Goal: Task Accomplishment & Management: Use online tool/utility

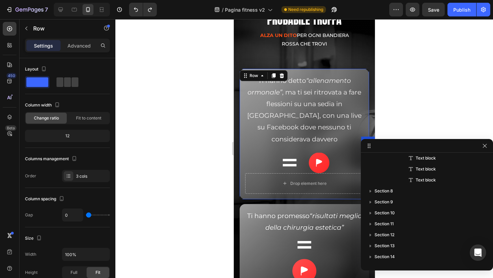
scroll to position [240, 0]
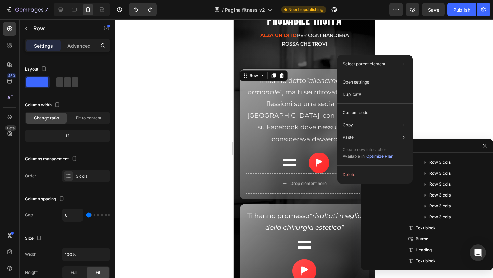
click at [436, 103] on div at bounding box center [304, 148] width 378 height 259
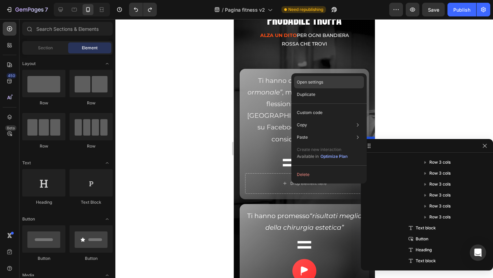
click at [324, 82] on div "Open settings" at bounding box center [329, 82] width 70 height 12
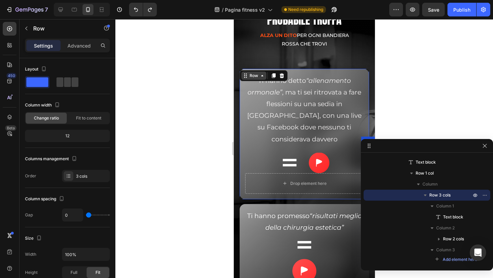
click at [262, 75] on icon at bounding box center [262, 75] width 2 height 1
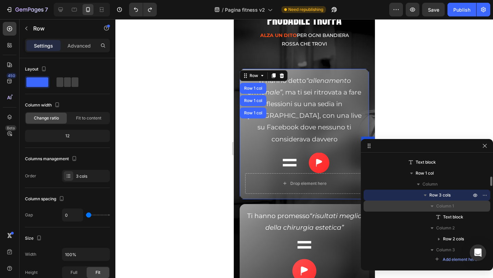
click at [452, 205] on span "Column 1" at bounding box center [445, 206] width 18 height 7
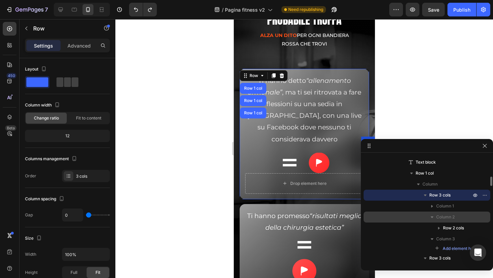
click at [445, 214] on span "Column 2" at bounding box center [445, 217] width 18 height 7
click at [444, 216] on span "Column 2" at bounding box center [445, 217] width 18 height 7
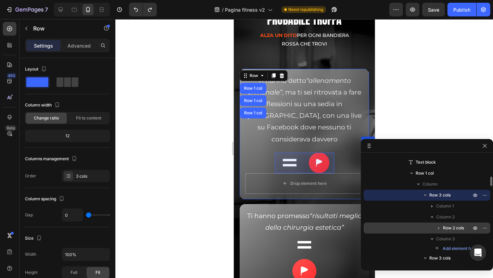
click at [445, 226] on span "Row 2 cols" at bounding box center [453, 228] width 21 height 7
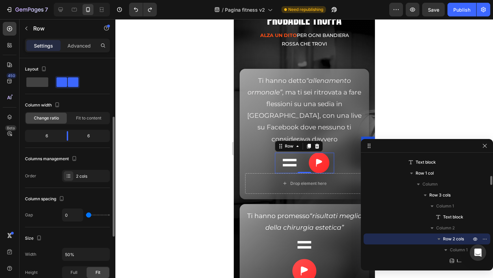
scroll to position [39, 0]
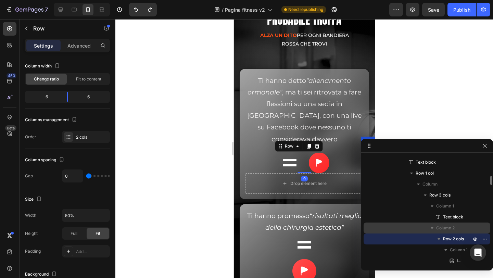
click at [446, 228] on span "Column 2" at bounding box center [445, 228] width 18 height 7
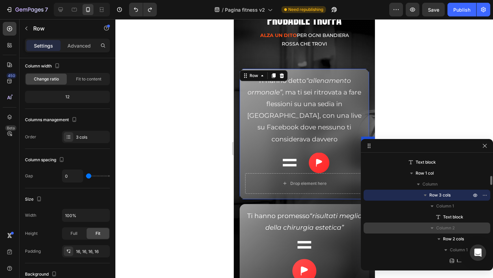
click at [433, 229] on icon "button" at bounding box center [432, 228] width 7 height 7
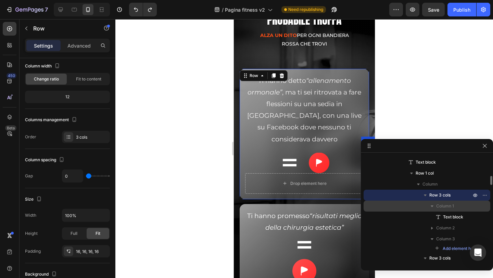
click at [433, 206] on icon "button" at bounding box center [432, 206] width 3 height 2
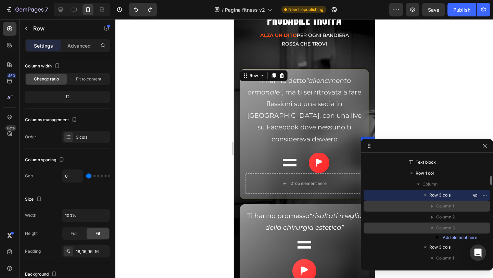
click at [434, 228] on icon "button" at bounding box center [432, 228] width 7 height 7
click at [439, 228] on span "Column 3" at bounding box center [445, 228] width 19 height 7
drag, startPoint x: 450, startPoint y: 240, endPoint x: 460, endPoint y: 227, distance: 16.0
click at [486, 227] on div "Column 3" at bounding box center [426, 228] width 121 height 11
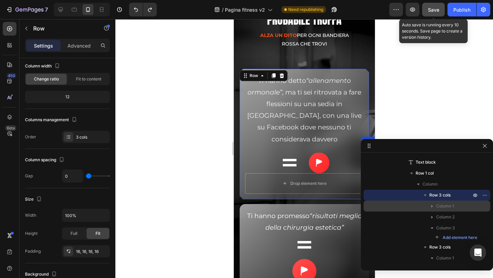
click at [437, 13] on div "Save" at bounding box center [433, 9] width 11 height 7
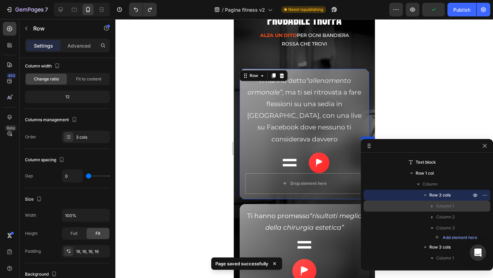
click at [432, 98] on div at bounding box center [304, 148] width 378 height 259
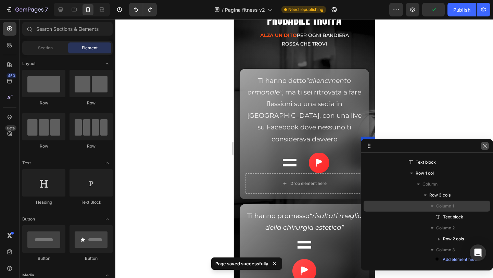
click at [485, 148] on icon "button" at bounding box center [484, 145] width 5 height 5
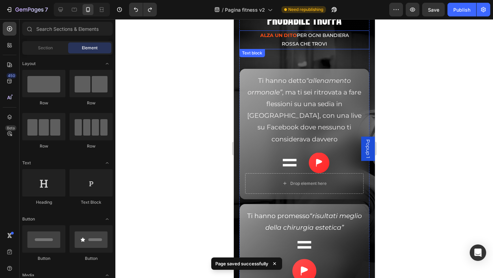
click at [319, 36] on p "Alza un dito per ogni bandiera rossa che trovi" at bounding box center [304, 39] width 90 height 17
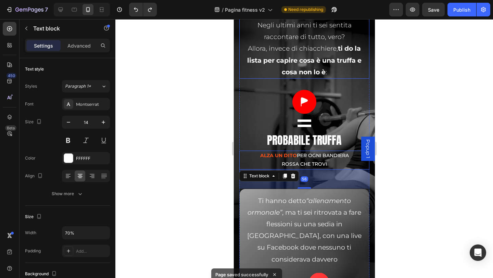
scroll to position [2137, 0]
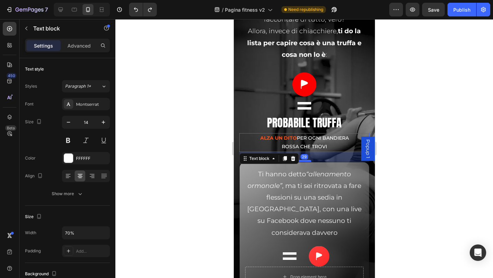
drag, startPoint x: 303, startPoint y: 171, endPoint x: 302, endPoint y: 161, distance: 9.3
click at [302, 161] on div at bounding box center [304, 161] width 14 height 2
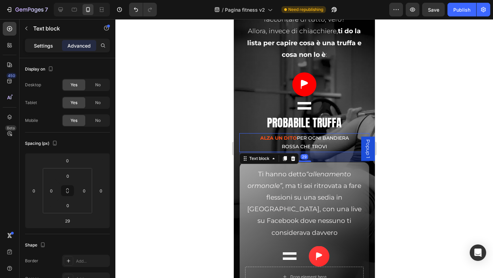
click at [47, 48] on p "Settings" at bounding box center [43, 45] width 19 height 7
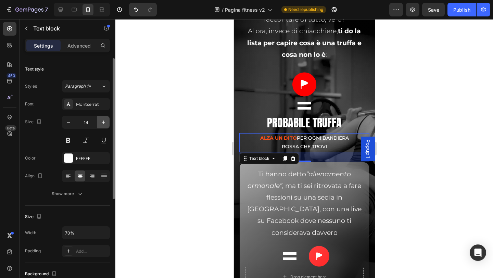
click at [102, 121] on icon "button" at bounding box center [103, 122] width 7 height 7
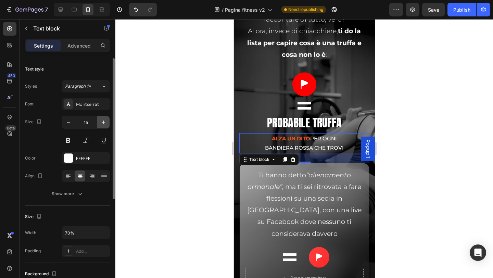
click at [102, 121] on icon "button" at bounding box center [103, 122] width 7 height 7
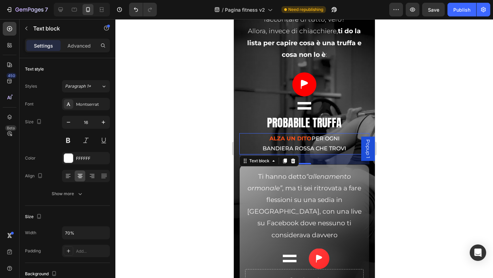
type input "17"
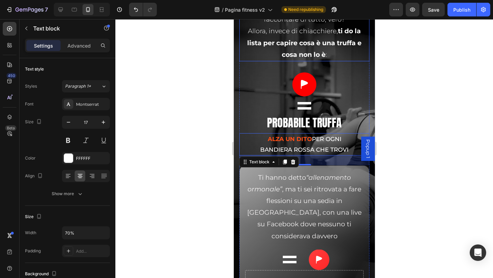
click at [263, 45] on strong "ti do la lista per capire cosa è una truffa e cosa non lo è" at bounding box center [304, 42] width 114 height 31
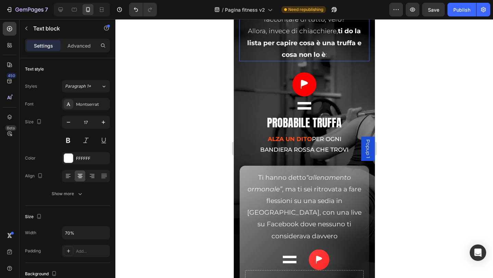
scroll to position [39, 0]
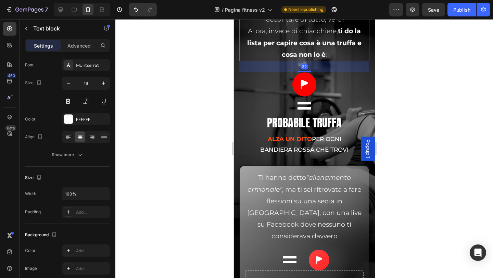
click at [264, 45] on strong "ti do la lista per capire cosa è una truffa e cosa non lo è" at bounding box center [304, 42] width 114 height 31
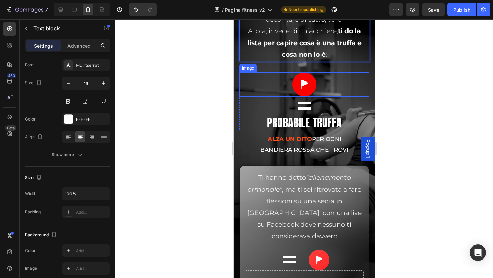
scroll to position [2034, 0]
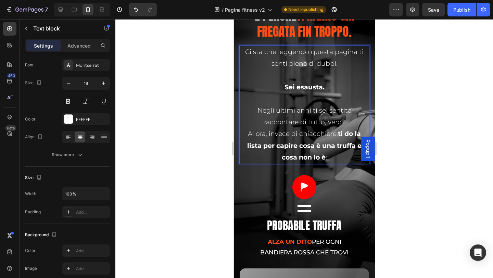
click at [281, 54] on p "Ci sta che leggendo questa pagina ti senti piena di dubbi." at bounding box center [304, 57] width 129 height 23
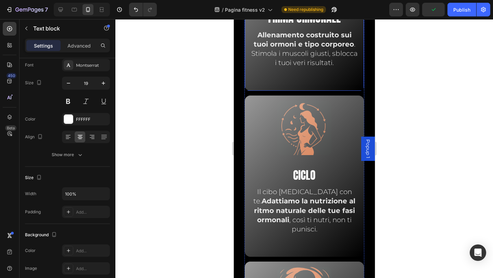
scroll to position [1569, 0]
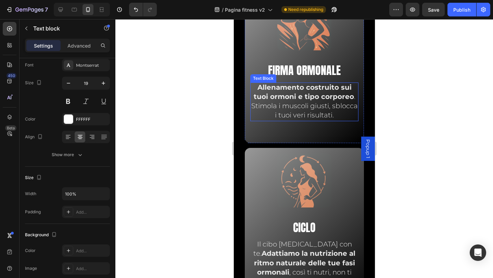
click at [292, 107] on span "Allenamento costruito sui tuoi ormoni e tipo corporeo . Stimola i muscoli giust…" at bounding box center [304, 101] width 107 height 36
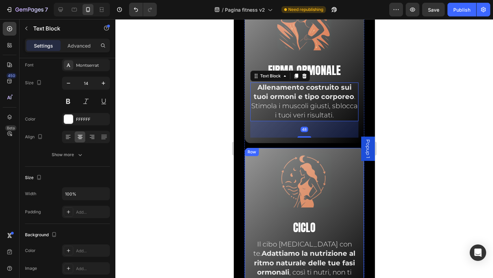
scroll to position [1741, 0]
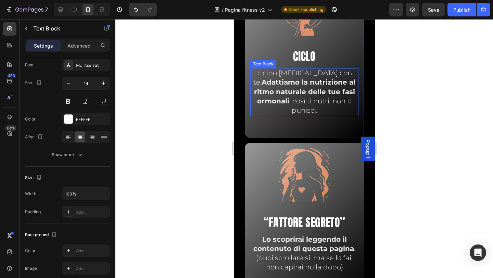
click at [298, 90] on strong "Adattiamo la nutrizione al ritmo naturale delle tue fasi ormonali" at bounding box center [305, 91] width 102 height 27
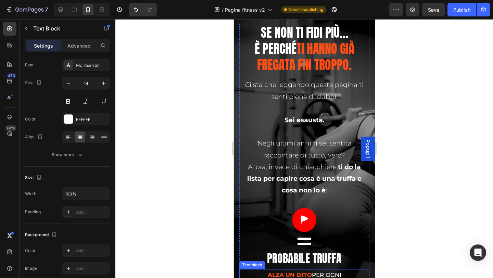
scroll to position [2699, 0]
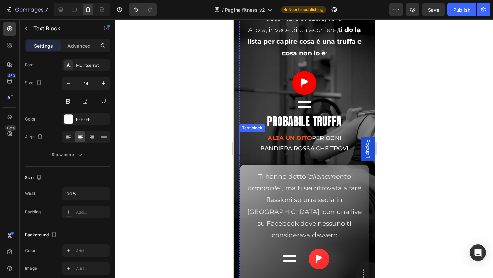
click at [297, 147] on p "Alza un dito per ogni bandiera rossa che trovi" at bounding box center [304, 143] width 90 height 21
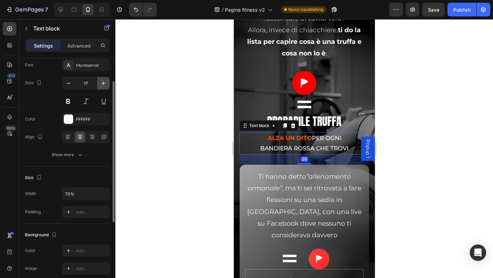
click at [101, 85] on icon "button" at bounding box center [103, 83] width 7 height 7
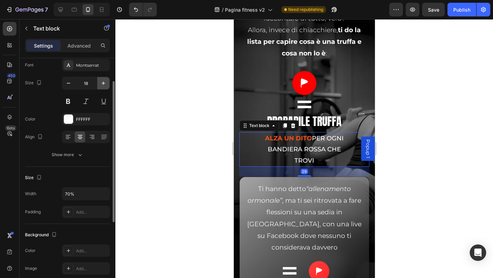
click at [102, 84] on icon "button" at bounding box center [103, 83] width 7 height 7
type input "19"
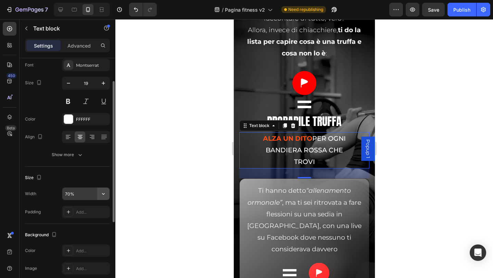
click at [107, 192] on button "button" at bounding box center [103, 194] width 12 height 12
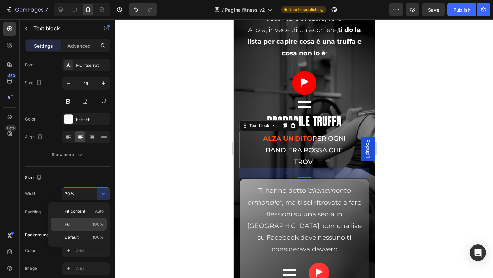
click at [82, 225] on p "Full 100%" at bounding box center [84, 224] width 39 height 6
type input "100%"
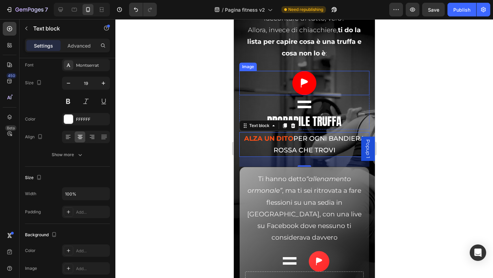
click at [272, 91] on div at bounding box center [304, 83] width 130 height 24
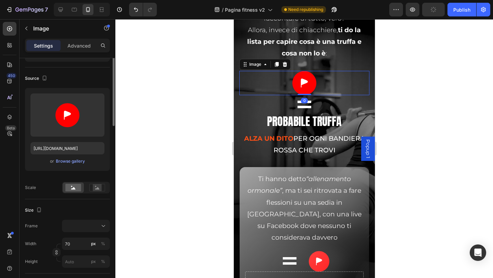
scroll to position [0, 0]
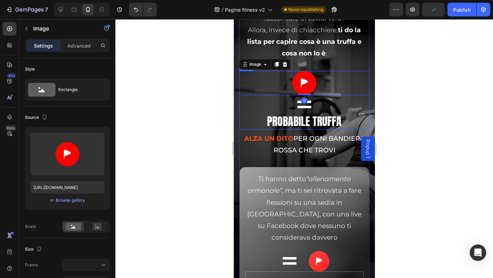
click at [243, 109] on div "Image 0 Image Probabile truffa Heading Row" at bounding box center [304, 100] width 130 height 58
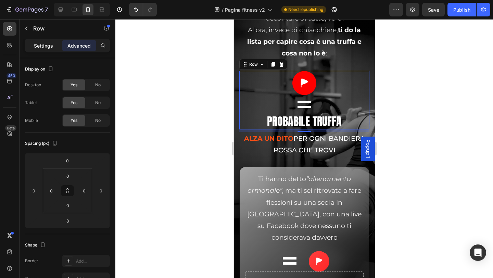
click at [45, 46] on p "Settings" at bounding box center [43, 45] width 19 height 7
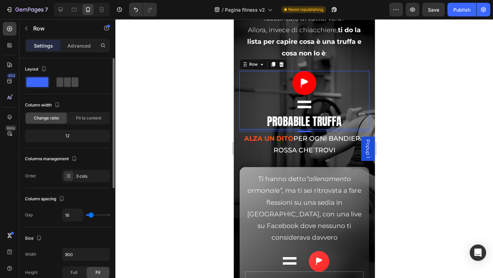
click at [64, 82] on span at bounding box center [67, 82] width 7 height 10
type input "0"
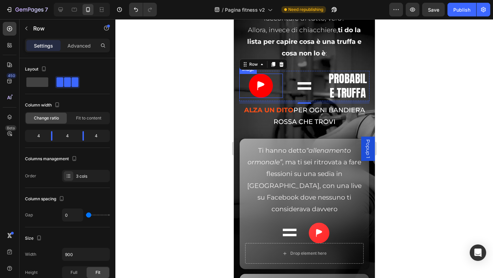
click at [257, 86] on img at bounding box center [261, 86] width 24 height 24
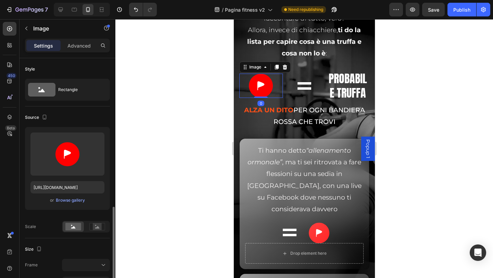
scroll to position [137, 0]
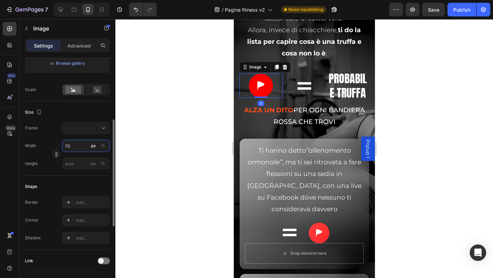
click at [67, 148] on input "70" at bounding box center [86, 146] width 48 height 12
type input "6"
type input "60"
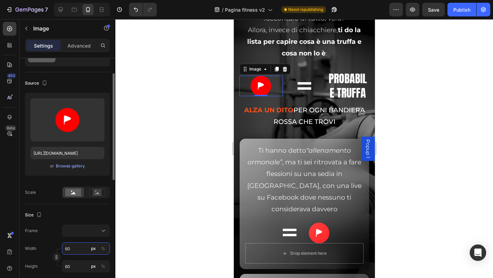
scroll to position [0, 0]
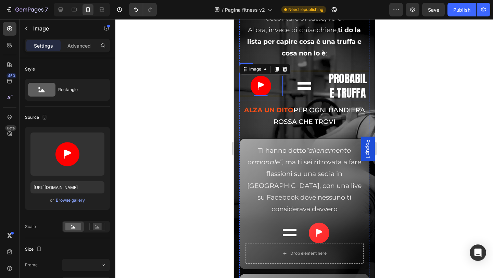
click at [249, 98] on div "Image 0" at bounding box center [260, 86] width 43 height 30
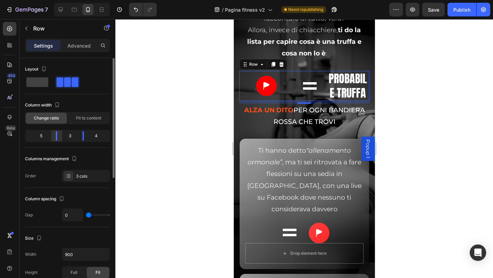
drag, startPoint x: 51, startPoint y: 137, endPoint x: 59, endPoint y: 137, distance: 7.5
click at [77, 137] on div at bounding box center [83, 136] width 12 height 10
drag, startPoint x: 84, startPoint y: 137, endPoint x: 70, endPoint y: 138, distance: 14.1
click at [70, 138] on div at bounding box center [73, 136] width 12 height 10
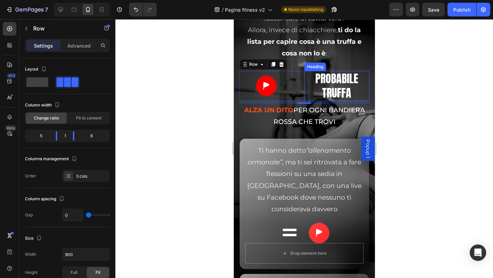
click at [326, 86] on span "Probabile truffa" at bounding box center [336, 85] width 43 height 31
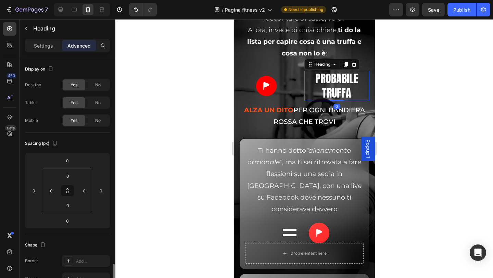
scroll to position [137, 0]
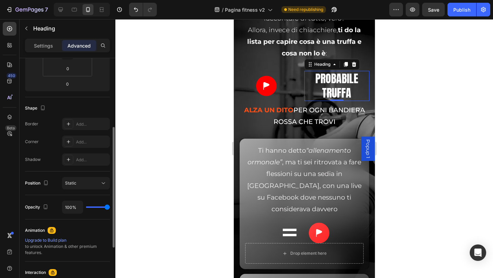
click at [49, 47] on p "Settings" at bounding box center [43, 45] width 19 height 7
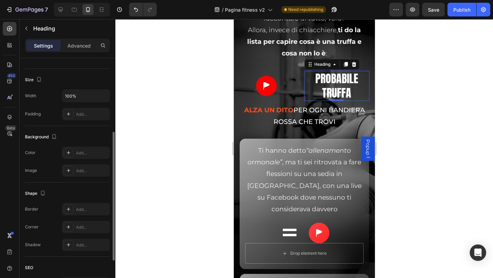
scroll to position [0, 0]
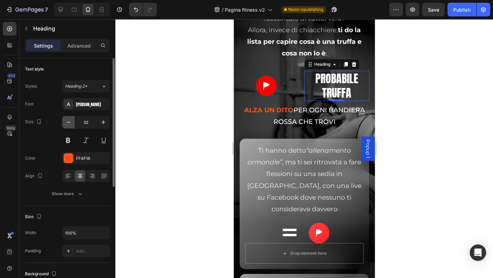
click at [71, 122] on icon "button" at bounding box center [68, 122] width 7 height 7
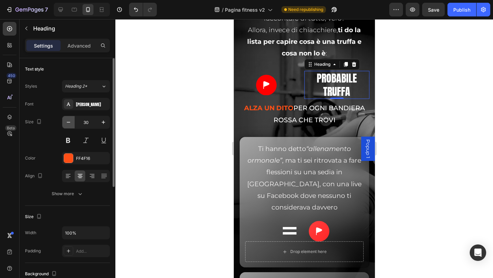
click at [71, 122] on icon "button" at bounding box center [68, 122] width 7 height 7
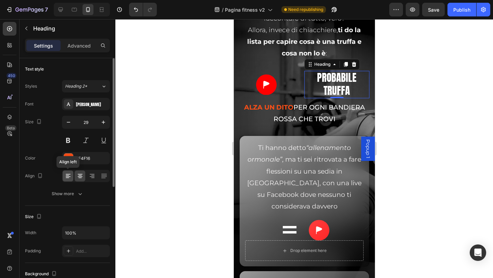
click at [70, 176] on icon at bounding box center [68, 176] width 7 height 7
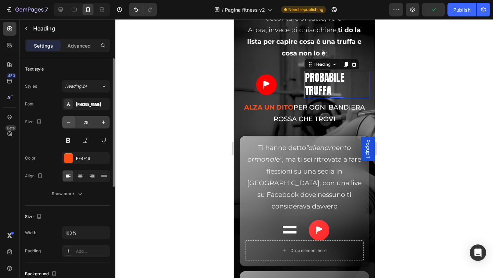
click at [70, 126] on button "button" at bounding box center [68, 122] width 12 height 12
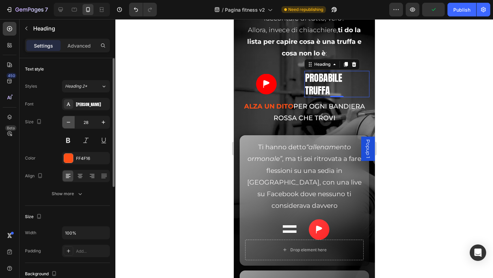
click at [70, 126] on button "button" at bounding box center [68, 122] width 12 height 12
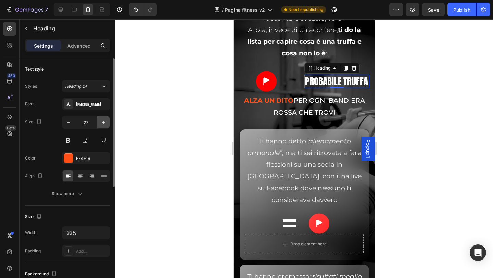
click at [105, 124] on icon "button" at bounding box center [103, 122] width 7 height 7
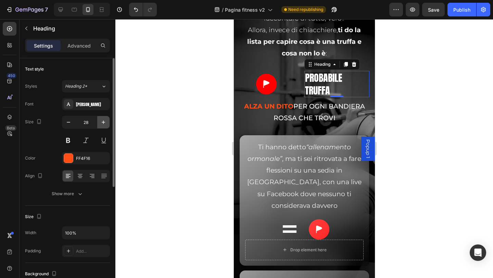
click at [105, 124] on icon "button" at bounding box center [103, 122] width 7 height 7
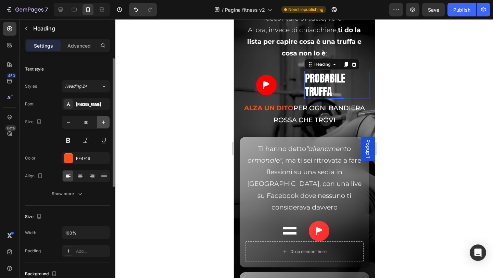
click at [105, 124] on icon "button" at bounding box center [103, 122] width 7 height 7
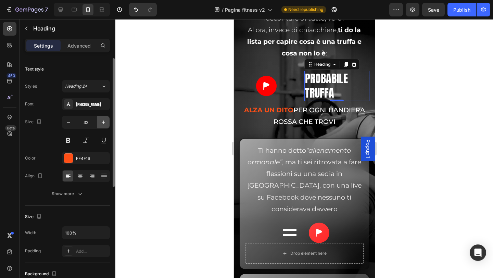
click at [105, 124] on icon "button" at bounding box center [103, 122] width 7 height 7
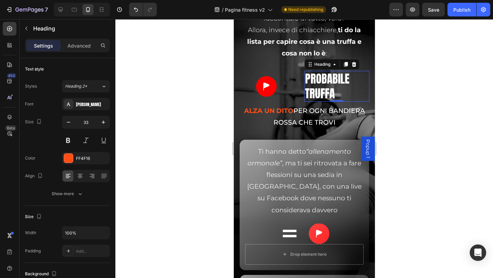
drag, startPoint x: 105, startPoint y: 124, endPoint x: 158, endPoint y: 112, distance: 54.1
click at [106, 124] on icon "button" at bounding box center [103, 122] width 7 height 7
type input "34"
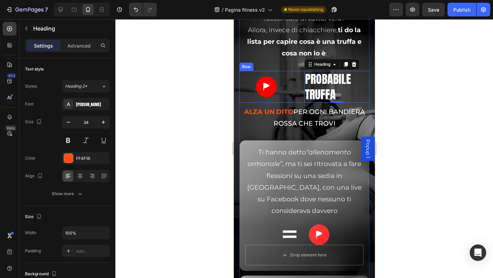
click at [246, 99] on div "Image" at bounding box center [266, 87] width 54 height 32
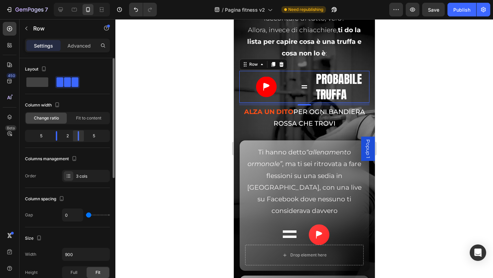
click at [78, 136] on div at bounding box center [78, 136] width 12 height 10
click at [72, 137] on div at bounding box center [78, 136] width 12 height 10
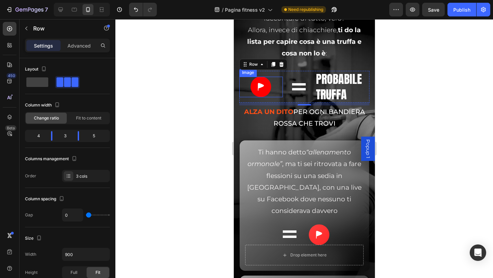
click at [270, 91] on img at bounding box center [260, 87] width 21 height 21
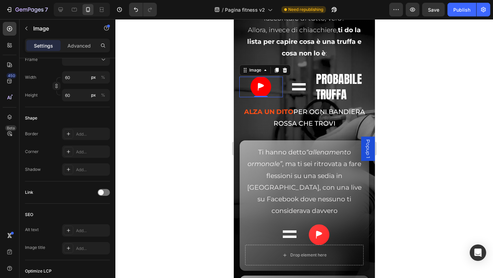
scroll to position [296, 0]
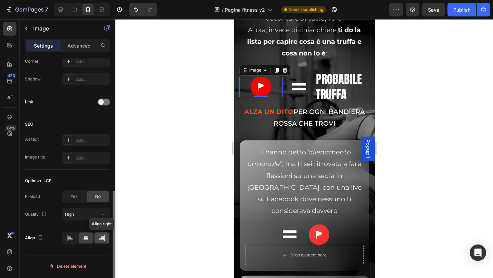
click at [103, 237] on icon at bounding box center [102, 238] width 7 height 7
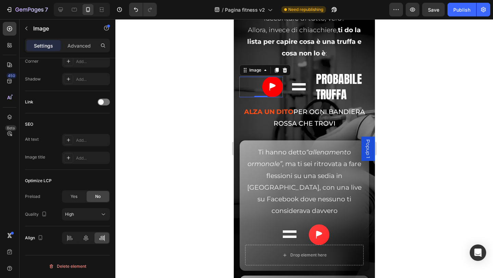
click at [424, 135] on div at bounding box center [304, 148] width 378 height 259
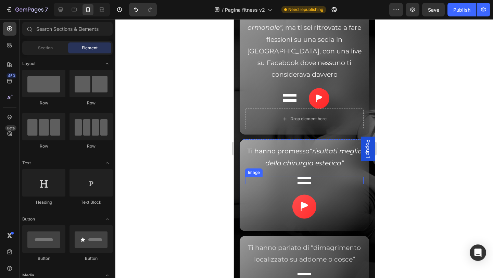
scroll to position [2836, 0]
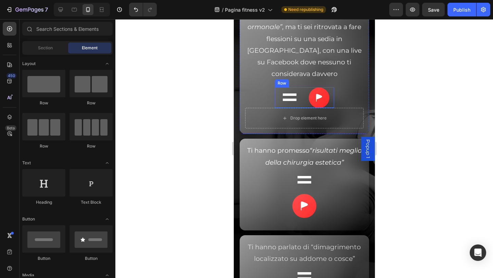
click at [275, 103] on div "Image" at bounding box center [290, 97] width 30 height 21
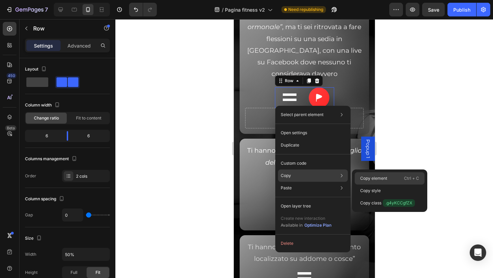
click at [363, 179] on p "Copy element" at bounding box center [373, 178] width 27 height 6
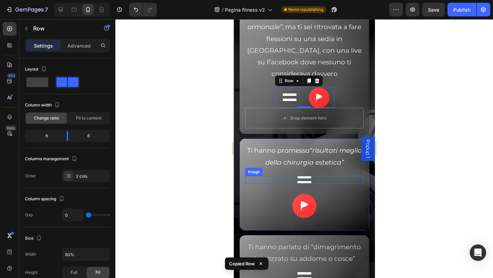
click at [305, 178] on img at bounding box center [304, 180] width 14 height 8
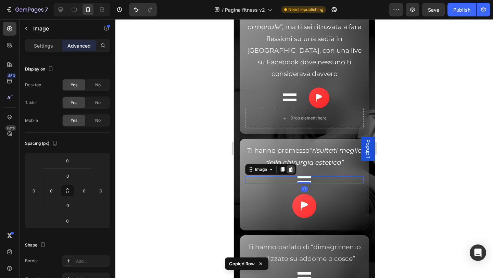
click at [290, 172] on icon at bounding box center [290, 169] width 4 height 5
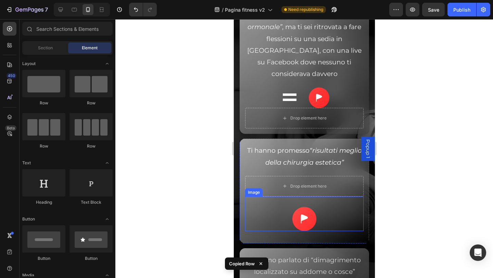
click at [309, 214] on img at bounding box center [304, 219] width 24 height 24
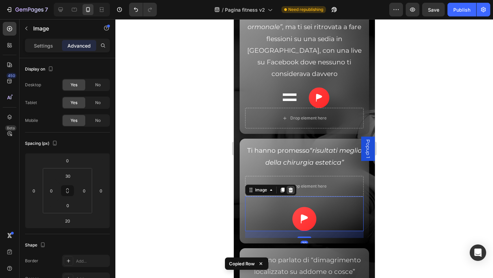
click at [292, 190] on icon at bounding box center [290, 190] width 4 height 5
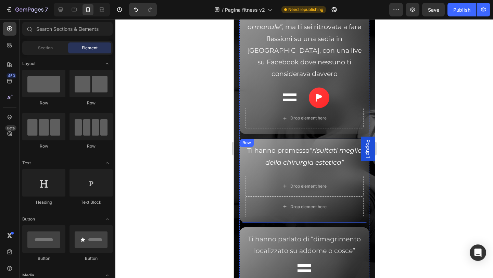
click at [273, 171] on div "Ti hanno promesso “risultati meglio della chirurgia estetica” Text block" at bounding box center [304, 160] width 119 height 32
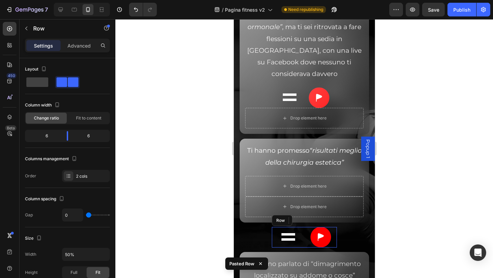
scroll to position [200, 0]
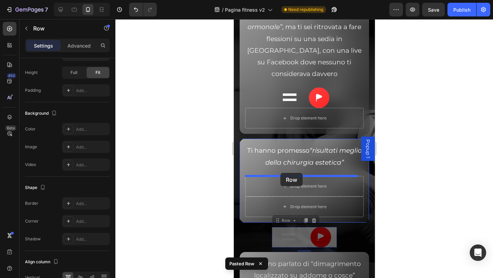
drag, startPoint x: 274, startPoint y: 243, endPoint x: 280, endPoint y: 173, distance: 70.5
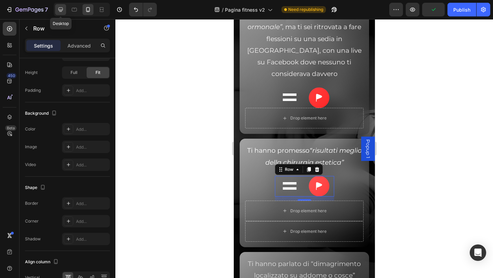
click at [64, 14] on div at bounding box center [60, 9] width 11 height 11
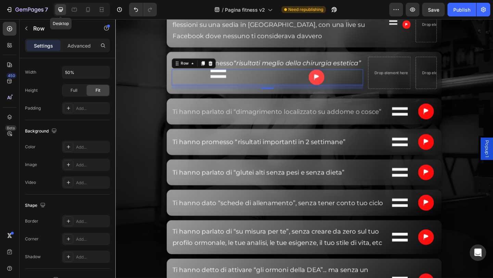
type input "16"
type input "1200"
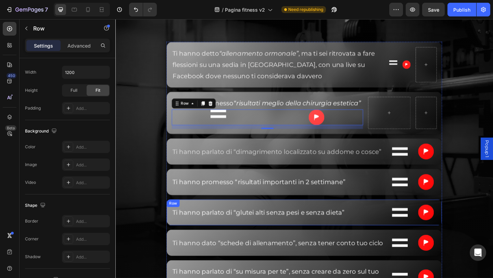
scroll to position [2776, 0]
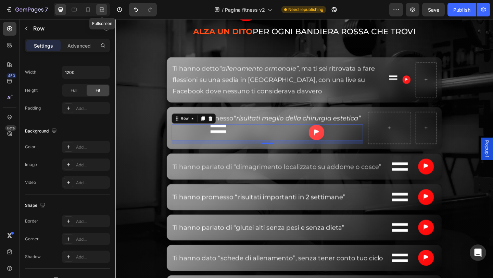
click at [105, 10] on div at bounding box center [101, 9] width 11 height 11
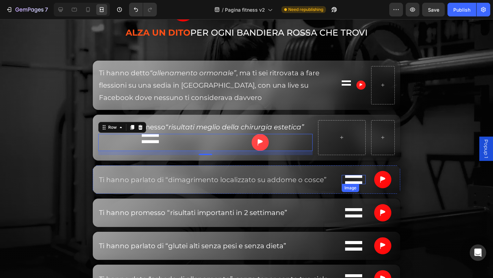
click at [351, 181] on img at bounding box center [353, 179] width 17 height 9
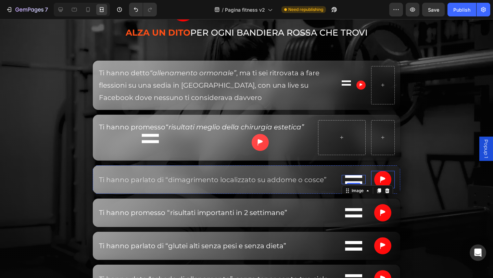
click at [382, 177] on img at bounding box center [382, 179] width 17 height 17
click at [348, 182] on img at bounding box center [353, 179] width 17 height 9
click at [377, 192] on icon at bounding box center [379, 190] width 4 height 5
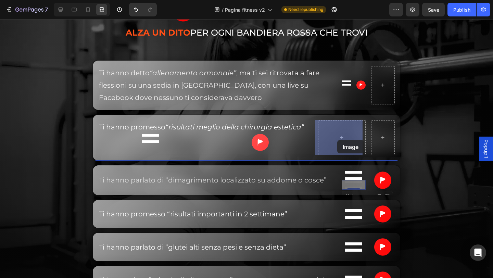
drag, startPoint x: 354, startPoint y: 184, endPoint x: 344, endPoint y: 150, distance: 35.6
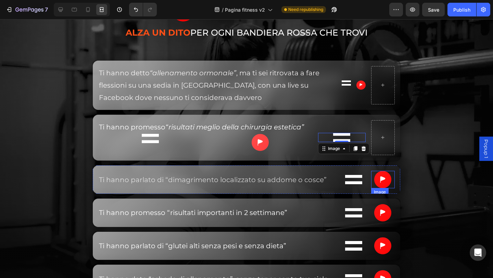
click at [383, 184] on img at bounding box center [382, 179] width 17 height 17
click at [422, 160] on div "SE NON TI FIDI PIÙ… È PERCHÉ TI HANNO GIÀ FREGATA fin troppo. Heading Ci sta ch…" at bounding box center [246, 281] width 411 height 853
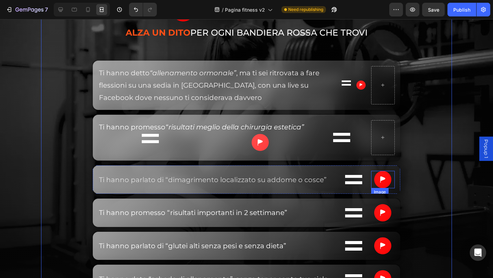
click at [381, 177] on img at bounding box center [382, 179] width 17 height 17
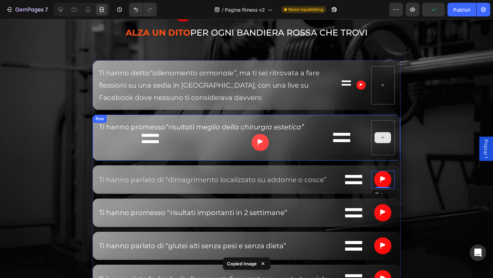
click at [384, 139] on div at bounding box center [383, 137] width 16 height 11
click at [203, 150] on div "Image Image Row" at bounding box center [205, 142] width 214 height 17
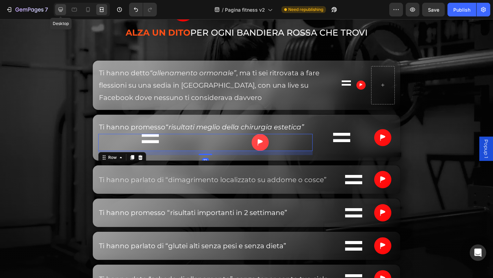
click at [65, 9] on div at bounding box center [60, 9] width 11 height 11
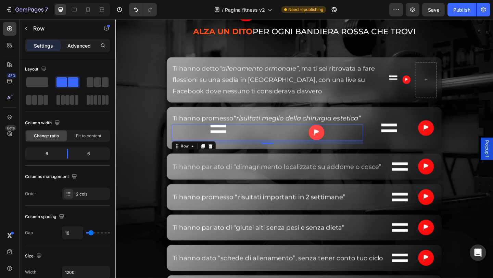
click at [80, 49] on div "Advanced" at bounding box center [79, 45] width 34 height 11
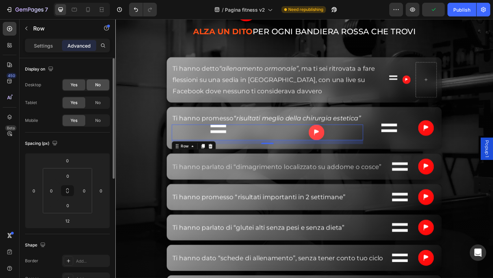
click at [96, 83] on span "No" at bounding box center [97, 85] width 5 height 6
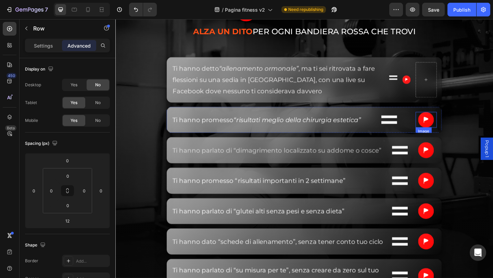
click at [449, 132] on img at bounding box center [453, 128] width 17 height 17
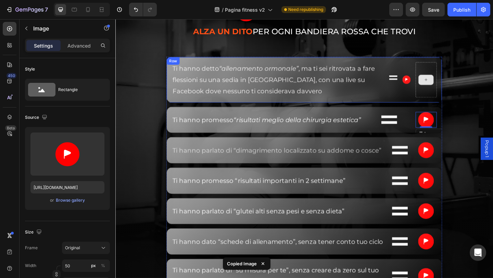
click at [452, 88] on div at bounding box center [453, 85] width 16 height 11
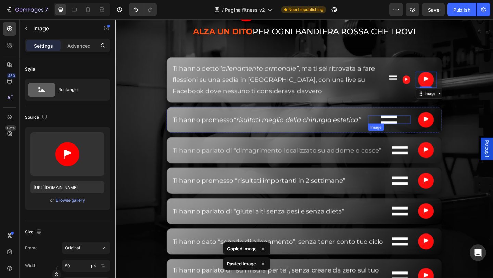
click at [417, 133] on img at bounding box center [413, 128] width 17 height 9
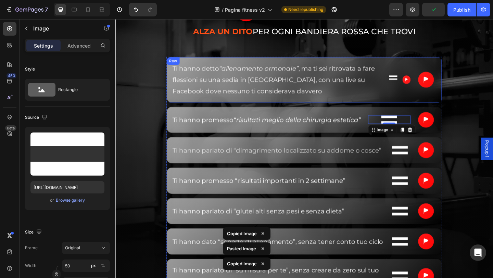
click at [436, 94] on div "Ti hanno detto “allenamento ormonale” , ma ti sei ritrovata a fare flessioni su…" at bounding box center [321, 85] width 300 height 50
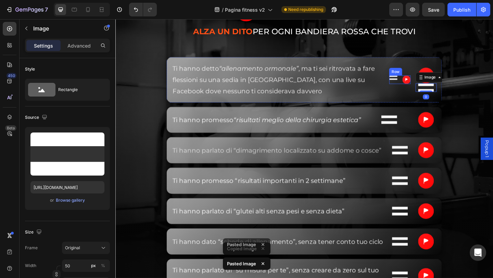
click at [415, 86] on div "Image" at bounding box center [417, 84] width 9 height 9
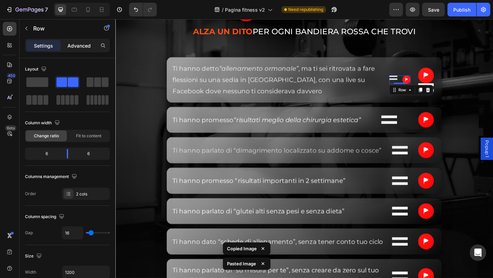
click at [81, 41] on div "Advanced" at bounding box center [79, 45] width 34 height 11
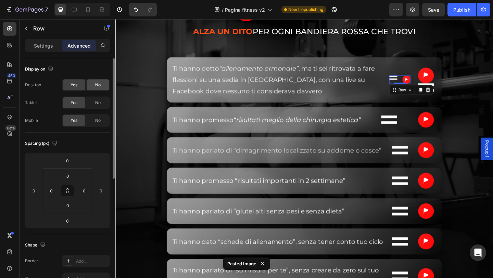
click at [96, 86] on span "No" at bounding box center [97, 85] width 5 height 6
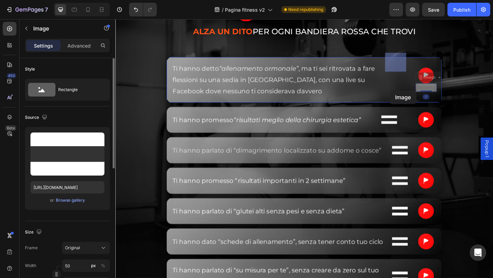
drag, startPoint x: 452, startPoint y: 95, endPoint x: 413, endPoint y: 97, distance: 39.1
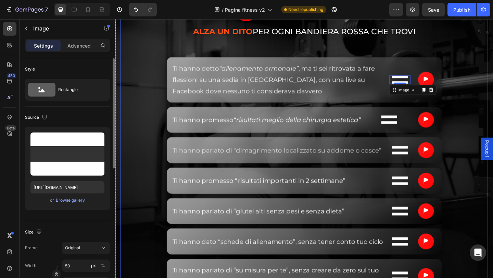
click at [493, 100] on div "SE NON TI FIDI PIÙ… È PERCHÉ TI HANNO GIÀ FREGATA fin troppo. Heading Ci sta ch…" at bounding box center [321, 272] width 400 height 835
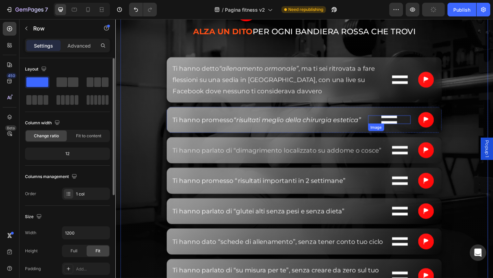
click at [419, 133] on div at bounding box center [413, 128] width 46 height 9
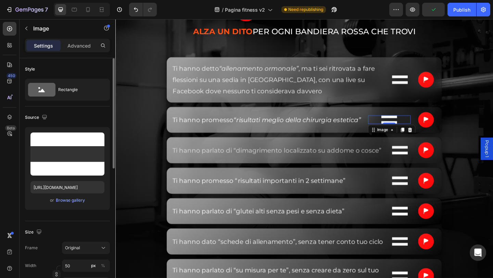
drag, startPoint x: 77, startPoint y: 44, endPoint x: 72, endPoint y: 147, distance: 102.9
click at [77, 44] on p "Advanced" at bounding box center [78, 45] width 23 height 7
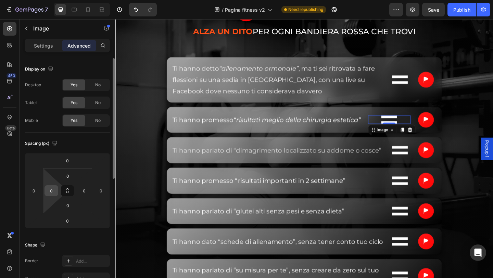
click at [53, 189] on input "0" at bounding box center [51, 191] width 10 height 10
click at [54, 0] on html "7 / Pagina fitness v2 Need republishing Preview Save Publish 450 Beta Sections(…" at bounding box center [246, 0] width 493 height 0
click at [58, 189] on div "64" at bounding box center [52, 190] width 14 height 11
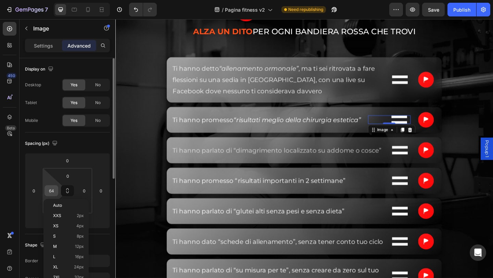
click at [51, 190] on input "64" at bounding box center [51, 191] width 10 height 10
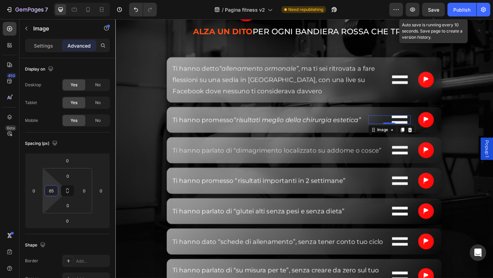
click at [432, 11] on span "Save" at bounding box center [433, 10] width 11 height 6
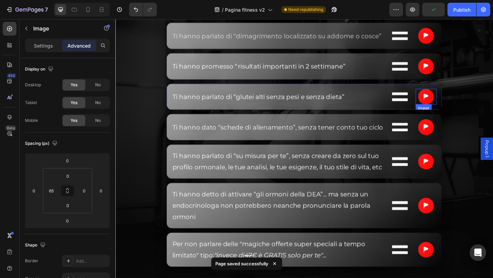
scroll to position [2810, 0]
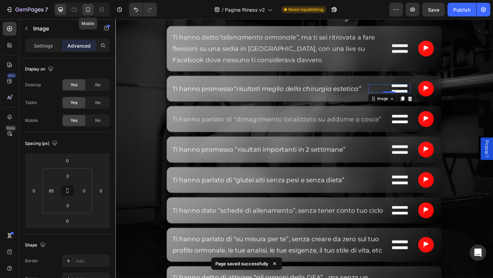
click at [90, 8] on icon at bounding box center [88, 9] width 7 height 7
type input "24"
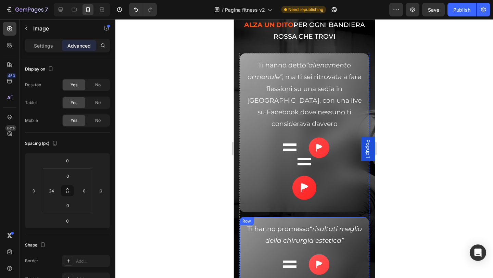
scroll to position [2782, 0]
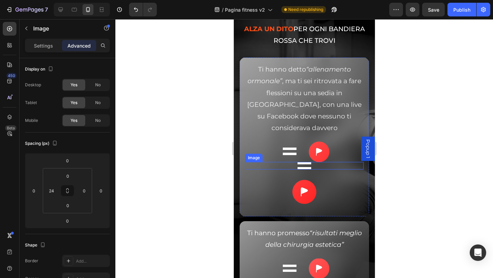
click at [321, 165] on div at bounding box center [304, 166] width 119 height 8
click at [48, 46] on p "Settings" at bounding box center [43, 45] width 19 height 7
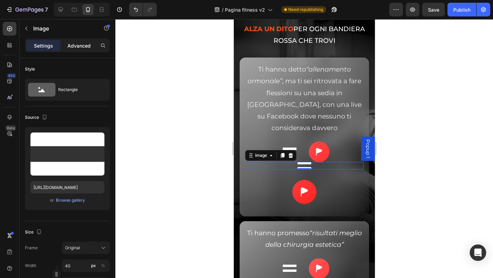
click at [75, 47] on p "Advanced" at bounding box center [78, 45] width 23 height 7
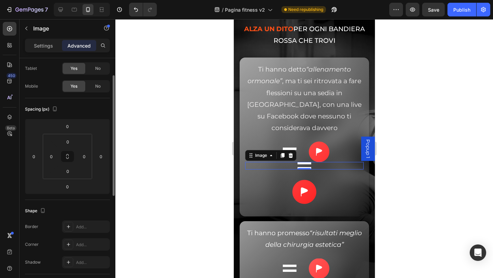
scroll to position [0, 0]
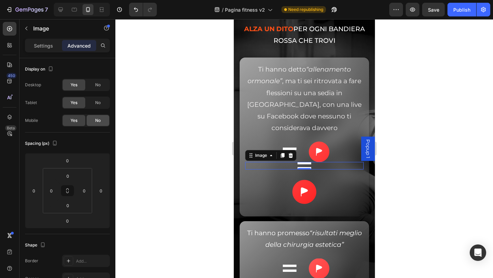
click at [100, 118] on span "No" at bounding box center [97, 120] width 5 height 6
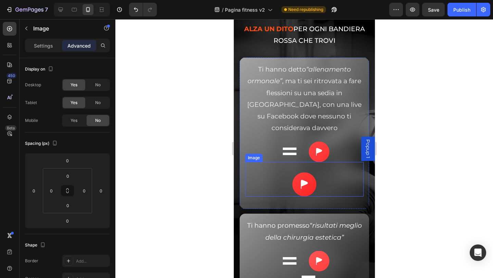
click at [319, 183] on div at bounding box center [304, 184] width 119 height 24
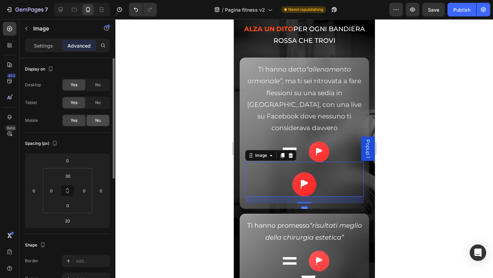
click at [105, 120] on div "No" at bounding box center [98, 120] width 23 height 11
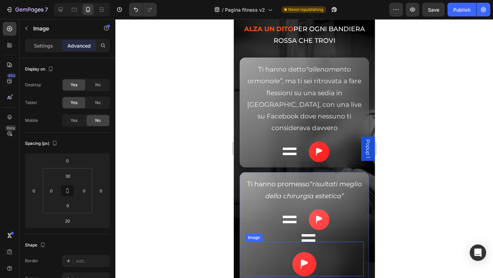
scroll to position [2851, 0]
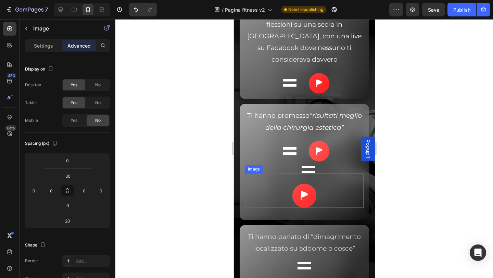
click at [314, 173] on div "Image" at bounding box center [304, 190] width 119 height 35
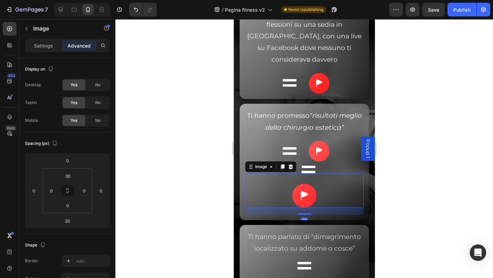
drag, startPoint x: 100, startPoint y: 119, endPoint x: 141, endPoint y: 144, distance: 48.8
click at [100, 119] on span "No" at bounding box center [97, 120] width 5 height 6
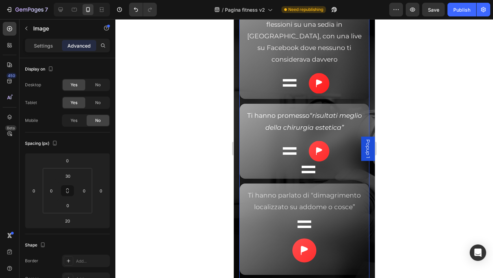
click at [308, 168] on img at bounding box center [308, 170] width 14 height 8
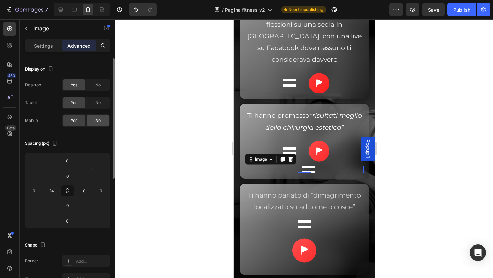
click at [100, 123] on span "No" at bounding box center [97, 120] width 5 height 6
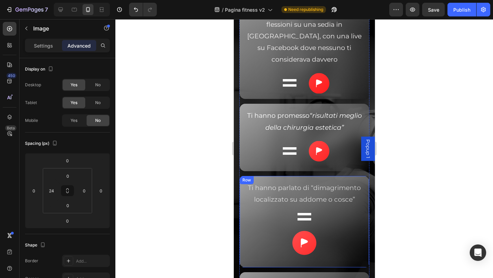
click at [310, 213] on div "Ti hanno parlato di “dimagrimento localizzato su addome o cosce” Text block" at bounding box center [304, 198] width 119 height 32
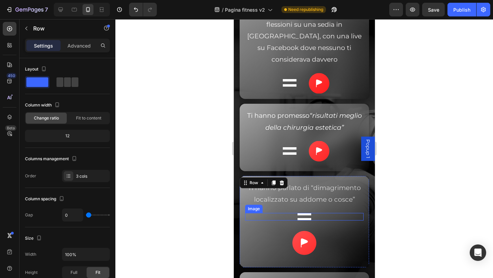
click at [311, 221] on div at bounding box center [304, 217] width 119 height 8
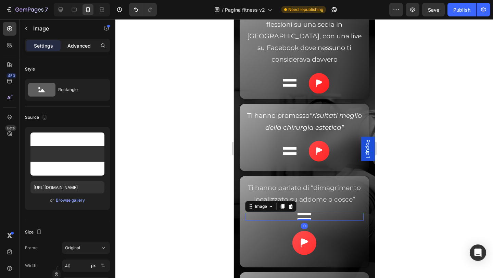
click at [78, 46] on p "Advanced" at bounding box center [78, 45] width 23 height 7
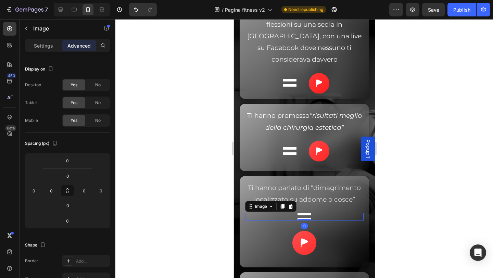
click at [96, 118] on span "No" at bounding box center [97, 120] width 5 height 6
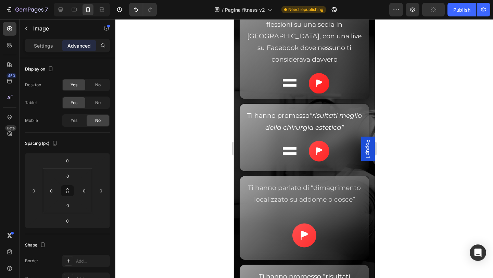
click at [310, 239] on img at bounding box center [304, 235] width 24 height 24
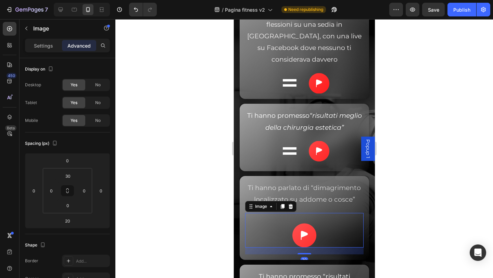
drag, startPoint x: 99, startPoint y: 124, endPoint x: 160, endPoint y: 134, distance: 62.2
click at [99, 124] on div "No" at bounding box center [98, 120] width 23 height 11
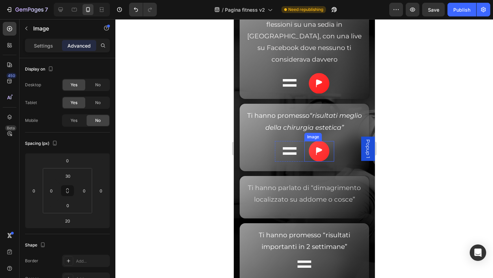
click at [328, 158] on div at bounding box center [319, 151] width 30 height 21
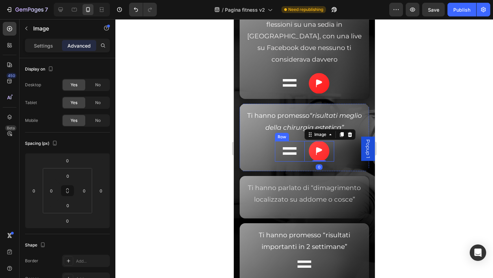
click at [293, 159] on div "Image" at bounding box center [290, 151] width 30 height 21
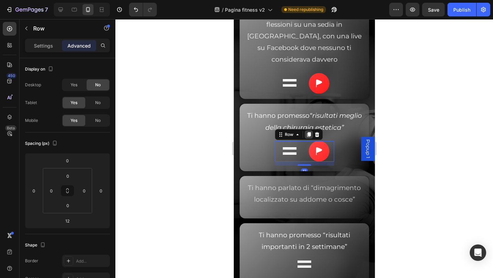
click at [306, 137] on icon at bounding box center [308, 134] width 5 height 5
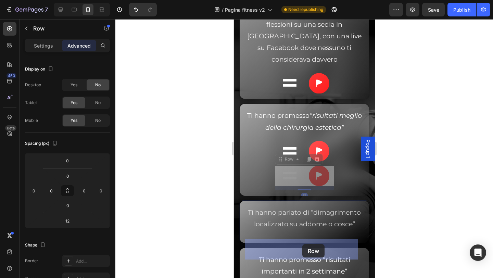
drag, startPoint x: 299, startPoint y: 182, endPoint x: 302, endPoint y: 244, distance: 62.1
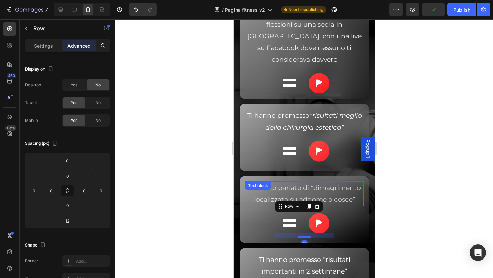
click at [263, 204] on p "Ti hanno parlato di “dimagrimento localizzato su addome o cosce”" at bounding box center [304, 193] width 117 height 23
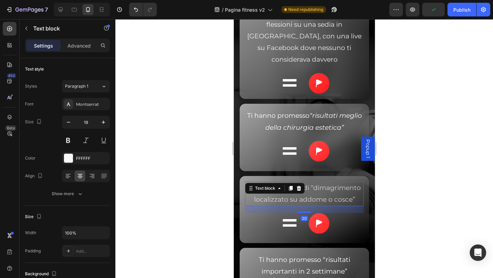
click at [259, 199] on span "Ti hanno parlato di “dimagrimento localizzato su addome o cosce”" at bounding box center [304, 194] width 113 height 20
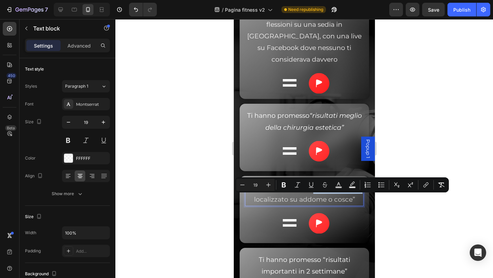
click at [259, 199] on span "Ti hanno parlato di “dimagrimento localizzato su addome o cosce”" at bounding box center [304, 194] width 113 height 20
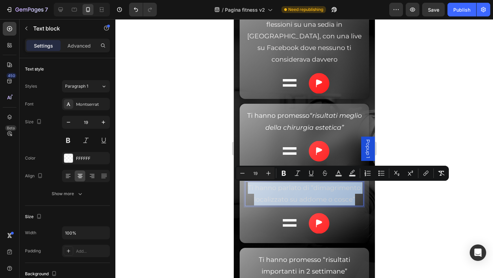
click at [255, 201] on span "Ti hanno parlato di “dimagrimento localizzato su addome o cosce”" at bounding box center [304, 194] width 113 height 20
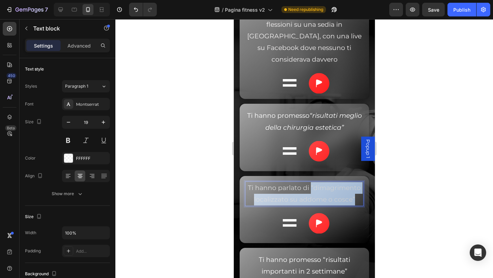
drag, startPoint x: 254, startPoint y: 199, endPoint x: 331, endPoint y: 212, distance: 77.7
click at [331, 205] on p "Ti hanno parlato di “dimagrimento localizzato su addome o cosce”" at bounding box center [304, 193] width 117 height 23
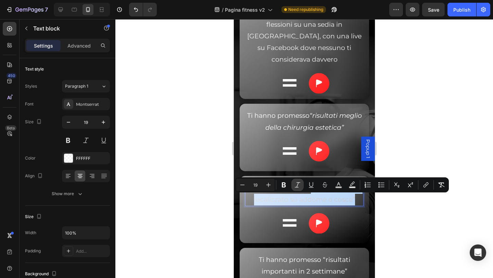
click at [295, 185] on icon "Editor contextual toolbar" at bounding box center [297, 185] width 7 height 7
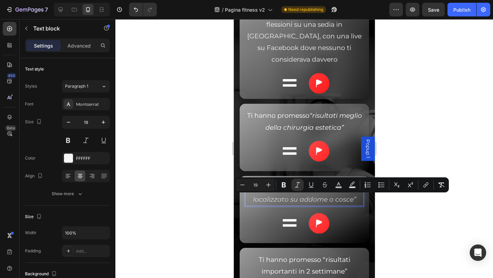
click at [409, 225] on div at bounding box center [304, 148] width 378 height 259
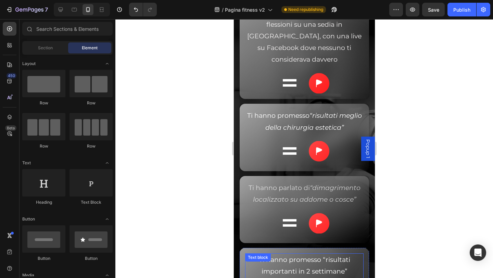
scroll to position [2919, 0]
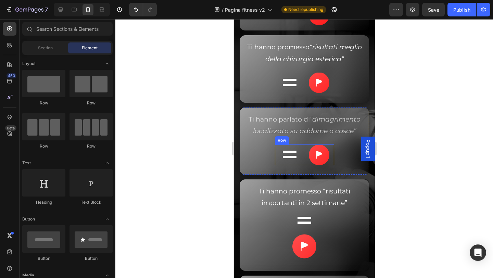
click at [298, 165] on div "Image" at bounding box center [290, 155] width 30 height 21
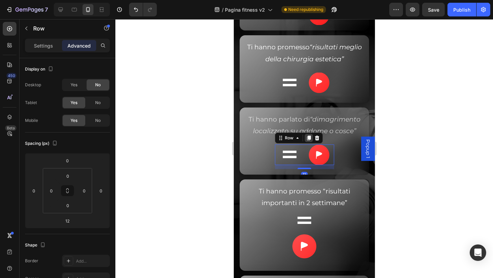
click at [308, 140] on icon at bounding box center [309, 138] width 4 height 5
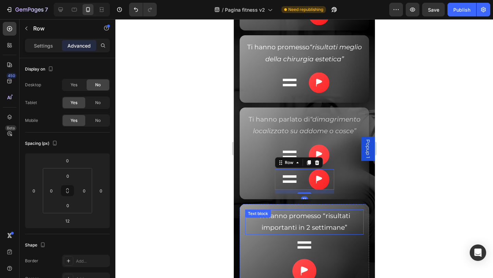
scroll to position [2988, 0]
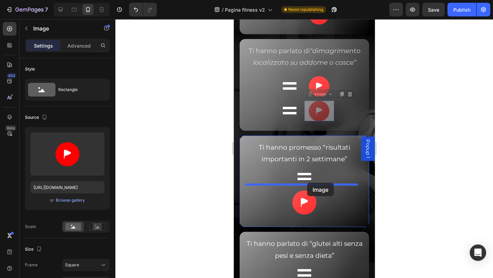
drag, startPoint x: 322, startPoint y: 127, endPoint x: 307, endPoint y: 183, distance: 57.7
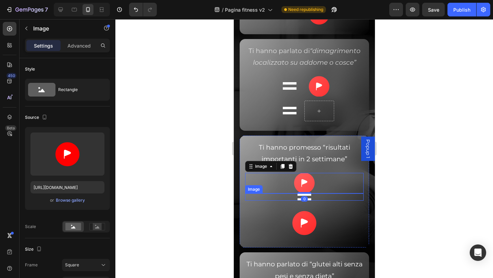
click at [312, 201] on div at bounding box center [304, 198] width 119 height 8
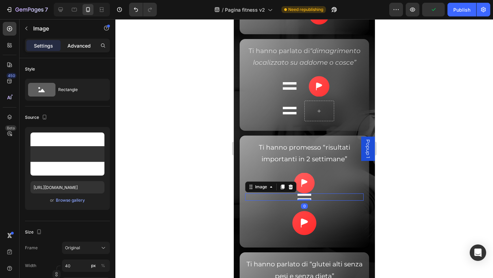
click at [78, 46] on p "Advanced" at bounding box center [78, 45] width 23 height 7
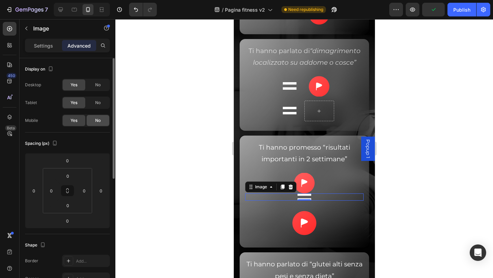
click at [93, 119] on div "No" at bounding box center [98, 120] width 23 height 11
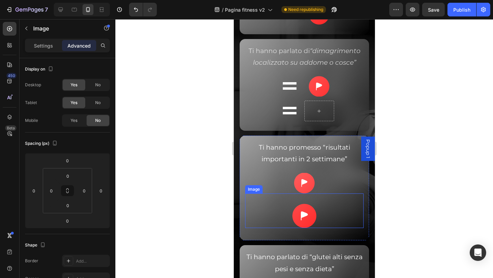
click at [310, 225] on img at bounding box center [304, 216] width 24 height 24
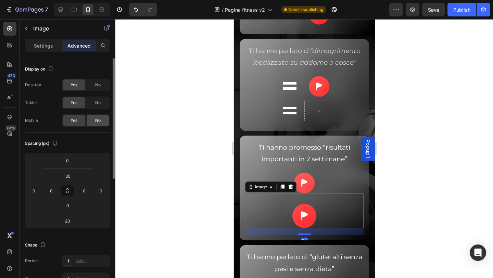
click at [94, 119] on div "No" at bounding box center [98, 120] width 23 height 11
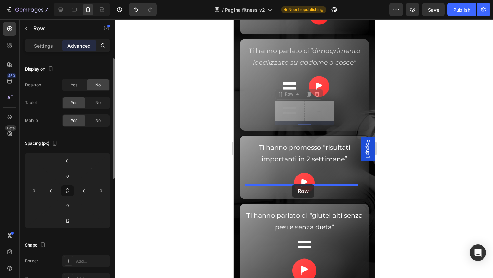
drag, startPoint x: 298, startPoint y: 129, endPoint x: 292, endPoint y: 184, distance: 55.1
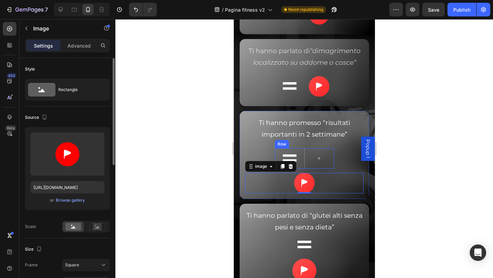
click at [316, 173] on div "Ti hanno promesso “risultati importanti in 2 settimane” Text block Image Row Im…" at bounding box center [304, 154] width 119 height 77
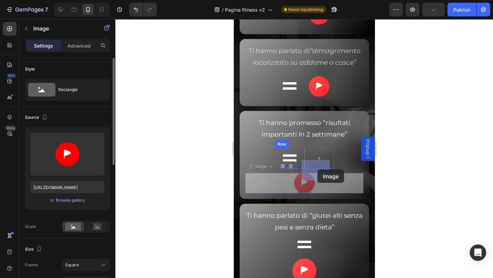
drag, startPoint x: 301, startPoint y: 196, endPoint x: 317, endPoint y: 171, distance: 29.7
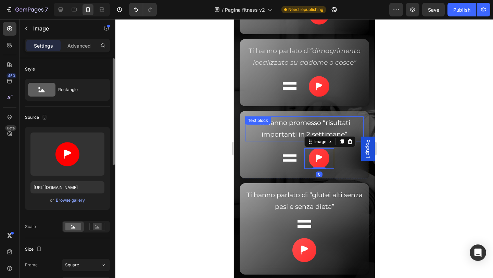
click at [315, 136] on span "Ti hanno promesso “risultati importanti in 2 settimane”" at bounding box center [304, 129] width 91 height 20
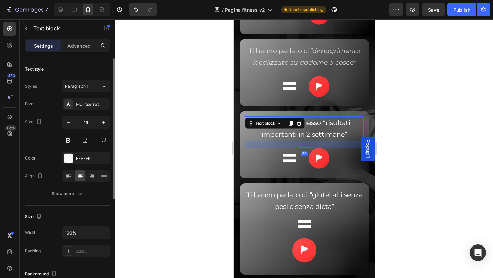
click at [325, 135] on span "Ti hanno promesso “risultati importanti in 2 settimane”" at bounding box center [304, 129] width 91 height 20
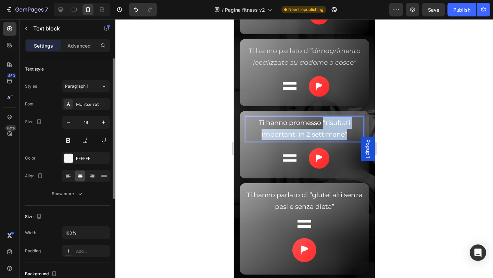
drag, startPoint x: 320, startPoint y: 134, endPoint x: 343, endPoint y: 147, distance: 26.6
click at [343, 138] on span "Ti hanno promesso “risultati importanti in 2 settimane”" at bounding box center [304, 129] width 91 height 20
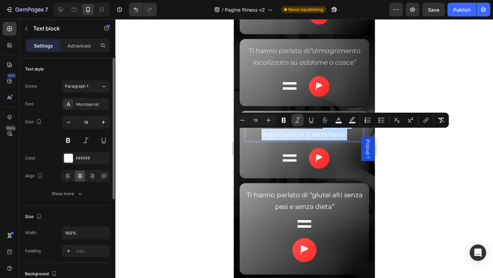
click at [299, 119] on icon "Editor contextual toolbar" at bounding box center [297, 120] width 7 height 7
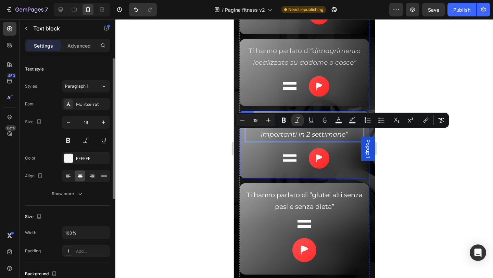
click at [413, 179] on div at bounding box center [304, 148] width 378 height 259
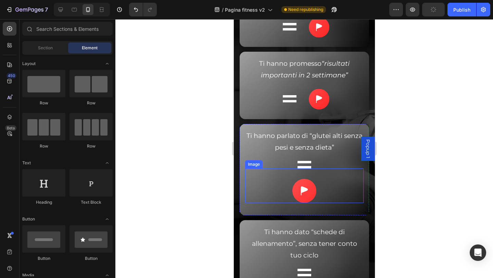
scroll to position [3056, 0]
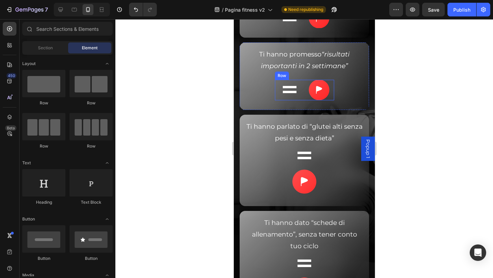
click at [293, 100] on div "Image" at bounding box center [290, 90] width 30 height 21
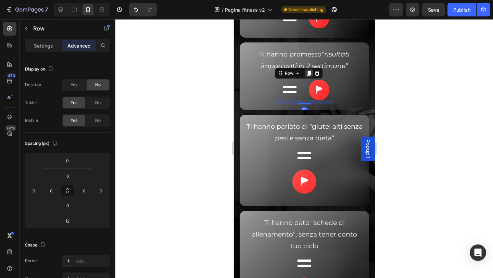
click at [307, 76] on icon at bounding box center [309, 73] width 4 height 5
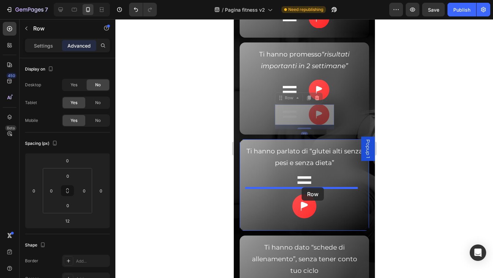
drag, startPoint x: 299, startPoint y: 134, endPoint x: 302, endPoint y: 188, distance: 53.9
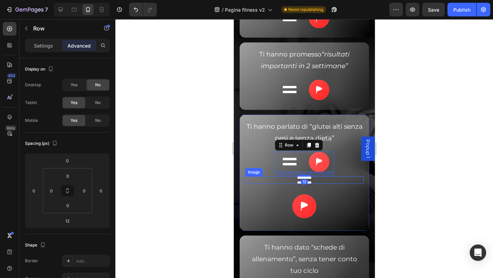
click at [305, 184] on img at bounding box center [304, 180] width 14 height 8
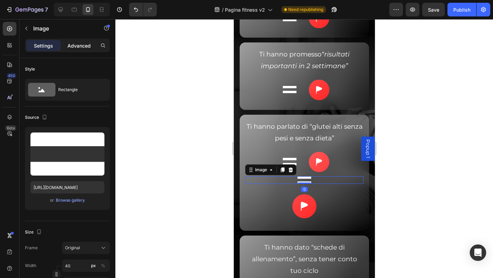
click at [78, 42] on p "Advanced" at bounding box center [78, 45] width 23 height 7
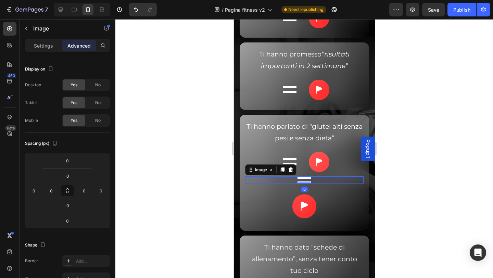
drag, startPoint x: 97, startPoint y: 121, endPoint x: 148, endPoint y: 155, distance: 61.6
click at [97, 120] on span "No" at bounding box center [97, 120] width 5 height 6
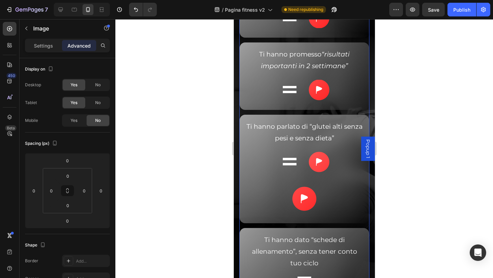
click at [309, 211] on img at bounding box center [304, 199] width 24 height 24
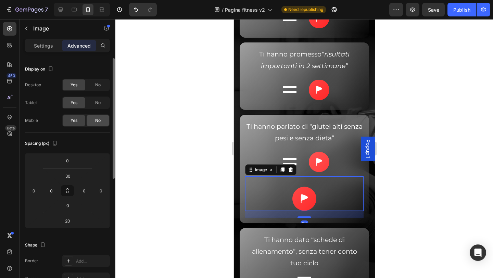
drag, startPoint x: 90, startPoint y: 119, endPoint x: 95, endPoint y: 121, distance: 5.2
click at [90, 119] on div "No" at bounding box center [98, 120] width 23 height 11
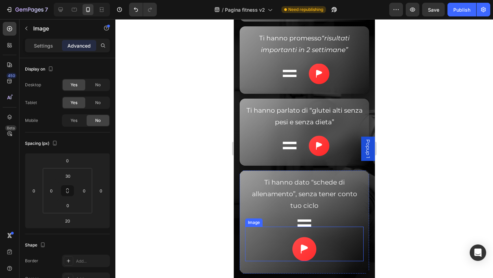
scroll to position [3125, 0]
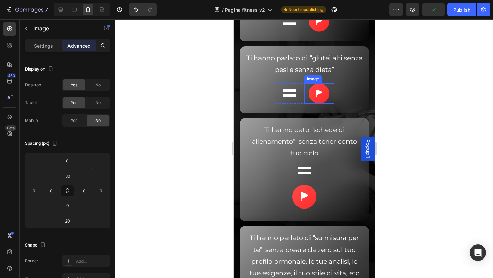
click at [304, 104] on div at bounding box center [319, 93] width 30 height 21
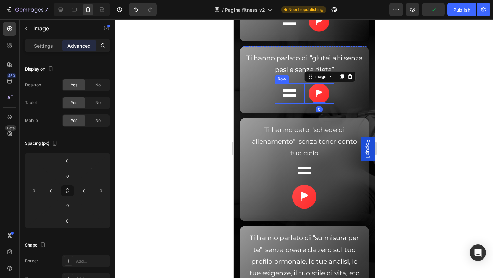
click at [300, 104] on div "Image" at bounding box center [290, 93] width 30 height 21
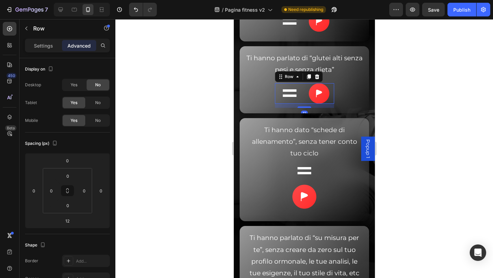
drag, startPoint x: 304, startPoint y: 92, endPoint x: 303, endPoint y: 114, distance: 21.6
click at [304, 81] on div at bounding box center [308, 77] width 8 height 8
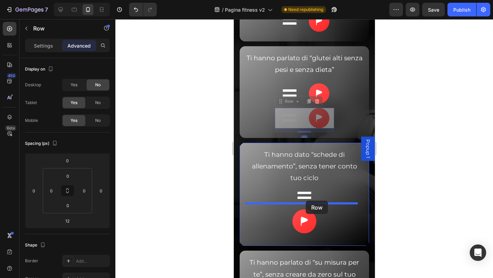
drag, startPoint x: 299, startPoint y: 138, endPoint x: 304, endPoint y: 200, distance: 62.9
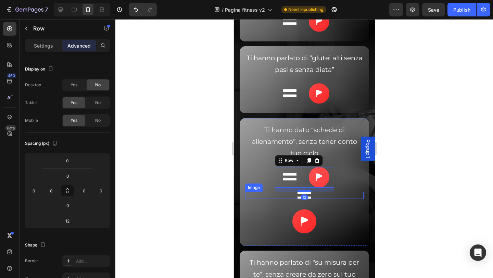
click at [282, 199] on div at bounding box center [304, 196] width 119 height 8
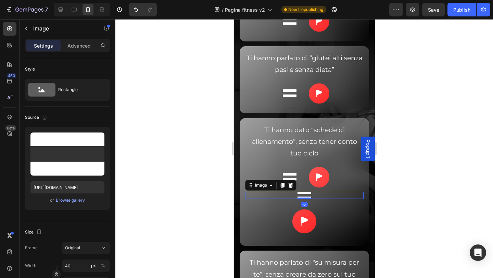
click at [80, 48] on p "Advanced" at bounding box center [78, 45] width 23 height 7
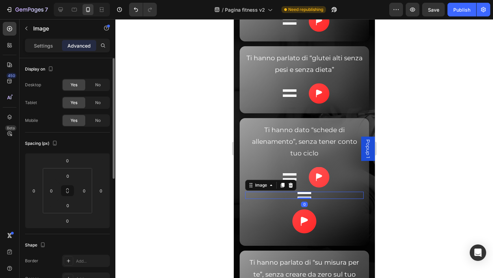
click at [98, 117] on div "No" at bounding box center [98, 120] width 23 height 11
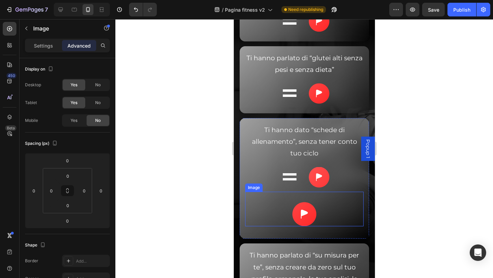
click at [280, 223] on div at bounding box center [304, 214] width 119 height 24
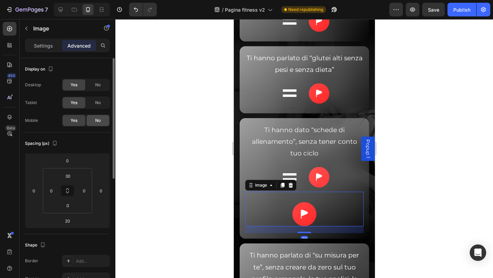
click at [95, 117] on span "No" at bounding box center [97, 120] width 5 height 6
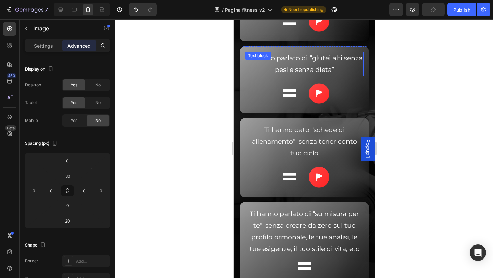
click at [315, 70] on span "Ti hanno parlato di “glutei alti senza pesi e senza dieta”" at bounding box center [304, 64] width 116 height 20
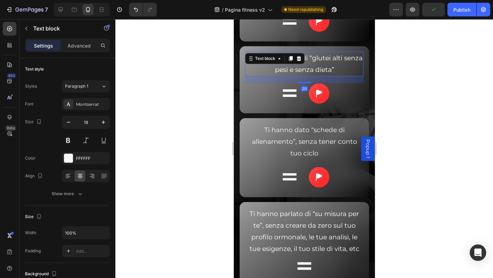
click at [317, 68] on span "Ti hanno parlato di “glutei alti senza pesi e senza dieta”" at bounding box center [304, 64] width 116 height 20
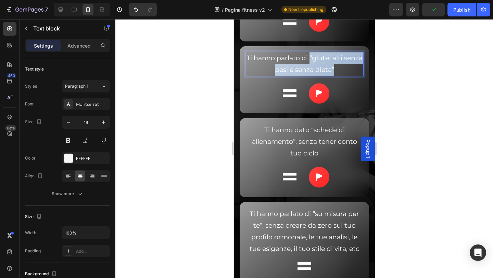
drag, startPoint x: 317, startPoint y: 68, endPoint x: 344, endPoint y: 79, distance: 29.4
click at [344, 76] on p "Ti hanno parlato di “glutei alti senza pesi e senza dieta”" at bounding box center [304, 63] width 117 height 23
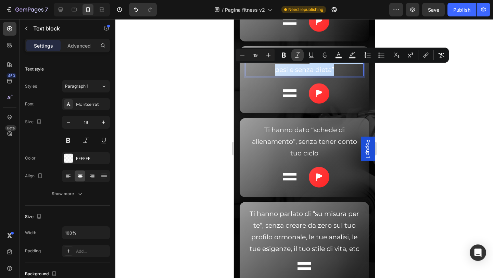
drag, startPoint x: 297, startPoint y: 55, endPoint x: 67, endPoint y: 55, distance: 229.8
click at [297, 55] on icon "Editor contextual toolbar" at bounding box center [297, 55] width 7 height 7
click at [323, 145] on span "Ti hanno dato “schede di allenamento”, senza tener conto tuo ciclo" at bounding box center [304, 141] width 105 height 31
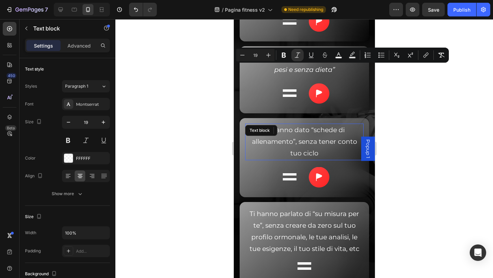
click at [305, 145] on span "Ti hanno dato “schede di allenamento”, senza tener conto tuo ciclo" at bounding box center [304, 141] width 105 height 31
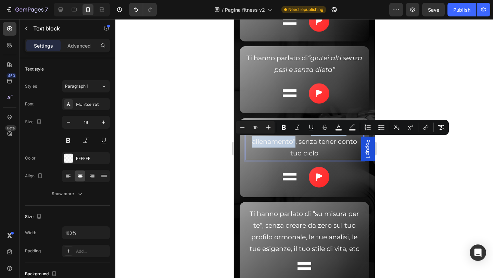
drag, startPoint x: 307, startPoint y: 140, endPoint x: 292, endPoint y: 156, distance: 21.8
click at [292, 156] on span "Ti hanno dato “schede di allenamento”, senza tener conto tuo ciclo" at bounding box center [304, 141] width 105 height 31
click at [301, 130] on button "Italic" at bounding box center [297, 127] width 12 height 12
click at [361, 185] on div "Ti hanno dato “schede di allenamento” , senza tener conto tuo ciclo Text block …" at bounding box center [304, 158] width 130 height 80
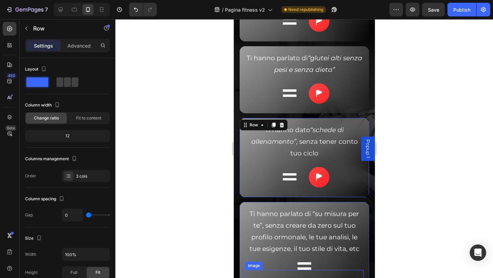
scroll to position [3262, 0]
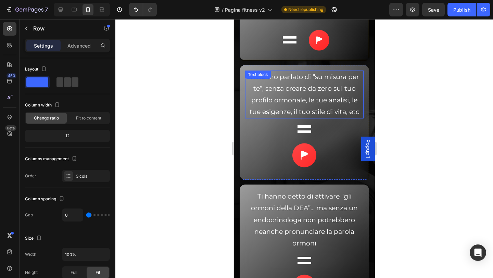
click at [308, 88] on span "Ti hanno parlato di “su misura per te”, senza creare da zero sul tuo profilo or…" at bounding box center [304, 94] width 110 height 43
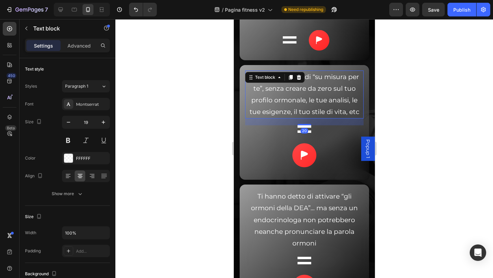
click at [309, 88] on span "Ti hanno parlato di “su misura per te”, senza creare da zero sul tuo profilo or…" at bounding box center [304, 94] width 110 height 43
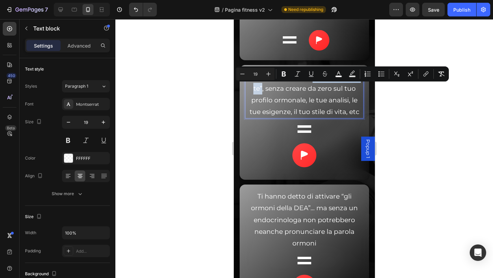
drag, startPoint x: 308, startPoint y: 88, endPoint x: 259, endPoint y: 100, distance: 51.1
click at [259, 100] on span "Ti hanno parlato di “su misura per te”, senza creare da zero sul tuo profilo or…" at bounding box center [304, 94] width 110 height 43
click at [301, 74] on icon "Editor contextual toolbar" at bounding box center [297, 74] width 7 height 7
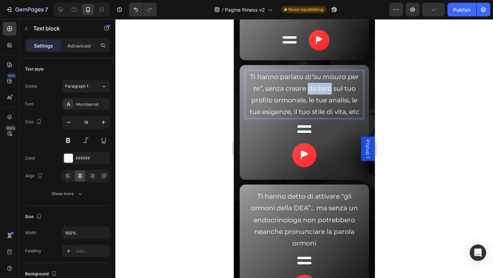
drag, startPoint x: 305, startPoint y: 102, endPoint x: 328, endPoint y: 102, distance: 23.6
click at [328, 102] on span "Ti hanno parlato di “su misura per te” , senza creare da zero sul tuo profilo o…" at bounding box center [304, 94] width 110 height 43
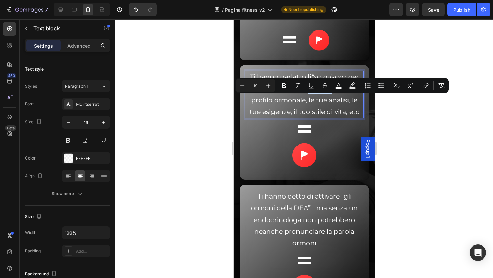
click at [414, 144] on div at bounding box center [304, 148] width 378 height 259
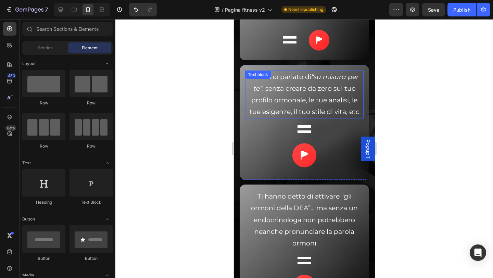
click at [304, 99] on span "Ti hanno parlato di “su misura per te” , senza creare da zero sul tuo profilo o…" at bounding box center [304, 94] width 110 height 43
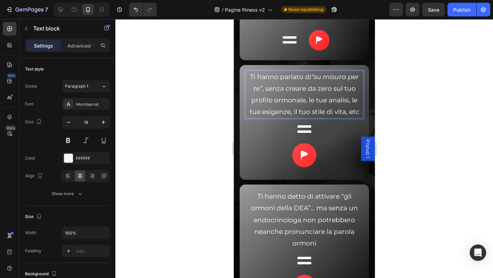
click at [292, 101] on span "Ti hanno parlato di “su misura per te” , senza creare da zero sul tuo profilo o…" at bounding box center [304, 94] width 110 height 43
click at [304, 51] on div at bounding box center [319, 40] width 30 height 21
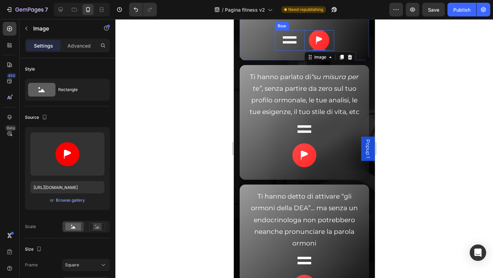
click at [300, 51] on div "Image" at bounding box center [290, 40] width 30 height 21
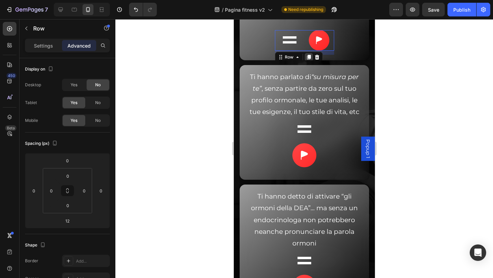
click at [307, 60] on icon at bounding box center [309, 57] width 4 height 5
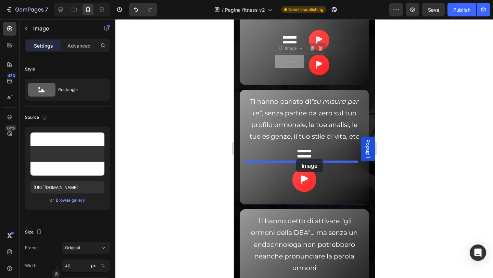
drag, startPoint x: 299, startPoint y: 149, endPoint x: 299, endPoint y: 159, distance: 9.6
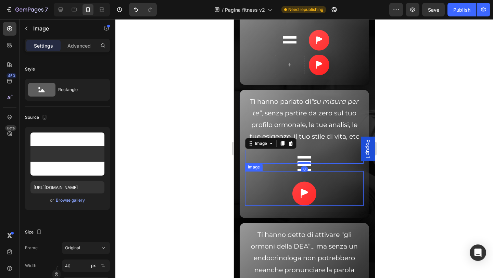
click at [284, 184] on div "Image" at bounding box center [304, 188] width 119 height 35
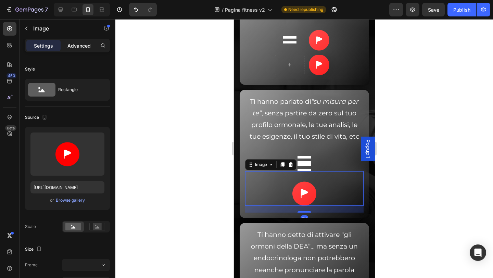
click at [80, 50] on div "Advanced" at bounding box center [79, 45] width 34 height 11
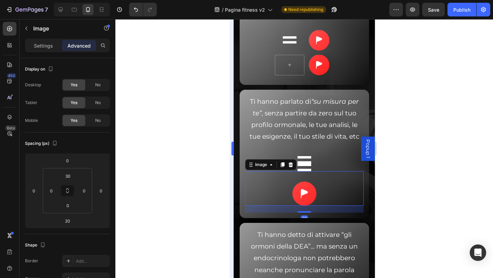
drag, startPoint x: 92, startPoint y: 119, endPoint x: 231, endPoint y: 172, distance: 148.0
click at [92, 119] on div "No" at bounding box center [98, 120] width 23 height 11
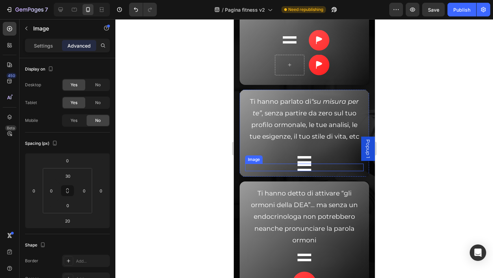
click at [285, 171] on div at bounding box center [304, 168] width 119 height 8
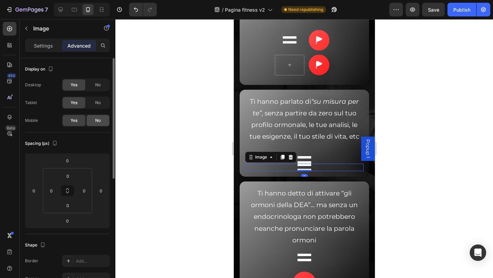
click at [101, 122] on span "No" at bounding box center [97, 120] width 5 height 6
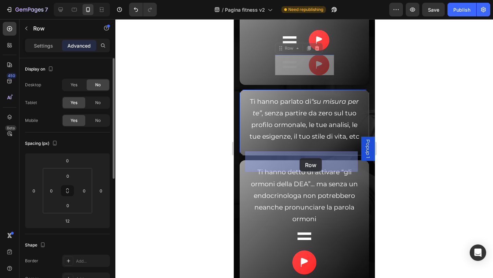
drag, startPoint x: 299, startPoint y: 85, endPoint x: 299, endPoint y: 158, distance: 73.3
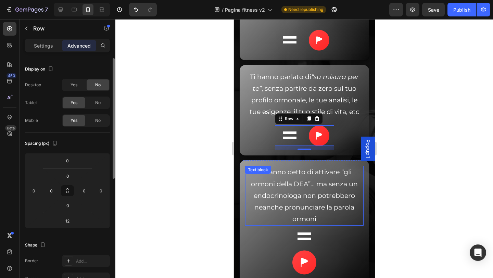
scroll to position [3330, 0]
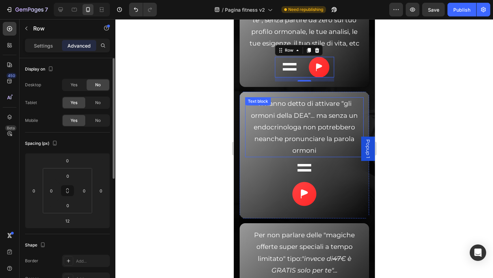
click at [320, 113] on span "Ti hanno detto di attivare “gli ormoni della DEA”... ma senza un endocrinologa …" at bounding box center [304, 127] width 107 height 55
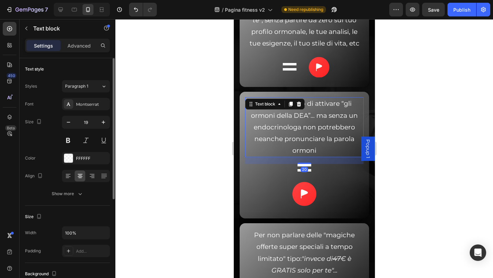
click at [339, 117] on span "Ti hanno detto di attivare “gli ormoni della DEA”... ma senza un endocrinologa …" at bounding box center [304, 127] width 107 height 55
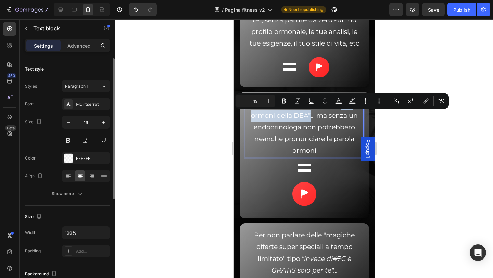
drag, startPoint x: 337, startPoint y: 116, endPoint x: 307, endPoint y: 127, distance: 32.4
click at [307, 127] on span "Ti hanno detto di attivare “gli ormoni della DEA”... ma senza un endocrinologa …" at bounding box center [304, 127] width 107 height 55
click at [296, 101] on icon "Editor contextual toolbar" at bounding box center [297, 101] width 7 height 7
click at [300, 77] on div "Image" at bounding box center [290, 67] width 30 height 21
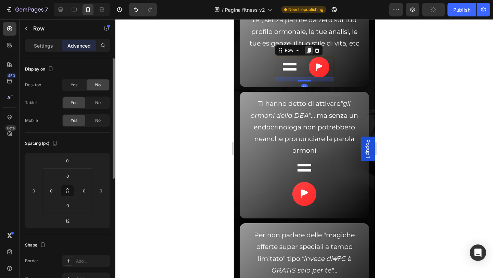
click at [306, 53] on icon at bounding box center [308, 50] width 5 height 5
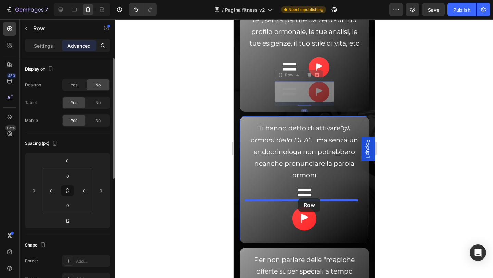
drag, startPoint x: 301, startPoint y: 111, endPoint x: 298, endPoint y: 198, distance: 87.0
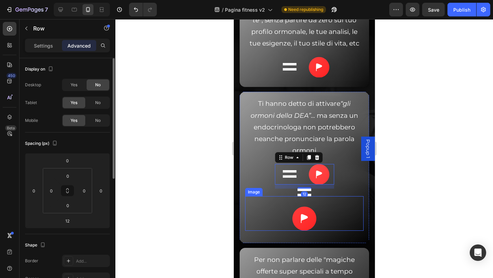
click at [287, 196] on div at bounding box center [304, 193] width 119 height 8
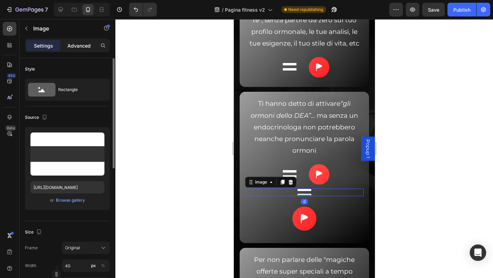
click at [71, 47] on p "Advanced" at bounding box center [78, 45] width 23 height 7
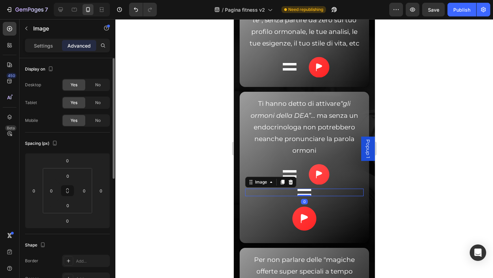
drag, startPoint x: 100, startPoint y: 119, endPoint x: 149, endPoint y: 148, distance: 57.1
click at [100, 119] on span "No" at bounding box center [97, 120] width 5 height 6
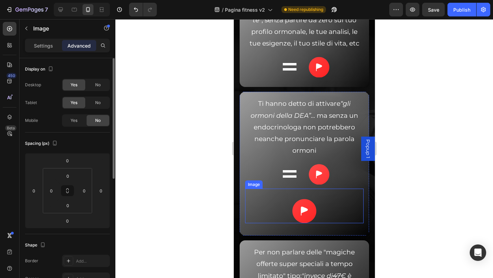
click at [294, 223] on img at bounding box center [304, 211] width 24 height 24
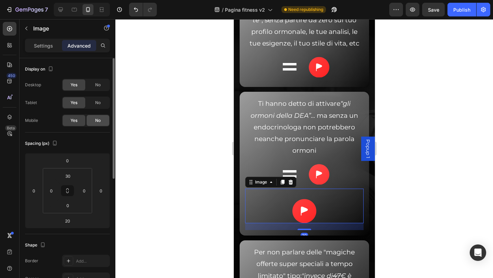
click at [97, 120] on span "No" at bounding box center [97, 120] width 5 height 6
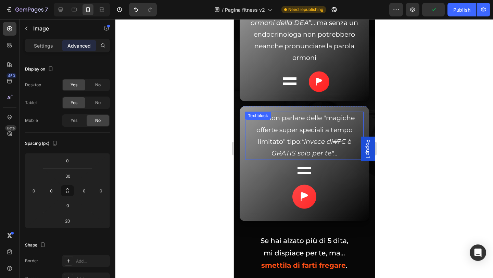
scroll to position [3467, 0]
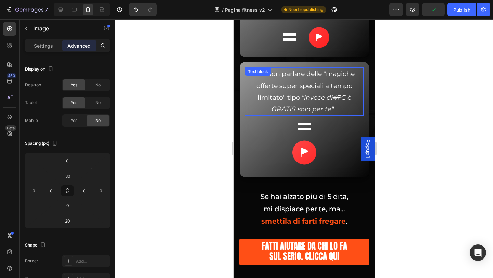
click at [321, 102] on p "Per non parlare delle "magiche offerte super speciali a tempo limitato" tipo: "…" at bounding box center [304, 91] width 117 height 47
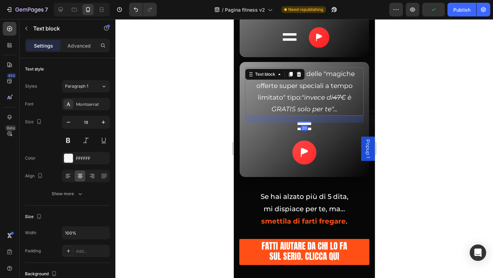
click at [321, 88] on span "Per non parlare delle "magiche offerte super speciali a tempo limitato" tipo: "…" at bounding box center [304, 91] width 101 height 43
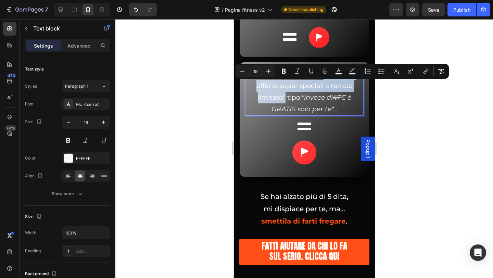
drag, startPoint x: 321, startPoint y: 85, endPoint x: 280, endPoint y: 109, distance: 47.9
click at [280, 109] on span "Per non parlare delle "magiche offerte super speciali a tempo limitato" tipo: "…" at bounding box center [304, 91] width 101 height 43
click at [296, 72] on icon "Editor contextual toolbar" at bounding box center [297, 71] width 7 height 7
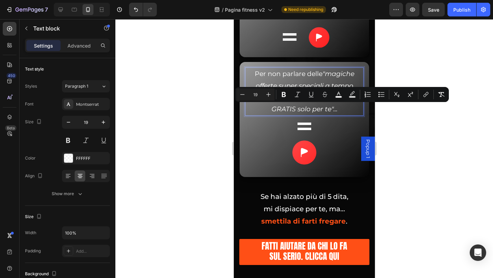
drag, startPoint x: 298, startPoint y: 108, endPoint x: 329, endPoint y: 121, distance: 33.8
click at [329, 113] on span "Per non parlare delle "magiche offerte super speciali a tempo limitato" tipo: "…" at bounding box center [304, 91] width 100 height 43
click at [300, 97] on icon "Editor contextual toolbar" at bounding box center [297, 94] width 7 height 7
click at [305, 164] on img at bounding box center [304, 152] width 24 height 24
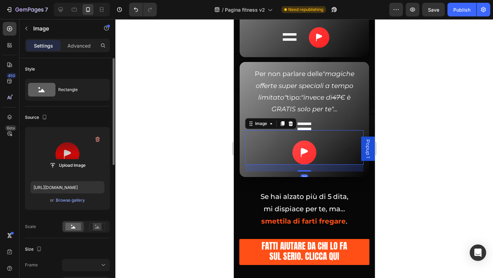
click at [71, 145] on label at bounding box center [67, 154] width 74 height 43
click at [71, 160] on input "file" at bounding box center [67, 166] width 47 height 12
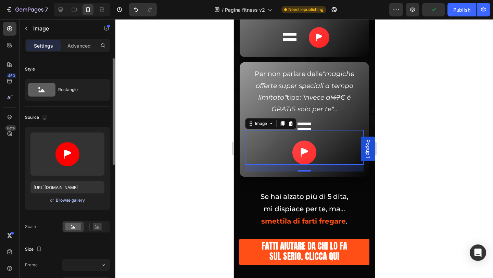
click at [84, 201] on div "Browse gallery" at bounding box center [70, 200] width 29 height 6
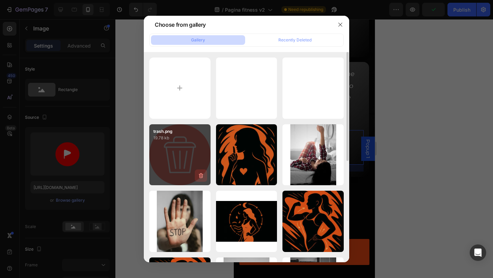
click at [174, 162] on div "trash.png 19.78 kb" at bounding box center [179, 154] width 61 height 61
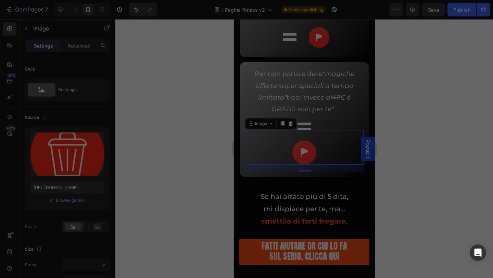
type input "https://cdn.shopify.com/s/files/1/0922/5004/6807/files/gempages_571219258252461…"
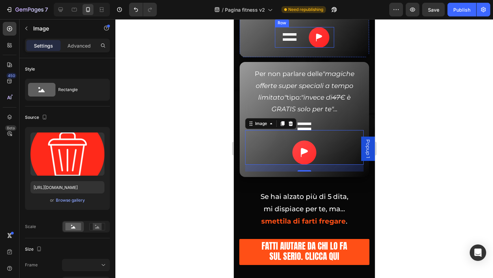
click at [300, 48] on div "Image" at bounding box center [290, 37] width 30 height 21
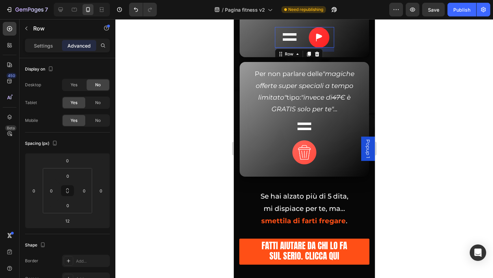
drag, startPoint x: 304, startPoint y: 65, endPoint x: 306, endPoint y: 71, distance: 5.6
click at [306, 57] on icon at bounding box center [308, 53] width 5 height 5
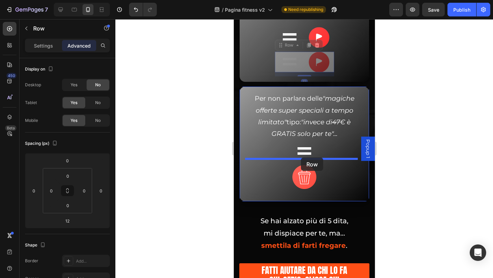
drag, startPoint x: 301, startPoint y: 83, endPoint x: 302, endPoint y: 171, distance: 88.0
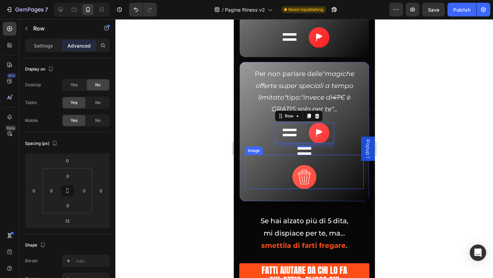
click at [305, 185] on img at bounding box center [304, 177] width 24 height 24
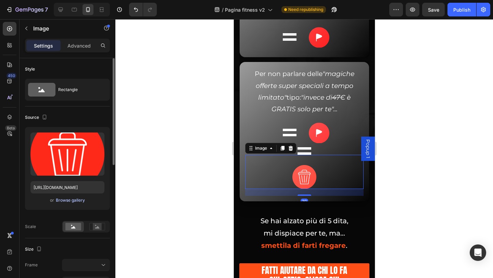
click at [77, 202] on div "Browse gallery" at bounding box center [70, 200] width 29 height 6
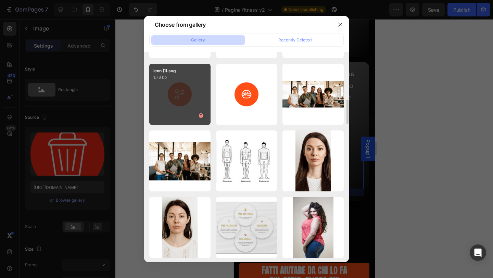
scroll to position [1291, 0]
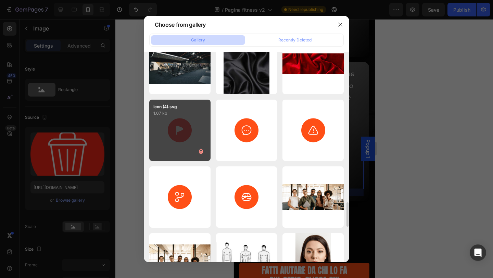
click at [186, 144] on div "Icon (4).svg 1.07 kb" at bounding box center [179, 130] width 61 height 61
type input "https://cdn.shopify.com/s/files/1/0922/5004/6807/files/gempages_571219258252461…"
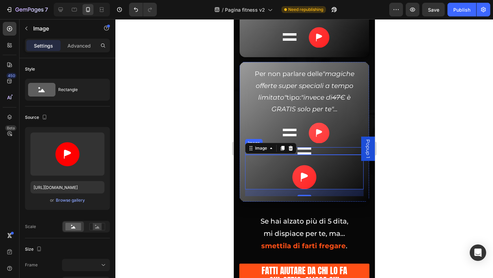
click at [316, 155] on div at bounding box center [304, 151] width 119 height 8
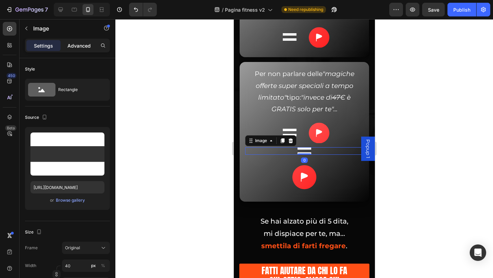
click at [78, 43] on p "Advanced" at bounding box center [78, 45] width 23 height 7
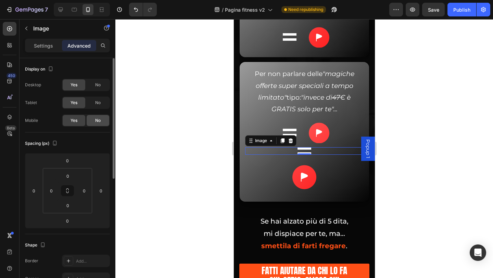
click at [92, 121] on div "No" at bounding box center [98, 120] width 23 height 11
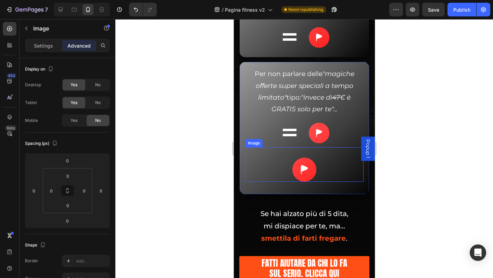
click at [292, 181] on img at bounding box center [304, 170] width 24 height 24
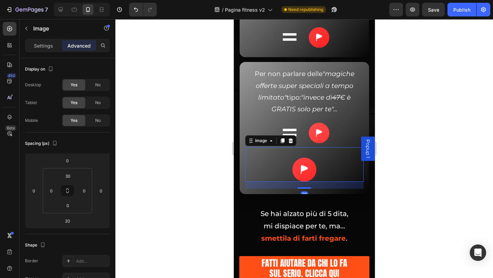
click at [102, 122] on div "No" at bounding box center [98, 120] width 23 height 11
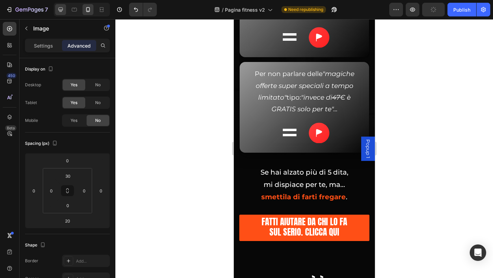
click at [62, 6] on icon at bounding box center [60, 9] width 7 height 7
type input "0"
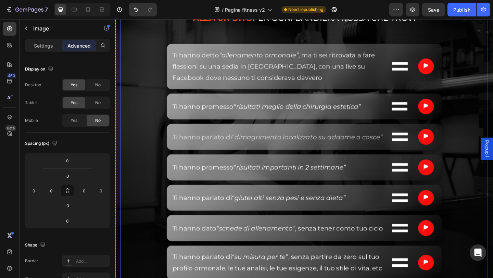
scroll to position [2746, 0]
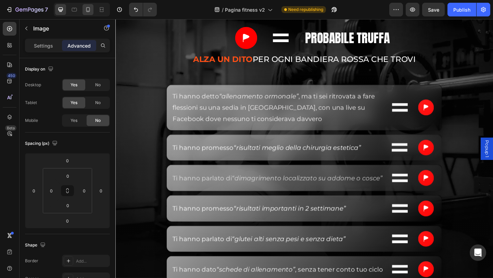
click at [86, 13] on icon at bounding box center [88, 9] width 7 height 7
type input "20"
type input "30"
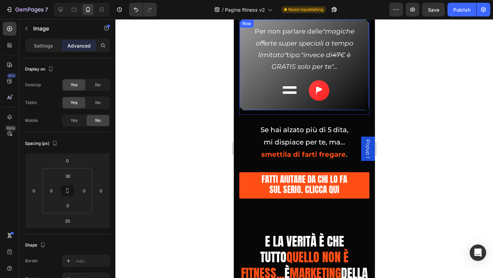
scroll to position [3476, 0]
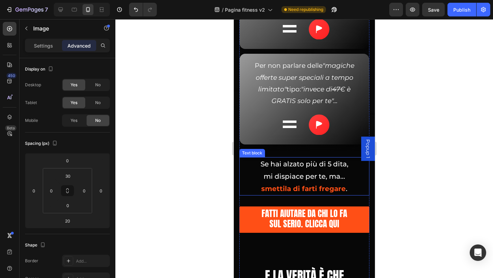
click at [304, 193] on strong "smettila di farti fregare" at bounding box center [303, 189] width 85 height 8
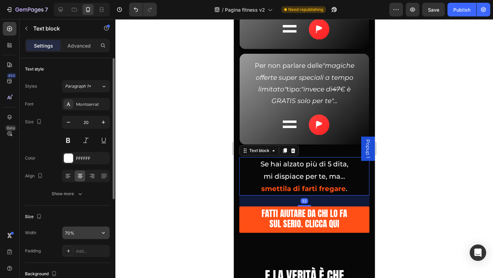
click at [71, 232] on input "70%" at bounding box center [85, 233] width 47 height 12
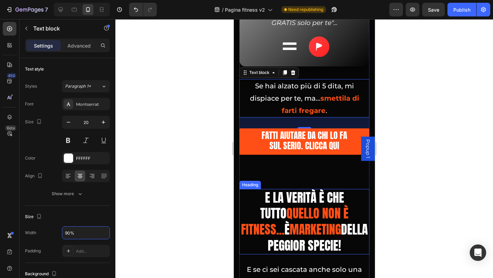
scroll to position [3578, 0]
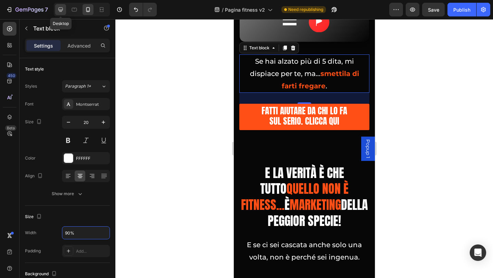
click at [58, 12] on icon at bounding box center [60, 9] width 7 height 7
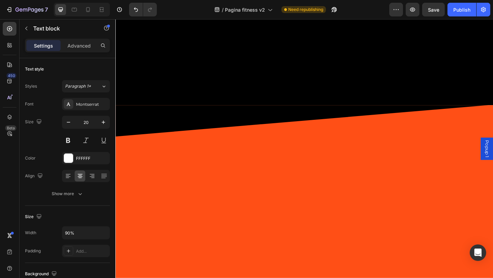
type input "70%"
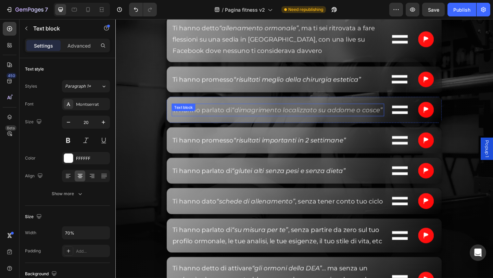
scroll to position [2718, 0]
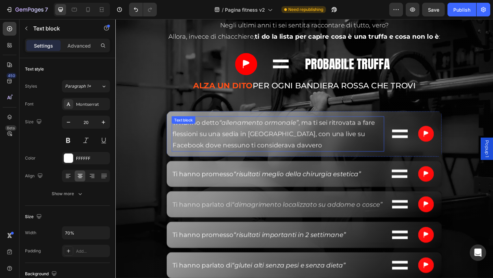
click at [250, 128] on icon "“allenamento ormonale”" at bounding box center [271, 131] width 87 height 8
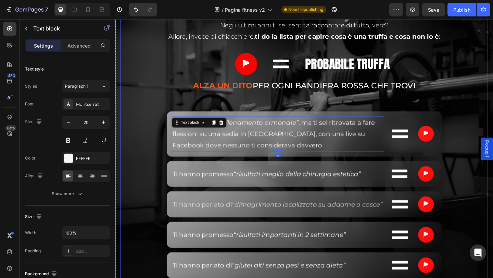
click at [276, 33] on p "Allora, invece di chiacchiere, ti do la lista per capire cosa è una truffa e co…" at bounding box center [321, 38] width 319 height 12
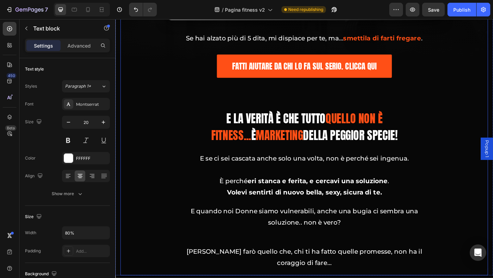
scroll to position [3163, 0]
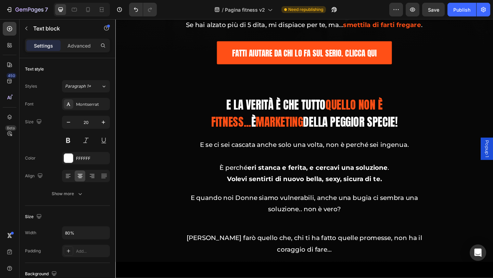
scroll to position [3163, 0]
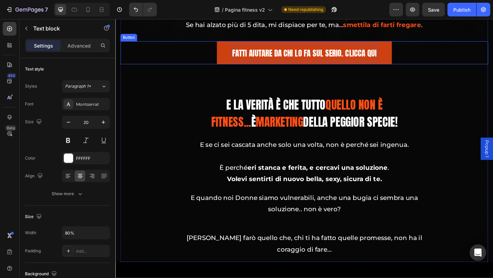
click at [349, 62] on span "Fatti aiutare da chi lo fa sul serio. Clicca qui" at bounding box center [321, 56] width 158 height 13
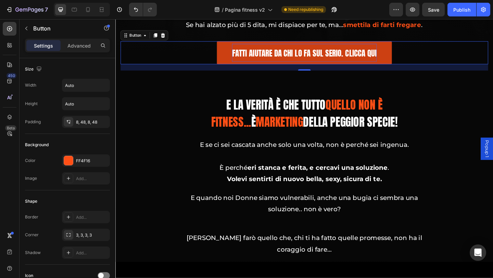
click at [316, 62] on span "Fatti aiutare da chi lo fa sul serio. Clicca qui" at bounding box center [321, 56] width 158 height 13
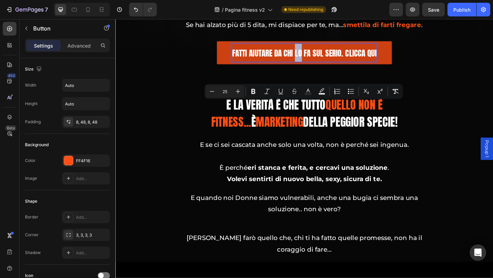
drag, startPoint x: 316, startPoint y: 115, endPoint x: 309, endPoint y: 115, distance: 7.5
click at [309, 62] on span "Fatti aiutare da chi lo fa sul serio. Clicca qui" at bounding box center [321, 56] width 158 height 13
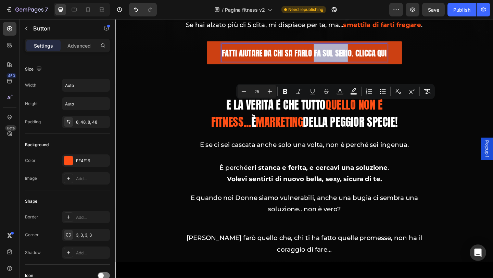
drag, startPoint x: 328, startPoint y: 117, endPoint x: 366, endPoint y: 117, distance: 37.7
click at [366, 62] on span "Fatti aiutare da chi sa farlo fa sul serio. Clicca qui" at bounding box center [320, 56] width 179 height 13
click at [332, 62] on span "Fatti aiutare da chi sa farlo fa sul serio. Clicca qui" at bounding box center [320, 56] width 179 height 13
drag, startPoint x: 330, startPoint y: 115, endPoint x: 368, endPoint y: 115, distance: 38.0
click at [368, 62] on span "Fatti aiutare da chi sa farlo fa sul serio. Clicca qui" at bounding box center [320, 56] width 179 height 13
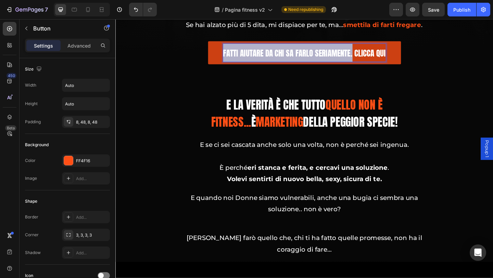
drag, startPoint x: 370, startPoint y: 117, endPoint x: 243, endPoint y: 119, distance: 126.7
click at [226, 68] on link "Fatti aiutare da chi sa farlo seriamente. Clicca qui" at bounding box center [321, 55] width 210 height 25
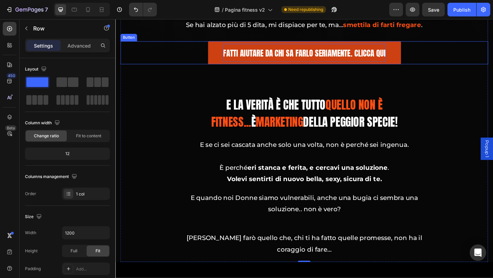
click at [396, 62] on span "Fatti aiutare da chi sa farlo seriamente. Clicca qui" at bounding box center [321, 56] width 177 height 13
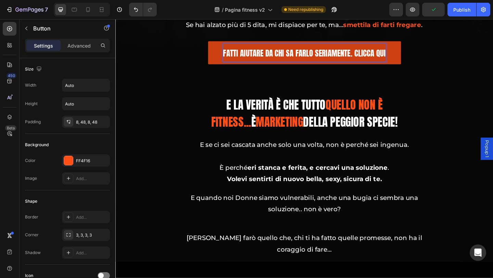
click at [403, 62] on span "Fatti aiutare da chi sa farlo seriamente. Clicca qui" at bounding box center [321, 56] width 177 height 13
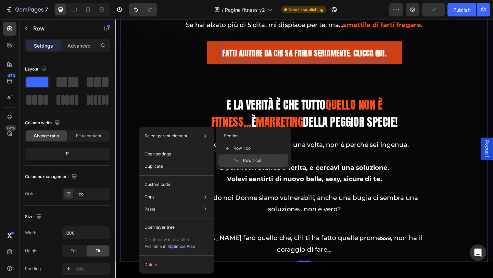
click at [169, 135] on p "Select parent element" at bounding box center [166, 136] width 43 height 6
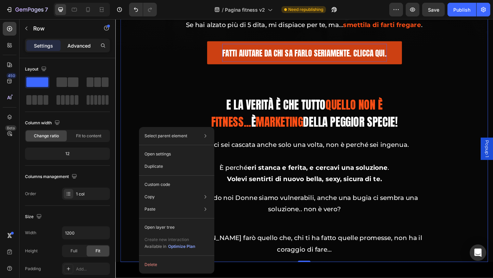
click at [79, 47] on p "Advanced" at bounding box center [78, 45] width 23 height 7
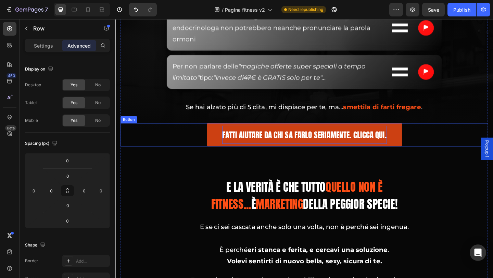
click at [172, 158] on div "Fatti aiutare da chi sa farlo seriamente. Clicca qui. Button" at bounding box center [321, 144] width 400 height 25
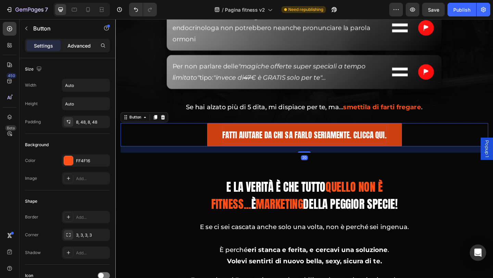
click at [79, 44] on p "Advanced" at bounding box center [78, 45] width 23 height 7
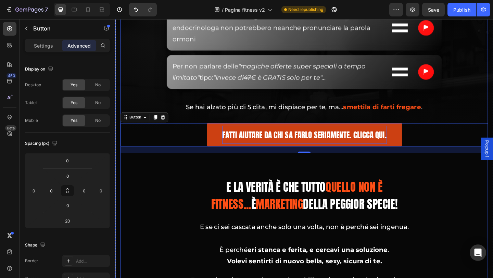
drag, startPoint x: 208, startPoint y: 215, endPoint x: 213, endPoint y: 210, distance: 7.5
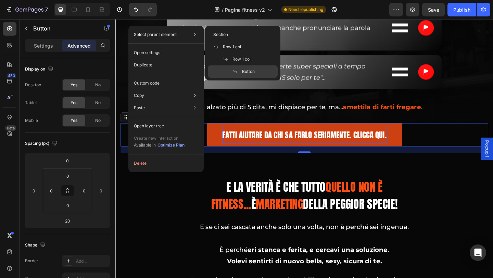
click at [167, 35] on p "Select parent element" at bounding box center [155, 35] width 43 height 6
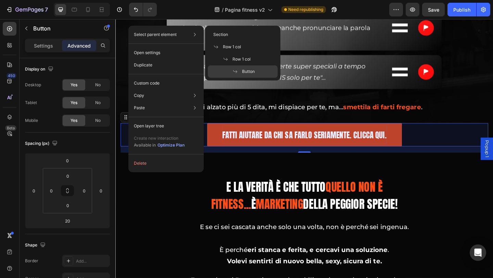
click at [254, 74] on span "Button" at bounding box center [248, 71] width 13 height 6
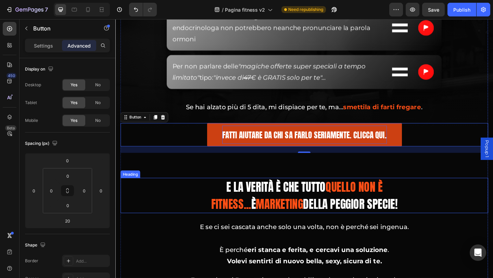
click at [154, 230] on div "E la verità è che tutto quello non è fitness... È marketing della peggior speci…" at bounding box center [321, 211] width 400 height 38
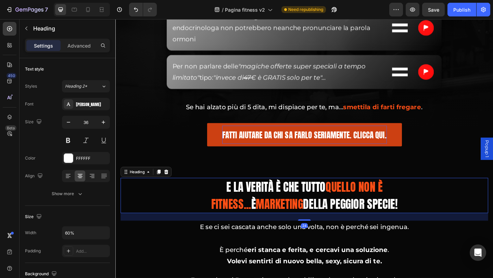
click at [84, 52] on div "Settings Advanced" at bounding box center [67, 46] width 85 height 14
click at [84, 49] on p "Advanced" at bounding box center [78, 45] width 23 height 7
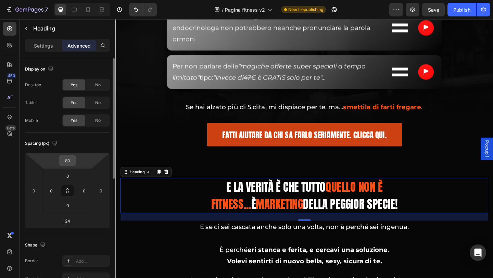
click at [74, 163] on input "80" at bounding box center [68, 160] width 14 height 10
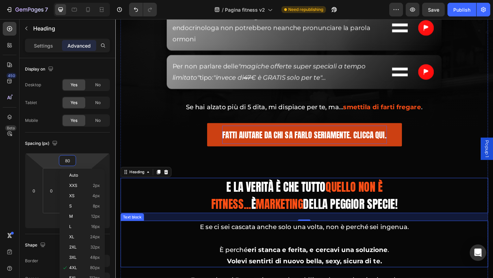
scroll to position [3197, 0]
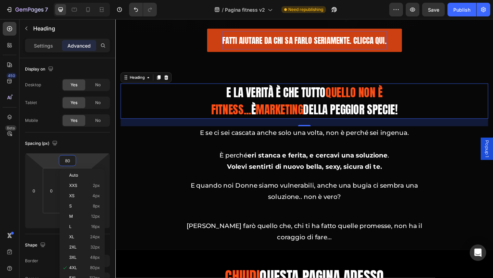
click at [231, 127] on h2 "E la verità è che tutto quello non è fitness... È marketing della peggior speci…" at bounding box center [321, 108] width 240 height 38
type input "4"
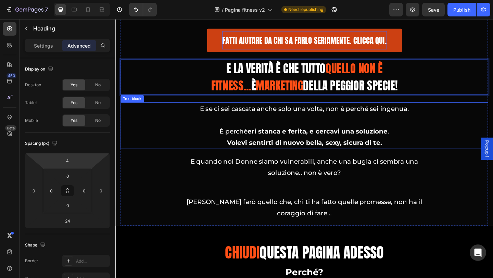
click at [165, 160] on div "E se ci sei cascata anche solo una volta, non è perché sei ingenua. È perché er…" at bounding box center [321, 135] width 400 height 51
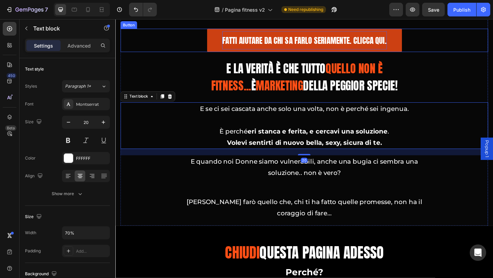
click at [167, 55] on div "Fatti aiutare da chi sa farlo seriamente. Clicca qui. Button" at bounding box center [321, 41] width 400 height 25
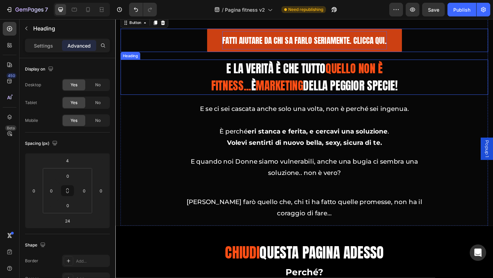
click at [223, 101] on p "E la verità è che tutto quello non è fitness... È marketing della peggior speci…" at bounding box center [321, 82] width 239 height 37
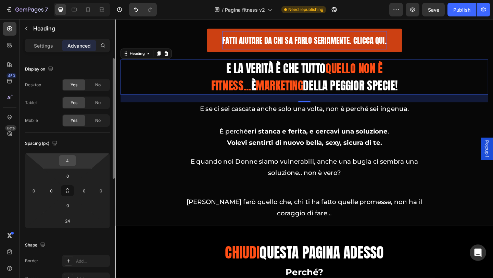
click at [66, 160] on input "4" at bounding box center [68, 160] width 14 height 10
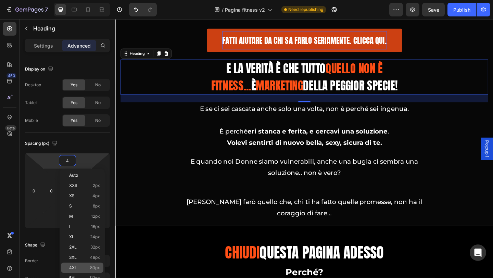
click at [80, 266] on p "4XL 80px" at bounding box center [84, 267] width 31 height 5
type input "80"
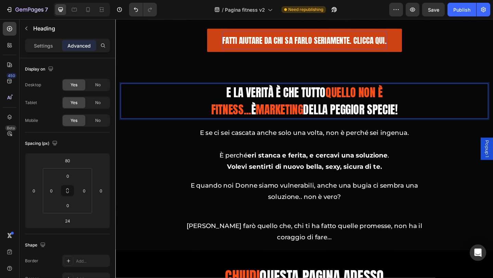
click at [425, 127] on p "E la verità è che tutto quello non è fitness... È marketing della peggior speci…" at bounding box center [321, 108] width 239 height 37
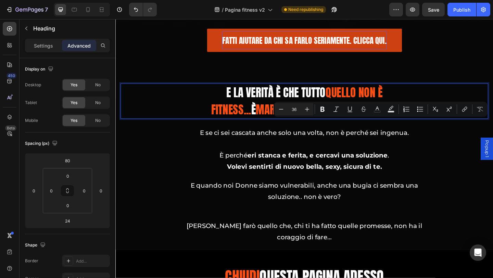
click at [431, 127] on p "E la verità è che tutto quello non è fitness... È marketing della peggior speci…" at bounding box center [321, 108] width 239 height 37
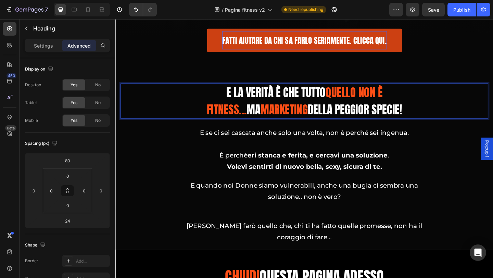
click at [273, 127] on span "marketing" at bounding box center [298, 117] width 51 height 18
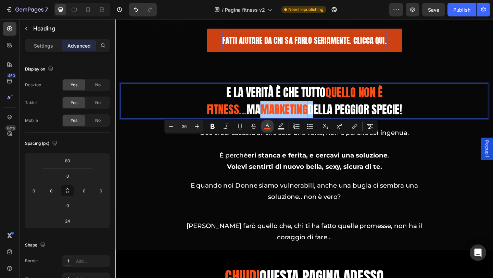
click at [269, 128] on rect "Editor contextual toolbar" at bounding box center [267, 129] width 7 height 2
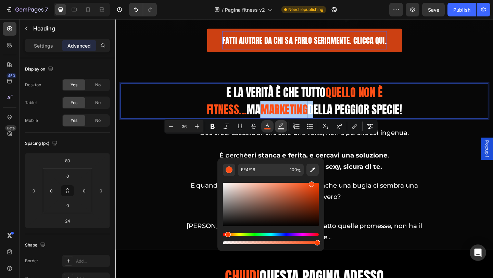
click at [283, 128] on rect "Editor contextual toolbar" at bounding box center [281, 129] width 7 height 2
type input "000000"
type input "77"
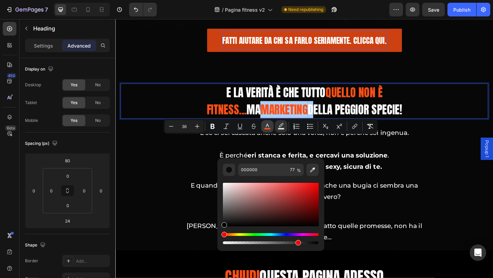
click at [270, 128] on rect "Editor contextual toolbar" at bounding box center [267, 129] width 7 height 2
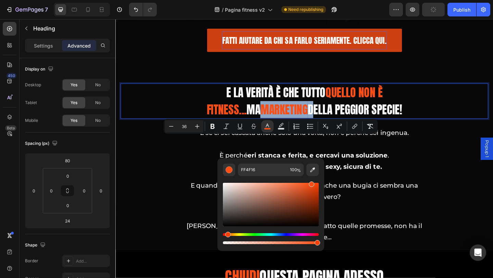
click at [244, 127] on p "E la verità è che tutto quello non è fitness... ma marketing della peggior spec…" at bounding box center [321, 108] width 239 height 37
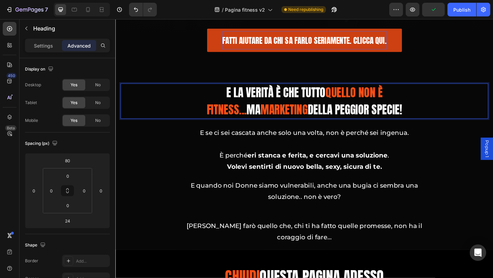
click at [239, 127] on p "E la verità è che tutto quello non è fitness... ma marketing della peggior spec…" at bounding box center [321, 108] width 239 height 37
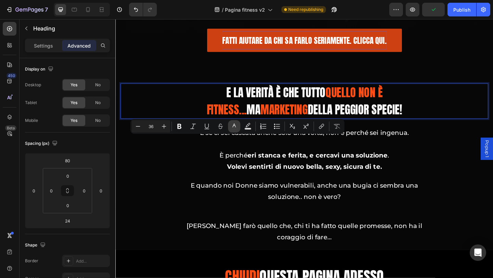
click at [233, 129] on icon "Editor contextual toolbar" at bounding box center [234, 126] width 7 height 7
type input "FFFFFF"
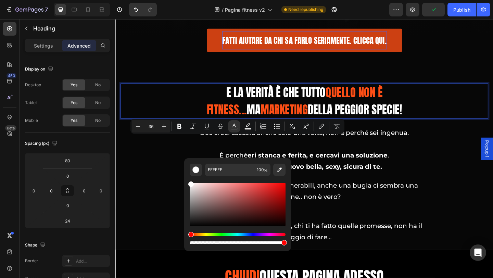
click at [273, 127] on span "marketing" at bounding box center [298, 117] width 51 height 18
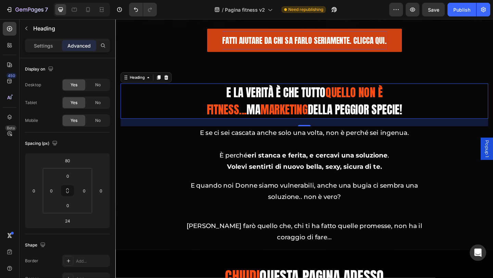
click at [273, 127] on span "marketing" at bounding box center [298, 117] width 51 height 18
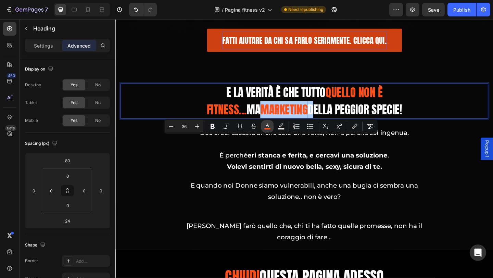
click at [269, 128] on rect "Editor contextual toolbar" at bounding box center [267, 129] width 7 height 2
type input "FF4F16"
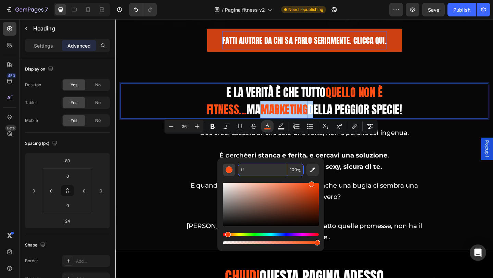
type input "fff"
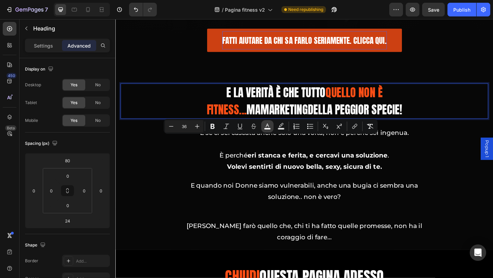
click at [268, 127] on icon "Editor contextual toolbar" at bounding box center [267, 126] width 7 height 7
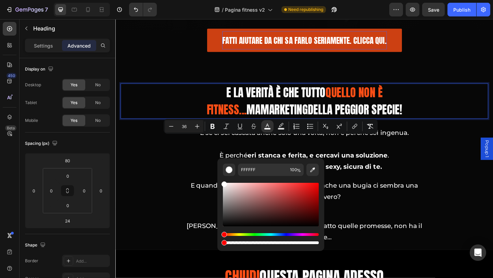
click at [324, 127] on p "E la verità è che tutto quello non è fitness... ma marketing della peggior spec…" at bounding box center [321, 108] width 239 height 37
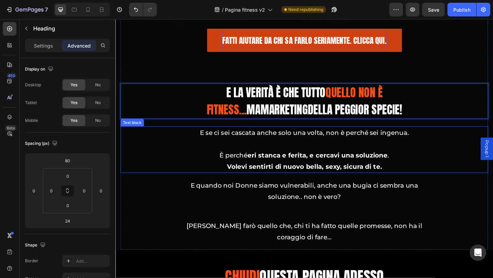
click at [360, 161] on p "E se ci sei cascata anche solo una volta, non è perché sei ingenua." at bounding box center [321, 148] width 279 height 25
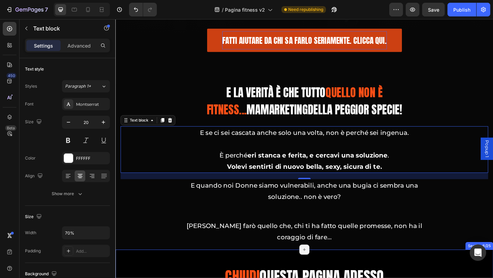
scroll to position [3300, 0]
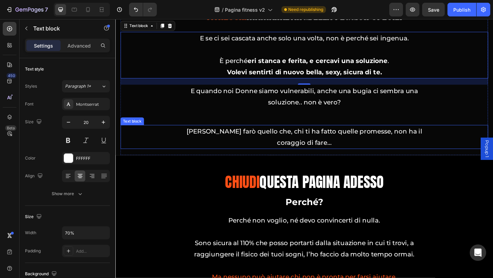
click at [203, 160] on p "Ora farò quello che, chi ti ha fatto quelle promesse, non ha il coraggio di far…" at bounding box center [321, 147] width 279 height 25
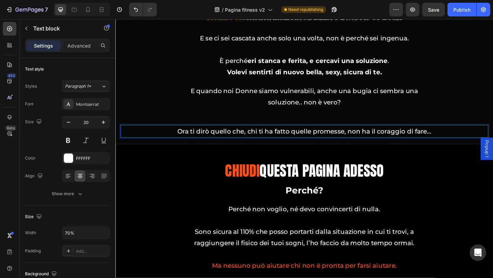
click at [314, 147] on p "Ora ti dirò quello che, chi ti ha fatto quelle promesse, non ha il coraggio di …" at bounding box center [321, 141] width 279 height 12
click at [212, 147] on p "Ora ti dirò quello che, chi ti ha fatto quelle promesse, non ha il coraggio di …" at bounding box center [321, 141] width 279 height 12
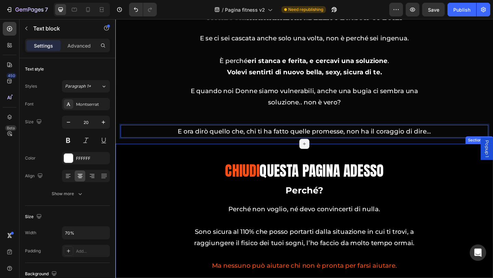
click at [290, 196] on div "cHIUDi QUESTA PAGINA ADESSO Heading Perché? Text block Perché non voglio, né de…" at bounding box center [320, 267] width 411 height 224
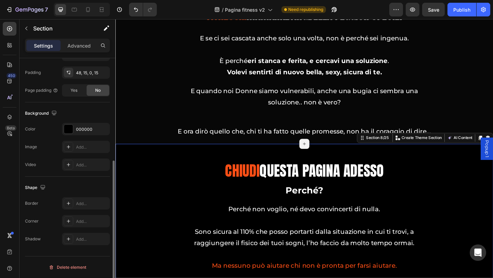
scroll to position [41, 0]
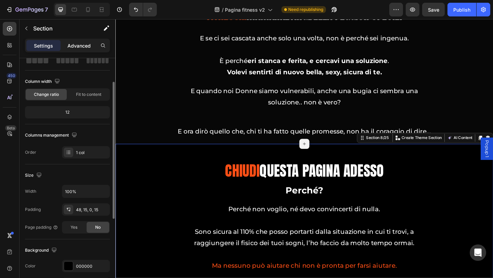
click at [75, 46] on p "Advanced" at bounding box center [78, 45] width 23 height 7
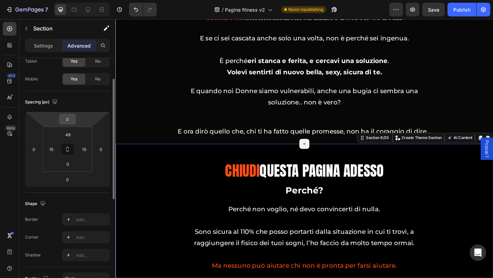
click at [75, 122] on div "0" at bounding box center [67, 119] width 17 height 11
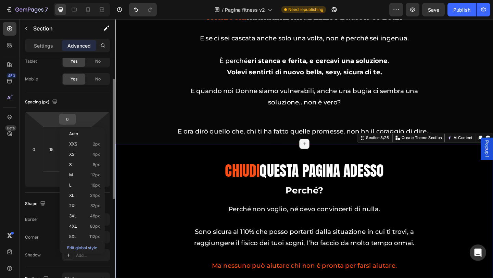
click at [65, 119] on input "0" at bounding box center [68, 119] width 14 height 10
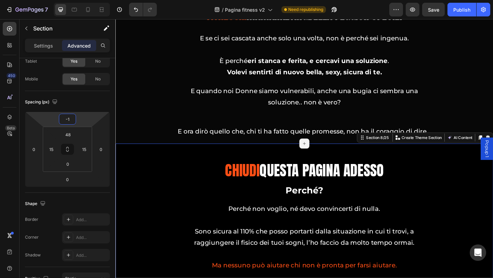
type input "-1"
click at [207, 205] on div "cHIUDi QUESTA PAGINA ADESSO Heading Perché? Text block Perché non voglio, né de…" at bounding box center [320, 266] width 411 height 224
click at [472, 84] on div "E se ci sei cascata anche solo una volta, non è perché sei ingenua. È perché er…" at bounding box center [321, 58] width 400 height 51
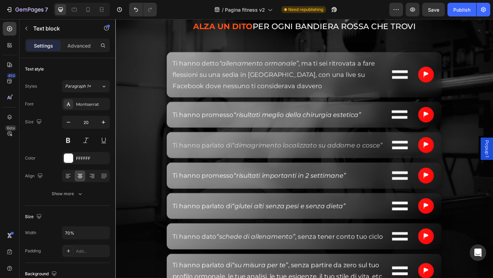
scroll to position [2820, 0]
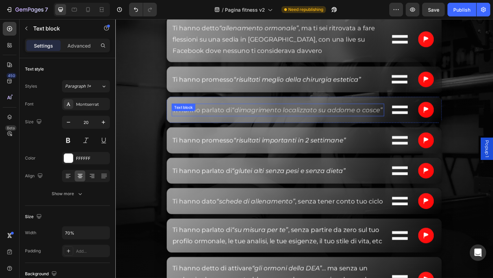
click at [224, 122] on span "Ti hanno parlato di “dimagrimento localizzato su addome o cosce”" at bounding box center [291, 118] width 229 height 8
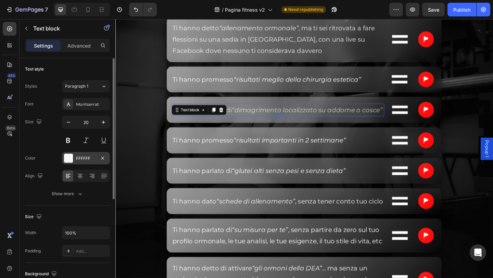
click at [73, 157] on div at bounding box center [69, 158] width 10 height 10
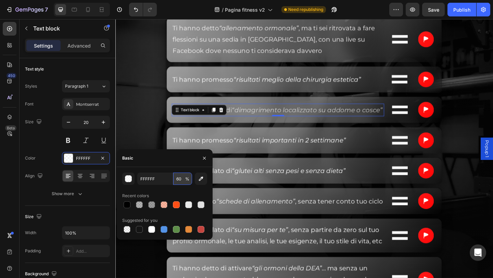
click at [182, 179] on input "60" at bounding box center [182, 179] width 19 height 12
type input "100"
click at [321, 165] on div "Ti hanno promesso “risultati importanti in 2 settimane” Text block Image Image …" at bounding box center [321, 150] width 300 height 29
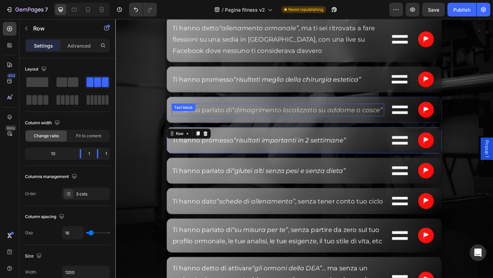
click at [251, 122] on icon "“dimagrimento localizzato su addome o cosce”" at bounding box center [324, 118] width 164 height 8
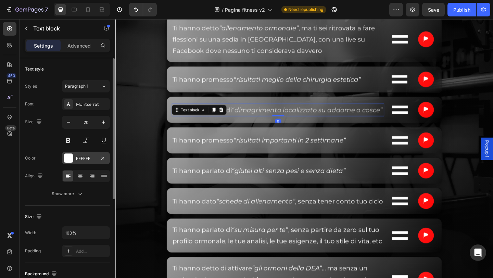
click at [67, 159] on div at bounding box center [68, 158] width 9 height 9
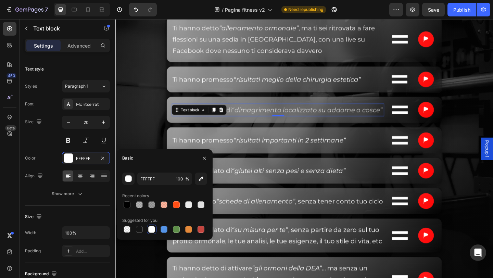
click at [267, 122] on icon "“dimagrimento localizzato su addome o cosce”" at bounding box center [324, 118] width 164 height 8
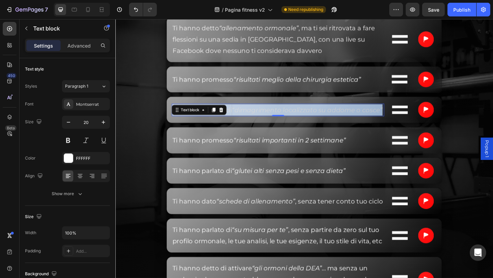
click at [267, 122] on icon "“dimagrimento localizzato su addome o cosce”" at bounding box center [324, 118] width 164 height 8
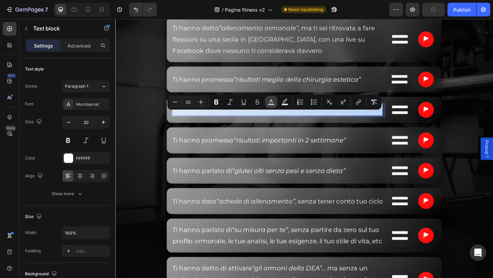
click at [270, 104] on rect "Editor contextual toolbar" at bounding box center [271, 105] width 7 height 2
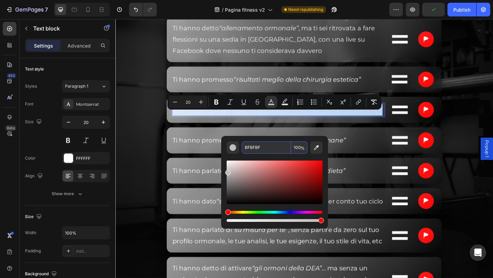
click at [267, 146] on input "BFBFBF" at bounding box center [266, 147] width 49 height 12
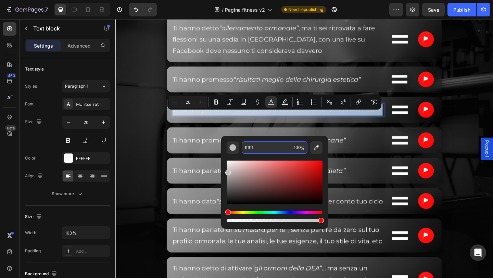
type input "FFFFFF"
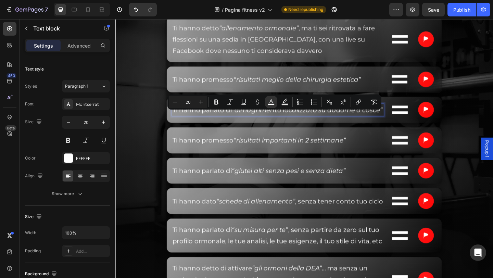
click at [226, 122] on span "Ti hanno parlato di “dimagrimento localizzato su addome o cosce”" at bounding box center [291, 118] width 229 height 8
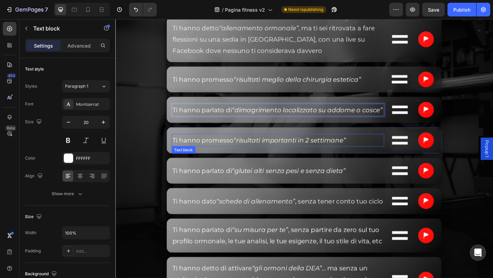
click at [231, 155] on span "Ti hanno promesso “risultati importanti in 2 settimane”" at bounding box center [271, 151] width 189 height 8
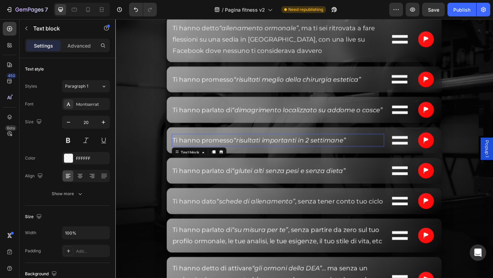
click at [231, 155] on span "Ti hanno promesso “risultati importanti in 2 settimane”" at bounding box center [271, 151] width 189 height 8
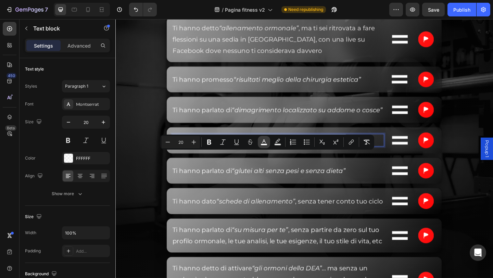
click at [261, 144] on rect "Editor contextual toolbar" at bounding box center [264, 145] width 7 height 2
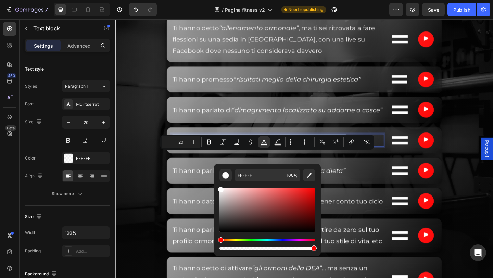
click at [368, 157] on p "Ti hanno promesso “risultati importanti in 2 settimane”" at bounding box center [292, 151] width 230 height 12
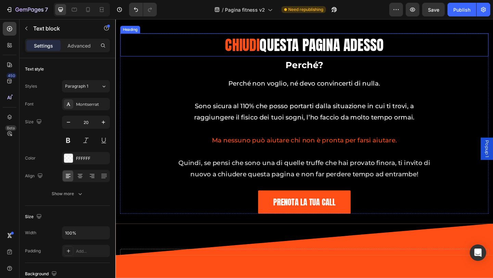
scroll to position [3437, 0]
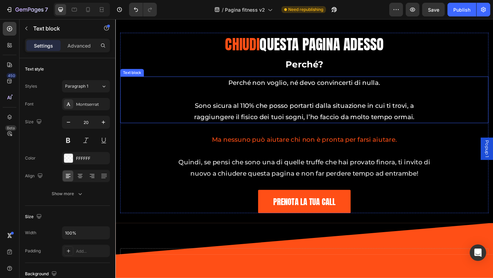
click at [337, 132] on p "Sono sicura al 110% che posso portarti dalla situazione in cui ti trovi, a ragg…" at bounding box center [321, 119] width 279 height 25
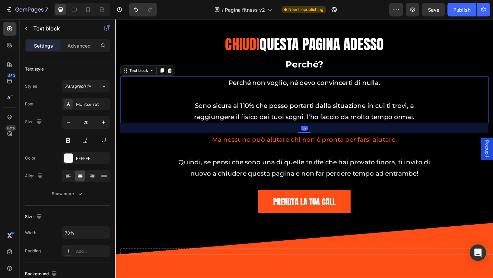
click at [337, 132] on p "Sono sicura al 110% che posso portarti dalla situazione in cui ti trovi, a ragg…" at bounding box center [321, 119] width 279 height 25
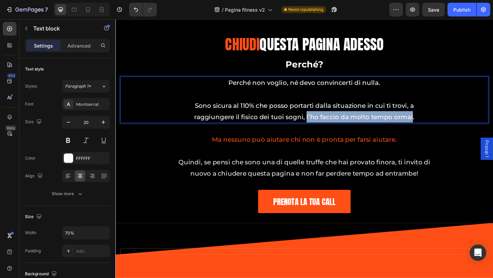
drag, startPoint x: 321, startPoint y: 164, endPoint x: 435, endPoint y: 165, distance: 114.1
click at [435, 132] on p "Sono sicura al 110% che posso portarti dalla situazione in cui ti trovi, a ragg…" at bounding box center [321, 119] width 279 height 25
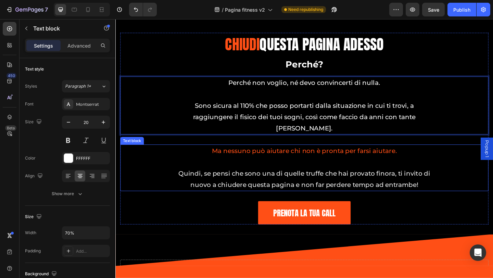
click at [223, 166] on span "Ma nessuno può aiutare chi non è pronta per farsi aiutare." at bounding box center [320, 162] width 201 height 8
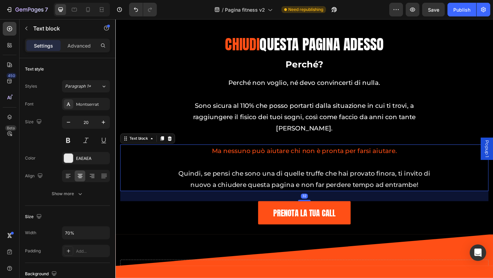
click at [228, 166] on span "Ma nessuno può aiutare chi non è pronta per farsi aiutare." at bounding box center [320, 162] width 201 height 8
click at [228, 166] on span "M nessuno può aiutare chi non è pronta per farsi aiutare." at bounding box center [320, 162] width 197 height 8
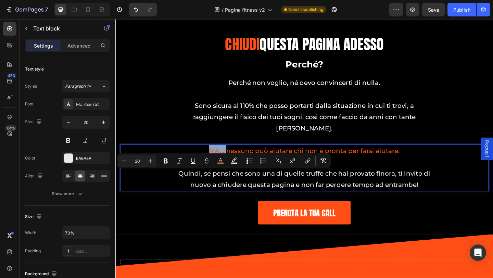
drag, startPoint x: 233, startPoint y: 189, endPoint x: 214, endPoint y: 189, distance: 18.5
click at [217, 166] on span "MA... nessuno può aiutare chi non è pronta per farsi aiutare." at bounding box center [321, 162] width 208 height 8
click at [220, 159] on icon "Editor contextual toolbar" at bounding box center [220, 160] width 3 height 4
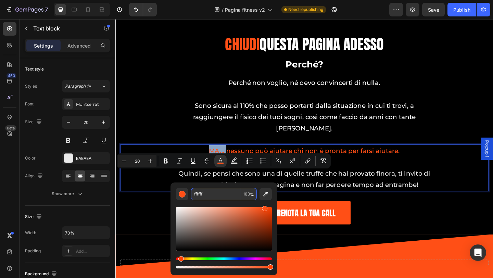
type input "FFFFFF"
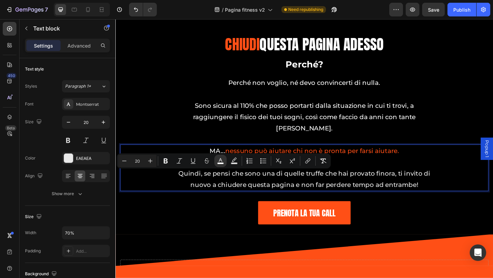
click at [277, 181] on p "Rich Text Editor. Editing area: main" at bounding box center [321, 175] width 279 height 12
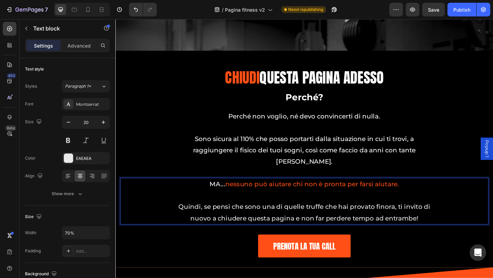
scroll to position [3505, 0]
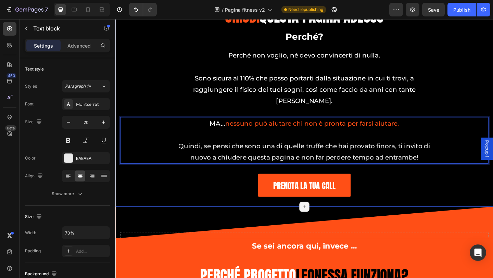
click at [190, 208] on div "cHIUDi QUESTA PAGINA ADESSO Heading Perché? Text block Perché non voglio, né de…" at bounding box center [321, 114] width 401 height 220
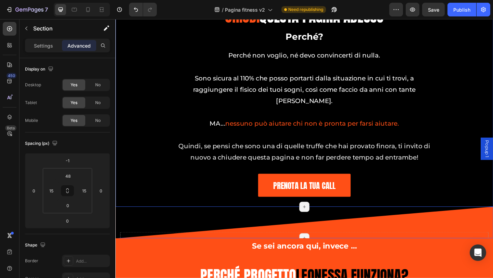
click at [160, 226] on div "Drop element here Section 9/25 Page has reached Shopify’s 25 section-limit Page…" at bounding box center [320, 240] width 411 height 34
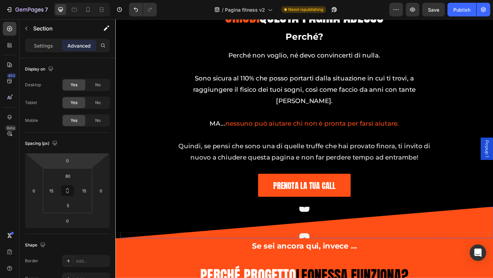
click at [198, 192] on div "PRENOTA LA TUA CALL Button" at bounding box center [321, 199] width 401 height 25
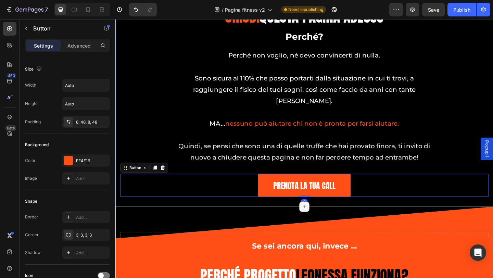
click at [187, 204] on div "cHIUDi QUESTA PAGINA ADESSO Heading Perché? Text block Perché non voglio, né de…" at bounding box center [321, 114] width 401 height 220
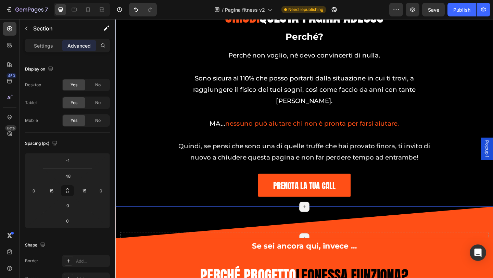
click at [186, 223] on div "Drop element here Section 9/25 Page has reached Shopify’s 25 section-limit Page…" at bounding box center [320, 240] width 411 height 34
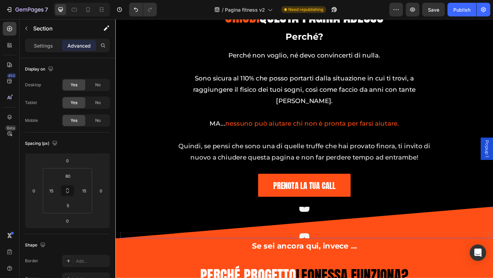
click at [203, 226] on div "Drop element here Section 9/25 You can create reusable sections Create Theme Se…" at bounding box center [320, 240] width 411 height 34
click at [283, 251] on div "Drop element here" at bounding box center [321, 261] width 401 height 21
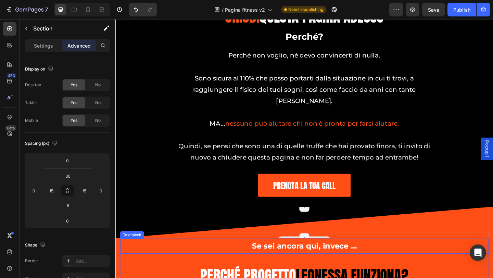
scroll to position [3540, 0]
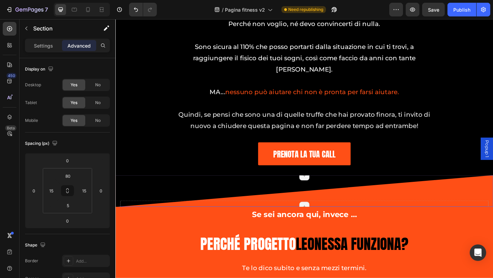
click at [396, 189] on div "Drop element here Section 9/25 You can create reusable sections Create Theme Se…" at bounding box center [320, 206] width 411 height 34
click at [420, 192] on div "Drop element here Section 9/25 You can create reusable sections Create Theme Se…" at bounding box center [320, 206] width 411 height 34
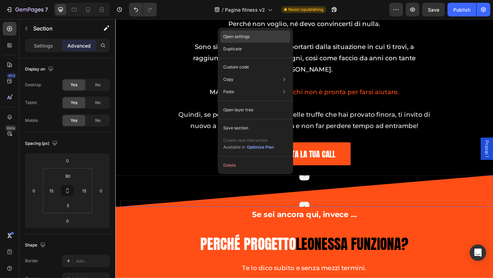
click at [241, 40] on div "Open settings" at bounding box center [256, 36] width 70 height 12
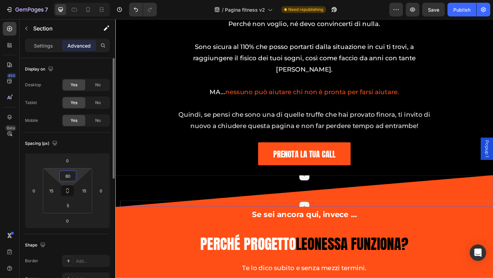
click at [68, 180] on input "80" at bounding box center [68, 176] width 14 height 10
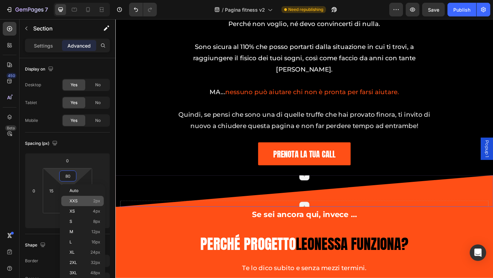
click at [78, 202] on p "XXS 2px" at bounding box center [85, 201] width 31 height 5
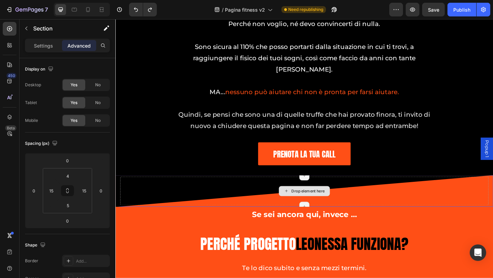
type input "80"
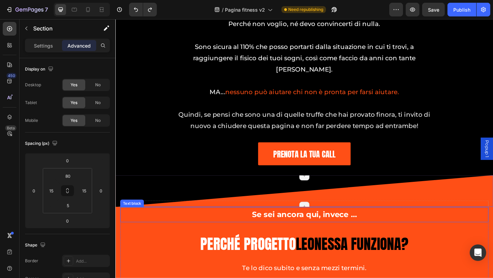
click at [166, 224] on div "Se sei ancora qui, invece …" at bounding box center [321, 232] width 401 height 16
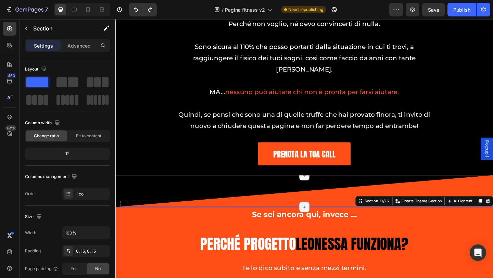
click at [118, 209] on div "Drop element here Section 9/25 Page has reached Shopify’s 25 section-limit Page…" at bounding box center [320, 206] width 411 height 34
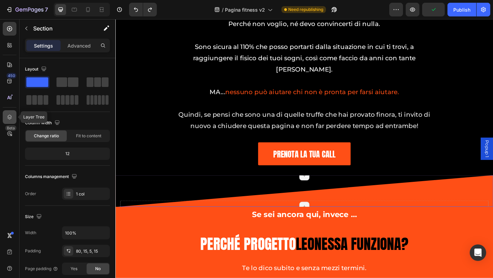
click at [7, 114] on icon at bounding box center [9, 117] width 7 height 7
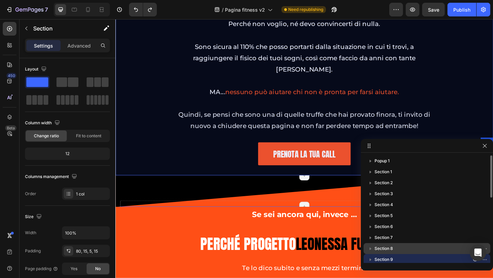
click at [377, 247] on span "Section 8" at bounding box center [384, 248] width 18 height 7
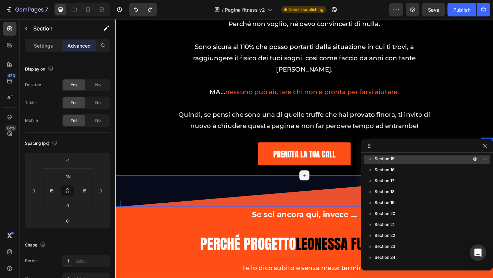
scroll to position [51, 0]
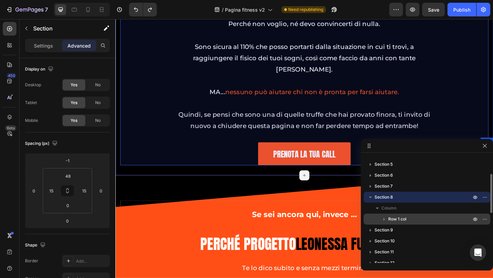
click at [393, 217] on span "Row 1 col" at bounding box center [397, 219] width 18 height 7
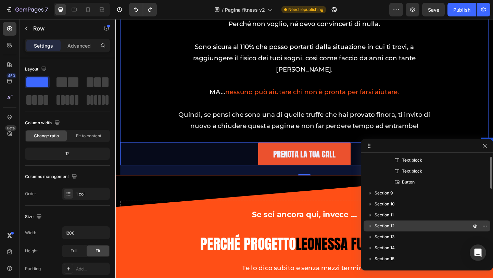
scroll to position [120, 0]
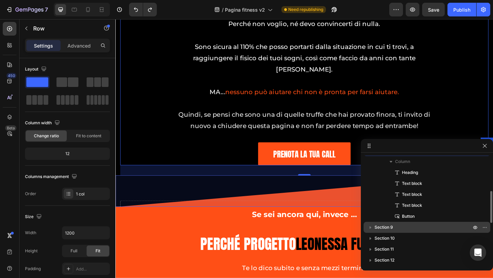
click at [389, 227] on span "Section 9" at bounding box center [384, 227] width 18 height 7
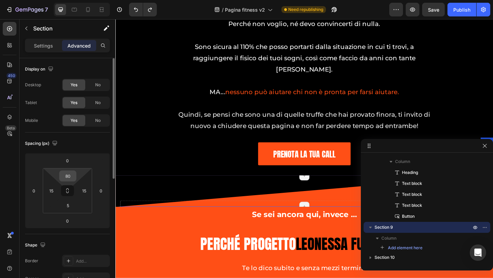
click at [73, 177] on input "80" at bounding box center [68, 176] width 14 height 10
type input "0"
drag, startPoint x: 79, startPoint y: 176, endPoint x: 77, endPoint y: 182, distance: 5.9
click at [77, 0] on html "7 / Pagina fitness v2 Need republishing Preview Save Publish 450 Beta Sections(…" at bounding box center [246, 0] width 493 height 0
click at [71, 176] on input "0" at bounding box center [68, 176] width 14 height 10
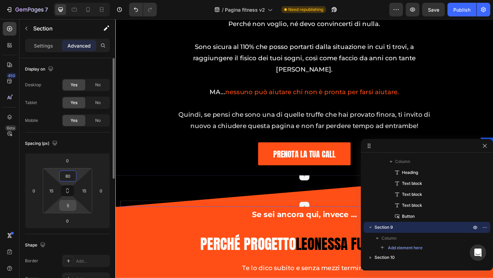
type input "80"
click at [74, 206] on input "5" at bounding box center [68, 205] width 14 height 10
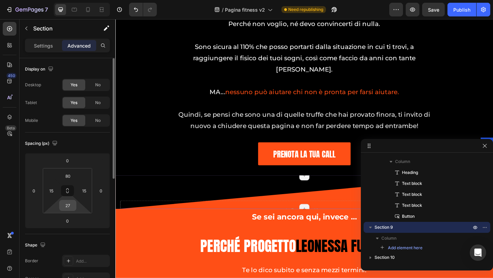
drag, startPoint x: 78, startPoint y: 204, endPoint x: 67, endPoint y: 208, distance: 10.8
click at [76, 0] on html "7 / Pagina fitness v2 Need republishing Preview Save Publish 450 Beta Sections(…" at bounding box center [246, 0] width 493 height 0
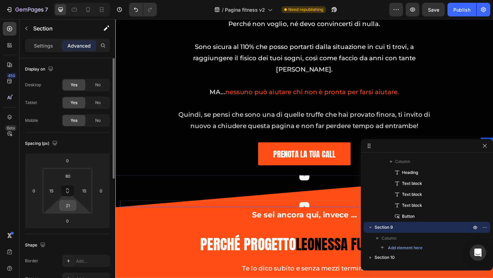
click at [67, 207] on input "21" at bounding box center [68, 205] width 14 height 10
type input "5"
click at [79, 0] on html "7 / Pagina fitness v2 Need republishing Preview Save Publish 450 Beta Sections(…" at bounding box center [246, 0] width 493 height 0
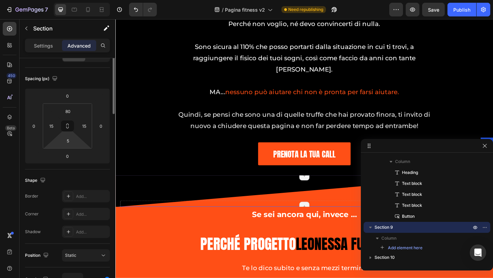
scroll to position [0, 0]
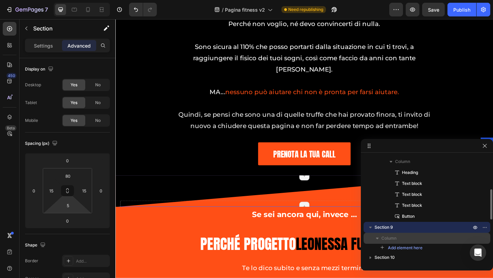
click at [418, 240] on p "Column" at bounding box center [427, 238] width 91 height 7
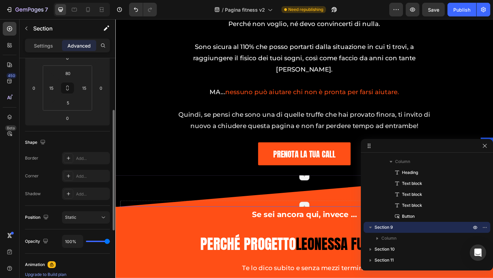
scroll to position [137, 0]
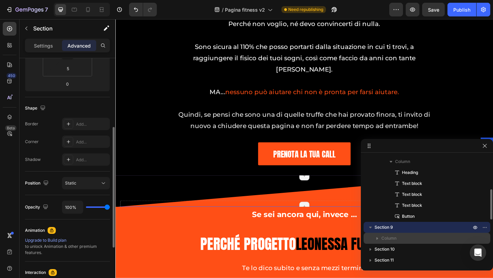
click at [398, 239] on p "Column" at bounding box center [427, 238] width 91 height 7
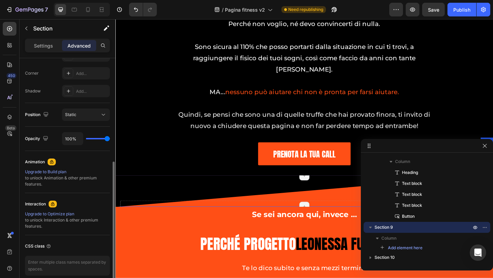
scroll to position [236, 0]
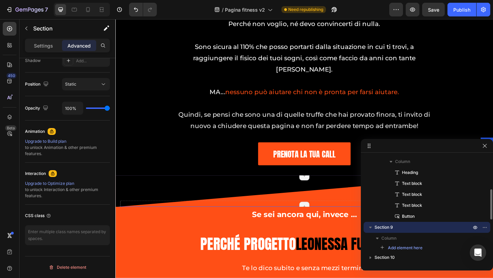
click at [431, 247] on div "Add element here" at bounding box center [427, 248] width 127 height 8
click at [426, 247] on button "Add element here" at bounding box center [401, 248] width 48 height 8
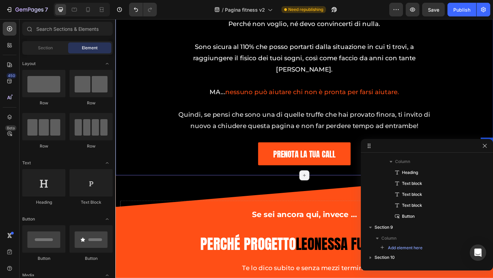
click at [274, 174] on div "cHIUDi QUESTA PAGINA ADESSO Heading Perché? Text block Perché non voglio, né de…" at bounding box center [321, 80] width 401 height 220
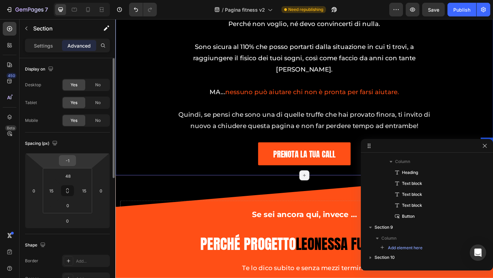
click at [66, 162] on input "-1" at bounding box center [68, 160] width 14 height 10
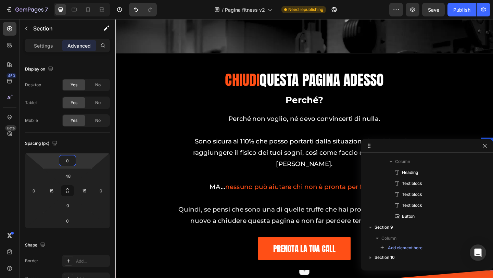
scroll to position [3505, 0]
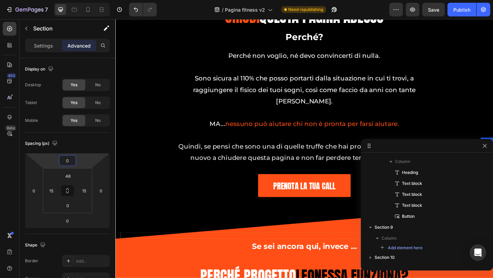
type input "0"
click at [131, 209] on div "cHIUDi QUESTA PAGINA ADESSO Heading Perché? Text block Perché non voglio, né de…" at bounding box center [321, 114] width 401 height 220
click at [150, 224] on div "Drop element here Section 9/25 Page has reached Shopify’s 25 section-limit Page…" at bounding box center [320, 241] width 411 height 34
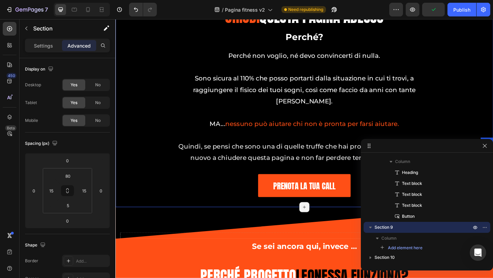
click at [150, 211] on div "cHIUDi QUESTA PAGINA ADESSO Heading Perché? Text block Perché non voglio, né de…" at bounding box center [321, 114] width 401 height 220
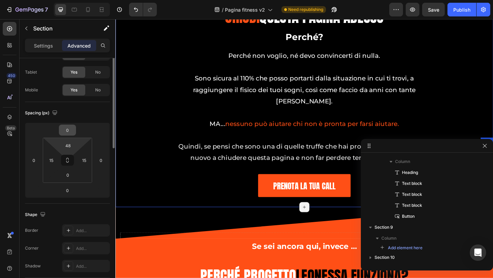
scroll to position [0, 0]
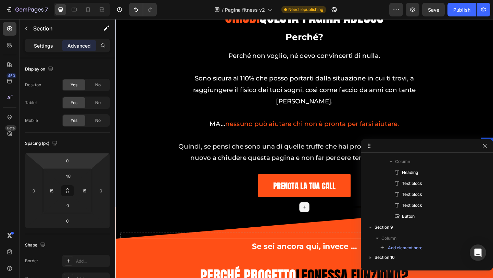
click at [51, 49] on div "Settings" at bounding box center [43, 45] width 34 height 11
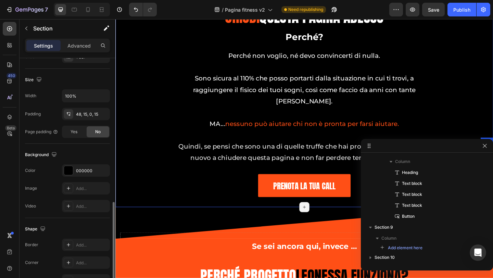
scroll to position [178, 0]
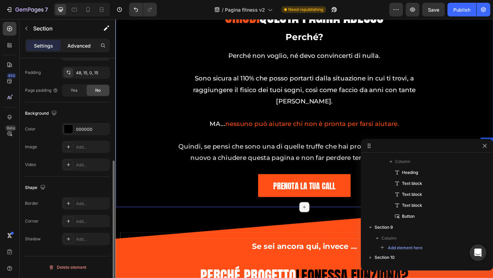
click at [72, 50] on div "Advanced" at bounding box center [79, 45] width 34 height 11
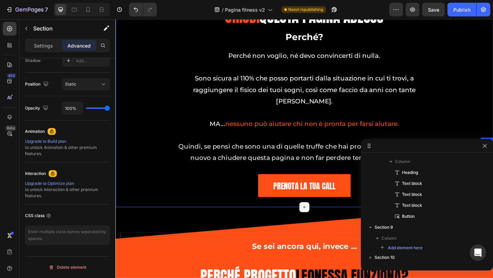
scroll to position [30, 0]
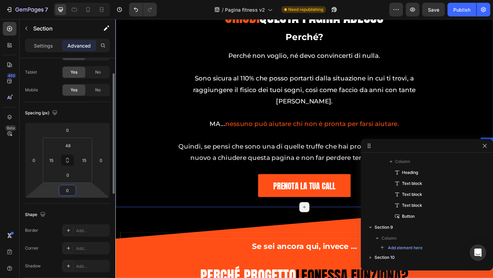
click at [73, 189] on input "0" at bounding box center [68, 190] width 14 height 10
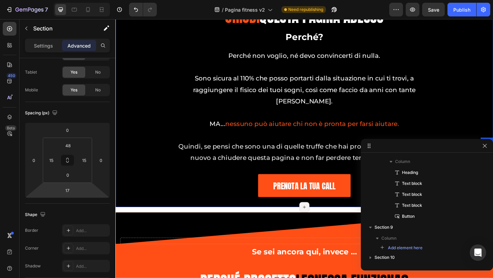
drag, startPoint x: 80, startPoint y: 200, endPoint x: 85, endPoint y: 191, distance: 10.0
click at [85, 0] on html "7 / Pagina fitness v2 Need republishing Preview Save Publish 450 Beta Sections(…" at bounding box center [246, 0] width 493 height 0
click at [69, 191] on input "17" at bounding box center [68, 190] width 14 height 10
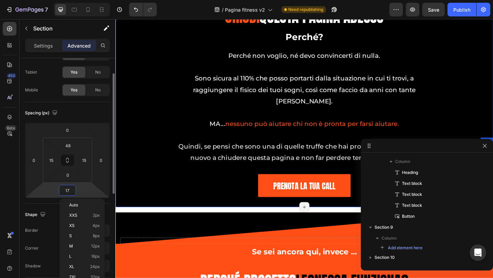
type input "1"
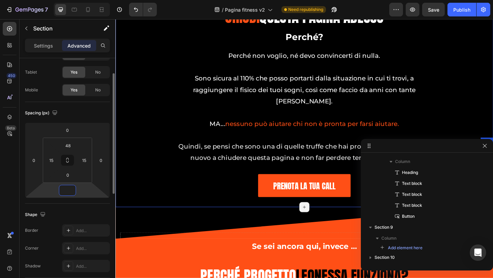
type input "0"
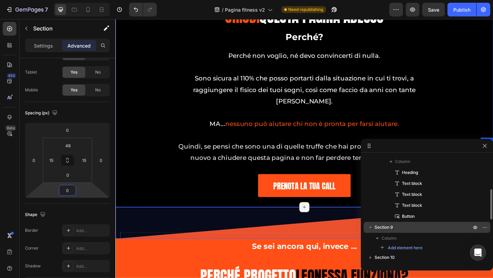
click at [390, 227] on span "Section 9" at bounding box center [384, 227] width 18 height 7
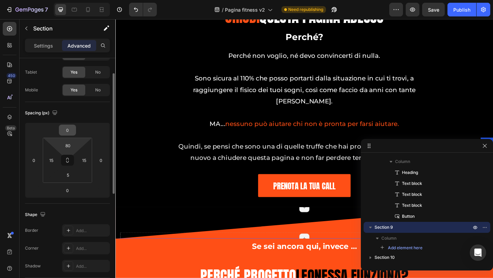
click at [75, 131] on div "0" at bounding box center [67, 130] width 17 height 11
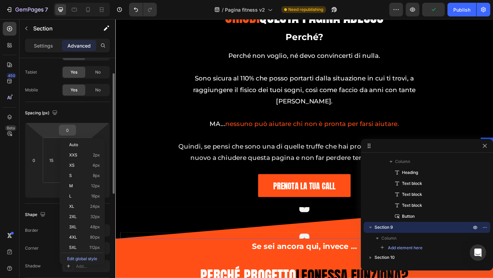
click at [71, 128] on input "0" at bounding box center [68, 130] width 14 height 10
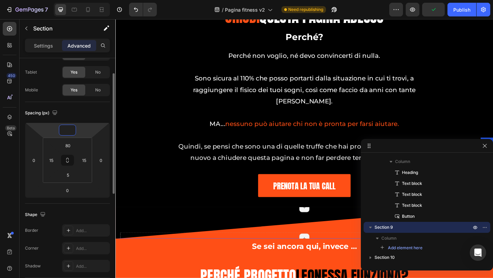
type input "-1"
type input "-2"
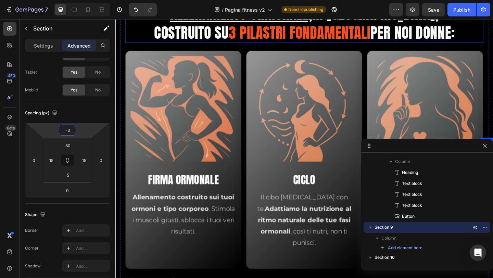
scroll to position [1348, 0]
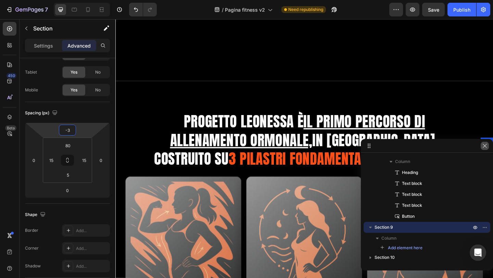
type input "-3"
click at [484, 147] on icon "button" at bounding box center [485, 146] width 4 height 4
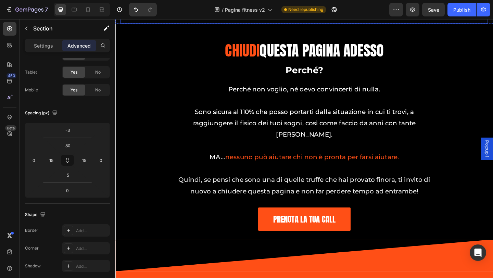
scroll to position [2786, 0]
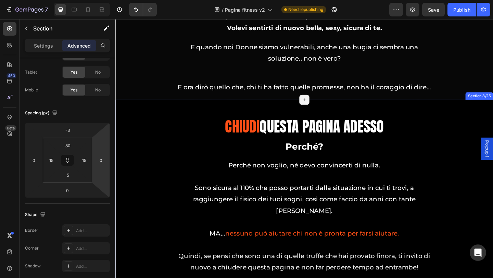
click at [144, 154] on div "cHIUDi QUESTA PAGINA ADESSO Heading Perché? Text block Perché non voglio, né de…" at bounding box center [320, 225] width 411 height 236
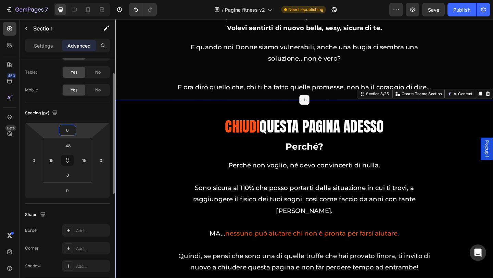
click at [66, 133] on input "0" at bounding box center [68, 130] width 14 height 10
type input "-3"
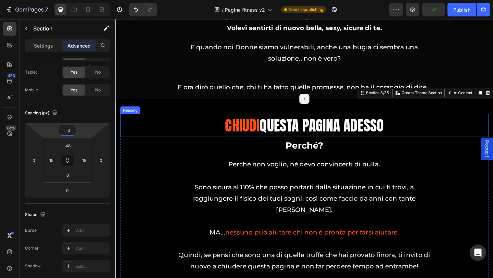
scroll to position [2820, 0]
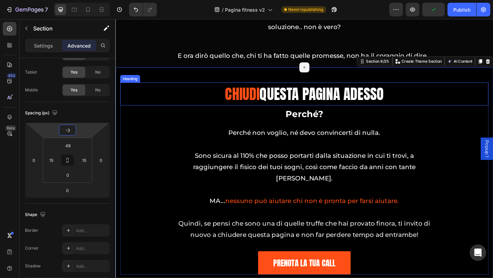
click at [404, 113] on h2 "cHIUDi QUESTA PAGINA ADESSO" at bounding box center [321, 100] width 321 height 25
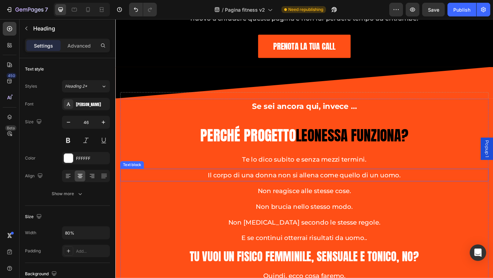
scroll to position [3060, 0]
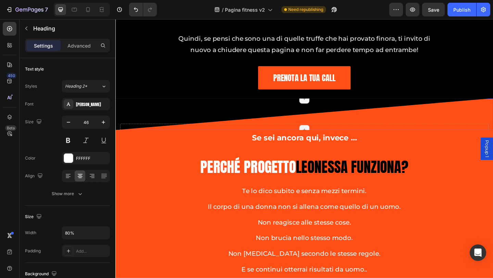
click at [169, 111] on div "Drop element here Section 9/25 Page has reached Shopify’s 25 section-limit Page…" at bounding box center [320, 122] width 411 height 34
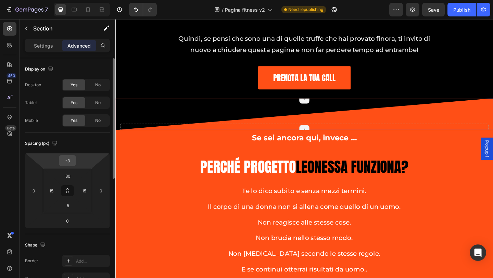
click at [73, 161] on input "-3" at bounding box center [68, 160] width 14 height 10
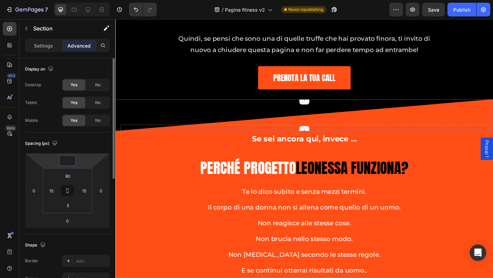
type input "-5"
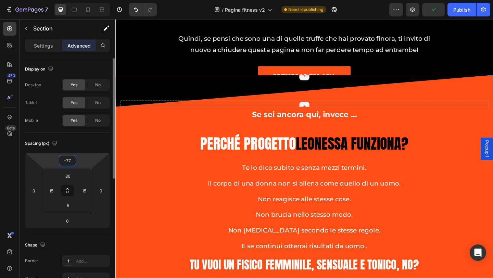
type input "-7"
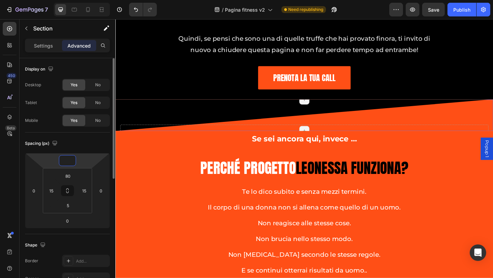
type input "-2"
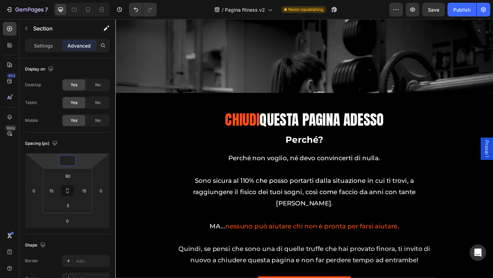
scroll to position [2957, 0]
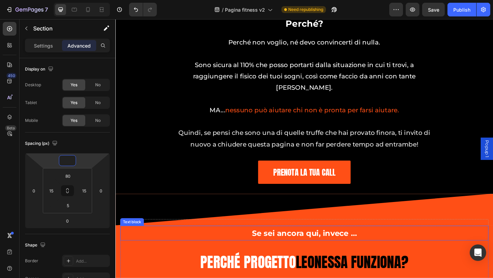
click at [164, 246] on div "Se sei ancora qui, invece …" at bounding box center [321, 252] width 401 height 16
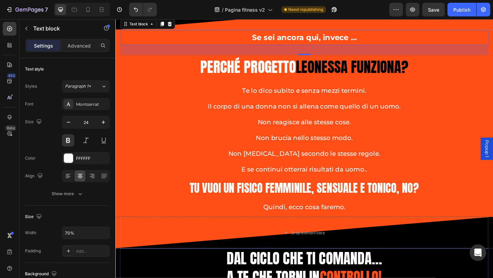
scroll to position [3231, 0]
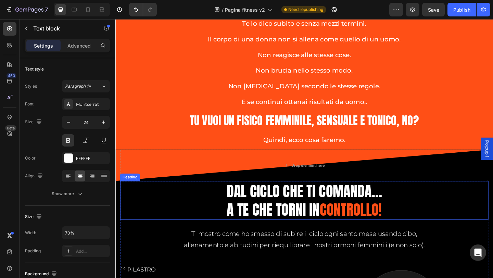
click at [170, 229] on h2 "Dal ciclo che ti comanda… a te che torni in controllo!" at bounding box center [321, 216] width 321 height 42
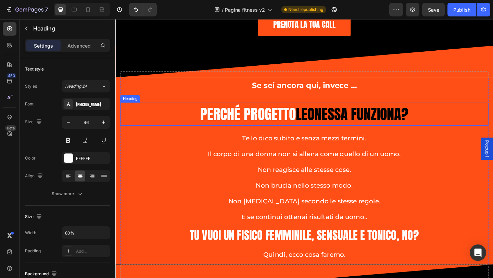
scroll to position [3094, 0]
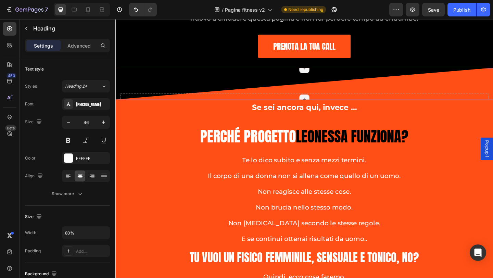
click at [345, 72] on div "Drop element here Section 9/25 Page has reached Shopify’s 25 section-limit Page…" at bounding box center [320, 89] width 411 height 34
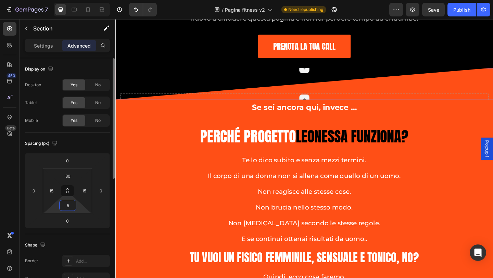
click at [71, 211] on div "80 15 5 15" at bounding box center [67, 190] width 49 height 45
type input "0"
drag, startPoint x: 78, startPoint y: 211, endPoint x: 72, endPoint y: 212, distance: 5.9
click at [79, 0] on html "7 / Pagina fitness v2 Need republishing Preview Save Publish 450 Beta Sections(…" at bounding box center [246, 0] width 493 height 0
click at [68, 208] on input "0" at bounding box center [68, 205] width 14 height 10
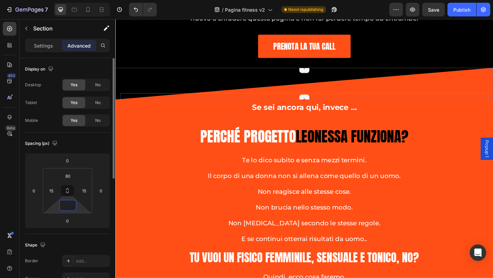
type input "5"
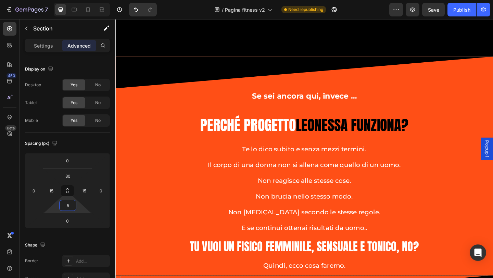
scroll to position [3231, 0]
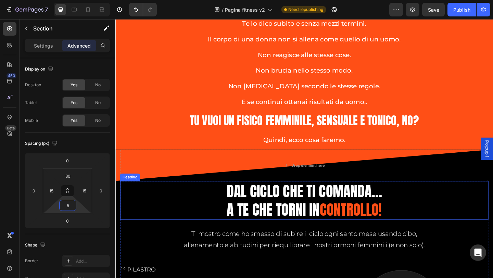
click at [417, 208] on h2 "Dal ciclo che ti comanda… a te che torni in controllo!" at bounding box center [321, 216] width 321 height 42
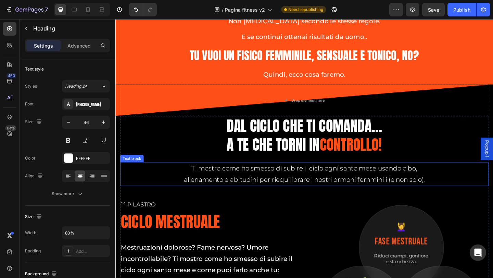
scroll to position [3334, 0]
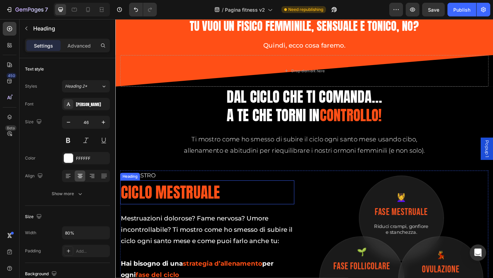
click at [203, 199] on h2 "CICLO MESTRUALE" at bounding box center [196, 208] width 151 height 26
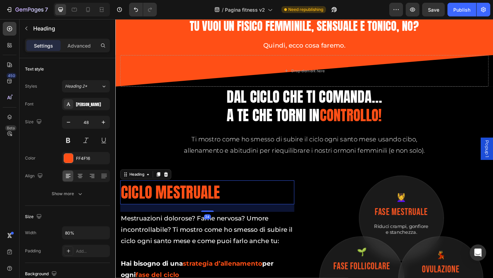
click at [195, 204] on h2 "CICLO MESTRUALE" at bounding box center [196, 208] width 151 height 26
click at [195, 204] on p "CICLO MESTRUALE" at bounding box center [196, 207] width 150 height 25
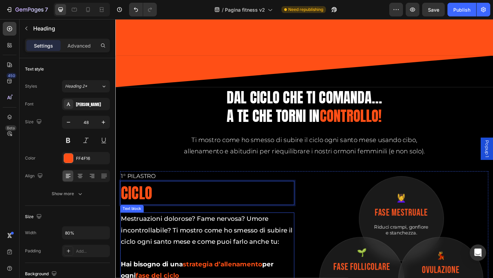
scroll to position [3438, 0]
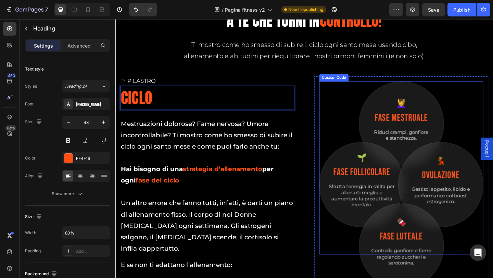
click at [469, 185] on h3 "Ovulazione" at bounding box center [469, 188] width 41 height 15
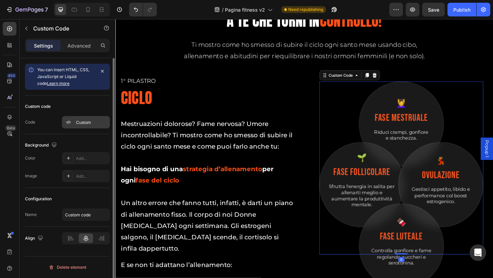
click at [90, 126] on div "Custom" at bounding box center [92, 123] width 32 height 6
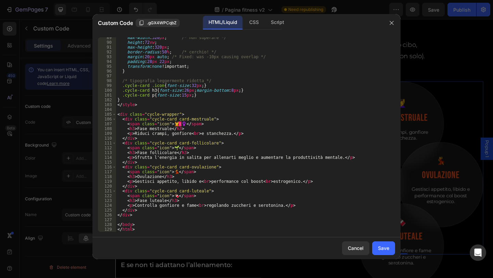
scroll to position [429, 0]
type textarea ".cycle-card h3{font-size:26px;margin-bottom:8px;}"
click at [277, 91] on div "max-width : 320 px ; /* non superare */ height : 72 vw ; max-height : 320 px ; …" at bounding box center [252, 137] width 273 height 204
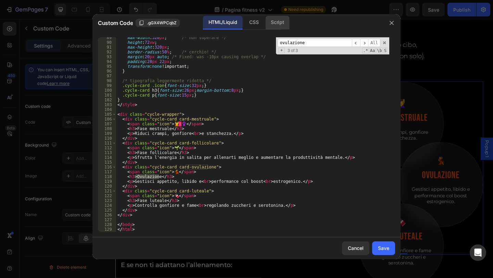
type input "ovulazione"
click at [137, 176] on div "max-width : 320 px ; /* non superare */ height : 72 vw ; max-height : 320 px ; …" at bounding box center [252, 134] width 273 height 195
type textarea "<h3>Fase ovulatoria</h3>"
click at [379, 247] on div "Save" at bounding box center [383, 248] width 11 height 7
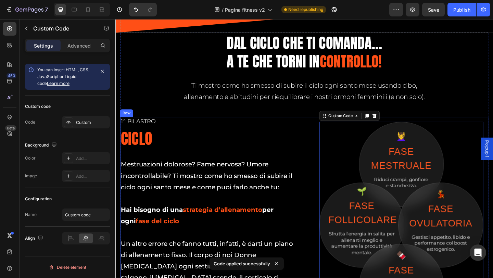
scroll to position [3369, 0]
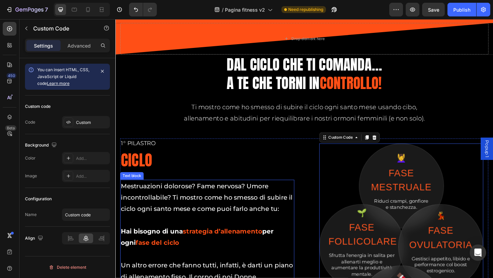
click at [156, 201] on p "Mestruazioni dolorose? Fame nervosa? Umore incontrollabile? Ti mostro come ho s…" at bounding box center [215, 213] width 188 height 37
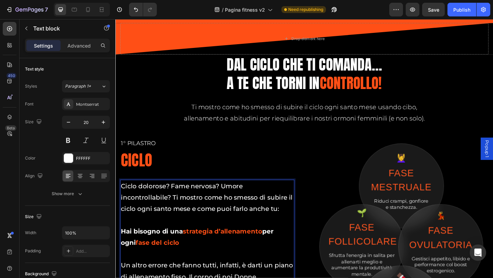
click at [168, 202] on p "Ciclo dolorose? Fame nervosa? Umore incontrollabile? Ti mostro come ho smesso d…" at bounding box center [215, 213] width 188 height 37
click at [298, 215] on p "Ciclo doloroso? Fame nervosa? Umore incontrollabile? Ti mostro come ho smesso d…" at bounding box center [215, 213] width 188 height 37
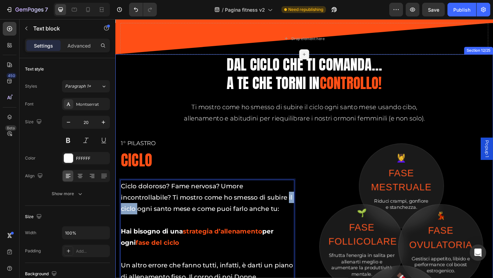
drag, startPoint x: 145, startPoint y: 226, endPoint x: 118, endPoint y: 227, distance: 27.5
click at [118, 227] on div "Dal ciclo che ti comanda… a te che torni in controllo! Heading Ti mostro come h…" at bounding box center [320, 273] width 411 height 430
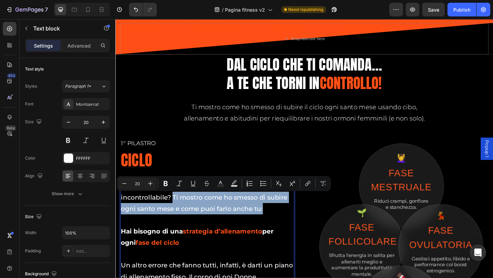
drag, startPoint x: 176, startPoint y: 213, endPoint x: 275, endPoint y: 223, distance: 99.2
click at [275, 223] on p "Ciclo doloroso? Fame nervosa? Umore incontrollabile? Ti mostro come ho smesso d…" at bounding box center [215, 213] width 188 height 37
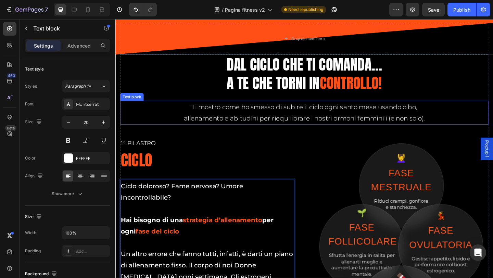
click at [293, 122] on p "Ti mostro come ho smesso di subire il ciclo ogni santo mese usando cibo, allena…" at bounding box center [321, 121] width 279 height 25
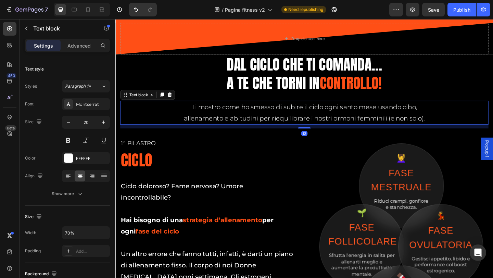
click at [227, 117] on p "Ti mostro come ho smesso di subire il ciclo ogni santo mese usando cibo, allena…" at bounding box center [321, 121] width 279 height 25
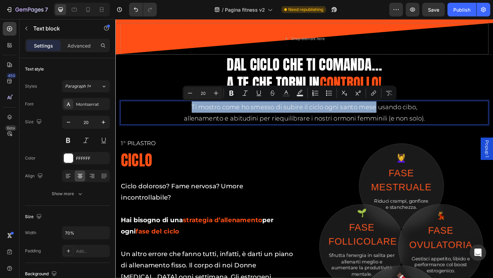
drag, startPoint x: 196, startPoint y: 116, endPoint x: 395, endPoint y: 116, distance: 199.3
click at [395, 116] on p "Ti mostro come ho smesso di subire il ciclo ogni santo mese usando cibo, allena…" at bounding box center [321, 121] width 279 height 25
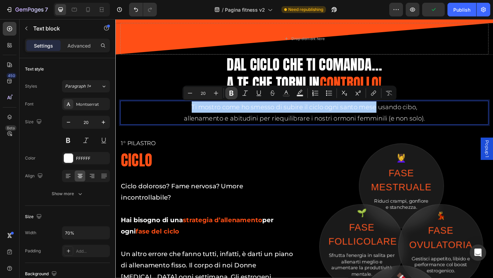
click at [233, 96] on icon "Editor contextual toolbar" at bounding box center [231, 93] width 7 height 7
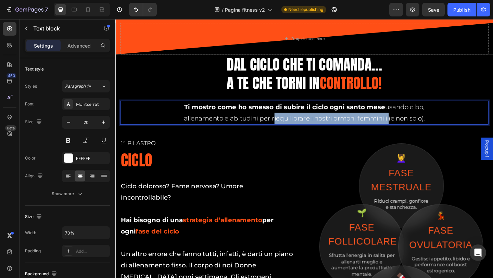
drag, startPoint x: 282, startPoint y: 128, endPoint x: 408, endPoint y: 128, distance: 126.0
click at [408, 128] on p "Ti mostro come ho smesso di subire il ciclo ogni santo mese usando cibo, allena…" at bounding box center [321, 121] width 279 height 25
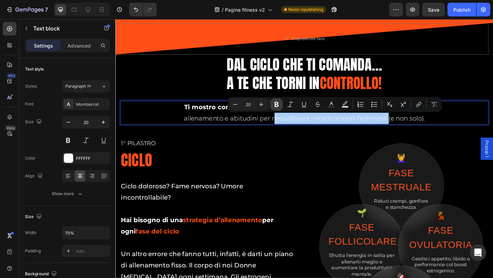
drag, startPoint x: 279, startPoint y: 105, endPoint x: 155, endPoint y: 125, distance: 125.7
click at [279, 105] on icon "Editor contextual toolbar" at bounding box center [276, 104] width 7 height 7
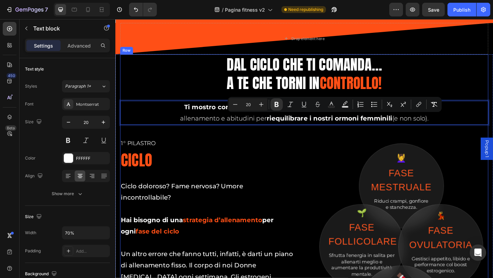
click at [270, 145] on div "Dal ciclo che ti comanda… a te che torni in controllo! Heading Ti mostro come h…" at bounding box center [321, 266] width 401 height 417
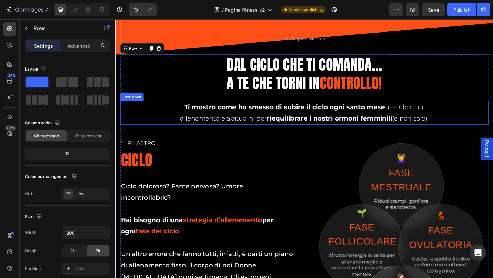
click at [249, 116] on strong "Ti mostro come ho smesso di subire il ciclo ogni santo mese" at bounding box center [299, 115] width 219 height 8
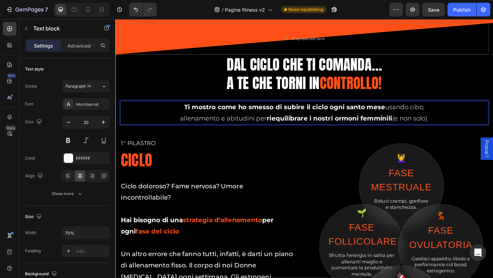
drag, startPoint x: 247, startPoint y: 115, endPoint x: 261, endPoint y: 116, distance: 14.4
click at [250, 115] on strong "Ti mostro come ho smesso di subire il ciclo ogni santo mese" at bounding box center [299, 115] width 219 height 8
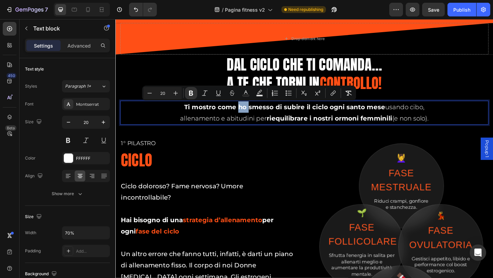
click at [246, 115] on strong "Ti mostro come ho smesso di subire il ciclo ogni santo mese" at bounding box center [299, 115] width 219 height 8
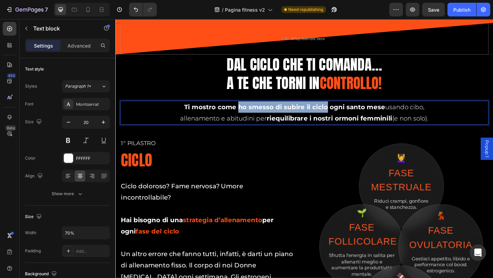
drag, startPoint x: 246, startPoint y: 115, endPoint x: 342, endPoint y: 114, distance: 96.2
click at [342, 114] on strong "Ti mostro come ho smesso di subire il ciclo ogni santo mese" at bounding box center [299, 115] width 219 height 8
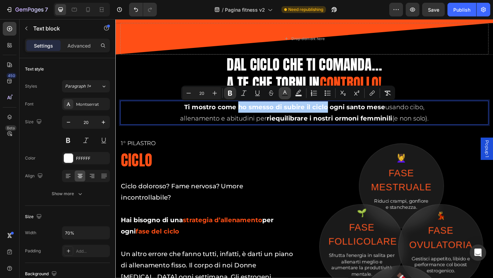
click at [285, 94] on icon "Editor contextual toolbar" at bounding box center [285, 93] width 7 height 7
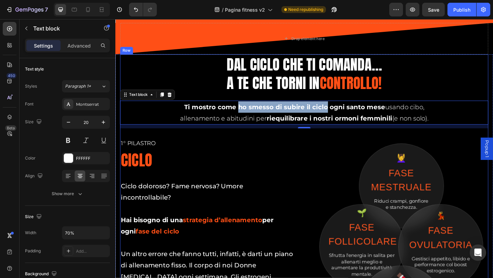
click at [250, 115] on strong "Ti mostro come ho smesso di subire il ciclo ogni santo mese" at bounding box center [299, 115] width 219 height 8
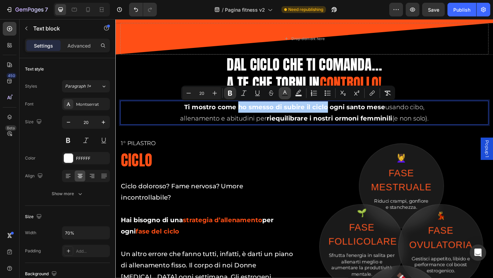
click at [281, 92] on button "Text Color" at bounding box center [285, 93] width 12 height 12
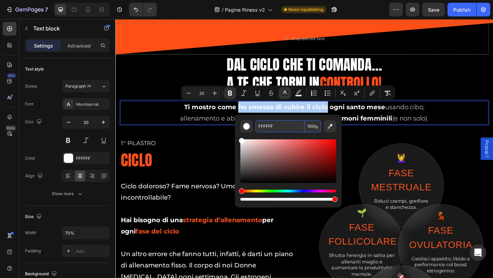
paste input "#e66915"
type input "E66915"
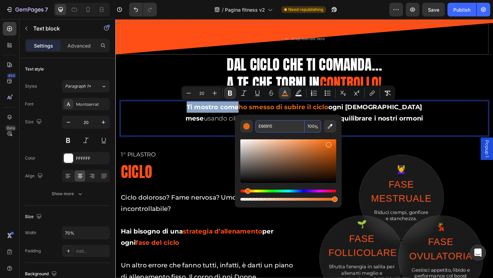
click at [385, 114] on strong "ogni [DEMOGRAPHIC_DATA] mese" at bounding box center [321, 121] width 258 height 21
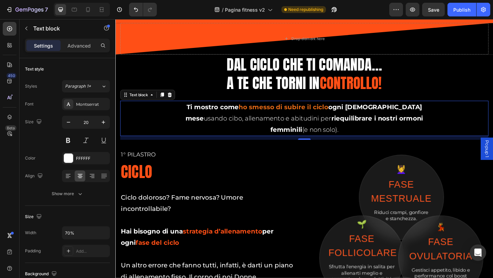
click at [261, 115] on strong "ho smesso di subire il ciclo" at bounding box center [298, 115] width 98 height 8
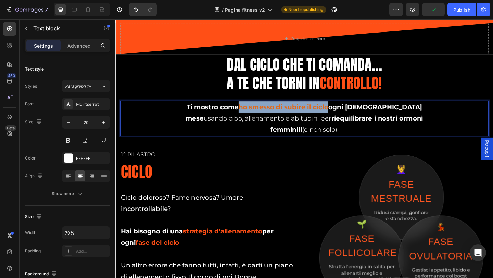
drag, startPoint x: 247, startPoint y: 115, endPoint x: 341, endPoint y: 115, distance: 93.8
click at [341, 115] on strong "ho smesso di subire il ciclo" at bounding box center [298, 115] width 98 height 8
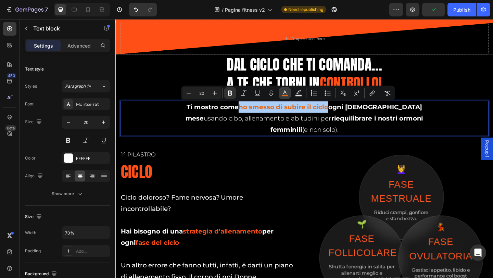
click at [285, 96] on rect "Editor contextual toolbar" at bounding box center [285, 96] width 7 height 2
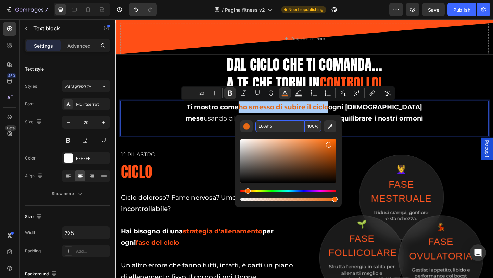
paste input "#ff4f16"
type input "FF4F16"
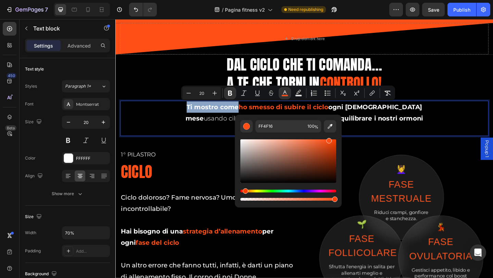
click at [386, 120] on p "Ti mostro come ho smesso di subire il ciclo ogni santo mese usando cibo, allena…" at bounding box center [321, 127] width 279 height 37
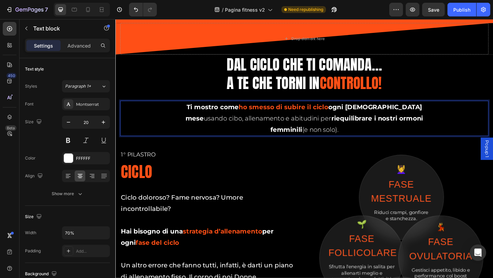
click at [306, 114] on strong "ho smesso di subire il ciclo" at bounding box center [298, 115] width 98 height 8
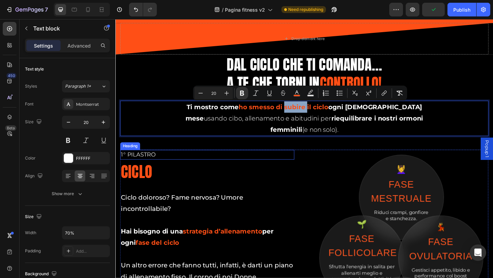
click at [302, 161] on div "1° Pilastro" at bounding box center [215, 166] width 189 height 11
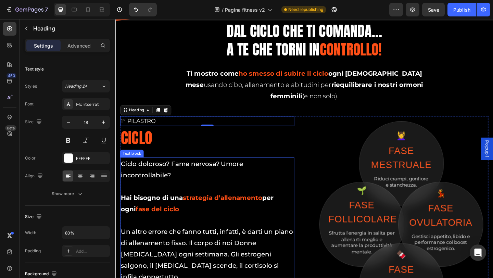
scroll to position [3509, 0]
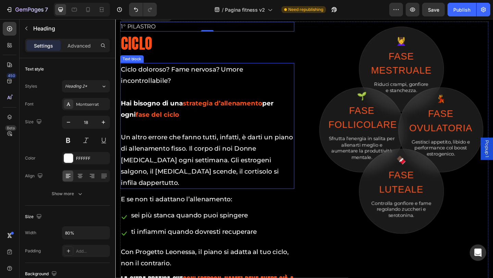
click at [160, 116] on p "Hai bisogno di una strategia d’allenamento per ogni fase del ciclo" at bounding box center [215, 116] width 188 height 25
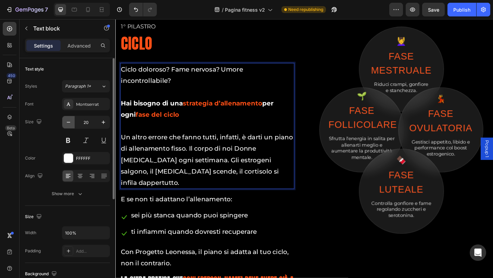
click at [71, 121] on icon "button" at bounding box center [68, 122] width 7 height 7
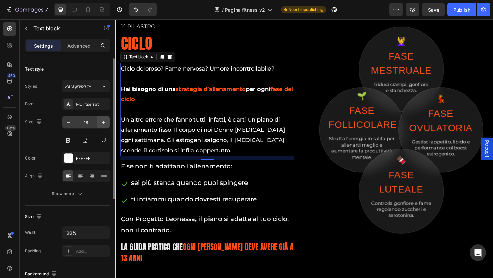
click at [101, 125] on icon "button" at bounding box center [103, 122] width 7 height 7
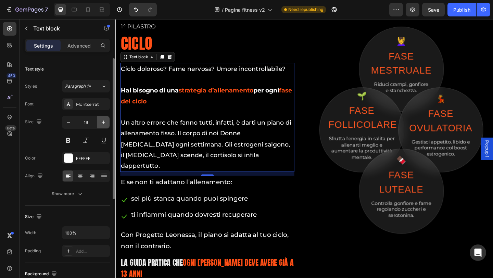
click at [101, 125] on icon "button" at bounding box center [103, 122] width 7 height 7
type input "20"
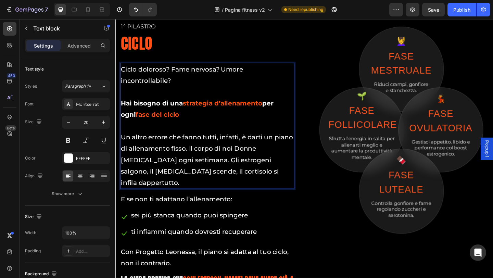
click at [129, 129] on p "Rich Text Editor. Editing area: main" at bounding box center [215, 135] width 188 height 12
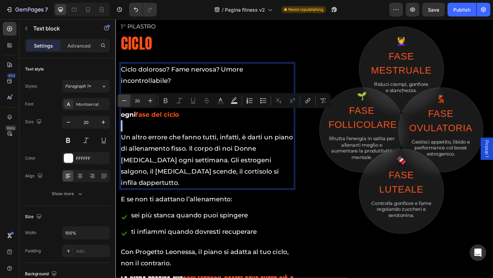
click at [127, 102] on icon "Editor contextual toolbar" at bounding box center [124, 100] width 7 height 7
type input "19"
click at [148, 129] on p "Rich Text Editor. Editing area: main" at bounding box center [215, 135] width 188 height 12
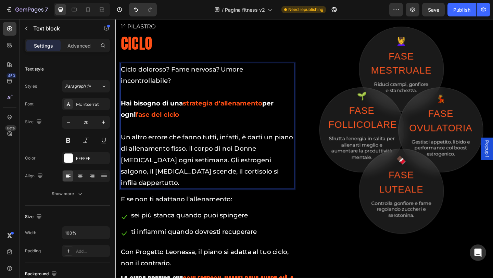
click at [189, 110] on p "Hai bisogno di una strategia d’allenamento per ogni fase del ciclo" at bounding box center [215, 116] width 188 height 25
click at [171, 73] on p "Ciclo doloroso? Fame nervosa? Umore incontrollabile?" at bounding box center [215, 79] width 188 height 25
click at [125, 73] on p "Ciclo doloroso? Fame nervosa? Umore incontrollabile?" at bounding box center [215, 79] width 188 height 25
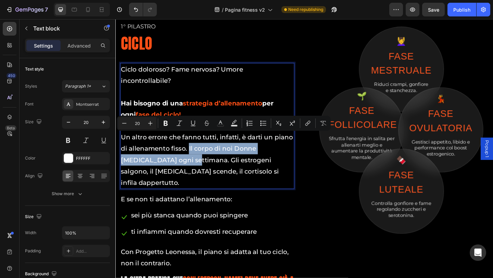
drag, startPoint x: 217, startPoint y: 149, endPoint x: 203, endPoint y: 161, distance: 18.5
click at [203, 161] on p "Un altro errore che fanno tutti, infatti, è darti un piano di allenamento fisso…" at bounding box center [215, 172] width 188 height 62
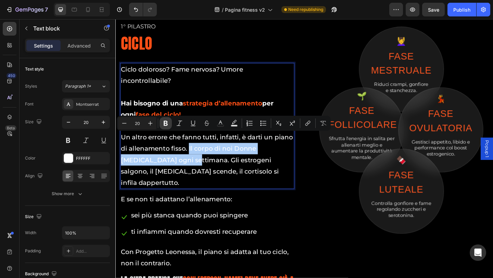
click at [166, 125] on icon "Editor contextual toolbar" at bounding box center [166, 123] width 4 height 5
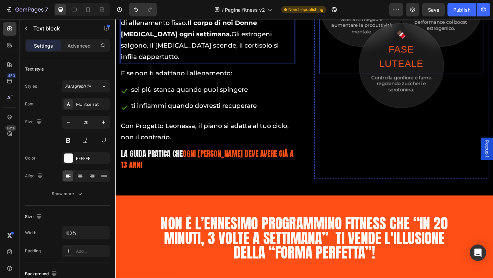
scroll to position [3612, 0]
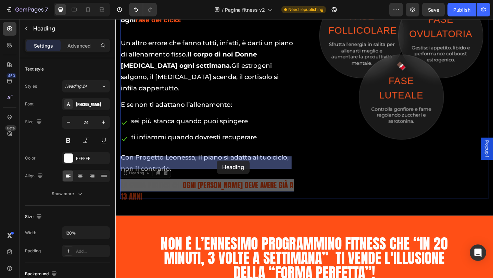
drag, startPoint x: 277, startPoint y: 174, endPoint x: 226, endPoint y: 173, distance: 51.7
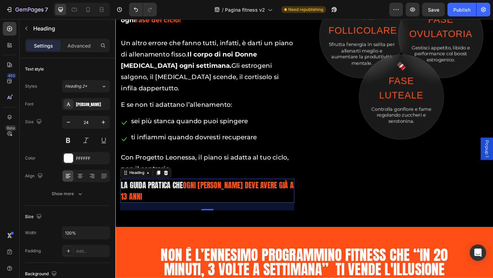
scroll to position [3715, 0]
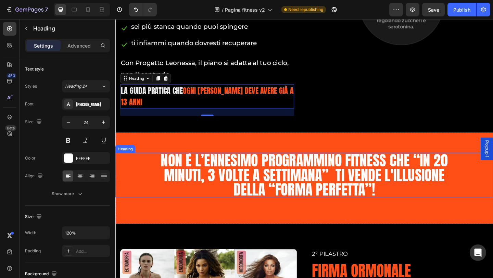
click at [202, 164] on h2 "Non è l’ennesimo programmino fitness che “in 20 minuti, 3 volte a settimana” ti…" at bounding box center [321, 188] width 329 height 49
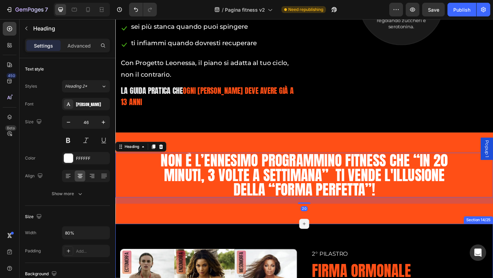
click at [309, 200] on div "Non è l’ennesimo programmino fitness che “in 20 minuti, 3 volte a settimana” ti…" at bounding box center [320, 191] width 411 height 99
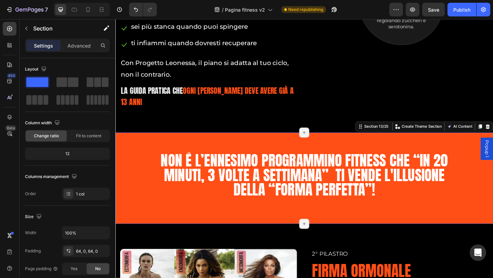
click at [439, 164] on h2 "Non è l’ennesimo programmino fitness che “in 20 minuti, 3 volte a settimana” ti…" at bounding box center [321, 188] width 329 height 49
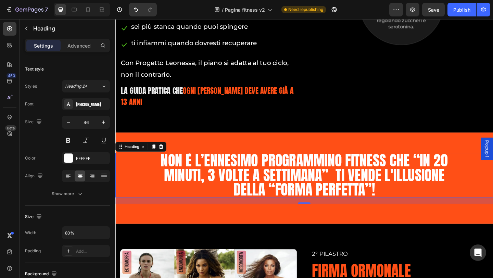
click at [439, 164] on h2 "Non è l’ennesimo programmino fitness che “in 20 minuti, 3 volte a settimana” ti…" at bounding box center [321, 188] width 329 height 49
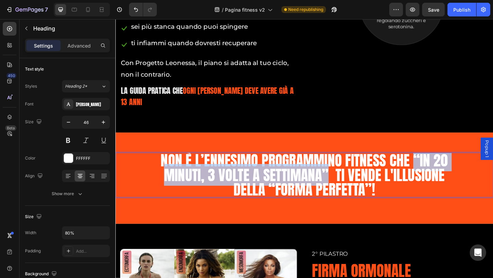
drag, startPoint x: 439, startPoint y: 133, endPoint x: 344, endPoint y: 151, distance: 96.5
click at [344, 165] on p "Non è l’ennesimo programmino fitness che “in 20 minuti, 3 volte a settimana” ti…" at bounding box center [320, 188] width 327 height 47
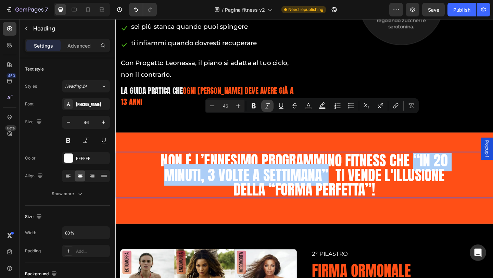
click at [264, 107] on icon "Editor contextual toolbar" at bounding box center [267, 105] width 7 height 7
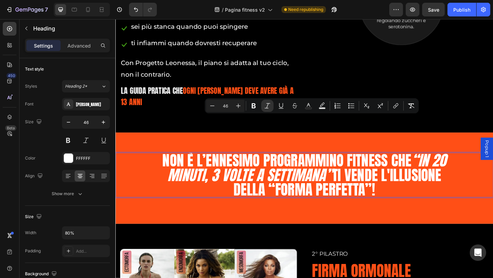
click at [349, 165] on p "Non è l’ennesimo programmino fitness che “in 20 minuti, 3 volte a settimana” ti…" at bounding box center [320, 188] width 327 height 47
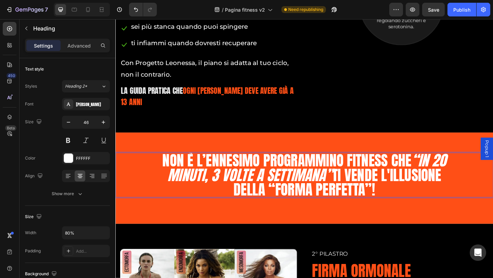
drag, startPoint x: 397, startPoint y: 168, endPoint x: 160, endPoint y: 133, distance: 239.9
click at [160, 165] on p "Non è l’ennesimo programmino fitness che “in 20 minuti, 3 volte a settimana” ti…" at bounding box center [320, 188] width 327 height 47
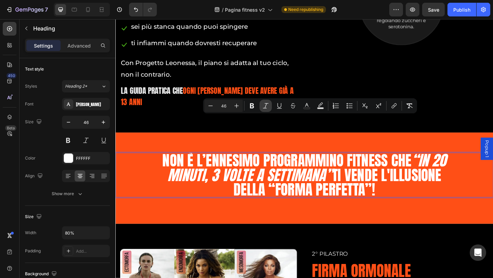
click at [266, 106] on icon "Editor contextual toolbar" at bounding box center [265, 105] width 5 height 5
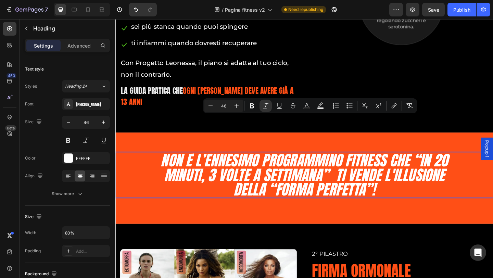
click at [372, 165] on icon "Non è l’ennesimo programmino fitness che “in 20 minuti, 3 volte a settimana” ti…" at bounding box center [321, 188] width 313 height 55
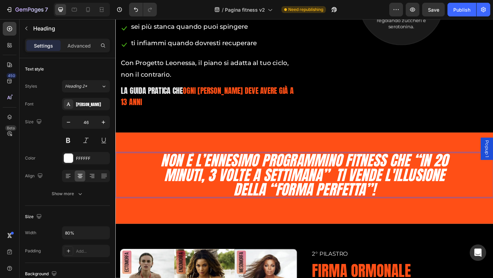
click at [320, 161] on icon "Non è l’ennesimo programmino fitness che “in 20 minuti, 3 volte a settimana” ti…" at bounding box center [321, 188] width 313 height 55
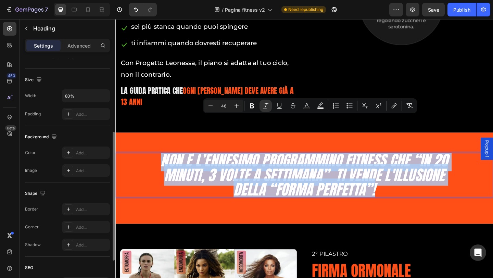
scroll to position [34, 0]
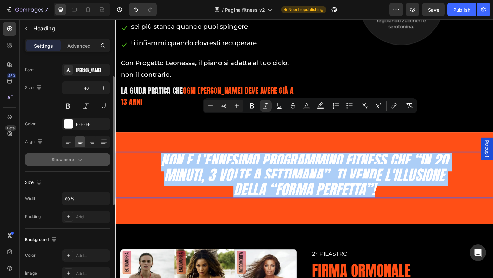
click at [64, 157] on div "Show more" at bounding box center [68, 159] width 32 height 7
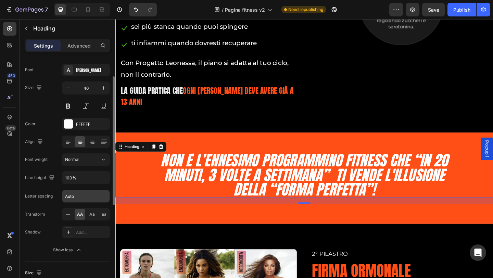
click at [74, 195] on input "Auto" at bounding box center [85, 196] width 47 height 12
type input "1"
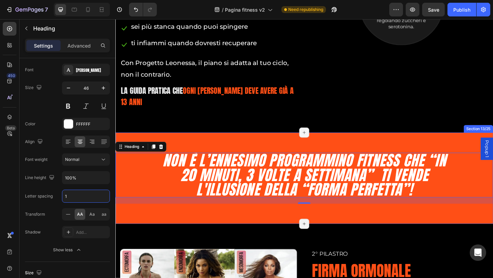
click at [193, 192] on div "⁠⁠⁠⁠⁠⁠⁠ Non è l’ennesimo programmino fitness che “in 20 minuti, 3 volte a setti…" at bounding box center [320, 191] width 411 height 99
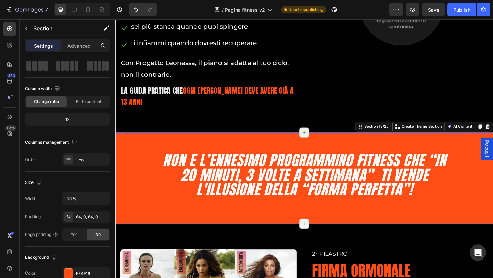
scroll to position [0, 0]
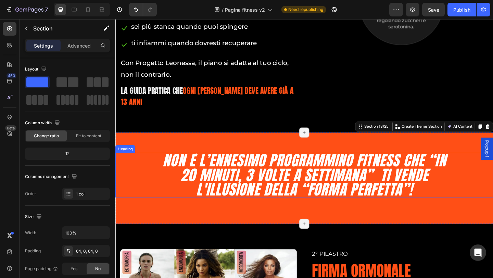
click at [213, 161] on icon "Non è l’ennesimo programmino fitness che “in 20 minuti, 3 volte a settimana” ti…" at bounding box center [321, 188] width 308 height 55
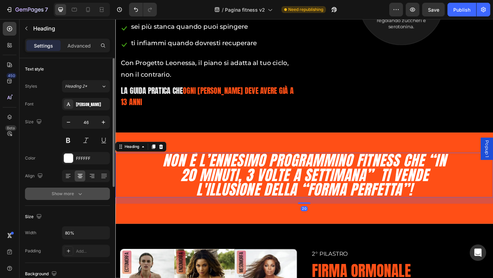
click at [71, 192] on div "Show more" at bounding box center [68, 193] width 32 height 7
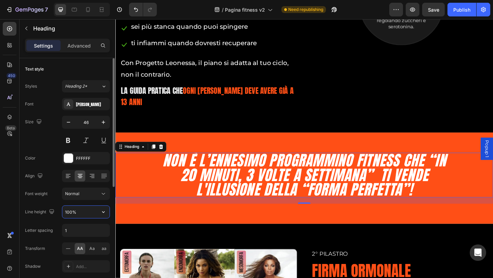
click at [81, 210] on input "100%" at bounding box center [85, 212] width 47 height 12
click at [68, 211] on input "100%" at bounding box center [85, 212] width 47 height 12
click at [70, 211] on input "100%" at bounding box center [85, 212] width 47 height 12
type input "120%"
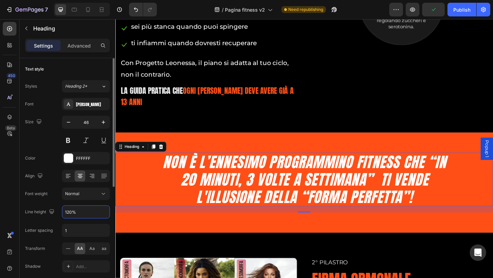
click at [79, 46] on p "Advanced" at bounding box center [78, 45] width 23 height 7
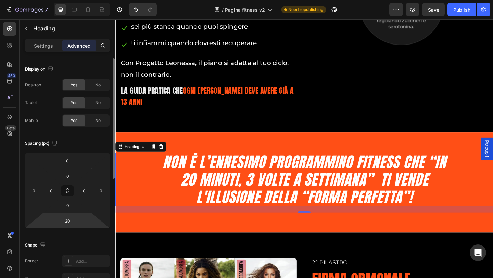
click at [78, 0] on html "7 / Pagina fitness v2 Need republishing Preview Save Publish 450 Beta Sections(…" at bounding box center [246, 0] width 493 height 0
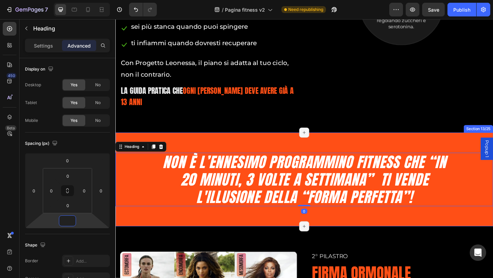
click at [264, 142] on div "⁠⁠⁠⁠⁠⁠⁠ Non è l’ennesimo programmino fitness che “in 20 minuti, 3 volte a setti…" at bounding box center [320, 193] width 411 height 102
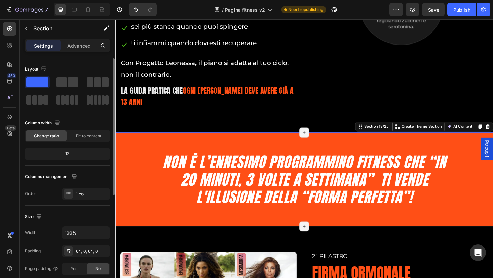
drag, startPoint x: 90, startPoint y: 47, endPoint x: 90, endPoint y: 59, distance: 12.0
click at [90, 46] on p "Advanced" at bounding box center [78, 45] width 23 height 7
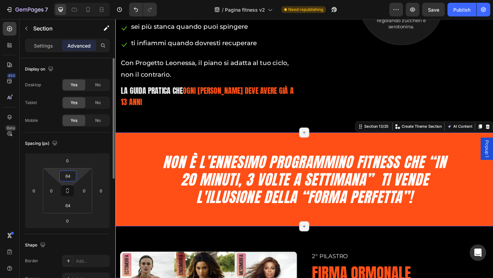
click at [67, 179] on input "64" at bounding box center [68, 176] width 14 height 10
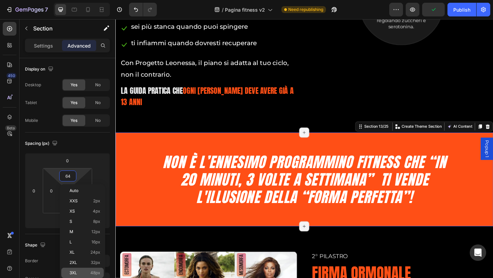
click at [82, 273] on p "3XL 48px" at bounding box center [85, 273] width 31 height 5
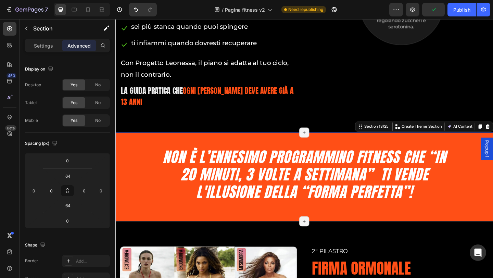
type input "48"
click at [70, 206] on input "64" at bounding box center [68, 205] width 14 height 10
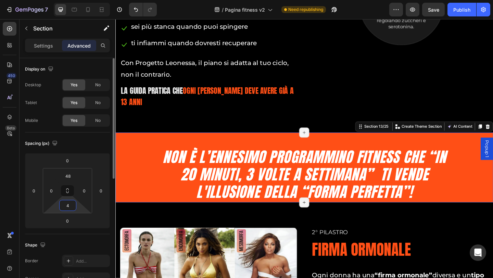
type input "48"
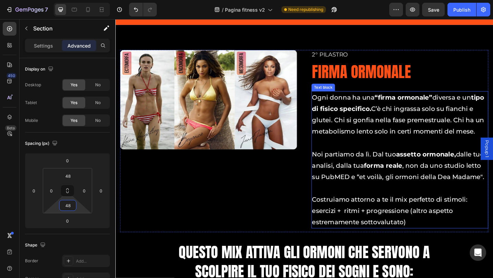
scroll to position [3920, 0]
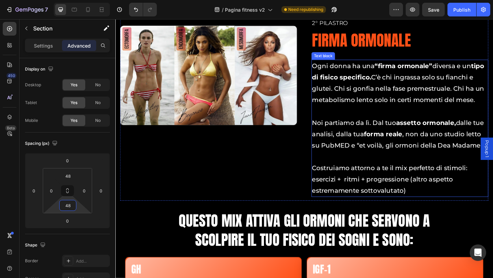
click at [399, 163] on p "Noi partiamo da lì. Dal tuo assetto ormonale, dalle tue analisi, dalla tua form…" at bounding box center [424, 144] width 191 height 37
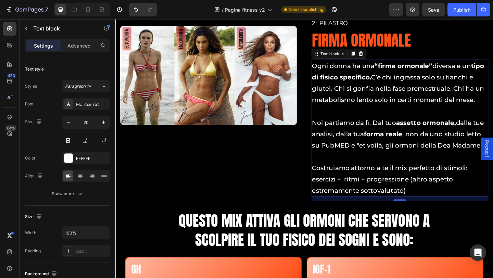
click at [393, 163] on p "Noi partiamo da lì. Dal tuo assetto ormonale, dalle tue analisi, dalla tua form…" at bounding box center [424, 144] width 191 height 37
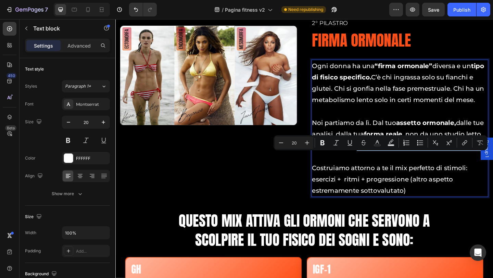
drag, startPoint x: 393, startPoint y: 167, endPoint x: 358, endPoint y: 183, distance: 38.3
click at [358, 163] on p "Noi partiamo da lì. Dal tuo assetto ormonale, dalle tue analisi, dalla tua form…" at bounding box center [424, 144] width 191 height 37
click at [336, 146] on icon "Editor contextual toolbar" at bounding box center [336, 142] width 7 height 7
click at [381, 163] on p "Noi partiamo da lì. Dal tuo assetto ormonale, dalle tue analisi, dalla tua form…" at bounding box center [424, 144] width 191 height 37
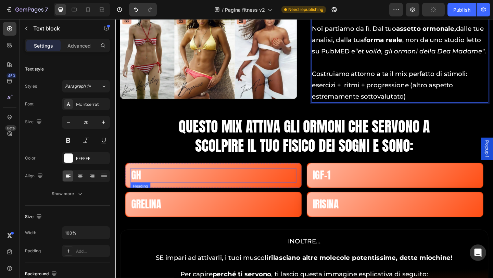
scroll to position [4091, 0]
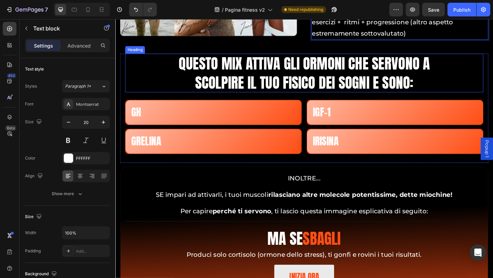
click at [297, 93] on h2 "Questo mix attiva gli ormoni che servono a scolpire il tuo fisico dei sogni e s…" at bounding box center [321, 78] width 312 height 42
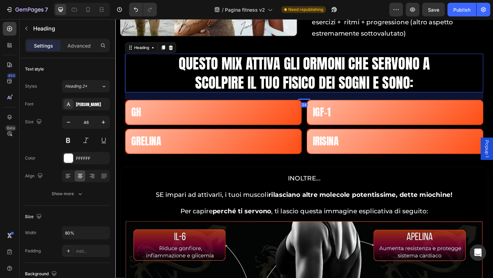
click at [297, 93] on h2 "Questo mix attiva gli ormoni che servono a scolpire il tuo fisico dei sogni e s…" at bounding box center [321, 78] width 312 height 42
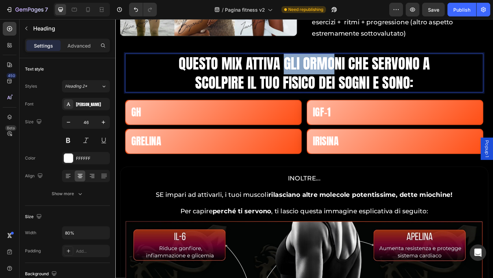
drag, startPoint x: 297, startPoint y: 93, endPoint x: 352, endPoint y: 93, distance: 55.1
click at [352, 93] on p "Questo mix attiva gli ormoni che servono a scolpire il tuo fisico dei sogni e s…" at bounding box center [321, 77] width 310 height 41
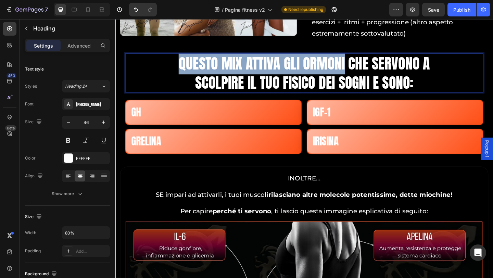
drag, startPoint x: 183, startPoint y: 94, endPoint x: 364, endPoint y: 93, distance: 180.5
click at [364, 93] on p "Questo mix attiva gli ormoni che servono a scolpire il tuo fisico dei sogni e s…" at bounding box center [321, 77] width 310 height 41
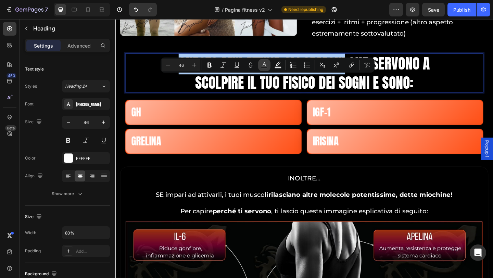
click at [261, 67] on button "Text Color" at bounding box center [264, 65] width 12 height 12
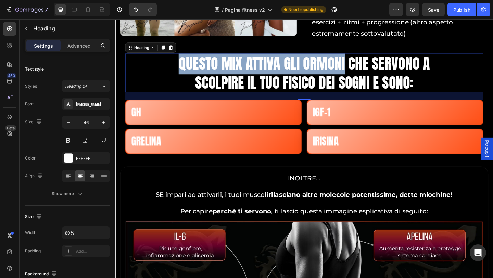
click at [228, 98] on p "Questo mix attiva gli ormoni che servono a scolpire il tuo fisico dei sogni e s…" at bounding box center [321, 77] width 310 height 41
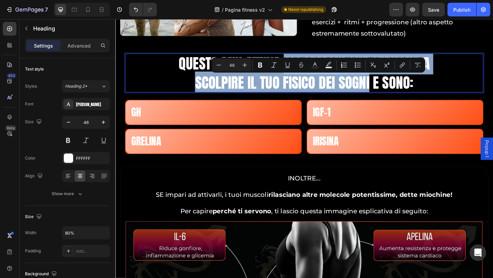
drag, startPoint x: 298, startPoint y: 93, endPoint x: 389, endPoint y: 111, distance: 92.8
click at [389, 98] on p "Questo mix attiva gli ormoni che servono a scolpire il tuo fisico dei sogni e s…" at bounding box center [321, 77] width 310 height 41
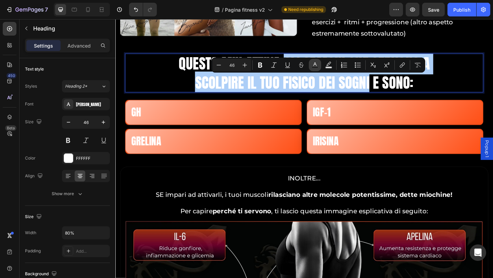
click at [314, 70] on button "Text Color" at bounding box center [315, 65] width 12 height 12
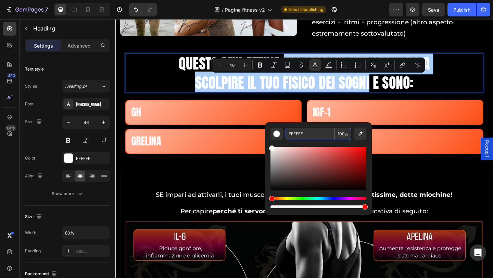
click at [313, 132] on input "FFFFFF" at bounding box center [310, 134] width 49 height 12
paste input "#ff4f16"
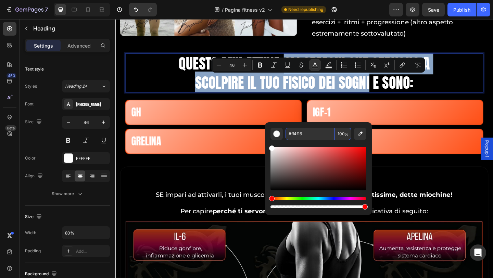
type input "FF4F16"
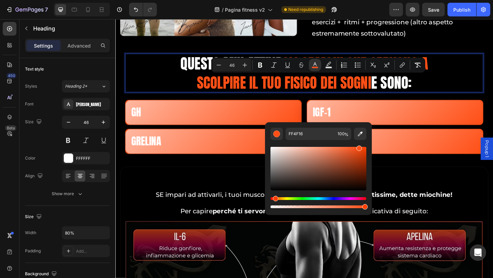
click at [343, 100] on span "gli ormoni che servono a scolpire il tuo fisico dei sogni" at bounding box center [330, 77] width 252 height 44
click at [391, 98] on p "Questo mix attiva gli ormoni che servono a scolpire il tuo fisico dei sogni e s…" at bounding box center [321, 77] width 310 height 41
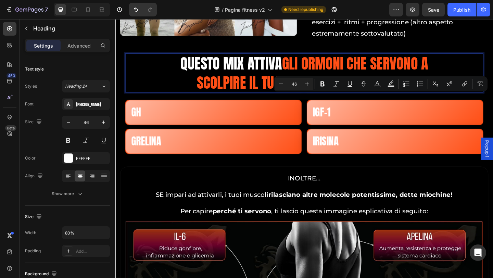
drag, startPoint x: 395, startPoint y: 115, endPoint x: 438, endPoint y: 115, distance: 43.2
click at [438, 98] on p "Questo mix attiva gli ormoni che servono a scolpire il tuo fisico dei sogni e s…" at bounding box center [321, 77] width 310 height 41
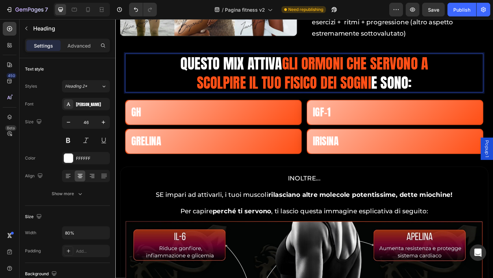
scroll to position [1, 0]
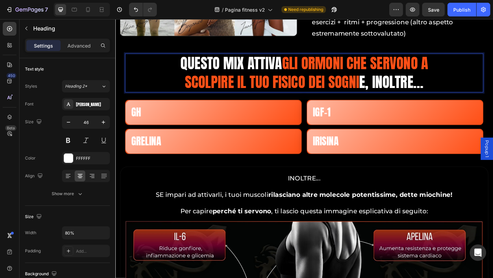
click at [390, 98] on p "Questo mix attiva gli ormoni che servono a scolpire il tuo fisico dei sogni e, …" at bounding box center [321, 77] width 310 height 41
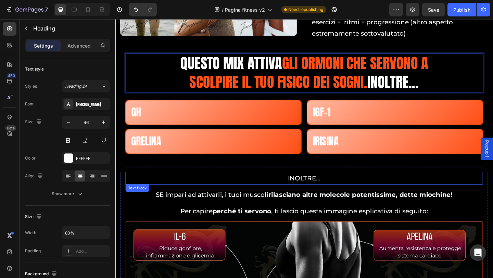
click at [288, 198] on p "INOLTRE..." at bounding box center [321, 192] width 388 height 12
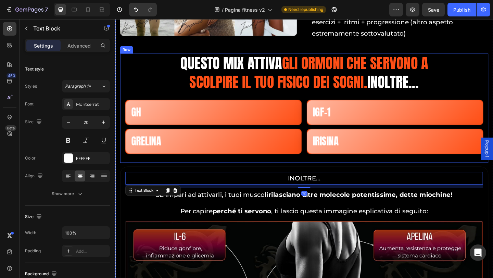
click at [124, 150] on div "Questo mix attiva gli ormoni che servono a scolpire il tuo fisico dei sogni. in…" at bounding box center [321, 116] width 401 height 119
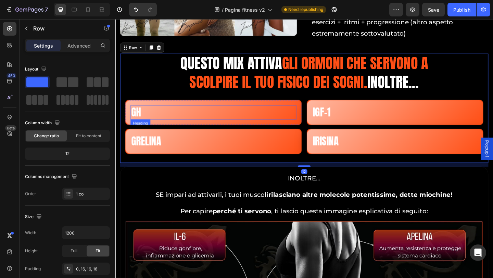
click at [162, 128] on h2 "GH" at bounding box center [222, 121] width 180 height 16
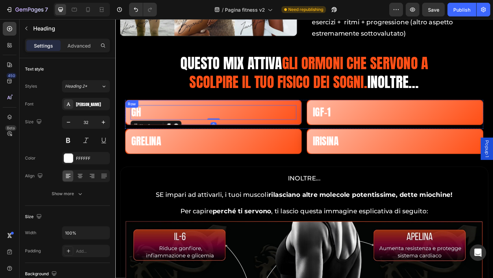
click at [196, 134] on div "GH Heading 0 Row" at bounding box center [222, 120] width 192 height 27
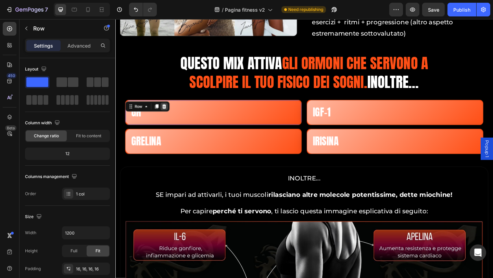
click at [172, 118] on div at bounding box center [168, 114] width 8 height 8
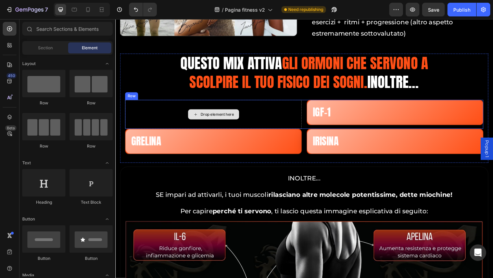
click at [172, 138] on div "Drop element here" at bounding box center [222, 123] width 192 height 32
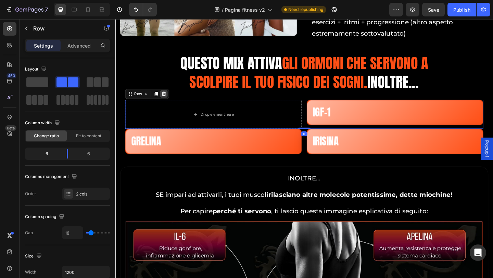
click at [166, 103] on icon at bounding box center [167, 100] width 5 height 5
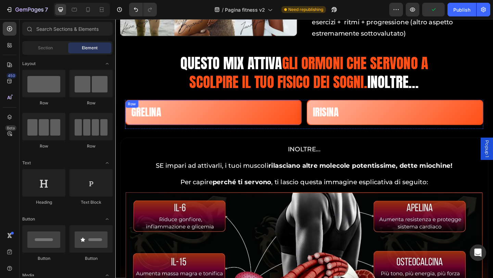
click at [152, 134] on div "GRELINA Heading Row" at bounding box center [222, 120] width 192 height 27
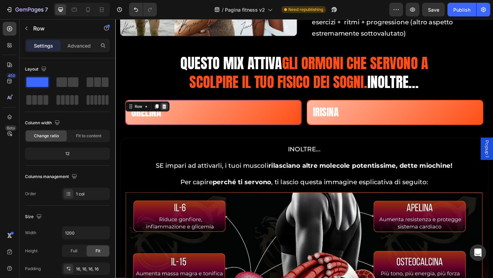
click at [169, 117] on icon at bounding box center [168, 113] width 5 height 5
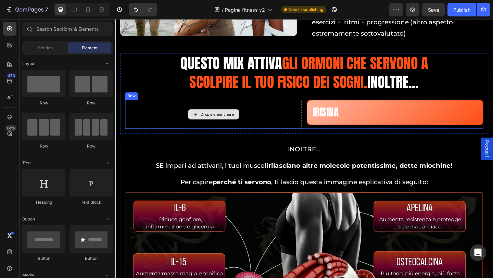
click at [154, 138] on div "Drop element here" at bounding box center [222, 123] width 192 height 32
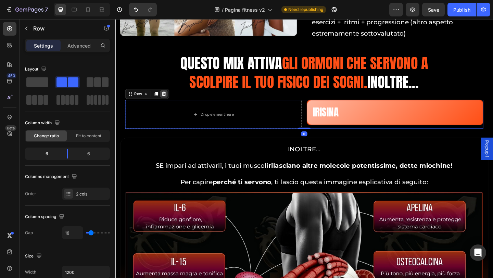
click at [166, 103] on icon at bounding box center [167, 100] width 5 height 5
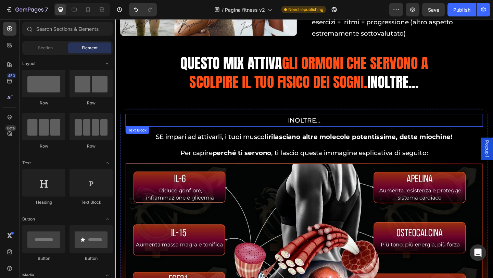
click at [293, 135] on p "INOLTRE..." at bounding box center [321, 129] width 388 height 12
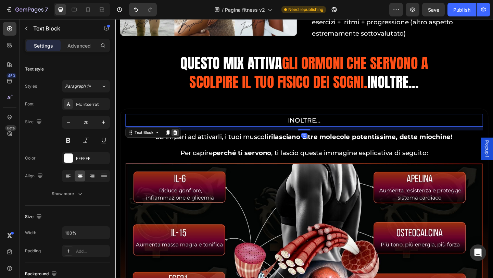
click at [182, 145] on icon at bounding box center [180, 142] width 4 height 5
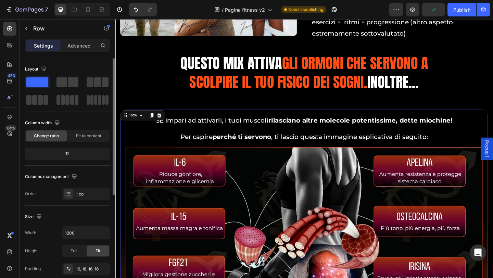
scroll to position [171, 0]
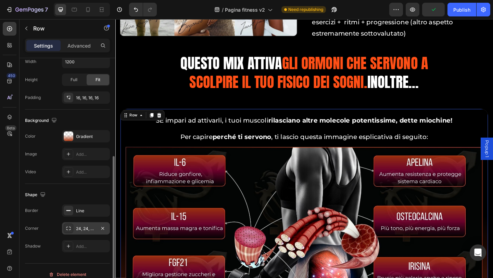
click at [76, 228] on div "24, 24, 24, 24" at bounding box center [86, 228] width 48 height 12
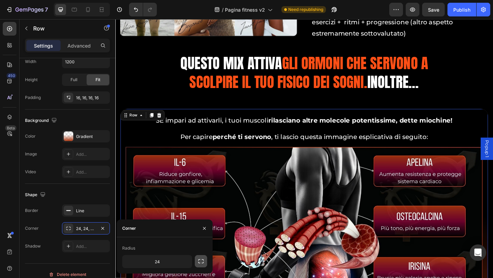
click at [197, 263] on button "button" at bounding box center [201, 261] width 12 height 12
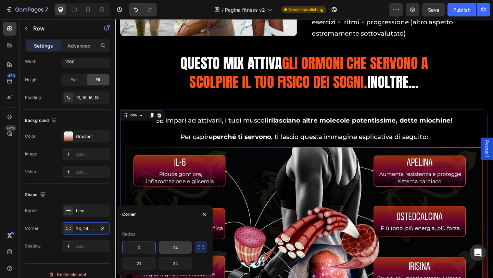
type input "0"
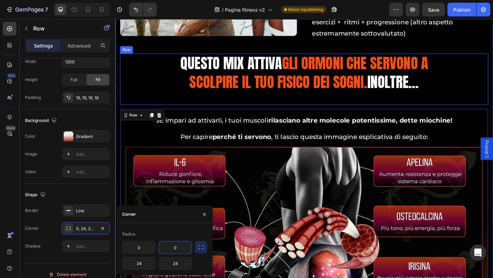
click at [198, 107] on div "Questo mix attiva gli ormoni che servono a scolpire il tuo fisico dei sogni. in…" at bounding box center [321, 82] width 390 height 51
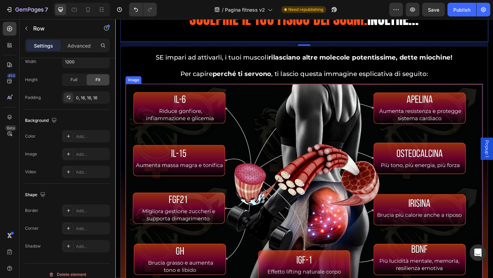
scroll to position [4160, 0]
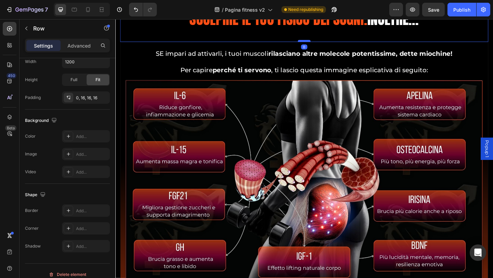
drag, startPoint x: 320, startPoint y: 72, endPoint x: 319, endPoint y: 67, distance: 5.1
click at [319, 44] on div at bounding box center [321, 43] width 14 height 2
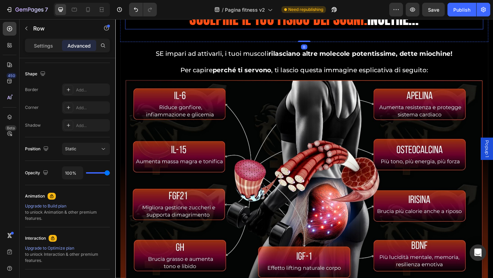
scroll to position [4091, 0]
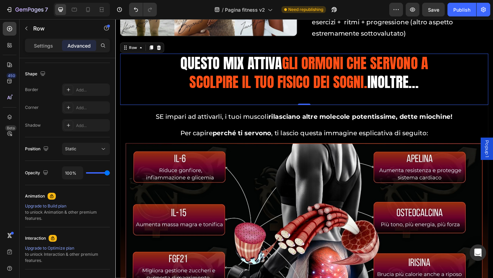
click at [266, 107] on div "Questo mix attiva gli ormoni che servono a scolpire il tuo fisico dei sogni. in…" at bounding box center [321, 82] width 390 height 51
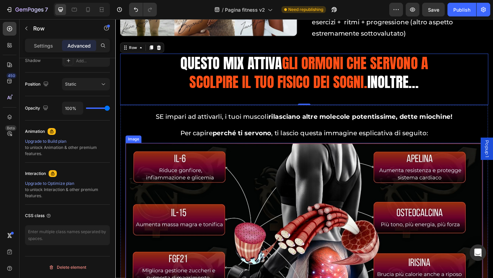
click at [169, 183] on img at bounding box center [320, 263] width 389 height 219
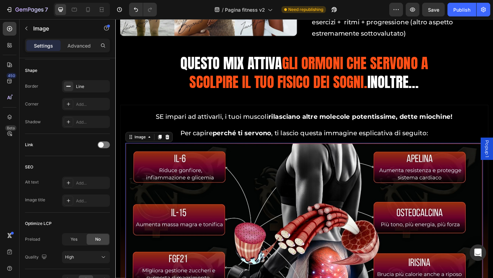
scroll to position [0, 0]
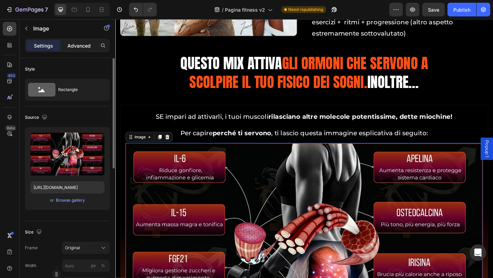
click at [72, 43] on p "Advanced" at bounding box center [78, 45] width 23 height 7
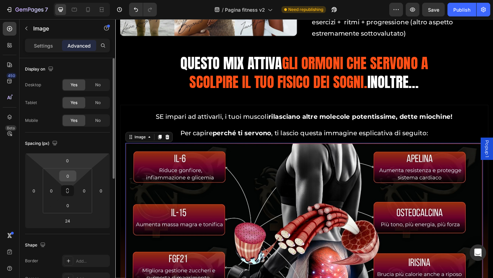
click at [68, 178] on input "0" at bounding box center [68, 176] width 14 height 10
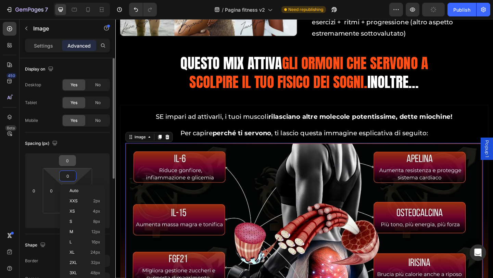
click at [71, 158] on input "0" at bounding box center [68, 160] width 14 height 10
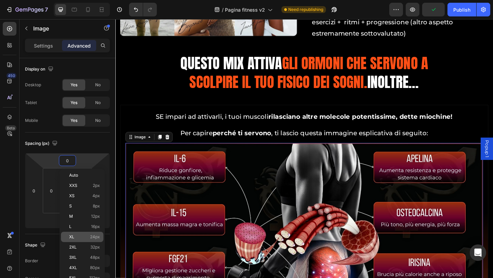
click at [95, 234] on div "XL 24px" at bounding box center [82, 237] width 42 height 10
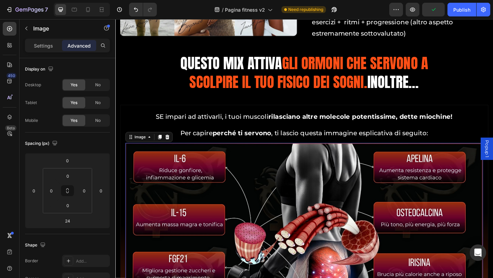
type input "24"
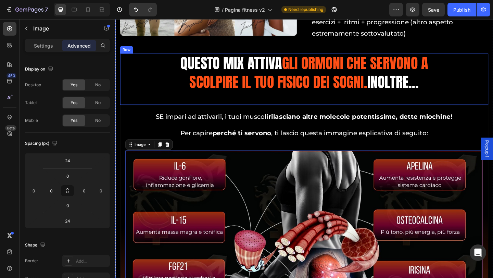
click at [223, 113] on div "Questo mix attiva gli ormoni che servono a scolpire il tuo fisico dei sogni. in…" at bounding box center [321, 85] width 401 height 56
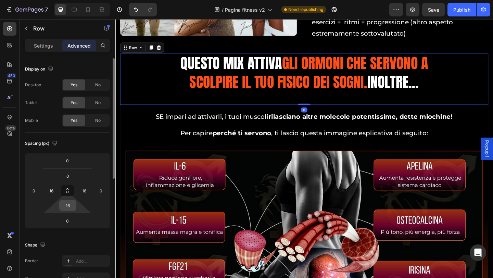
click at [72, 207] on input "16" at bounding box center [68, 205] width 14 height 10
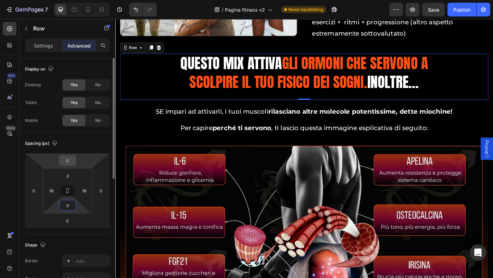
type input "0"
click at [71, 157] on input "0" at bounding box center [68, 160] width 14 height 10
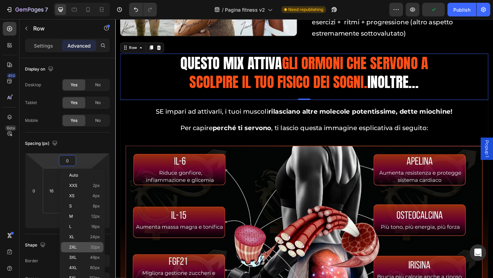
drag, startPoint x: 89, startPoint y: 256, endPoint x: 93, endPoint y: 249, distance: 8.0
click at [89, 257] on p "3XL 48px" at bounding box center [84, 257] width 31 height 5
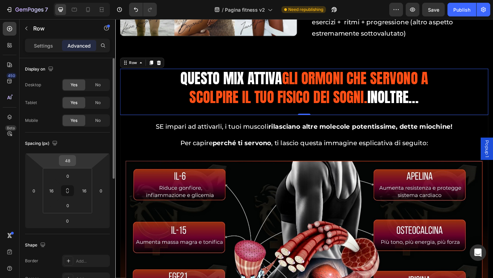
click at [70, 163] on input "48" at bounding box center [68, 160] width 14 height 10
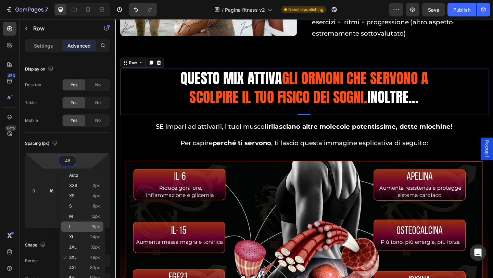
click at [78, 225] on p "L 16px" at bounding box center [84, 226] width 31 height 5
type input "16"
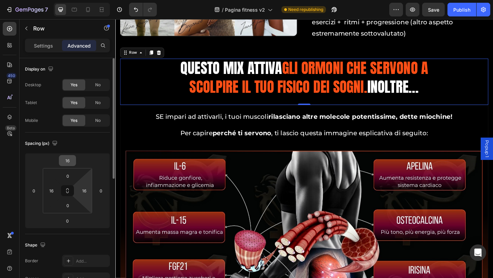
click at [70, 0] on html "7 / Pagina fitness v2 Need republishing Preview Save Publish 450 Beta Sections(…" at bounding box center [246, 0] width 493 height 0
click at [70, 162] on input "16" at bounding box center [68, 160] width 14 height 10
type input "2"
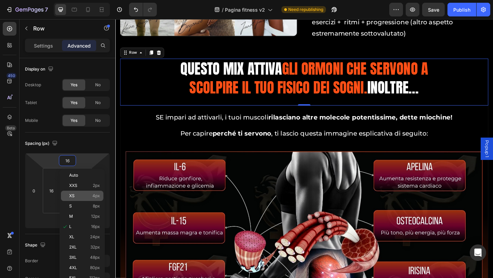
drag, startPoint x: 78, startPoint y: 215, endPoint x: 78, endPoint y: 195, distance: 20.9
click at [78, 216] on p "M 12px" at bounding box center [84, 216] width 31 height 5
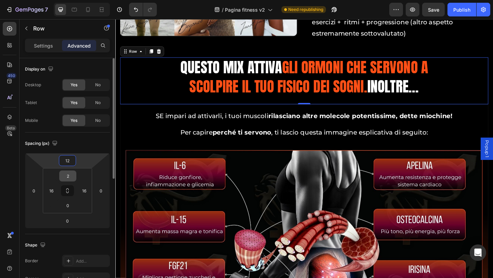
click at [68, 174] on input "2" at bounding box center [68, 176] width 14 height 10
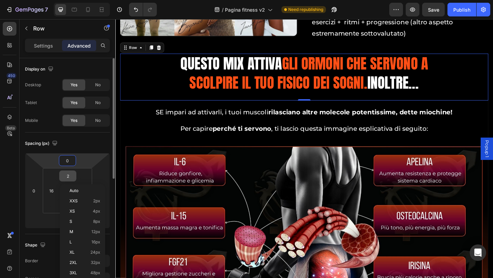
type input "0"
click at [65, 160] on input "0" at bounding box center [68, 160] width 14 height 10
click at [102, 234] on div "Display on Desktop Yes No Tablet Yes No Mobile Yes No" at bounding box center [67, 271] width 85 height 74
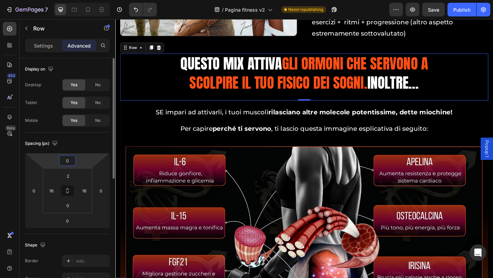
click at [93, 141] on div "Spacing (px)" at bounding box center [67, 143] width 85 height 11
click at [72, 174] on input "2" at bounding box center [68, 176] width 14 height 10
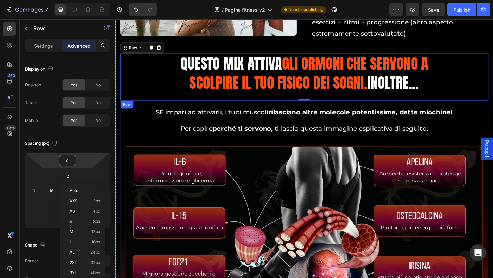
click at [211, 100] on span "gli ormoni che servono a scolpire il tuo fisico dei sogni." at bounding box center [326, 77] width 260 height 44
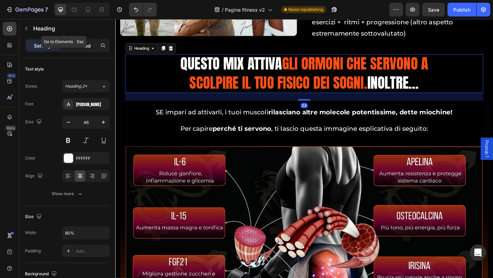
click at [72, 42] on p "Advanced" at bounding box center [78, 45] width 23 height 7
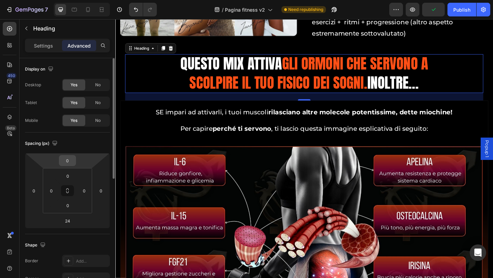
click at [72, 162] on input "0" at bounding box center [68, 160] width 14 height 10
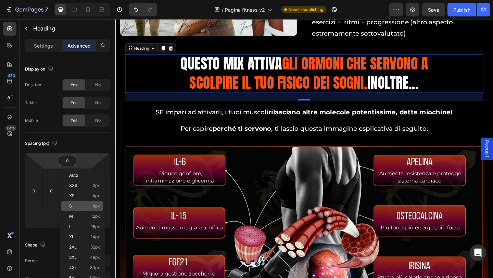
click at [75, 209] on div "S 8px" at bounding box center [82, 206] width 42 height 10
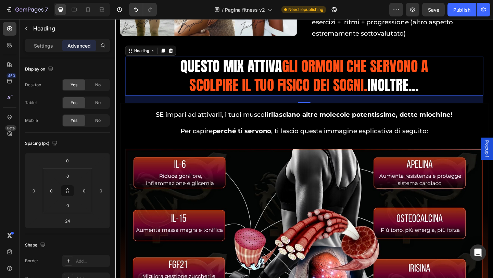
type input "8"
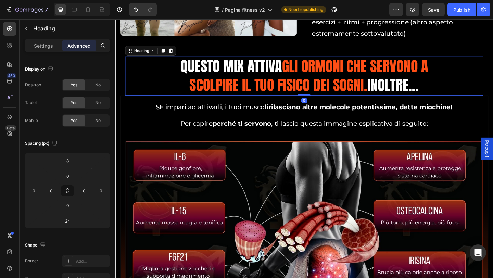
drag, startPoint x: 319, startPoint y: 134, endPoint x: 319, endPoint y: 115, distance: 18.8
click at [319, 102] on div "Questo mix attiva gli ormoni che servono a scolpire il tuo fisico dei sogni. in…" at bounding box center [321, 81] width 390 height 42
type input "0"
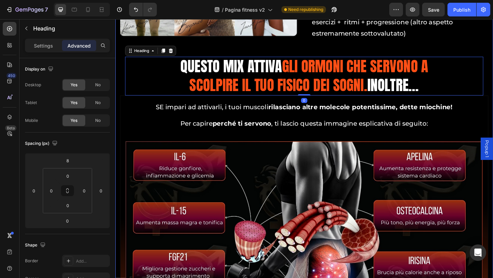
click at [334, 77] on div "2° Pilastro Heading FIRMA ORMONALE Heading Ogni donna ha una “firma ormonale” d…" at bounding box center [321, 153] width 401 height 613
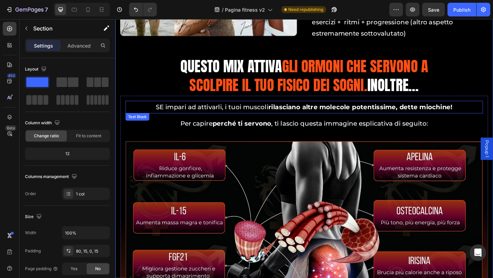
click at [164, 121] on p "SE impari ad attivarli, i tuoi muscoli rilasciano altre molecole potentissime, …" at bounding box center [321, 115] width 388 height 12
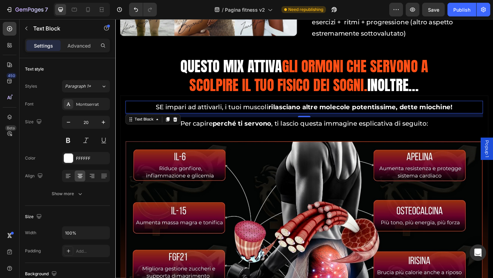
click at [164, 121] on p "SE impari ad attivarli, i tuoi muscoli rilasciano altre molecole potentissime, …" at bounding box center [321, 115] width 388 height 12
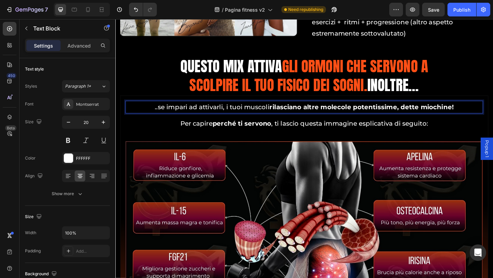
click at [234, 121] on p "..se impari ad attivarli, i tuoi muscoli rilasciano altre molecole potentissime…" at bounding box center [321, 115] width 388 height 12
click at [322, 119] on strong "rilasciano altre molecole potentissime, dette miochine!" at bounding box center [383, 115] width 200 height 8
click at [443, 119] on strong "rilasciano molecole potentissime, dette miochine!" at bounding box center [384, 115] width 182 height 8
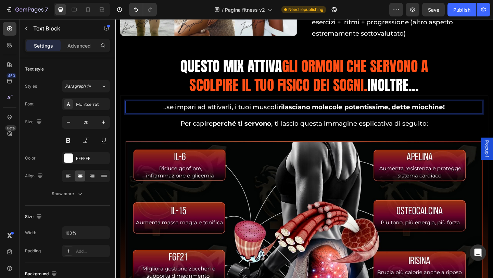
click at [443, 119] on strong "rilasciano molecole potentissime, dette miochine!" at bounding box center [384, 115] width 182 height 8
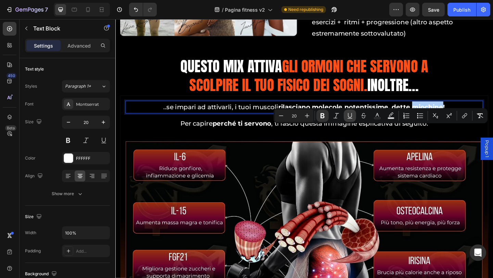
click at [352, 115] on icon "Editor contextual toolbar" at bounding box center [350, 115] width 4 height 5
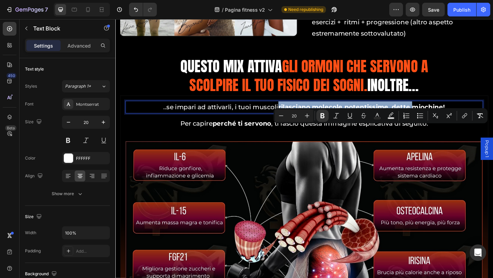
click at [392, 121] on p "..se impari ad attivarli, i tuoi muscoli rilasciano molecole potentissime, dett…" at bounding box center [321, 115] width 388 height 12
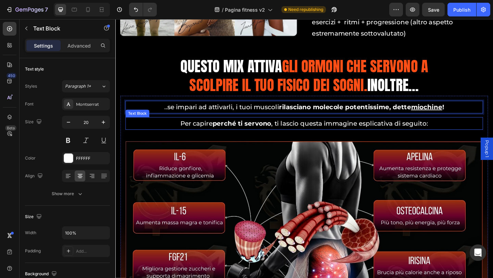
click at [186, 139] on p "Per capire perché ti servono , ti lascio questa immagine esplicativa di seguito:" at bounding box center [321, 132] width 388 height 12
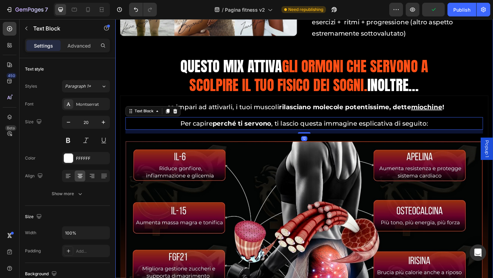
scroll to position [4057, 0]
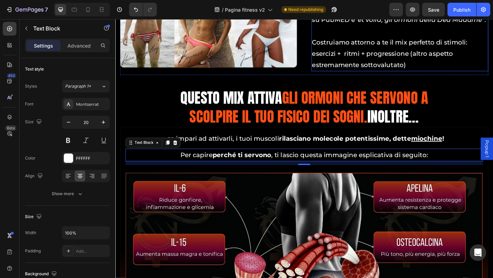
click at [339, 75] on p "Costruiamo attorno a te il mix perfetto di stimoli: esercizi + ritmi + progress…" at bounding box center [424, 56] width 191 height 37
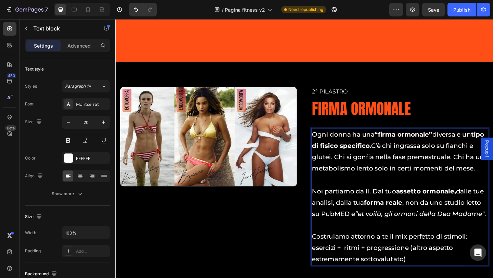
scroll to position [3933, 0]
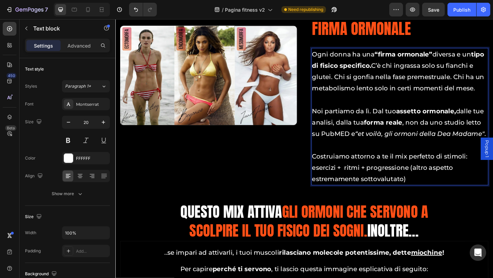
click at [337, 199] on p "Costruiamo attorno a te il mix perfetto di stimoli: esercizi + ritmi + progress…" at bounding box center [424, 180] width 191 height 37
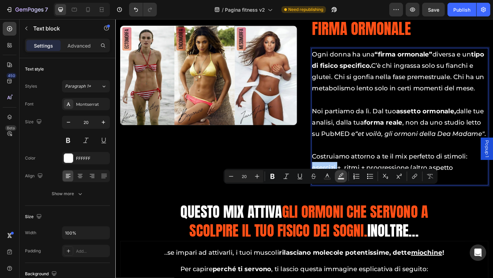
click at [275, 178] on icon "Editor contextual toolbar" at bounding box center [272, 176] width 7 height 7
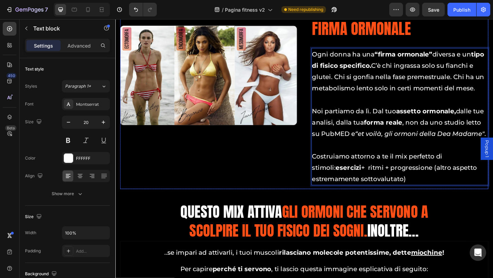
click at [369, 199] on p "Costruiamo attorno a te il mix perfetto di stimoli: esercizi + ritmi + progress…" at bounding box center [424, 180] width 191 height 37
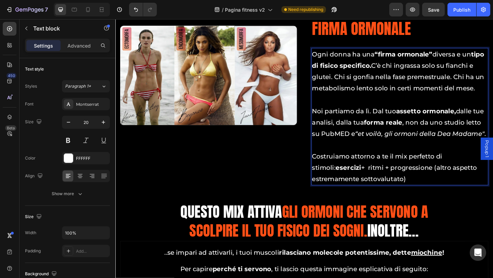
click at [369, 199] on p "Costruiamo attorno a te il mix perfetto di stimoli: esercizi + ritmi + progress…" at bounding box center [424, 180] width 191 height 37
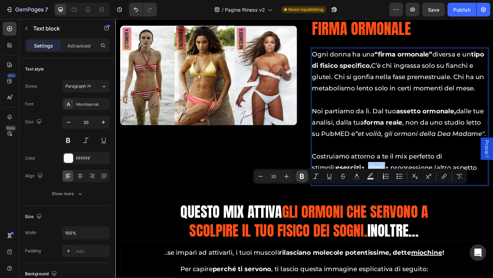
click at [302, 177] on icon "Editor contextual toolbar" at bounding box center [302, 176] width 7 height 7
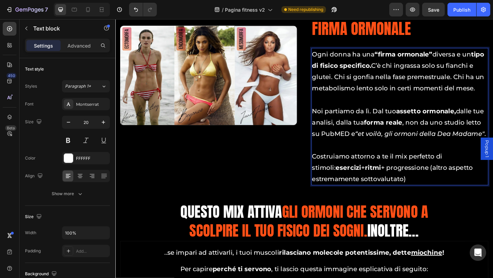
click at [407, 199] on p "Costruiamo attorno a te il mix perfetto di stimoli: esercizi + ritmi + progress…" at bounding box center [424, 180] width 191 height 37
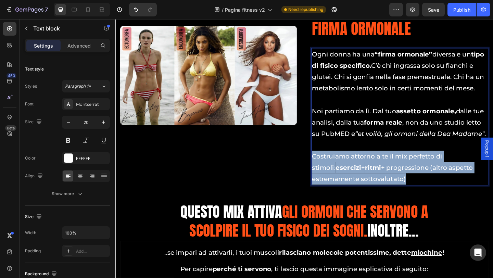
click at [407, 199] on p "Costruiamo attorno a te il mix perfetto di stimoli: esercizi + ritmi + progress…" at bounding box center [424, 180] width 191 height 37
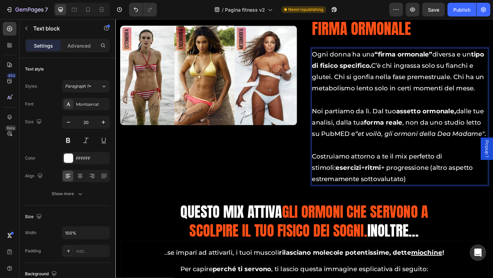
click at [407, 199] on p "Costruiamo attorno a te il mix perfetto di stimoli: esercizi + ritmi + progress…" at bounding box center [424, 180] width 191 height 37
drag, startPoint x: 406, startPoint y: 205, endPoint x: 407, endPoint y: 228, distance: 23.3
click at [406, 199] on p "Costruiamo attorno a te il mix perfetto di stimoli: esercizi + ritmi + progress…" at bounding box center [424, 180] width 191 height 37
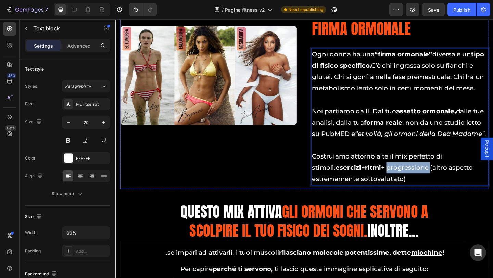
click at [407, 204] on div "2° Pilastro Heading FIRMA ORMONALE Heading Ogni donna ha una “firma ormonale” d…" at bounding box center [425, 105] width 192 height 198
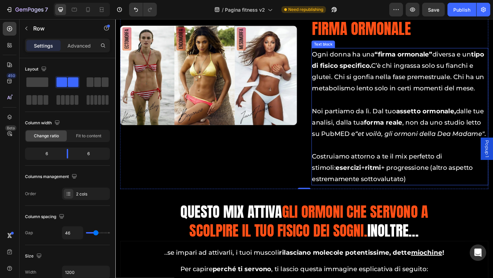
click at [403, 199] on p "Costruiamo attorno a te il mix perfetto di stimoli: esercizi + ritmi + progress…" at bounding box center [424, 180] width 191 height 37
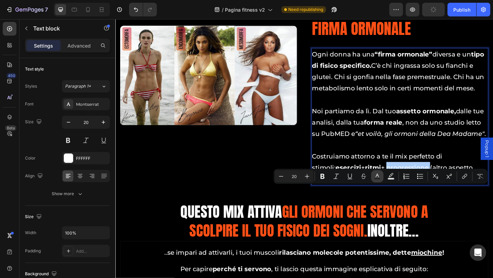
click at [327, 176] on button "Bold" at bounding box center [322, 176] width 12 height 12
click at [378, 176] on icon "Editor contextual toolbar" at bounding box center [377, 176] width 3 height 4
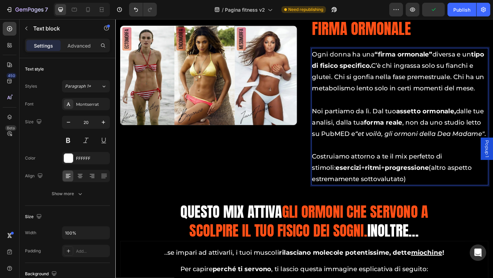
click at [413, 185] on strong "progressione" at bounding box center [433, 181] width 48 height 8
click at [411, 185] on strong "progressione" at bounding box center [433, 181] width 48 height 8
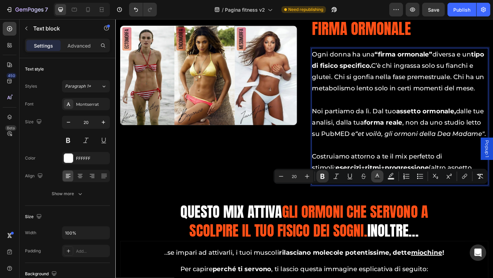
click at [377, 178] on rect "Editor contextual toolbar" at bounding box center [377, 179] width 7 height 2
click at [378, 178] on rect "Editor contextual toolbar" at bounding box center [377, 179] width 7 height 2
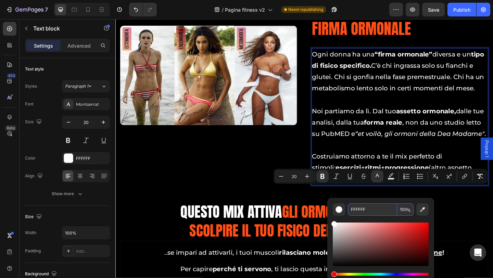
click at [364, 212] on input "FFFFFF" at bounding box center [372, 209] width 49 height 12
paste input "#ff4f16"
type input "FF4F16"
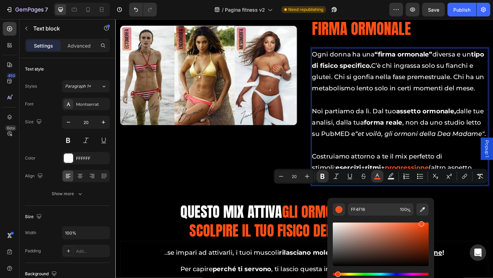
click at [387, 185] on strong "ritmi" at bounding box center [395, 181] width 17 height 8
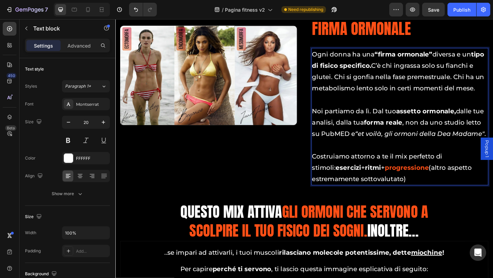
click at [387, 185] on strong "ritmi" at bounding box center [395, 181] width 17 height 8
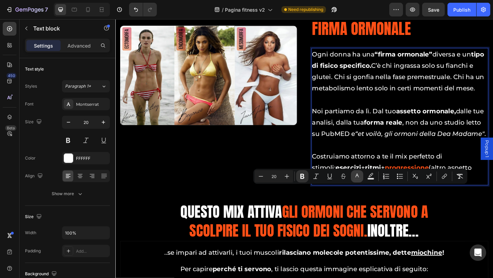
click at [357, 178] on rect "Editor contextual toolbar" at bounding box center [357, 179] width 7 height 2
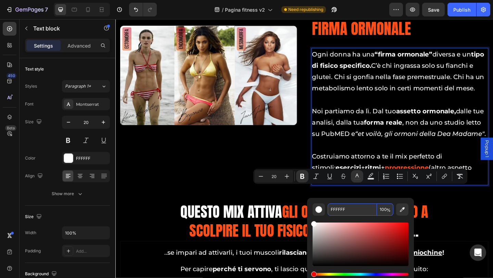
click at [352, 207] on input "FFFFFF" at bounding box center [352, 209] width 49 height 12
paste input "#ff4f16"
type input "FF4F16"
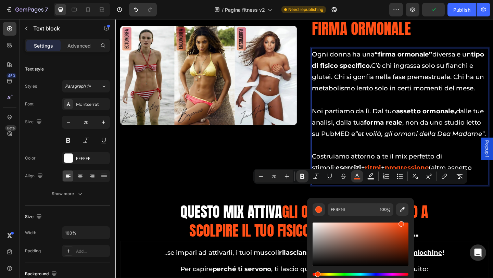
click at [355, 185] on strong "esercizi" at bounding box center [369, 181] width 28 height 8
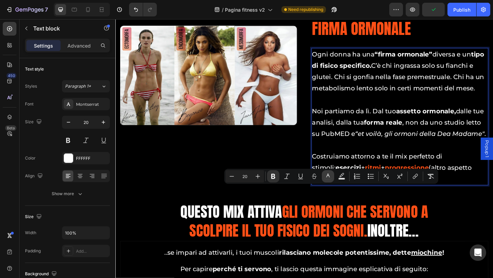
click at [331, 173] on icon "Editor contextual toolbar" at bounding box center [328, 176] width 7 height 7
type input "FFFFFF"
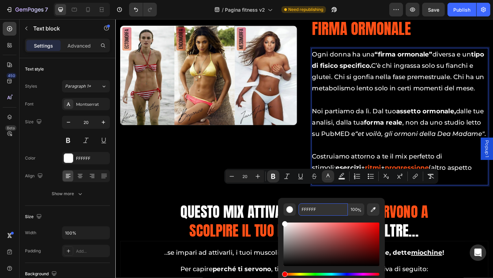
click at [323, 208] on input "FFFFFF" at bounding box center [323, 209] width 49 height 12
paste input "#ff4f16"
type input "FF4F16"
click at [412, 150] on p "Noi partiamo da lì. Dal tuo assetto ormonale, dalle tue analisi, dalla tua form…" at bounding box center [424, 131] width 191 height 37
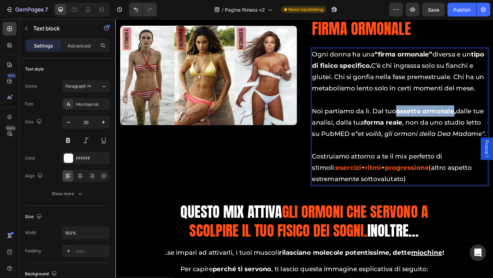
drag, startPoint x: 419, startPoint y: 130, endPoint x: 480, endPoint y: 131, distance: 60.6
click at [480, 123] on strong "assetto ormonale," at bounding box center [453, 119] width 65 height 8
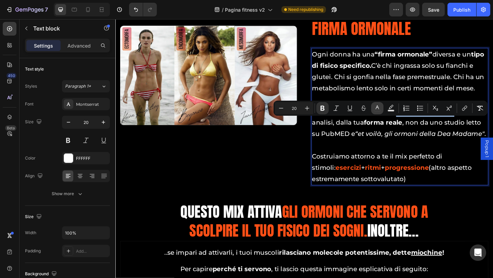
click at [379, 109] on icon "Editor contextual toolbar" at bounding box center [377, 108] width 7 height 7
type input "FFFFFF"
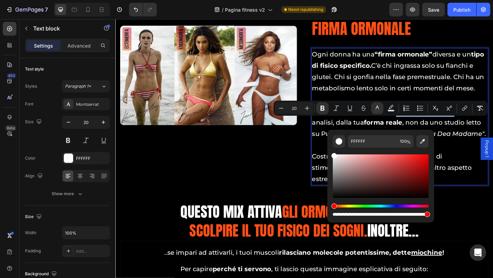
click at [372, 133] on div "FFFFFF 100 %" at bounding box center [380, 173] width 107 height 87
click at [375, 141] on input "FFFFFF" at bounding box center [372, 141] width 49 height 12
paste input "#ff4f16"
type input "FF4F16"
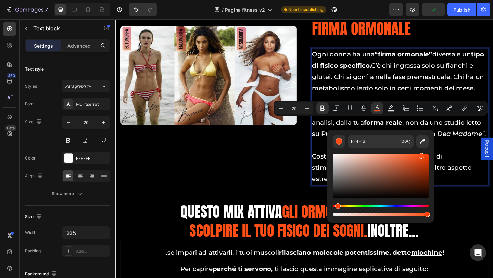
click at [404, 96] on p "Ogni donna ha una “firma ormonale” diversa e un tipo di fisico specifico. C’è c…" at bounding box center [424, 75] width 191 height 49
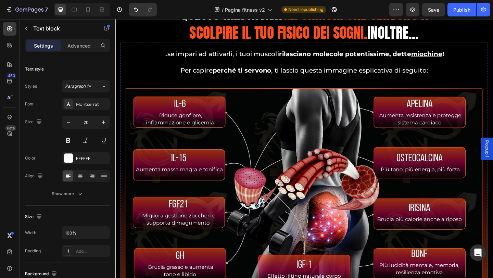
scroll to position [4310, 0]
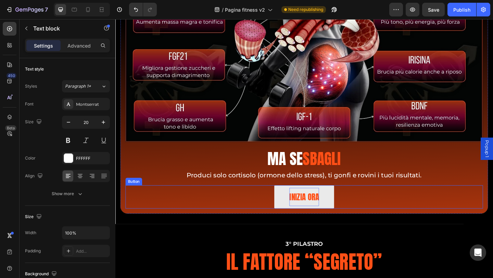
click at [306, 219] on span "INIZIA ORA" at bounding box center [321, 213] width 32 height 13
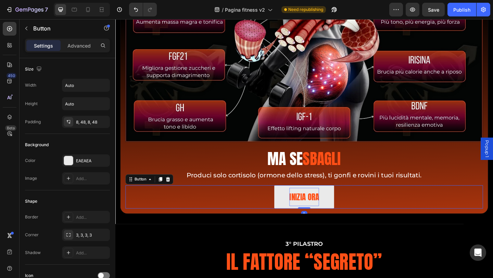
click at [328, 219] on span "INIZIA ORA" at bounding box center [321, 213] width 32 height 13
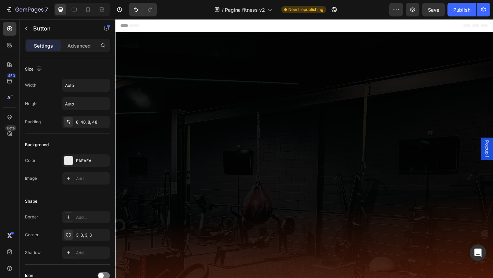
scroll to position [4310, 0]
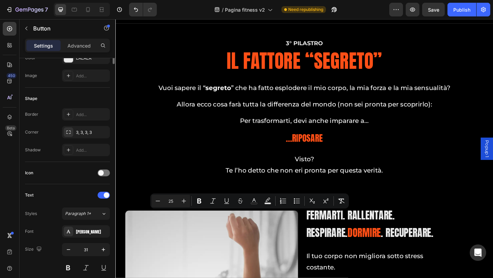
scroll to position [0, 0]
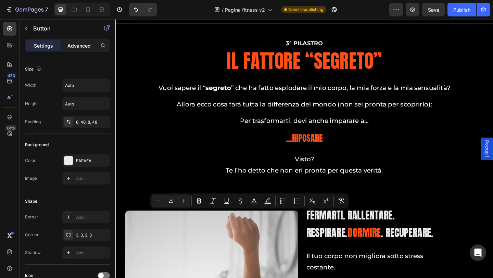
click at [79, 48] on p "Advanced" at bounding box center [78, 45] width 23 height 7
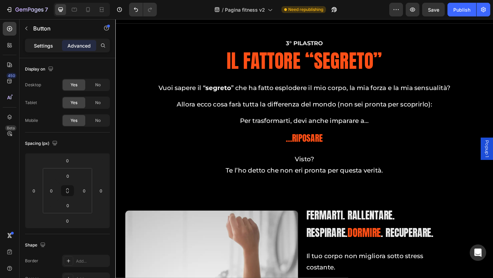
click at [41, 48] on p "Settings" at bounding box center [43, 45] width 19 height 7
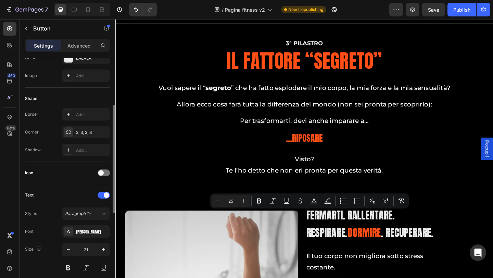
scroll to position [171, 0]
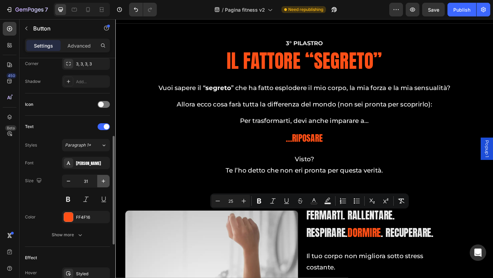
click at [104, 182] on icon "button" at bounding box center [103, 181] width 7 height 7
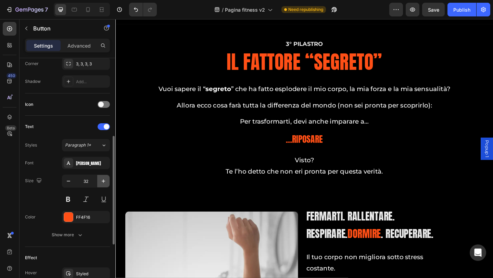
click at [104, 182] on icon "button" at bounding box center [103, 181] width 7 height 7
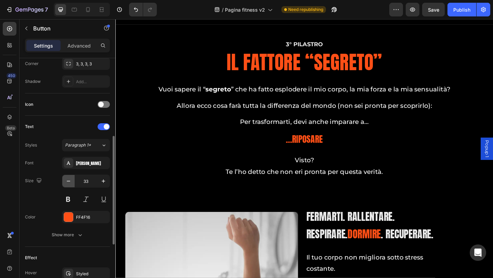
click at [69, 182] on icon "button" at bounding box center [68, 181] width 7 height 7
type input "32"
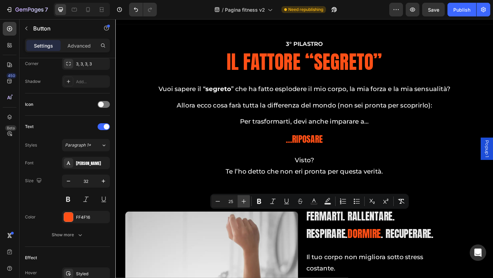
click at [248, 200] on button "Plus" at bounding box center [244, 201] width 12 height 12
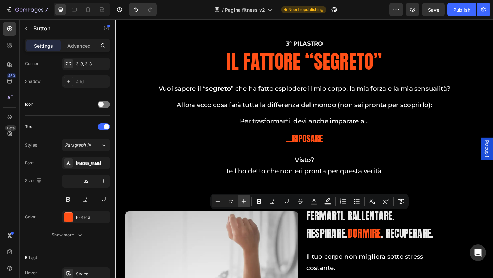
click at [248, 200] on button "Plus" at bounding box center [244, 201] width 12 height 12
type input "28"
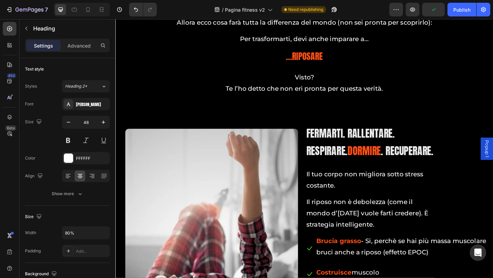
scroll to position [4412, 0]
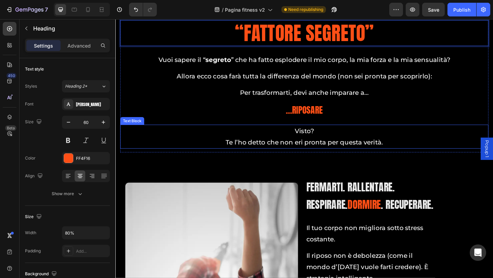
scroll to position [4584, 0]
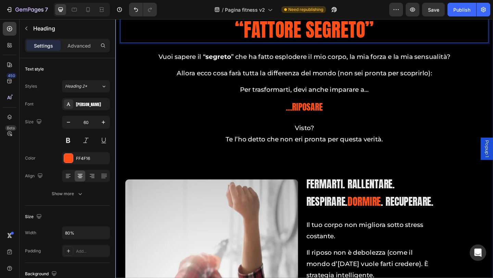
click at [321, 156] on div "Visto? Te l’ho detto che non eri pronta per questa verità." at bounding box center [321, 143] width 401 height 26
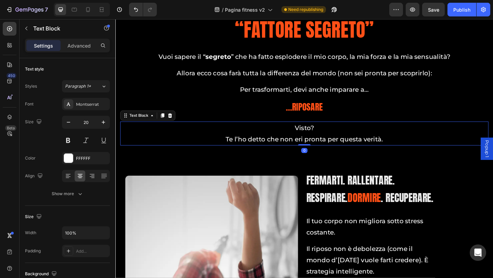
drag, startPoint x: 319, startPoint y: 160, endPoint x: 319, endPoint y: 147, distance: 12.7
click at [319, 147] on div "Visto? Te l’ho detto che non eri pronta per questa verità. Text Block 0" at bounding box center [321, 143] width 401 height 26
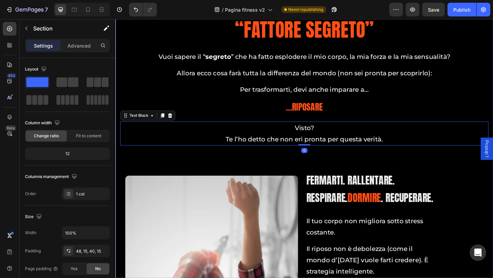
click at [331, 168] on div "3° Pilastro Heading “Fattore Segreto” Heading Vuoi sapere il “ segreto ” che ha…" at bounding box center [321, 245] width 401 height 479
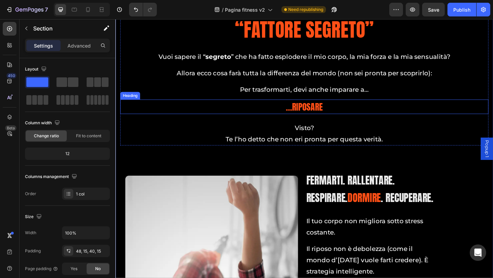
click at [306, 118] on span "…RIPOSARE" at bounding box center [321, 114] width 40 height 14
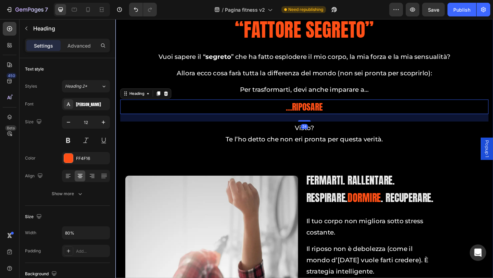
click at [329, 172] on div "3° Pilastro Heading “Fattore Segreto” Heading Vuoi sapere il “ segreto ” che ha…" at bounding box center [321, 245] width 401 height 479
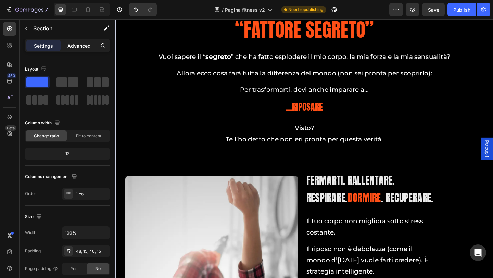
click at [75, 48] on p "Advanced" at bounding box center [78, 45] width 23 height 7
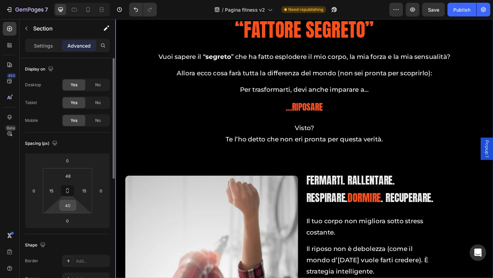
click at [72, 208] on input "40" at bounding box center [68, 205] width 14 height 10
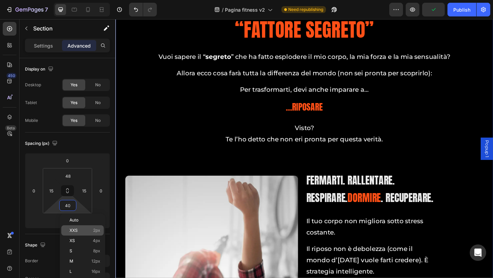
click at [75, 229] on span "XXS" at bounding box center [74, 230] width 8 height 5
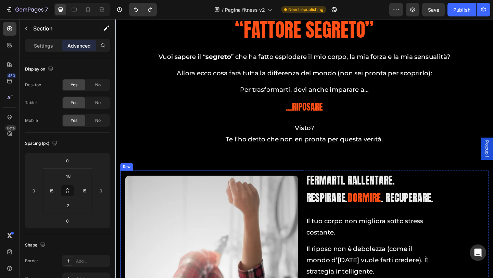
type input "40"
click at [230, 160] on div "3° Pilastro Heading “Fattore Segreto” Heading Vuoi sapere il “ segreto ” che ha…" at bounding box center [321, 245] width 401 height 479
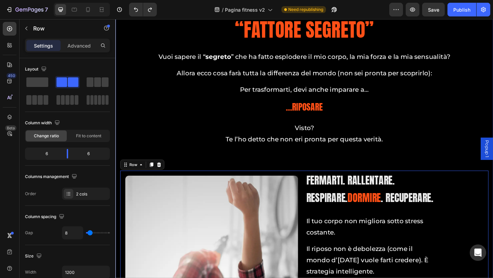
click at [263, 173] on div "3° Pilastro Heading “Fattore Segreto” Heading Vuoi sapere il “ segreto ” che ha…" at bounding box center [321, 245] width 401 height 479
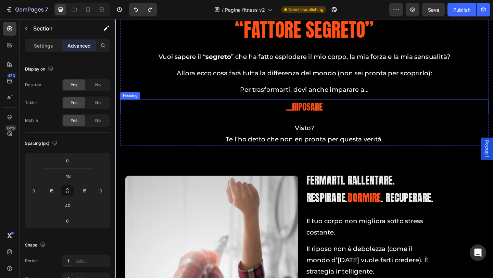
click at [153, 113] on div "…RIPOSARE" at bounding box center [321, 115] width 401 height 16
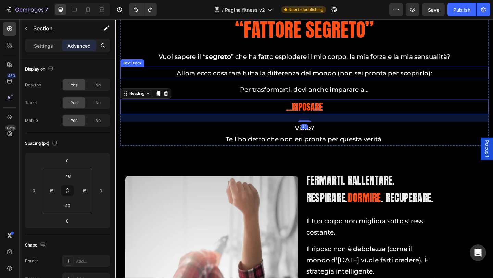
click at [144, 71] on div "3° Pilastro Heading “Fattore Segreto” Heading Vuoi sapere il “ segreto ” che ha…" at bounding box center [320, 244] width 411 height 509
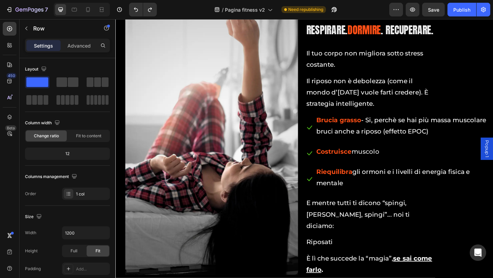
drag, startPoint x: 316, startPoint y: 251, endPoint x: 316, endPoint y: 240, distance: 11.3
click at [316, 1] on div at bounding box center [321, 0] width 14 height 2
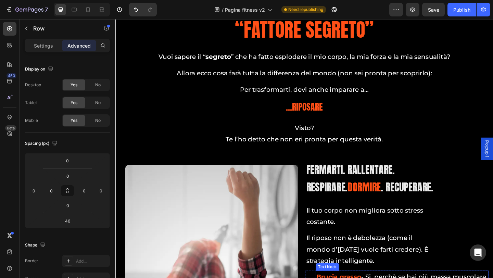
scroll to position [4652, 0]
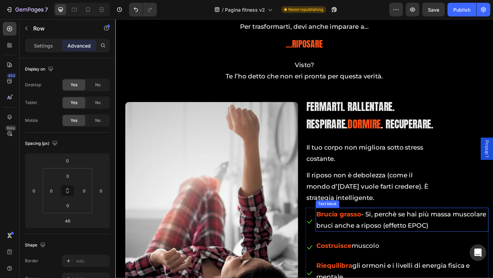
drag, startPoint x: 374, startPoint y: 227, endPoint x: 376, endPoint y: 232, distance: 5.0
click at [375, 227] on strong "Brucia grasso" at bounding box center [358, 231] width 49 height 8
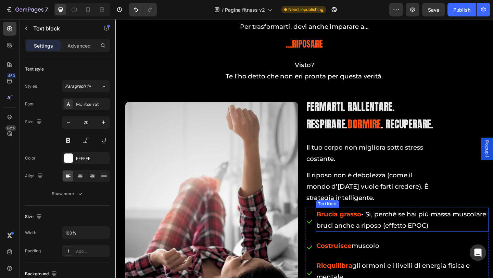
click at [375, 232] on strong "Brucia grasso" at bounding box center [358, 231] width 49 height 8
click at [377, 232] on strong "Brucia grasso" at bounding box center [358, 231] width 49 height 8
click at [401, 233] on p "Brucia grassi - Si, perchè se hai più massa muscolare bruci anche a riposo (eff…" at bounding box center [427, 237] width 187 height 25
click at [417, 232] on p "Brucia grassi - Si, perchè se hai più massa muscolare bruci anche a riposo (eff…" at bounding box center [427, 237] width 187 height 25
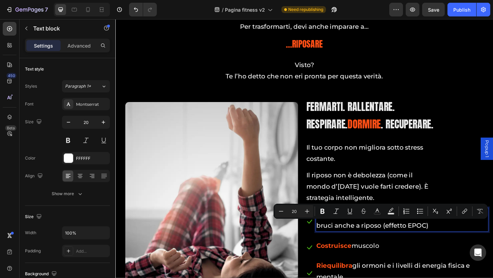
drag, startPoint x: 442, startPoint y: 244, endPoint x: 492, endPoint y: 245, distance: 50.4
click at [492, 245] on p "Brucia grassi - Si, perché se hai più massa muscolare bruci anche a riposo (eff…" at bounding box center [427, 237] width 187 height 25
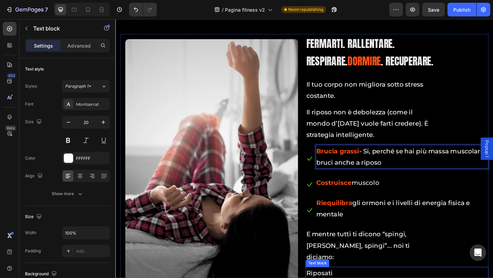
scroll to position [4789, 0]
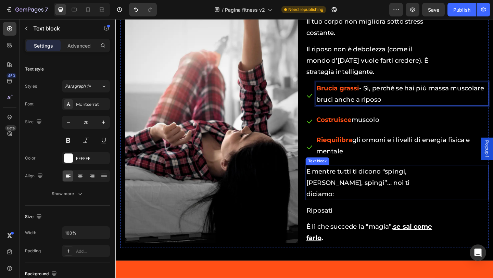
click at [403, 183] on p "E mentre tutti ti dicono “spingi, spingi, spingi”... noi ti diciamo:" at bounding box center [392, 196] width 138 height 37
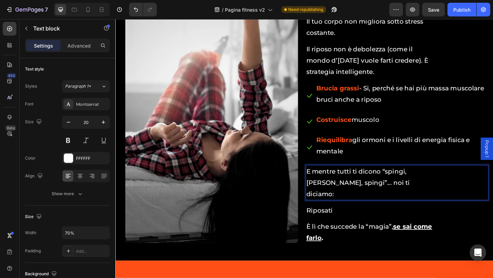
click at [404, 182] on p "E mentre tutti ti dicono “spingi, spingi, spingi”... noi ti diciamo:" at bounding box center [392, 196] width 138 height 37
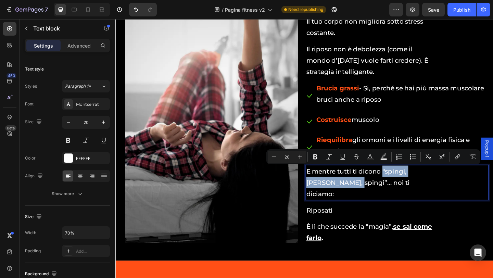
drag, startPoint x: 404, startPoint y: 182, endPoint x: 344, endPoint y: 197, distance: 61.9
click at [344, 197] on p "E mentre tutti ti dicono “spingi, spingi, spingi”... noi ti diciamo:" at bounding box center [392, 196] width 138 height 37
click at [329, 157] on icon "Editor contextual toolbar" at bounding box center [328, 156] width 5 height 5
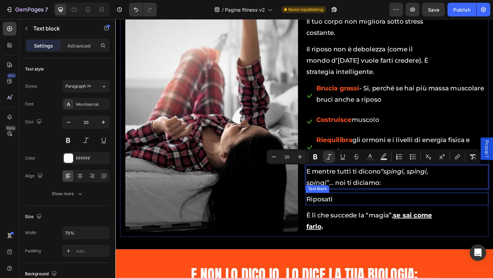
click at [357, 213] on p "Riposati" at bounding box center [392, 215] width 138 height 12
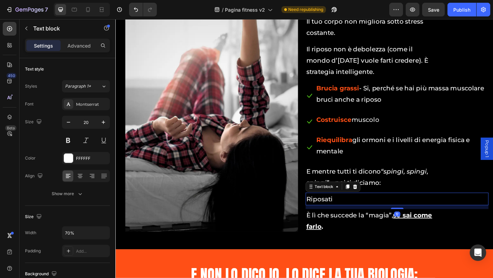
click at [356, 213] on p "Riposati" at bounding box center [392, 215] width 138 height 12
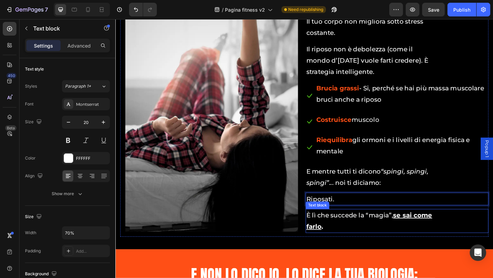
click at [349, 244] on u "se sai come farlo" at bounding box center [391, 238] width 137 height 21
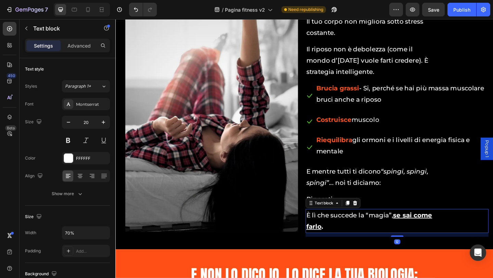
click at [323, 246] on u "se sai come farlo" at bounding box center [391, 238] width 137 height 21
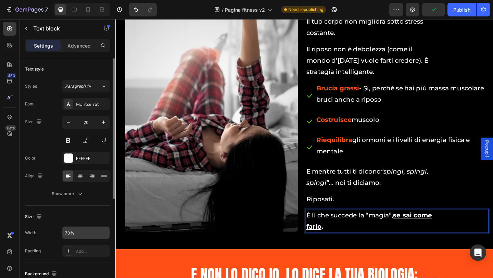
click at [73, 233] on input "70%" at bounding box center [85, 233] width 47 height 12
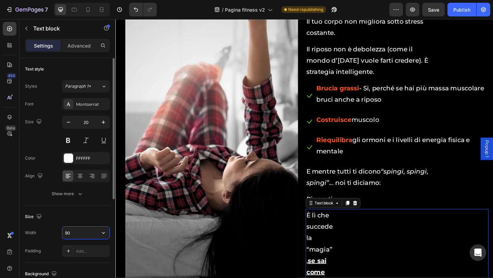
type input "90%"
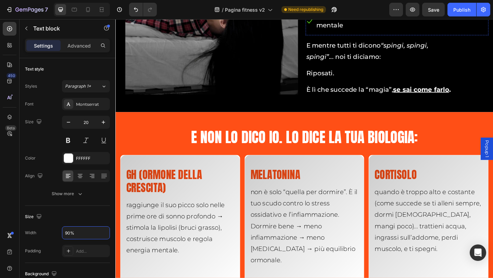
scroll to position [4994, 0]
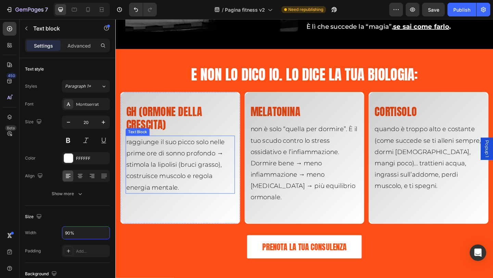
click at [134, 154] on span "raggiunge il suo picco solo nelle prime ore di sonno profondo → stimola la lipo…" at bounding box center [180, 178] width 107 height 58
click at [130, 152] on span "raggiunge il suo picco solo nelle prime ore di sonno profondo → stimola la lipo…" at bounding box center [180, 178] width 107 height 58
click at [224, 178] on span "Raggiunge il suo picco solo nelle prime ore di sonno profondo → stimola la lipo…" at bounding box center [182, 178] width 110 height 58
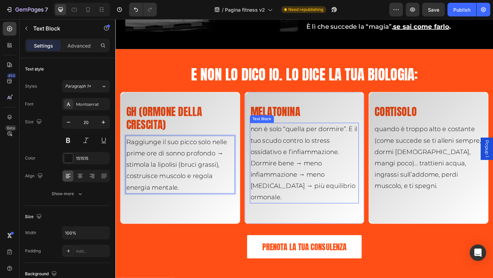
click at [266, 141] on span "non è solo “quella per dormire”. È il tuo scudo contro lo stress ossidativo e l…" at bounding box center [320, 176] width 116 height 82
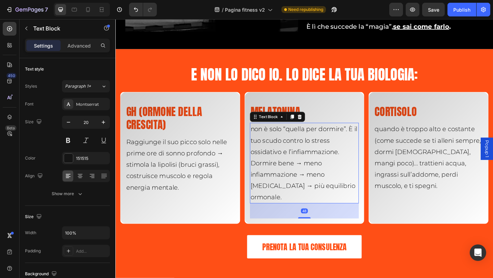
click at [266, 141] on span "non è solo “quella per dormire”. È il tuo scudo contro lo stress ossidativo e l…" at bounding box center [320, 176] width 116 height 82
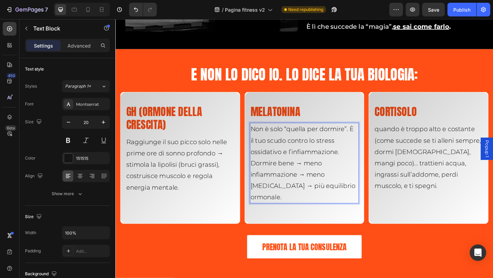
click at [368, 137] on span "Non è solo “quella per dormire”. È il tuo scudo contro lo stress ossidativo e l…" at bounding box center [319, 176] width 114 height 82
click at [399, 140] on span "quando è troppo alto e costante (come succede se ti alleni sempre, dormi male, …" at bounding box center [455, 170] width 116 height 70
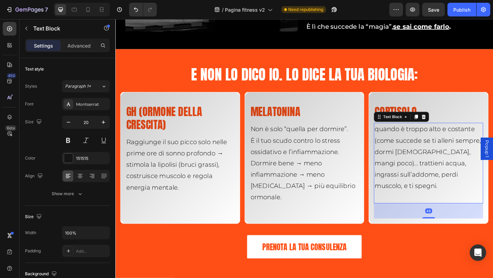
click at [399, 140] on span "quando è troppo alto e costante (come succede se ti alleni sempre, dormi male, …" at bounding box center [455, 170] width 116 height 70
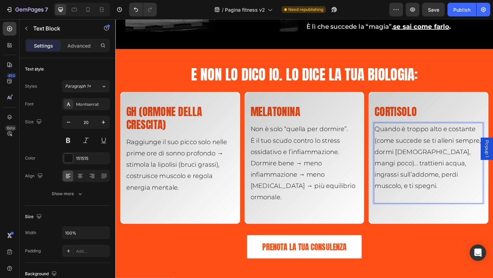
click at [449, 204] on p "Quando è troppo alto e costante (come succede se ti alleni sempre, dormi [DEMOG…" at bounding box center [455, 170] width 117 height 74
click at [432, 229] on div "Cortisolo Heading Quando è troppo alto e costante (come succede se ti alleni se…" at bounding box center [456, 170] width 119 height 132
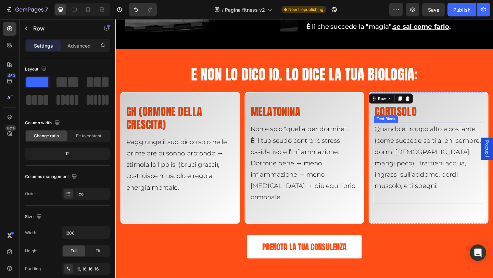
click at [427, 196] on p "Quando è troppo alto e costante (come succede se ti alleni sempre, dormi [DEMOG…" at bounding box center [455, 170] width 117 height 74
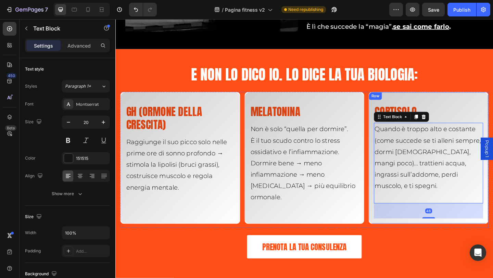
click at [452, 236] on div "Cortisolo Heading Quando è troppo alto e costante (come succede se ti alleni se…" at bounding box center [456, 170] width 130 height 144
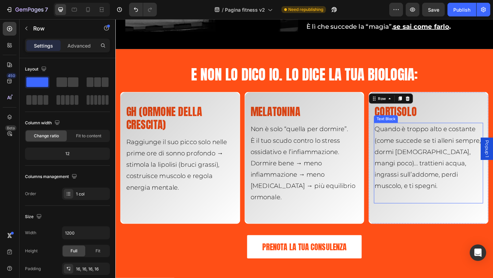
click at [448, 192] on p "Quando è troppo alto e costante (come succede se ti alleni sempre, dormi [DEMOG…" at bounding box center [455, 170] width 117 height 74
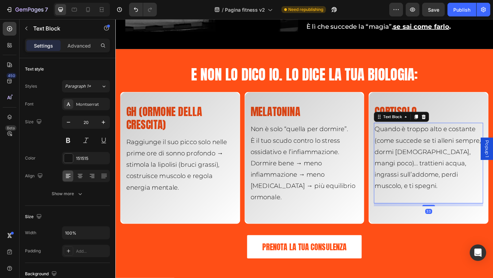
drag, startPoint x: 450, startPoint y: 234, endPoint x: 450, endPoint y: 216, distance: 18.5
click at [450, 216] on div "Quando è troppo alto e costante (come succede se ti alleni sempre, dormi male, …" at bounding box center [456, 176] width 119 height 88
click at [335, 213] on div "Melatonina Heading Non è solo “quella per dormire”. È il tuo scudo contro lo st…" at bounding box center [321, 170] width 119 height 132
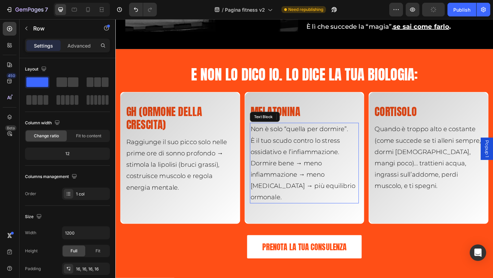
click at [319, 187] on span "È il tuo scudo contro lo stress ossidativo e l’infiammazione. Dormire bene → me…" at bounding box center [319, 182] width 114 height 70
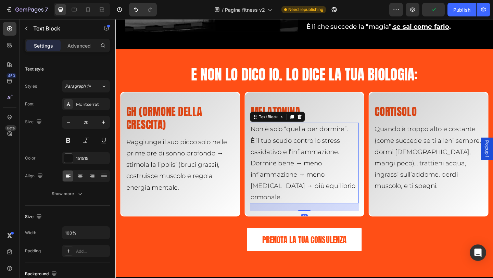
drag, startPoint x: 320, startPoint y: 222, endPoint x: 279, endPoint y: 206, distance: 43.5
click at [320, 227] on div at bounding box center [321, 227] width 14 height 1
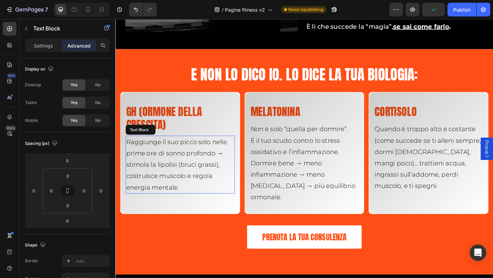
click at [234, 195] on p "Raggiunge il suo picco solo nelle prime ore di sonno profondo → stimola la lipo…" at bounding box center [185, 178] width 117 height 62
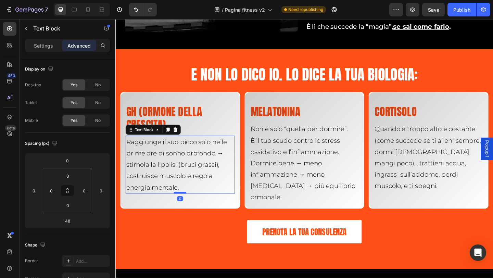
drag, startPoint x: 187, startPoint y: 224, endPoint x: 187, endPoint y: 207, distance: 17.5
click at [187, 207] on div at bounding box center [186, 208] width 14 height 2
type input "0"
drag, startPoint x: 224, startPoint y: 217, endPoint x: 288, endPoint y: 200, distance: 66.8
click at [224, 217] on div "GH (ormone della crescita) Heading Raggiunge il suo picco solo nelle prime ore …" at bounding box center [185, 161] width 119 height 115
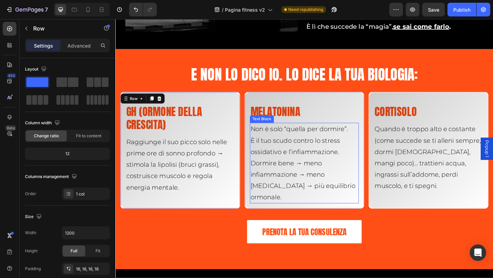
click at [289, 200] on span "È il tuo scudo contro lo stress ossidativo e l’infiammazione. Dormire bene → me…" at bounding box center [319, 182] width 114 height 70
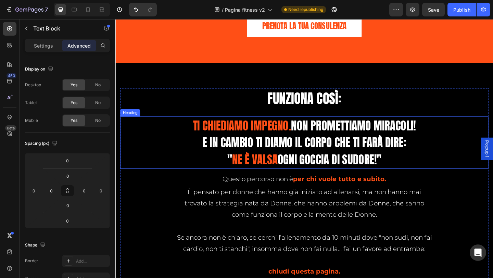
scroll to position [5268, 0]
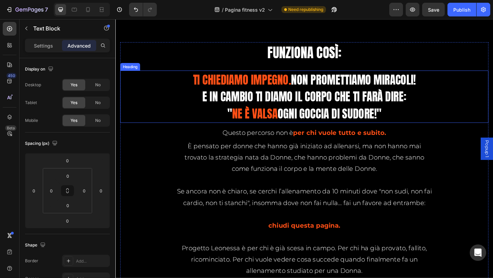
click at [222, 105] on h2 "Ti chiediamo impegno. non promettiamo miracoli! E In cambio ti diamo il corpo c…" at bounding box center [321, 103] width 321 height 57
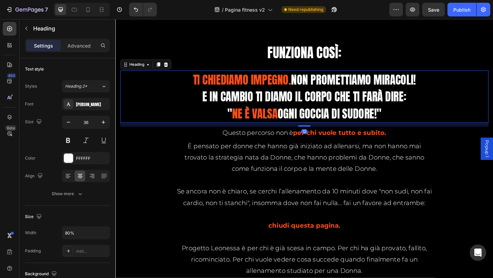
click at [215, 104] on h2 "Ti chiediamo impegno. non promettiamo miracoli! E In cambio ti diamo il corpo c…" at bounding box center [321, 103] width 321 height 57
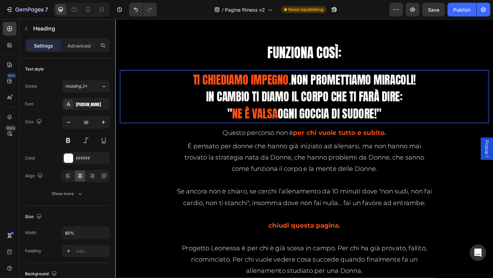
click at [444, 88] on p "Ti chiediamo impegno. non promettiamo miracoli! In cambio ti diamo il corpo che…" at bounding box center [320, 103] width 319 height 55
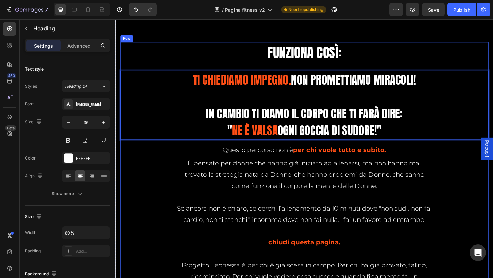
click at [322, 71] on div "FUNZIONA COSì: Heading Ti chiediamo impegno. non promettiamo miracoli! ⁠⁠⁠⁠⁠⁠⁠ …" at bounding box center [321, 202] width 401 height 316
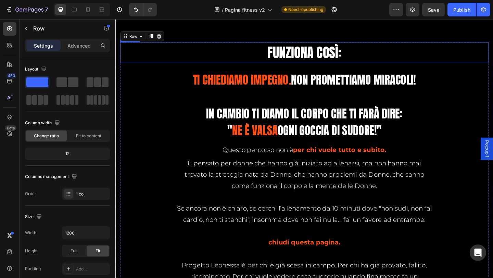
click at [325, 54] on span "FUNZIONA COSì:" at bounding box center [321, 56] width 80 height 22
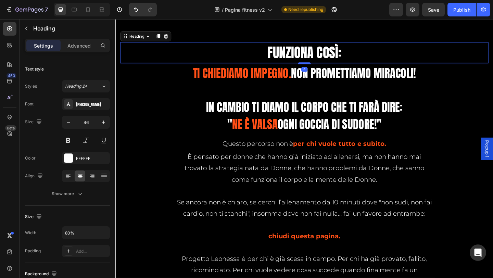
drag, startPoint x: 320, startPoint y: 74, endPoint x: 320, endPoint y: 67, distance: 6.8
click at [320, 67] on div at bounding box center [321, 67] width 14 height 2
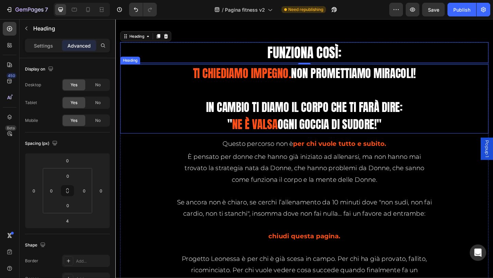
click at [270, 133] on span "Ne è valsa" at bounding box center [267, 133] width 50 height 18
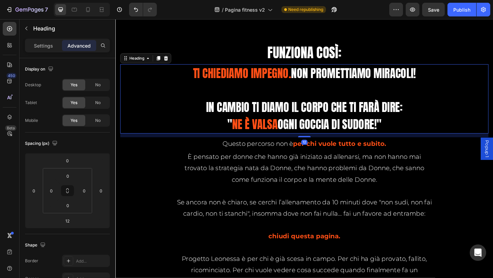
click at [242, 132] on span "Ne è valsa" at bounding box center [267, 133] width 50 height 18
click at [235, 132] on p "Ti chiediamo impegno. non promettiamo miracoli! In cambio ti diamo il corpo che…" at bounding box center [320, 106] width 319 height 74
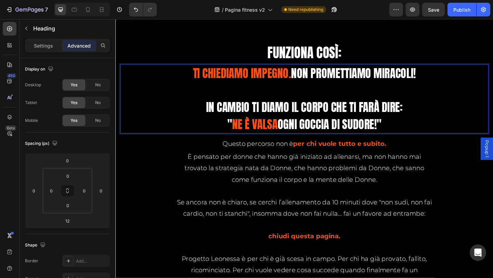
click at [235, 132] on p "Ti chiediamo impegno. non promettiamo miracoli! In cambio ti diamo il corpo che…" at bounding box center [320, 106] width 319 height 74
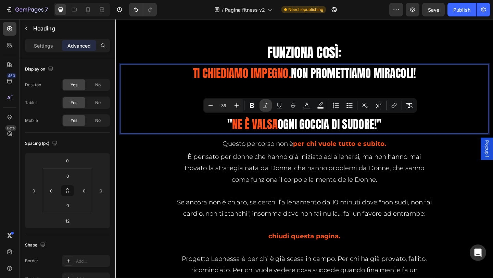
click at [266, 104] on icon "Editor contextual toolbar" at bounding box center [265, 105] width 7 height 7
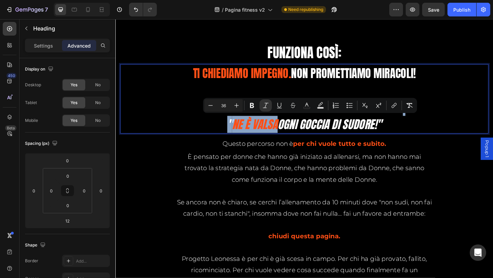
click at [256, 133] on icon "Ne è valsa" at bounding box center [267, 133] width 50 height 18
click at [294, 130] on icon "Ogni goccia di sudore!"" at bounding box center [348, 133] width 113 height 18
click at [292, 136] on icon "Ogni goccia di sudore!"" at bounding box center [348, 133] width 113 height 18
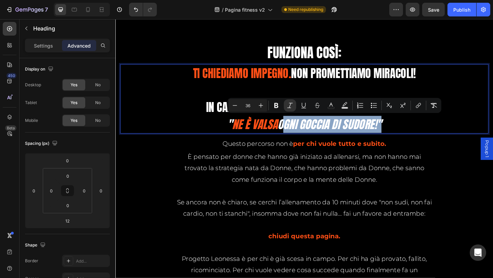
drag, startPoint x: 292, startPoint y: 135, endPoint x: 397, endPoint y: 134, distance: 105.5
click at [397, 134] on icon "Ogni goccia di sudore!"" at bounding box center [348, 133] width 113 height 18
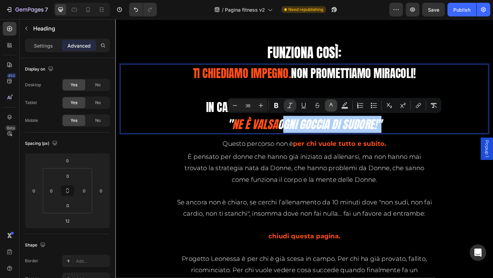
click at [330, 107] on icon "Editor contextual toolbar" at bounding box center [331, 105] width 7 height 7
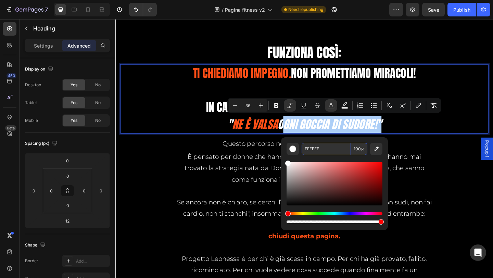
click at [327, 145] on input "FFFFFF" at bounding box center [326, 149] width 49 height 12
paste input "#ff4f16"
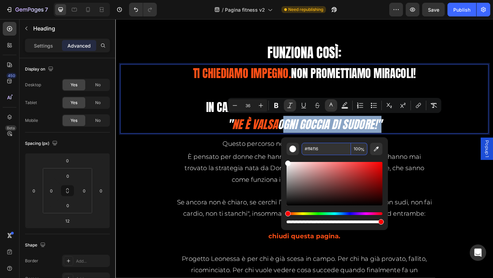
type input "FF4F16"
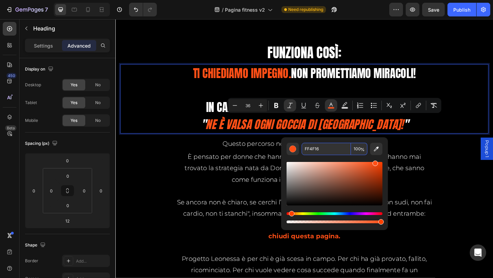
click at [335, 147] on input "FF4F16" at bounding box center [326, 149] width 49 height 12
type input "18"
click at [404, 128] on p "Ti chiediamo impegno. non promettiamo miracoli! In cambio ti diamo il corpo che…" at bounding box center [320, 106] width 319 height 74
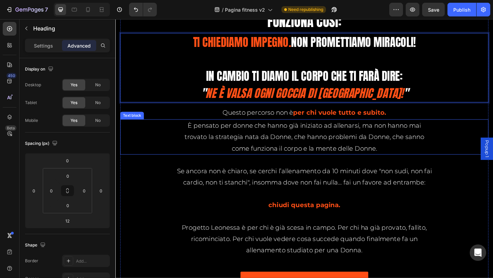
scroll to position [5337, 0]
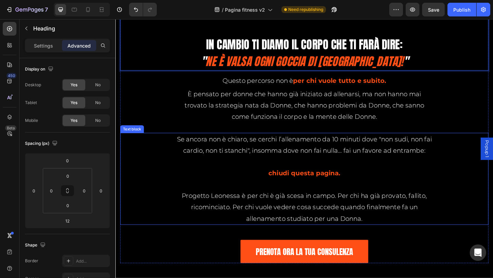
click at [386, 151] on p "Se ancora non è chiaro, se cerchi l’allenamento da 10 minuti dove "non sudi, no…" at bounding box center [321, 156] width 279 height 25
click at [397, 152] on p "Se ancora non è chiaro, se cerchi l’allenamento da 10 minuti dove "non sudi, no…" at bounding box center [321, 156] width 279 height 25
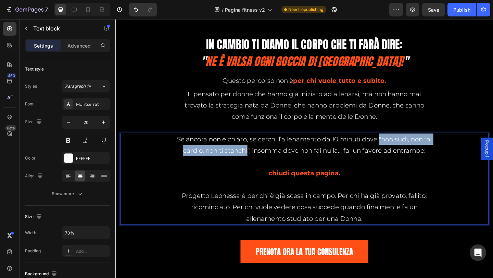
drag, startPoint x: 406, startPoint y: 151, endPoint x: 262, endPoint y: 162, distance: 144.7
click at [262, 162] on p "Se ancora non è chiaro, se cerchi l’allenamento da 10 minuti dove "non sudi, no…" at bounding box center [321, 156] width 279 height 25
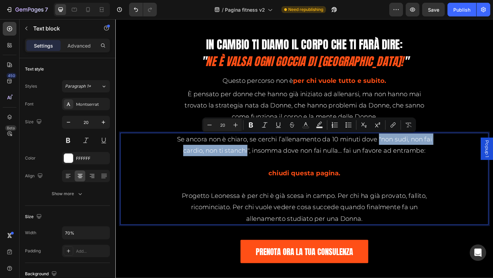
click at [262, 162] on p "Se ancora non è chiaro, se cerchi l’allenamento da 10 minuti dove "non sudi, no…" at bounding box center [321, 156] width 279 height 25
drag, startPoint x: 404, startPoint y: 149, endPoint x: 263, endPoint y: 161, distance: 141.9
click at [263, 161] on p "Se ancora non è chiaro, se cerchi l’allenamento da 10 minuti dove "non sudi, no…" at bounding box center [321, 156] width 279 height 25
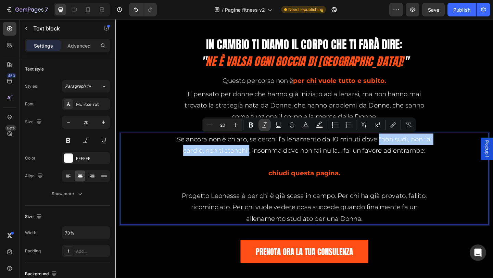
click at [264, 126] on icon "Editor contextual toolbar" at bounding box center [264, 125] width 7 height 7
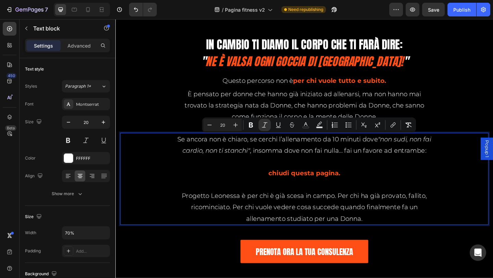
click at [385, 161] on p "Se ancora non è chiaro, se cerchi l’allenamento da 10 minuti dove "non sudi, no…" at bounding box center [321, 156] width 279 height 25
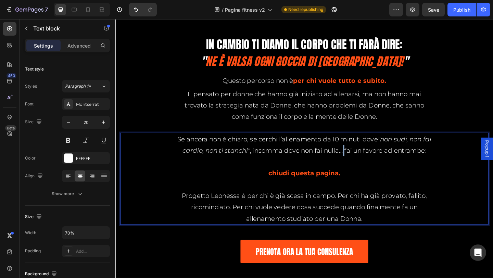
click at [317, 164] on p "Se ancora non è chiaro, se cerchi l’allenamento da 10 minuti dove "non sudi, no…" at bounding box center [321, 156] width 279 height 25
click at [66, 234] on input "70%" at bounding box center [85, 233] width 47 height 12
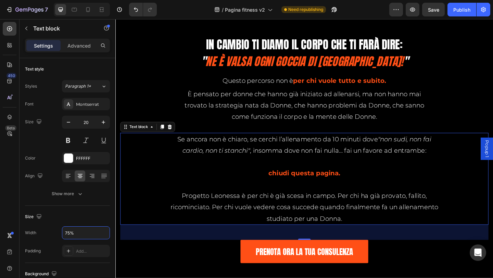
type input "75%"
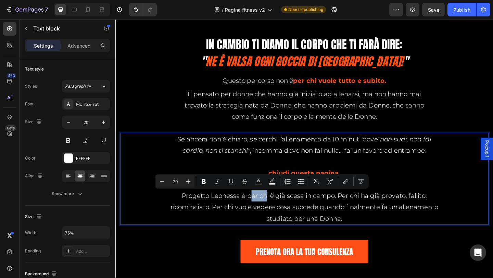
drag, startPoint x: 257, startPoint y: 212, endPoint x: 273, endPoint y: 212, distance: 16.1
click at [273, 212] on p "Progetto Leonessa è per chi è già scesa in campo. Per chi ha già provato, falli…" at bounding box center [320, 223] width 299 height 37
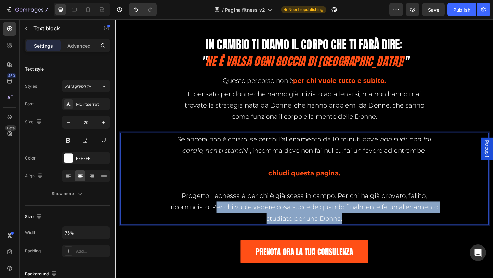
drag, startPoint x: 220, startPoint y: 223, endPoint x: 356, endPoint y: 239, distance: 137.5
click at [356, 239] on p "Progetto Leonessa è per chi è già scesa in campo. Per chi ha già provato, falli…" at bounding box center [320, 223] width 299 height 37
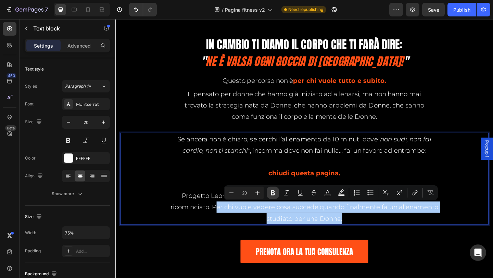
click at [272, 193] on icon "Editor contextual toolbar" at bounding box center [273, 192] width 4 height 5
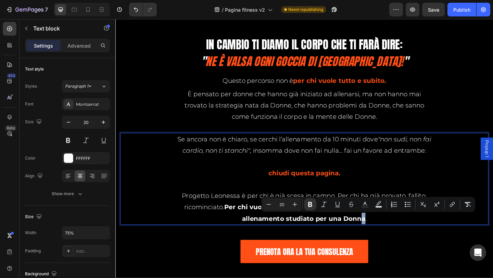
click at [415, 236] on p "Progetto Leonessa è per chi è già scesa in campo. Per chi ha già provato, falli…" at bounding box center [320, 223] width 299 height 37
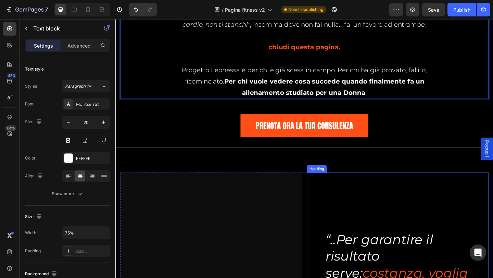
scroll to position [5577, 0]
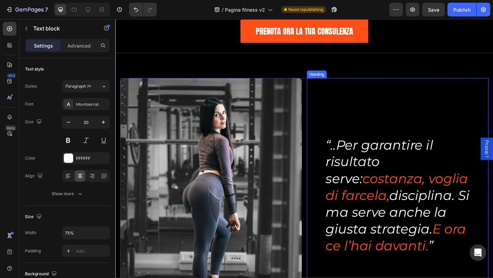
click at [381, 175] on h2 "“..Per garantire il risultato serve: costanza, voglia di farcela, disciplina. S…" at bounding box center [423, 210] width 158 height 129
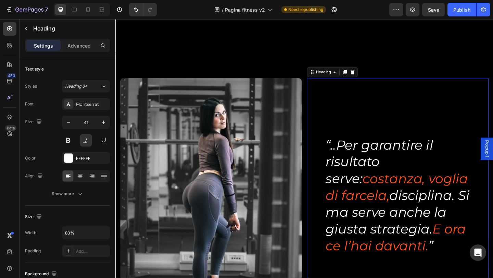
scroll to position [5645, 0]
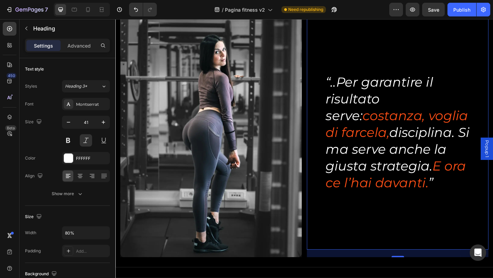
click at [355, 92] on h2 "“..Per garantire il risultato serve: costanza, voglia di farcela, disciplina. S…" at bounding box center [423, 142] width 158 height 129
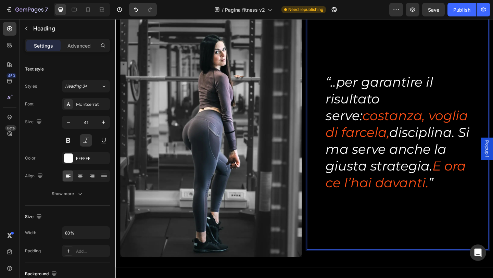
click at [481, 145] on p "“..per garantire il risultato serve: costanza, voglia di farcela, disciplina. S…" at bounding box center [422, 142] width 157 height 128
click at [485, 146] on p "“..per garantire il risultato serve: costanza, voglia di farcela, disciplina. S…" at bounding box center [422, 142] width 157 height 128
click at [460, 179] on p "“..per garantire il risultato serve: costanza, voglia di farcela, disciplina. S…" at bounding box center [422, 142] width 157 height 128
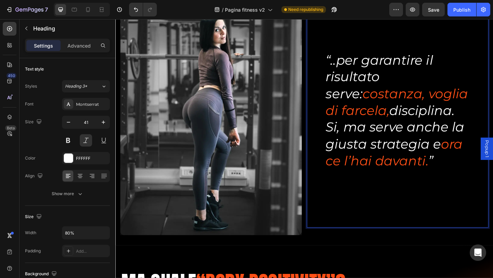
scroll to position [5679, 0]
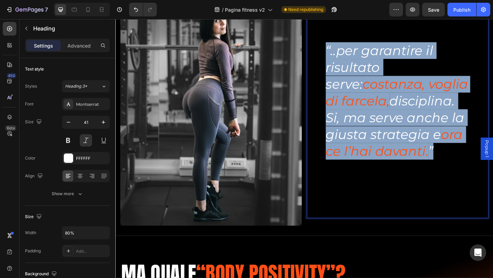
drag, startPoint x: 461, startPoint y: 160, endPoint x: 336, endPoint y: 53, distance: 164.0
click at [336, 53] on div "“..per garantire il risultato serve: costanza, voglia di farcela, disciplina. S…" at bounding box center [423, 107] width 198 height 129
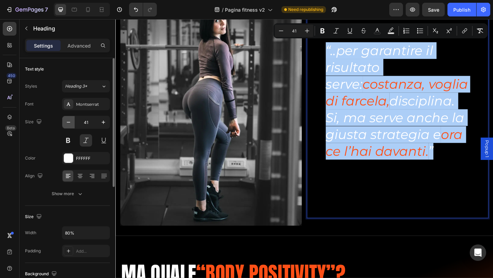
click at [70, 123] on icon "button" at bounding box center [68, 122] width 7 height 7
type input "40"
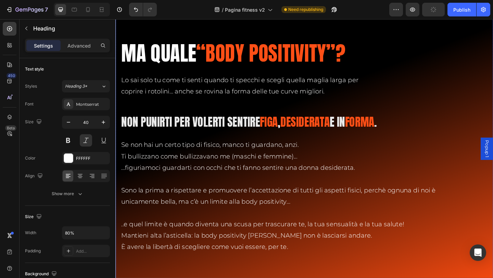
scroll to position [5885, 0]
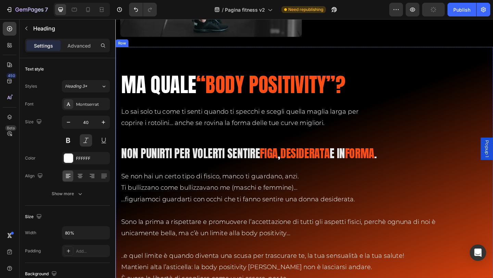
click at [231, 59] on div "ma quale “body positivity”? Heading Lo sai solo tu come ti senti quando ti spec…" at bounding box center [320, 200] width 411 height 302
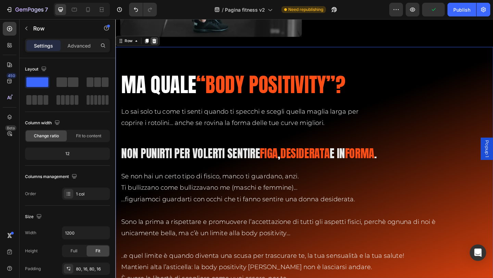
click at [158, 40] on icon at bounding box center [157, 42] width 5 height 5
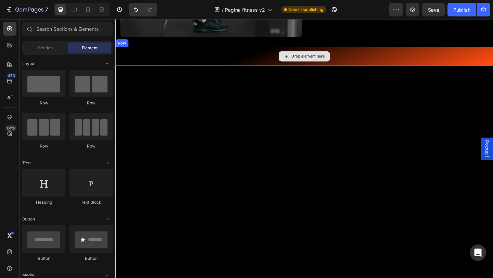
drag, startPoint x: 197, startPoint y: 59, endPoint x: 192, endPoint y: 58, distance: 5.2
click at [197, 59] on div "Drop element here" at bounding box center [320, 59] width 411 height 21
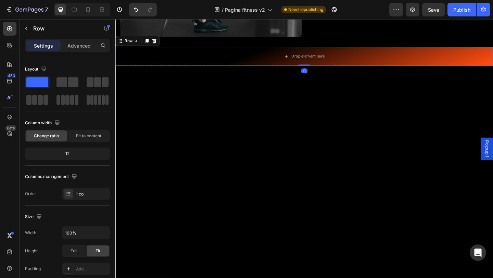
click at [157, 40] on icon at bounding box center [157, 42] width 5 height 5
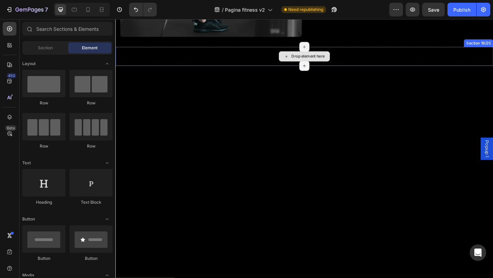
click at [210, 58] on div "Drop element here" at bounding box center [320, 59] width 411 height 21
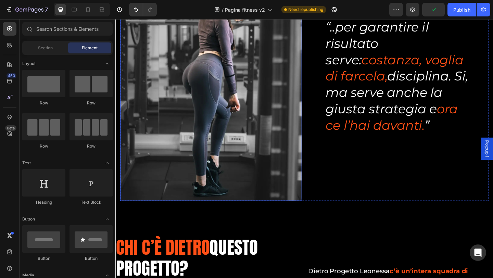
scroll to position [5741, 0]
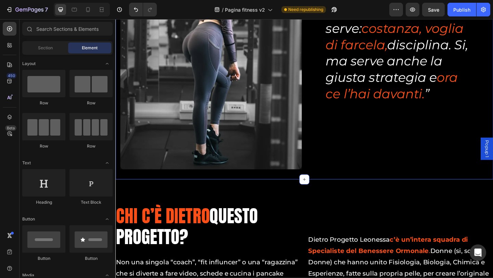
click at [347, 182] on div "Image “..per garantire il risultato serve: costanza, voglia di farcela, discipl…" at bounding box center [321, 56] width 401 height 274
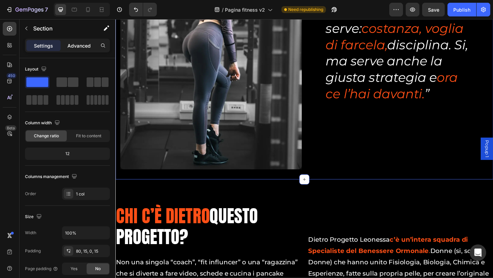
click at [74, 43] on p "Advanced" at bounding box center [78, 45] width 23 height 7
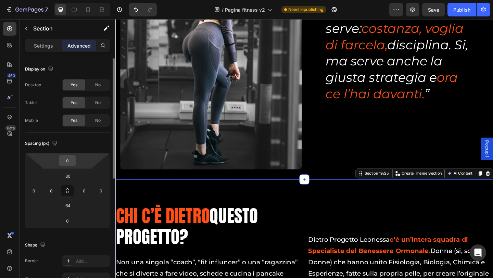
click at [68, 164] on input "0" at bounding box center [68, 160] width 14 height 10
type input "-2"
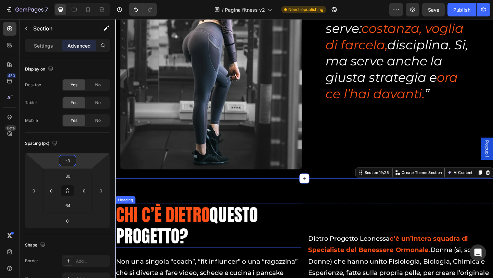
type input "-3"
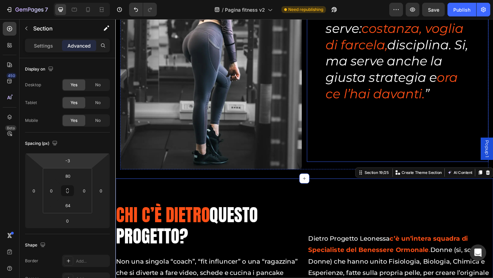
click at [381, 135] on div "“..per garantire il risultato serve: costanza, voglia di farcela, disciplina. S…" at bounding box center [423, 46] width 198 height 255
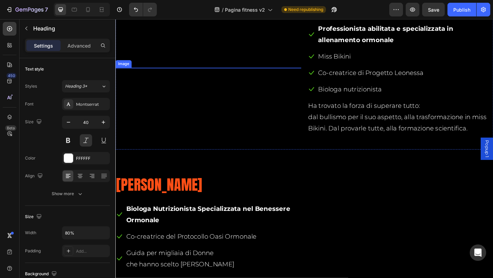
scroll to position [6118, 0]
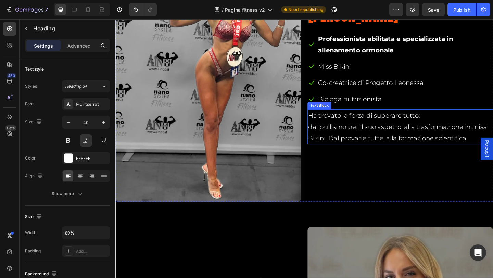
click at [349, 135] on p "dal bullismo per il suo aspetto, alla trasformazione in miss Bikini. Dal provar…" at bounding box center [425, 142] width 201 height 25
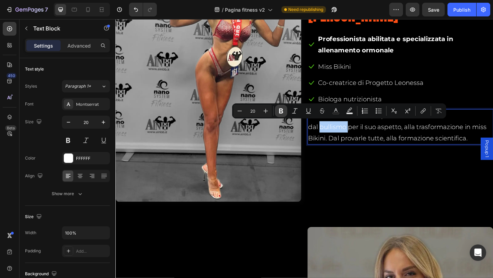
click at [282, 114] on icon "Editor contextual toolbar" at bounding box center [281, 111] width 7 height 7
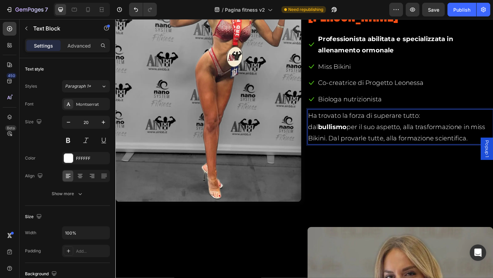
click at [445, 148] on p "dal bullismo per il suo aspetto, alla trasformazione in miss Bikini. Dal provar…" at bounding box center [425, 142] width 201 height 25
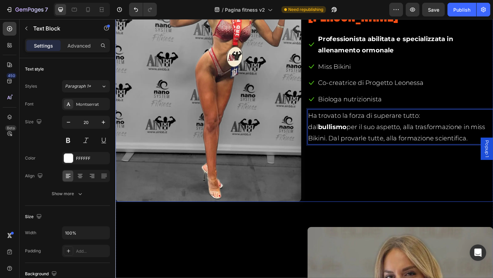
click at [442, 178] on div "Michela Delucca Heading Icon Professionista abilitata e specializzata in allena…" at bounding box center [425, 83] width 202 height 270
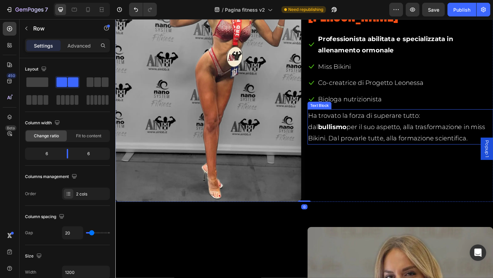
click at [450, 134] on p "dal bullismo per il suo aspetto, alla trasformazione in miss Bikini. Dal provar…" at bounding box center [425, 142] width 201 height 25
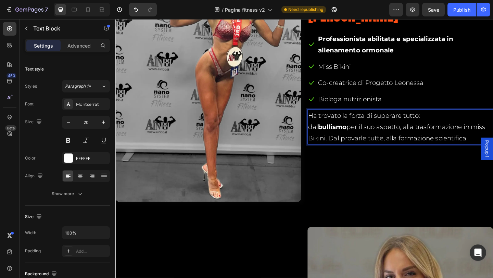
click at [450, 134] on p "dal bullismo per il suo aspetto, alla trasformazione in miss Bikini. Dal provar…" at bounding box center [425, 142] width 201 height 25
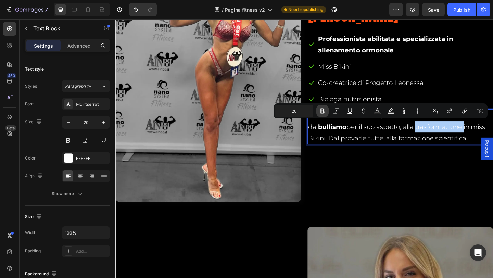
click at [325, 111] on icon "Editor contextual toolbar" at bounding box center [322, 111] width 7 height 7
click at [408, 185] on div "Michela Delucca Heading Icon Professionista abilitata e specializzata in allena…" at bounding box center [425, 83] width 202 height 270
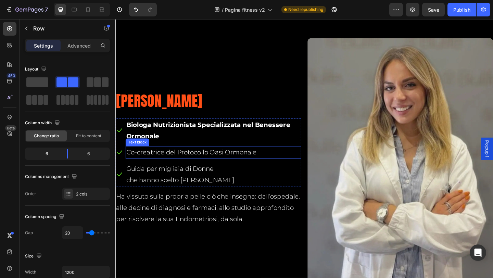
scroll to position [6323, 0]
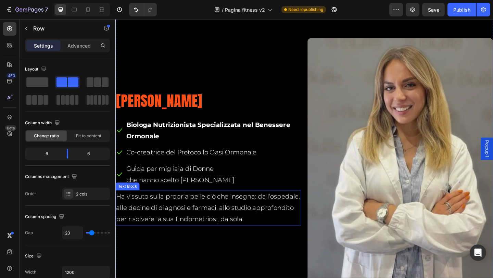
click at [168, 209] on p "Ha vissuto sulla propria pelle ciò che insegna: dall’ospedale, alle decine di d…" at bounding box center [216, 224] width 201 height 37
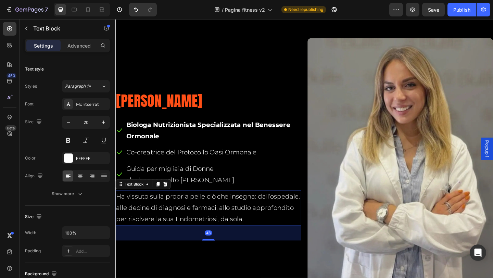
click at [152, 220] on p "Ha vissuto sulla propria pelle ciò che insegna: dall’ospedale, alle decine di d…" at bounding box center [216, 224] width 201 height 37
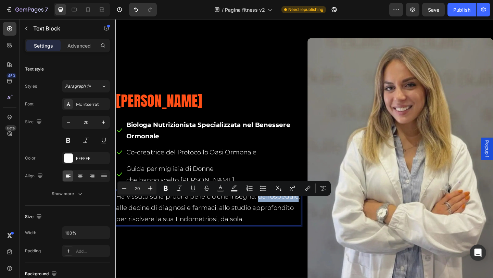
click at [137, 217] on p "Ha vissuto sulla propria pelle ciò che insegna: dall’ospedale, alle decine di d…" at bounding box center [216, 224] width 201 height 37
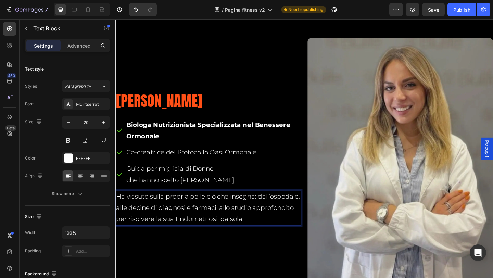
click at [137, 217] on p "Ha vissuto sulla propria pelle ciò che insegna: dall’ospedale, alle decine di d…" at bounding box center [216, 224] width 201 height 37
click at [133, 218] on p "Ha vissuto sulla propria pelle ciò che insegna: dall’ospedale, alle decine di d…" at bounding box center [216, 224] width 201 height 37
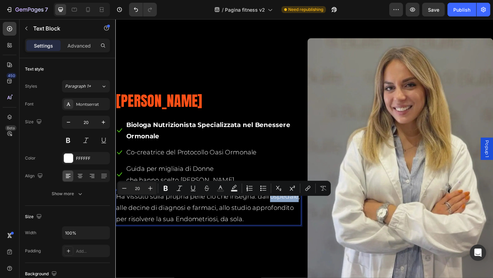
drag, startPoint x: 130, startPoint y: 220, endPoint x: 160, endPoint y: 221, distance: 30.1
click at [160, 221] on p "Ha vissuto sulla propria pelle ciò che insegna: dall’ospedale, alle decine di d…" at bounding box center [216, 224] width 201 height 37
click at [167, 190] on icon "Editor contextual toolbar" at bounding box center [165, 188] width 7 height 7
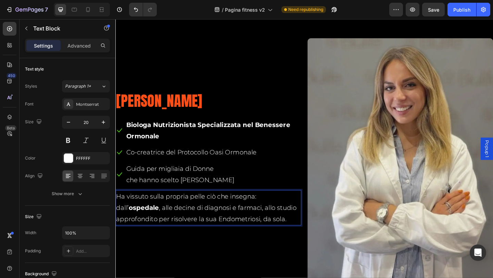
click at [166, 221] on p "Ha vissuto sulla propria pelle ciò che insegna: dall’ ospedale , alle decine di…" at bounding box center [216, 224] width 201 height 37
drag, startPoint x: 166, startPoint y: 221, endPoint x: 178, endPoint y: 221, distance: 12.3
click at [178, 221] on p "Ha vissuto sulla propria pelle ciò che insegna: dall’ ospedale , alle decine di…" at bounding box center [216, 224] width 201 height 37
click at [149, 220] on strong "ospedale" at bounding box center [146, 224] width 33 height 8
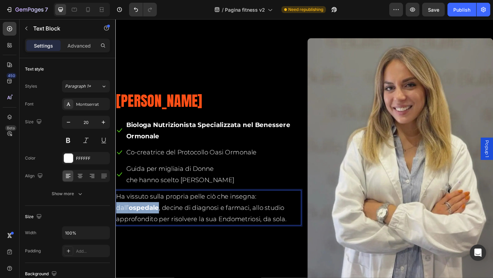
click at [153, 220] on strong "ospedale" at bounding box center [146, 224] width 33 height 8
click at [161, 259] on div "Sara Pierucci Heading Icon Biologa Nutrizionista Specializzata nel Benessere Or…" at bounding box center [216, 179] width 202 height 278
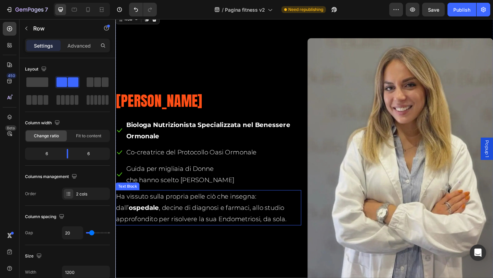
click at [146, 220] on strong "ospedale" at bounding box center [146, 224] width 33 height 8
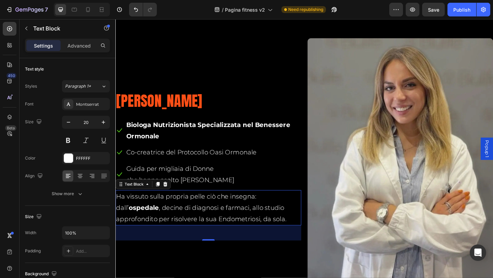
click at [146, 220] on strong "ospedale" at bounding box center [146, 224] width 33 height 8
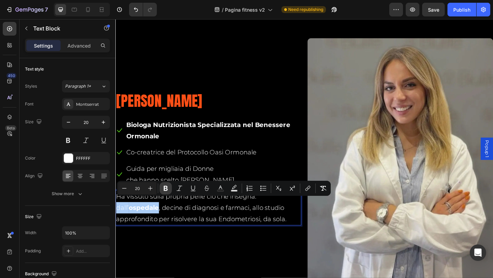
click at [165, 191] on icon "Editor contextual toolbar" at bounding box center [165, 188] width 7 height 7
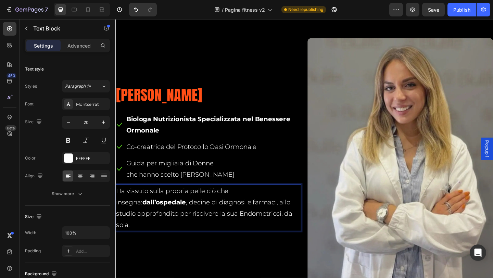
click at [145, 221] on strong "dall’ospedale" at bounding box center [169, 218] width 48 height 8
click at [170, 260] on div "Sara Pierucci Heading Icon Biologa Nutrizionista Specializzata nel Benessere Or…" at bounding box center [216, 179] width 202 height 278
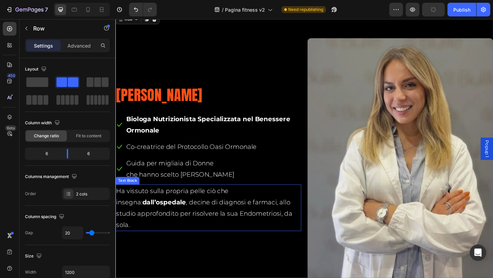
click at [145, 218] on strong "dall’ospedale" at bounding box center [169, 218] width 48 height 8
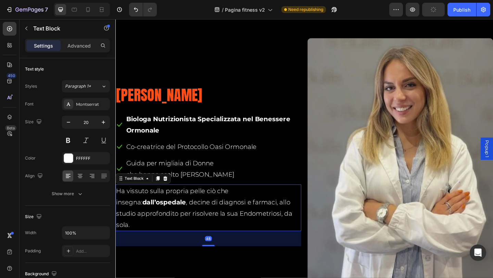
click at [145, 218] on strong "dall’ospedale" at bounding box center [169, 218] width 48 height 8
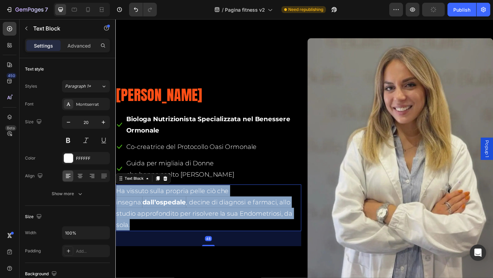
click at [145, 218] on strong "dall’ospedale" at bounding box center [169, 218] width 48 height 8
click at [143, 232] on p "Ha vissuto sulla propria pelle ciò che insegna: dall’ospedale , decine di diagn…" at bounding box center [216, 224] width 201 height 49
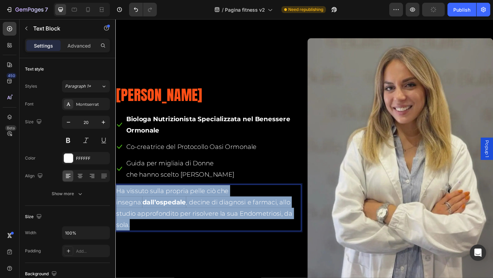
click at [145, 220] on strong "dall’ospedale" at bounding box center [169, 218] width 48 height 8
click at [145, 221] on strong "dall’ospedale" at bounding box center [169, 218] width 48 height 8
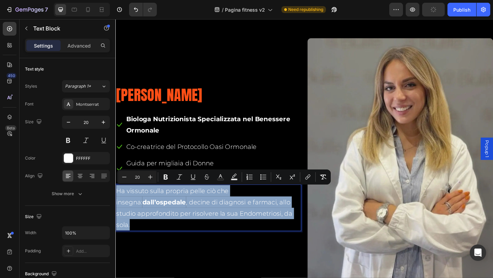
click at [145, 221] on strong "dall’ospedale" at bounding box center [169, 218] width 48 height 8
click at [159, 219] on strong "dall’ospedale" at bounding box center [169, 218] width 48 height 8
click at [163, 219] on p "Ha vissuto sulla propria pelle ciò che insegna: dall’ospedale , decine di diagn…" at bounding box center [216, 224] width 201 height 49
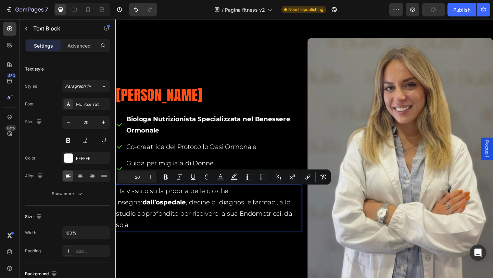
drag, startPoint x: 163, startPoint y: 219, endPoint x: 116, endPoint y: 219, distance: 47.6
click at [116, 219] on p "Ha vissuto sulla propria pelle ciò che insegna: dall’ospedale , decine di diagn…" at bounding box center [216, 224] width 201 height 49
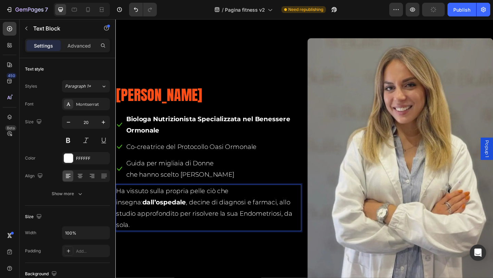
drag, startPoint x: 152, startPoint y: 219, endPoint x: 166, endPoint y: 221, distance: 14.1
click at [166, 221] on p "Ha vissuto sulla propria pelle ciò che insegna: dall’ospedale , decine di diagn…" at bounding box center [216, 224] width 201 height 49
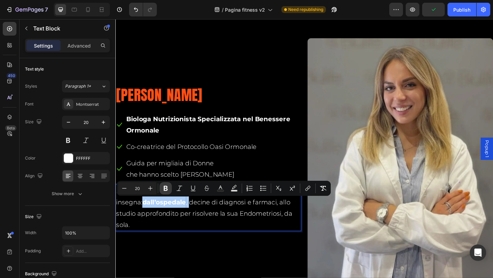
click at [168, 188] on icon "Editor contextual toolbar" at bounding box center [165, 188] width 7 height 7
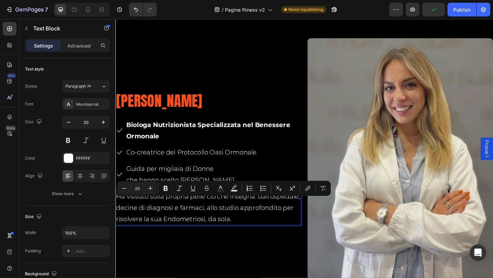
click at [177, 239] on div "Sara Pierucci Heading Icon Biologa Nutrizionista Specializzata nel Benessere Or…" at bounding box center [216, 179] width 202 height 278
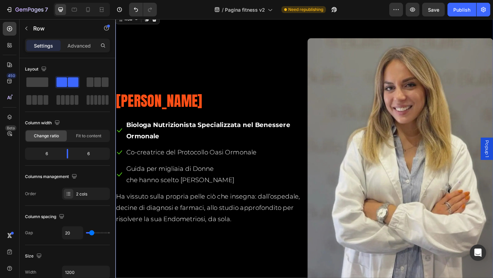
scroll to position [6460, 0]
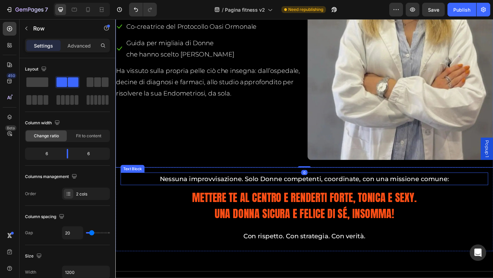
click at [278, 187] on p "Nessuna improvvisazione. Solo Donne competenti, coordinate, con una missione co…" at bounding box center [321, 193] width 399 height 12
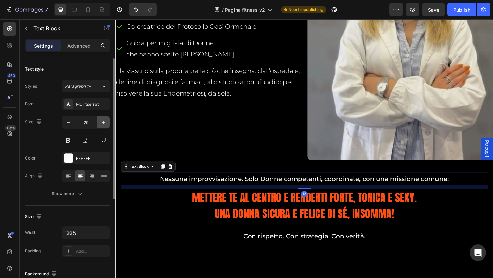
click at [101, 121] on icon "button" at bounding box center [103, 122] width 7 height 7
type input "21"
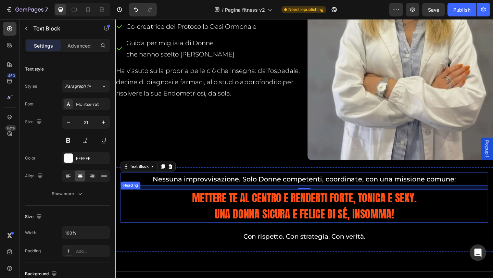
click at [279, 210] on h2 "mettere TE al centro e renderti forte, tonica e sexy. Una Donna sicura e felice…" at bounding box center [321, 222] width 320 height 36
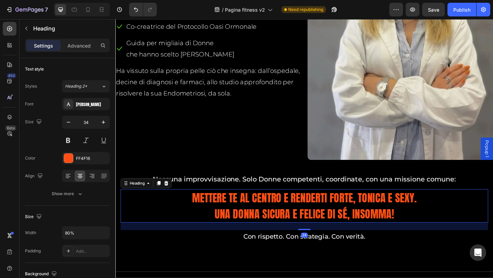
click at [256, 223] on h2 "mettere TE al centro e renderti forte, tonica e sexy. Una Donna sicura e felice…" at bounding box center [321, 222] width 320 height 36
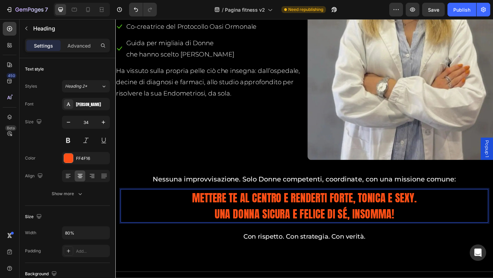
click at [256, 223] on p "mettere TE al centro e renderti forte, tonica e sexy. Una Donna sicura e felice…" at bounding box center [321, 222] width 319 height 35
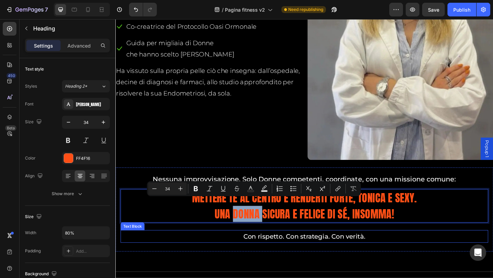
click at [239, 249] on p "Con rispetto. Con strategia. Con verità." at bounding box center [321, 255] width 399 height 12
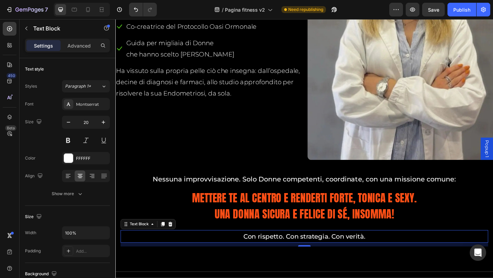
scroll to position [6597, 0]
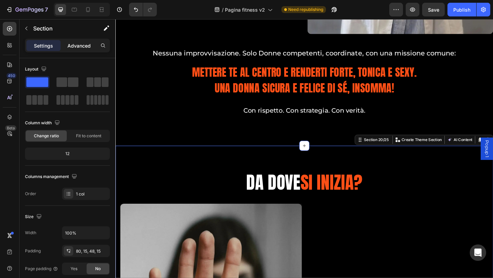
click at [82, 47] on p "Advanced" at bounding box center [78, 45] width 23 height 7
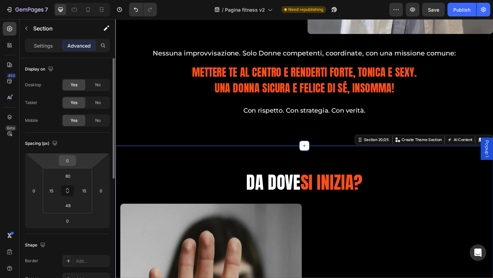
click at [72, 163] on input "0" at bounding box center [68, 160] width 14 height 10
type input "-3"
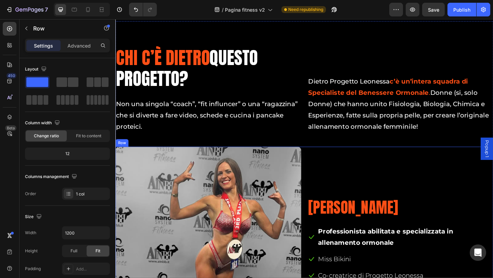
scroll to position [5809, 0]
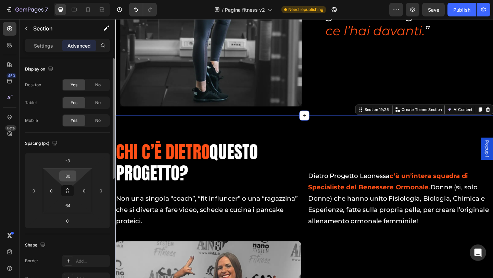
click at [76, 176] on div "80" at bounding box center [67, 176] width 17 height 11
click at [63, 173] on input "80" at bounding box center [68, 176] width 14 height 10
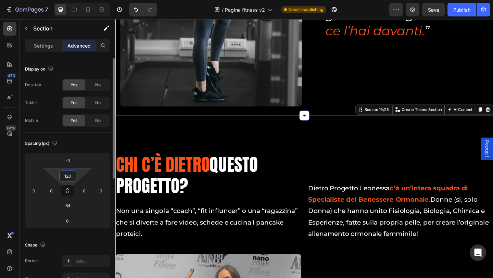
click at [66, 176] on input "120" at bounding box center [68, 176] width 14 height 10
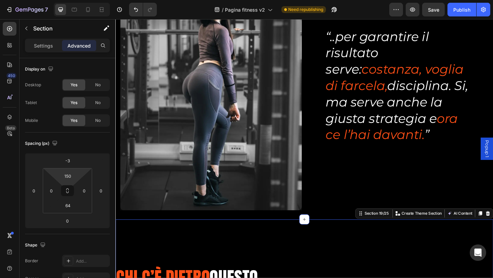
scroll to position [5638, 0]
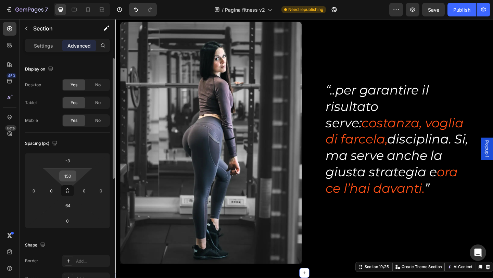
click at [74, 177] on input "150" at bounding box center [68, 176] width 14 height 10
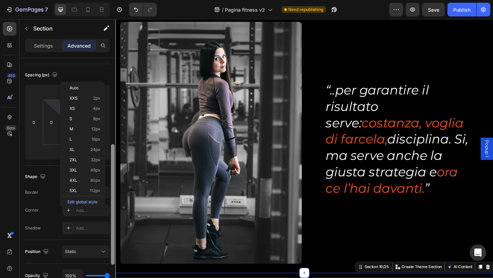
scroll to position [103, 0]
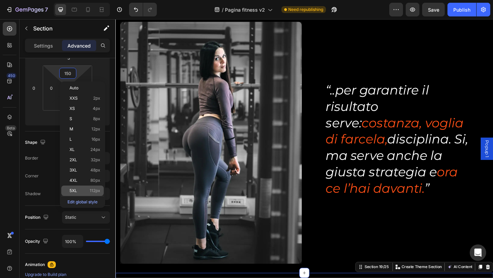
click at [91, 189] on span "112px" at bounding box center [95, 190] width 11 height 5
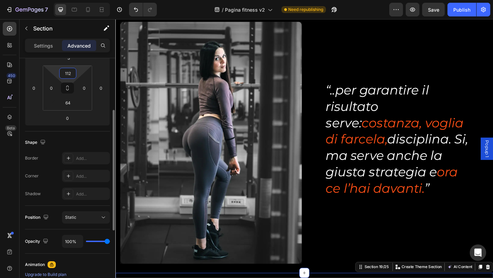
click at [68, 74] on input "112" at bounding box center [68, 73] width 14 height 10
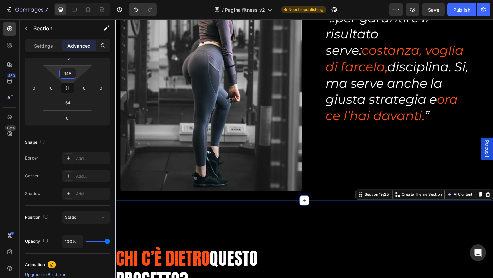
scroll to position [5809, 0]
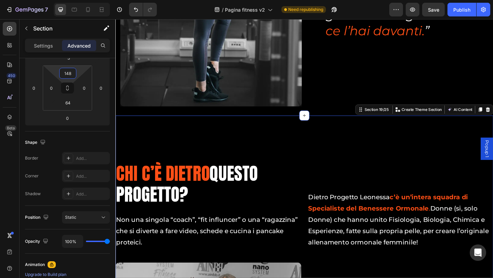
type input "148"
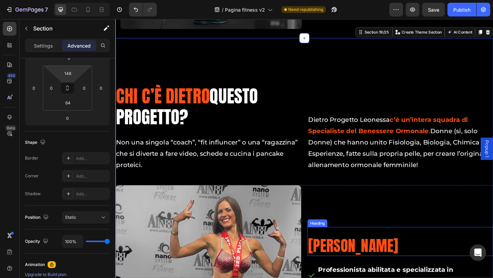
scroll to position [5912, 0]
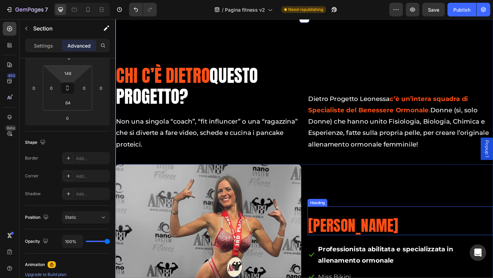
click at [393, 227] on div "Michela Delucca Heading" at bounding box center [425, 239] width 202 height 32
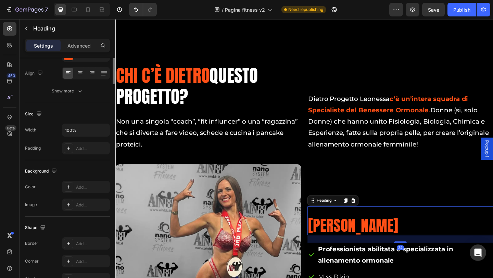
scroll to position [0, 0]
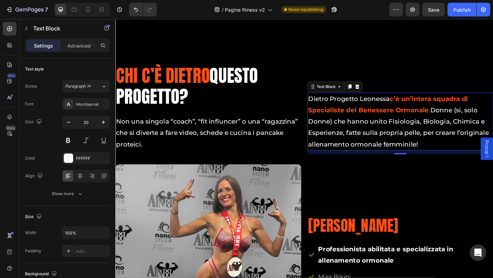
click at [485, 145] on p "Dietro Progetto Leonessa c’è un’intera squadra di Specialiste del Benessere Orm…" at bounding box center [425, 131] width 201 height 62
click at [485, 144] on p "Dietro Progetto Leonessa c’è un’intera squadra di Specialiste del Benessere Orm…" at bounding box center [425, 131] width 201 height 62
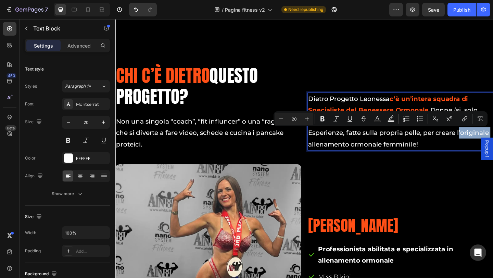
drag, startPoint x: 484, startPoint y: 144, endPoint x: 517, endPoint y: 143, distance: 33.2
click at [493, 143] on p "Dietro Progetto Leonessa c’è un’intera squadra di Specialiste del Benessere Orm…" at bounding box center [425, 131] width 201 height 62
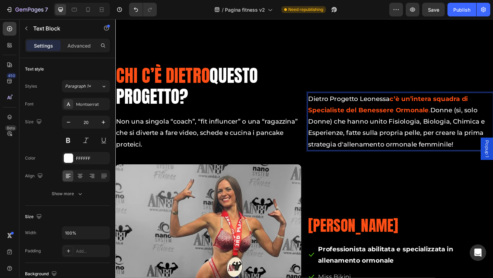
click at [432, 13] on button "Save" at bounding box center [433, 10] width 23 height 14
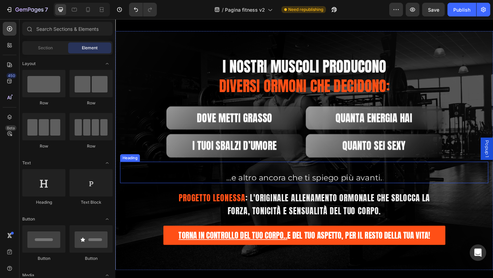
scroll to position [716, 0]
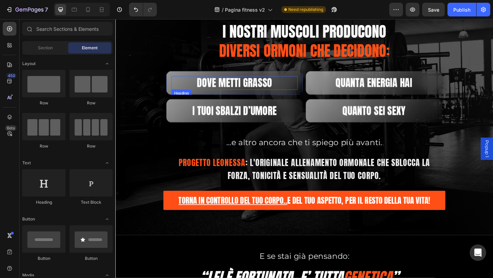
click at [278, 89] on h2 "DOVE METTI GRASSO" at bounding box center [244, 88] width 137 height 14
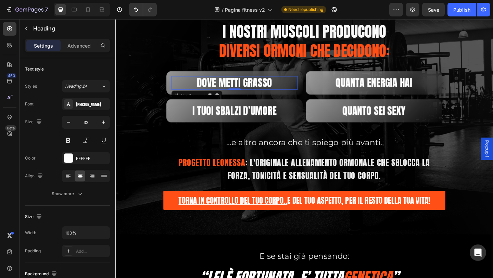
click at [278, 89] on h2 "DOVE METTI GRASSO" at bounding box center [244, 88] width 137 height 14
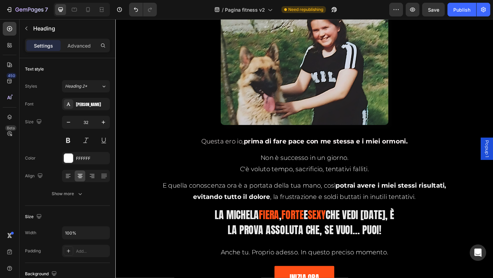
scroll to position [1298, 0]
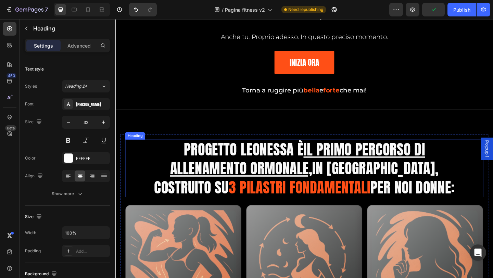
click at [323, 166] on u "il Primo Percorso di Allenamento Ormonale," at bounding box center [313, 171] width 277 height 44
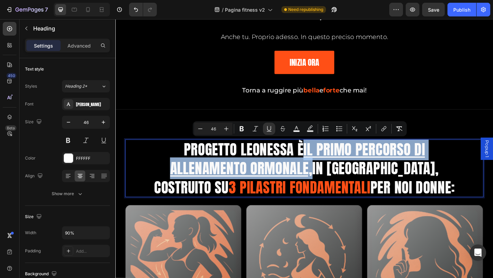
drag, startPoint x: 320, startPoint y: 166, endPoint x: 317, endPoint y: 176, distance: 10.2
click at [317, 176] on span "Progetto Leonessa è il Primo Percorso di Allenamento Ormonale, in Italia, costr…" at bounding box center [312, 181] width 310 height 65
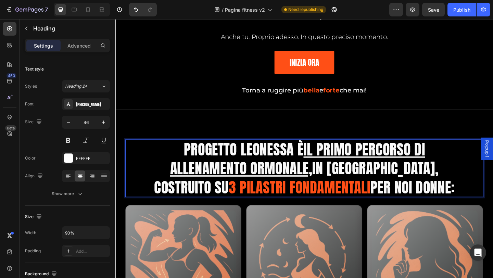
drag, startPoint x: 328, startPoint y: 170, endPoint x: 319, endPoint y: 166, distance: 10.2
click at [319, 166] on u "il Primo Percorso di Allenamento Ormonale," at bounding box center [313, 171] width 277 height 44
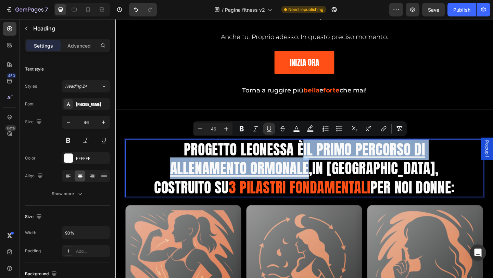
drag, startPoint x: 319, startPoint y: 166, endPoint x: 314, endPoint y: 182, distance: 16.2
click at [314, 182] on u "il Primo Percorso di Allenamento Ormonale," at bounding box center [313, 171] width 277 height 44
copy u "il Primo Percorso di Allenamento Ormonale"
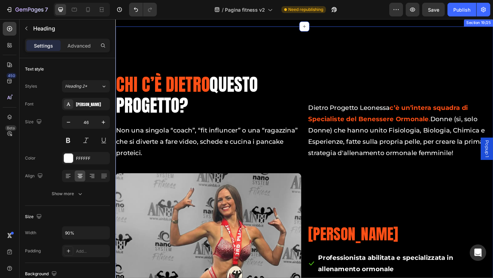
scroll to position [5888, 0]
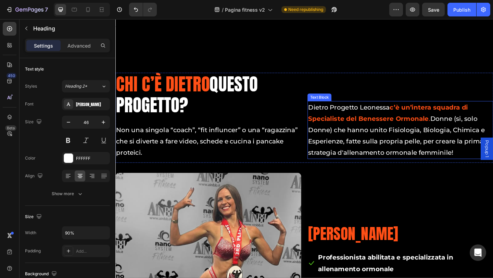
drag, startPoint x: 409, startPoint y: 141, endPoint x: 420, endPoint y: 147, distance: 12.4
click at [409, 141] on p "Dietro Progetto Leonessa c’è un’intera squadra di Specialiste del Benessere Orm…" at bounding box center [425, 140] width 201 height 62
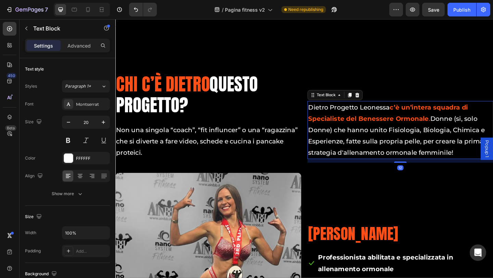
click at [457, 150] on p "Dietro Progetto Leonessa c’è un’intera squadra di Specialiste del Benessere Orm…" at bounding box center [425, 140] width 201 height 62
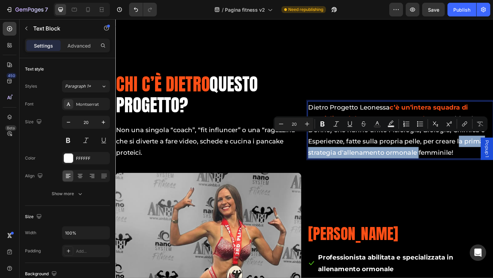
drag, startPoint x: 484, startPoint y: 150, endPoint x: 439, endPoint y: 164, distance: 46.9
click at [439, 164] on p "Dietro Progetto Leonessa c’è un’intera squadra di Specialiste del Benessere Orm…" at bounding box center [425, 140] width 201 height 62
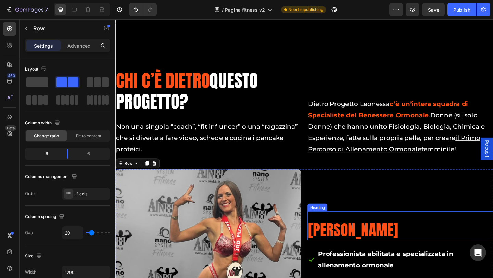
scroll to position [5957, 0]
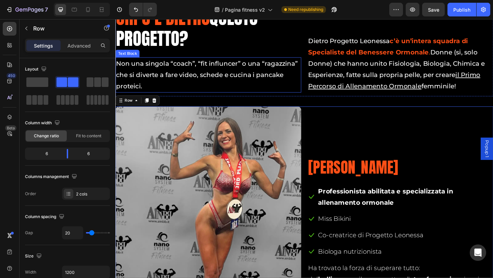
click at [292, 66] on p "Non una singola “coach”, “fit influncer” o una “ragazzina” che si diverte a far…" at bounding box center [216, 79] width 201 height 37
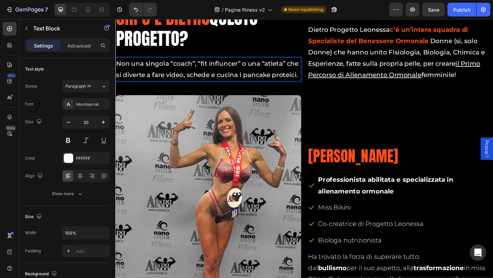
click at [191, 86] on p "Non una singola “coach”, “fit influncer” o una “atleta” che si diverte a fare v…" at bounding box center [216, 73] width 201 height 25
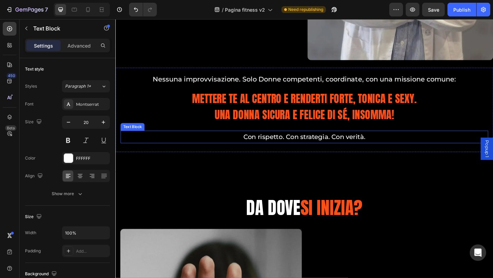
scroll to position [6505, 0]
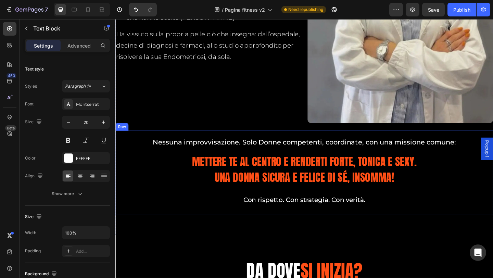
click at [218, 140] on div "Nessuna improvvisazione. Solo Donne competenti, coordinate, con una missione co…" at bounding box center [320, 186] width 411 height 92
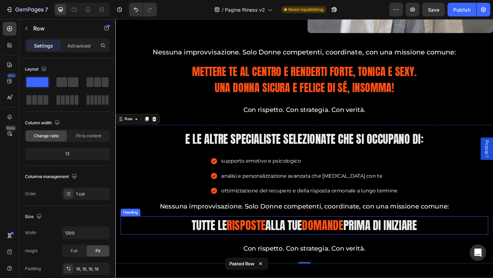
scroll to position [6583, 0]
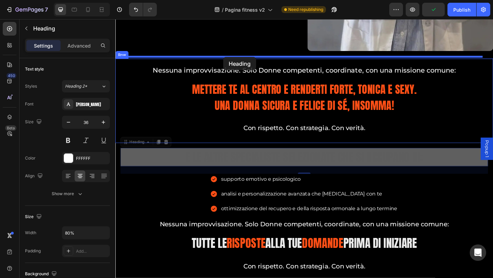
drag, startPoint x: 197, startPoint y: 161, endPoint x: 233, endPoint y: 60, distance: 107.2
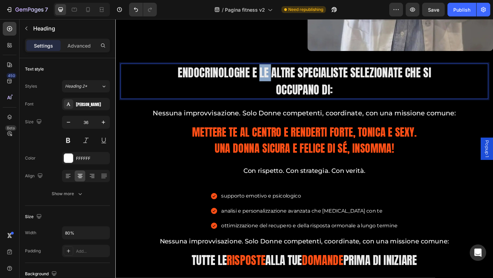
drag, startPoint x: 269, startPoint y: 70, endPoint x: 280, endPoint y: 72, distance: 11.2
click at [280, 72] on span "endocrinologhe E le altre specialiste selezionate che si occupano di:" at bounding box center [321, 86] width 276 height 37
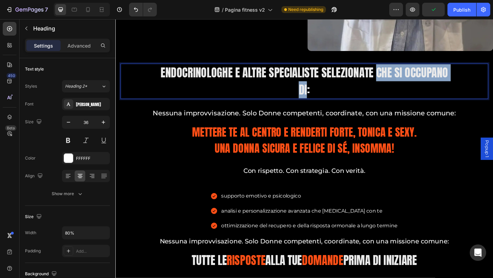
drag, startPoint x: 397, startPoint y: 71, endPoint x: 320, endPoint y: 91, distance: 79.0
click at [320, 91] on span "endocrinologhe E altre specialiste selezionate che si occupano di:" at bounding box center [320, 86] width 313 height 37
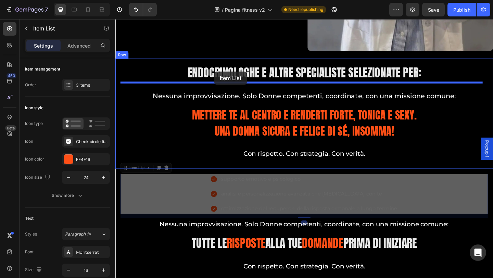
drag, startPoint x: 167, startPoint y: 198, endPoint x: 223, endPoint y: 76, distance: 134.1
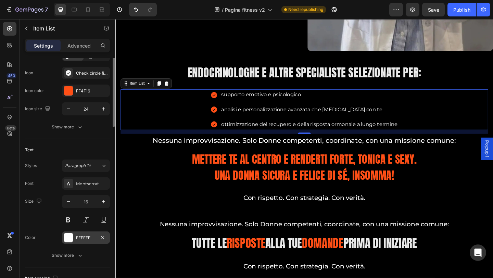
scroll to position [103, 0]
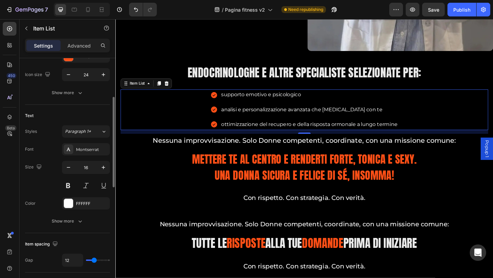
type input "9"
type input "4"
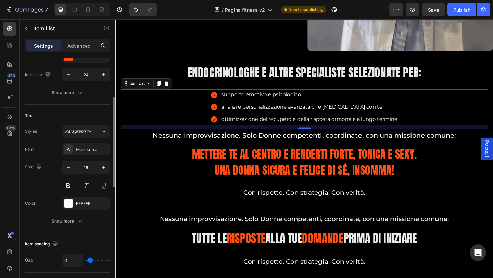
type input "3"
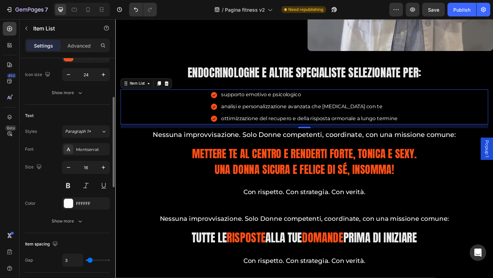
type input "4"
type input "8"
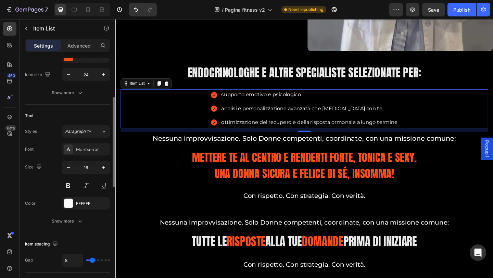
type input "9"
type input "10"
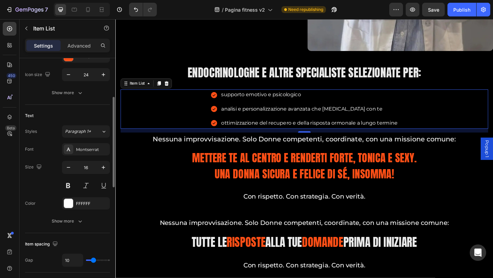
type input "11"
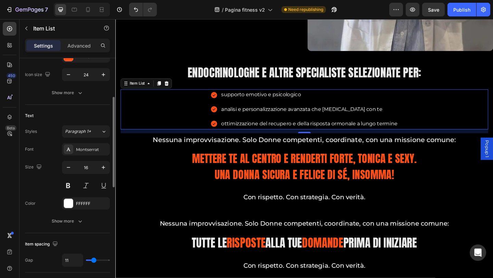
type input "12"
type input "13"
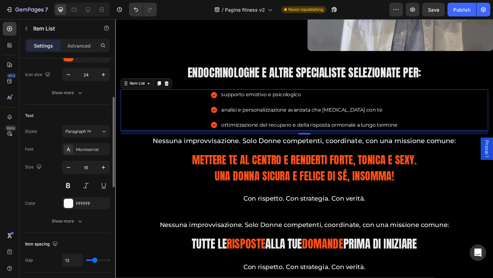
type input "13"
click at [95, 260] on input "range" at bounding box center [98, 260] width 24 height 1
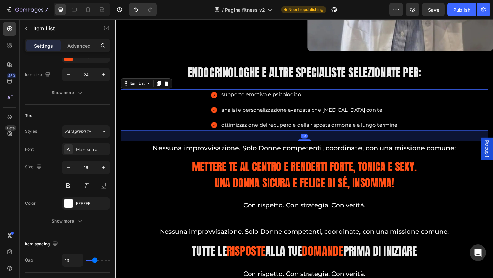
drag, startPoint x: 317, startPoint y: 136, endPoint x: 317, endPoint y: 144, distance: 7.5
click at [317, 150] on div at bounding box center [321, 151] width 14 height 2
type input "100%"
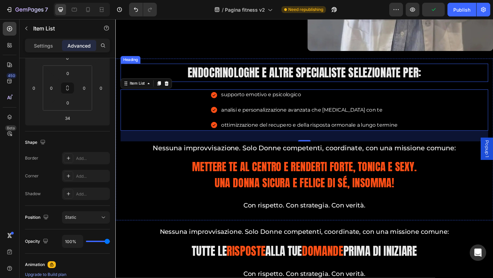
click at [212, 69] on span "endocrinologhe E altre specialiste selezionate per:" at bounding box center [321, 77] width 254 height 18
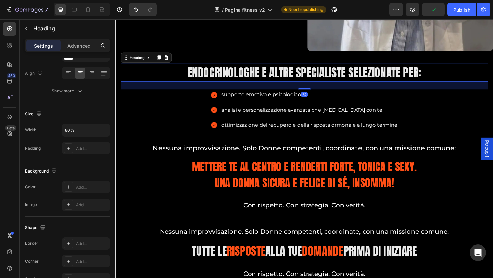
scroll to position [0, 0]
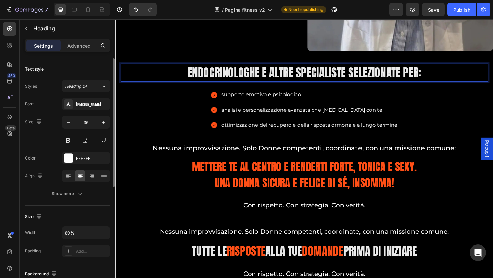
click at [268, 68] on span "endocrinologhe E altre specialiste selezionate per:" at bounding box center [321, 77] width 254 height 18
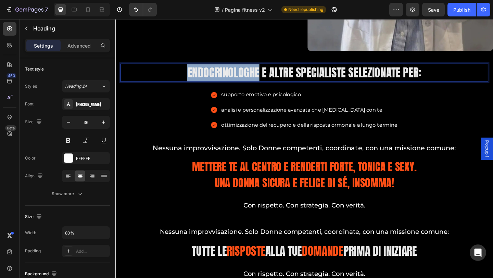
drag, startPoint x: 268, startPoint y: 67, endPoint x: 191, endPoint y: 68, distance: 76.7
click at [194, 68] on span "endocrinologhe E altre specialiste selezionate per:" at bounding box center [321, 77] width 254 height 18
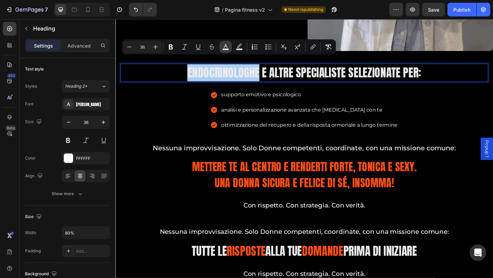
click at [229, 48] on button "color" at bounding box center [226, 47] width 12 height 12
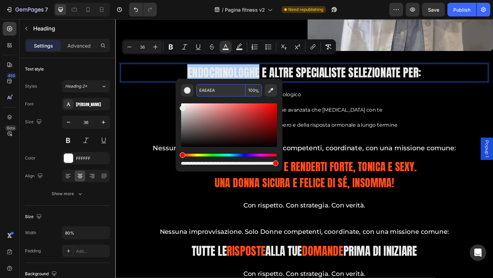
click at [230, 89] on input "EAEAEA" at bounding box center [220, 90] width 49 height 12
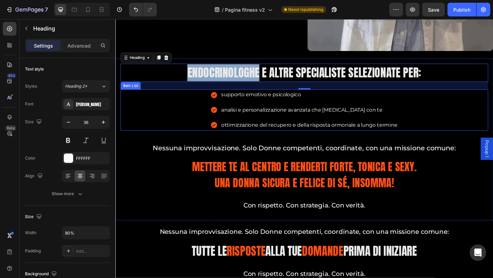
click at [242, 62] on div "endocrinologhe E altre specialiste selezionate per: Heading 24 supporto emotivo…" at bounding box center [320, 150] width 411 height 176
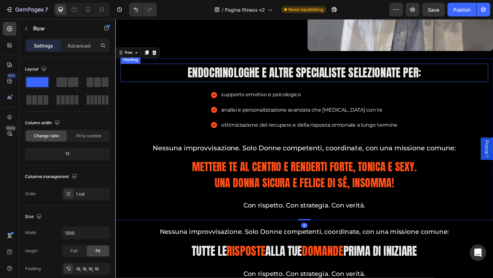
click at [244, 69] on span "endocrinologhe E altre specialiste selezionate per:" at bounding box center [321, 77] width 254 height 18
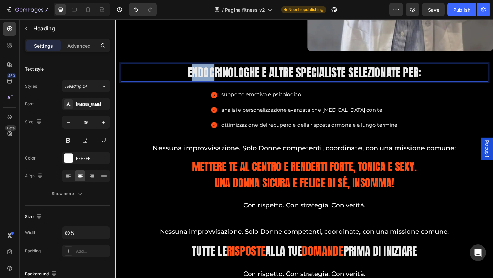
drag, startPoint x: 194, startPoint y: 67, endPoint x: 218, endPoint y: 67, distance: 24.3
click at [218, 68] on span "endocrinologhe E altre specialiste selezionate per:" at bounding box center [321, 77] width 254 height 18
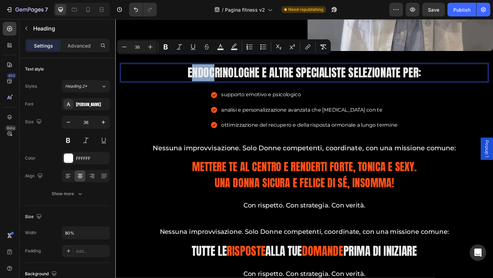
click at [195, 68] on span "endocrinologhe E altre specialiste selezionate per:" at bounding box center [321, 77] width 254 height 18
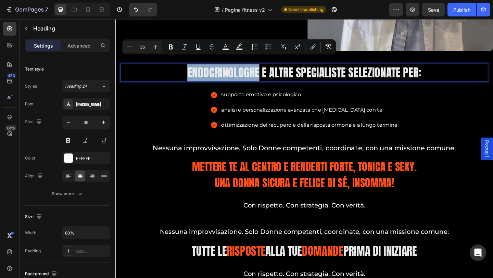
drag, startPoint x: 192, startPoint y: 68, endPoint x: 266, endPoint y: 71, distance: 73.7
click at [227, 49] on rect "Editor contextual toolbar" at bounding box center [226, 50] width 7 height 2
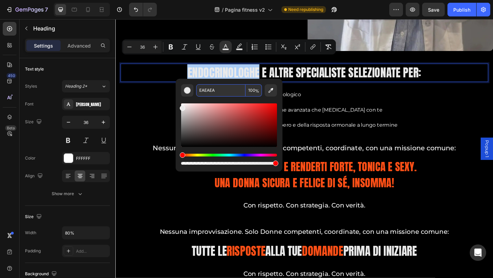
click at [228, 87] on input "EAEAEA" at bounding box center [220, 90] width 49 height 12
paste input "#ff4f16"
type input "FF4F16"
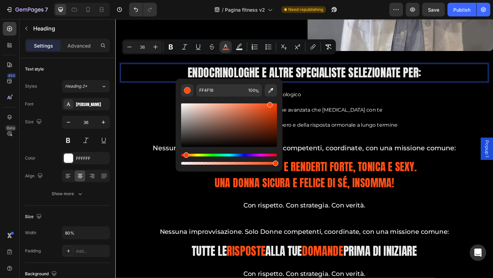
click at [331, 113] on p "analisi e personalizzazione avanzata che [MEDICAL_DATA] con te" at bounding box center [326, 118] width 192 height 10
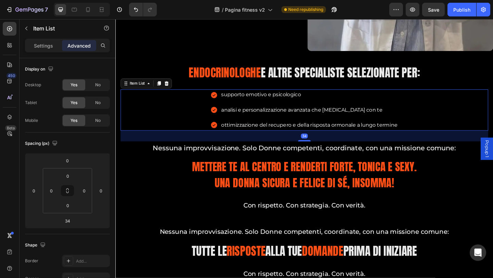
click at [220, 98] on icon at bounding box center [222, 101] width 7 height 7
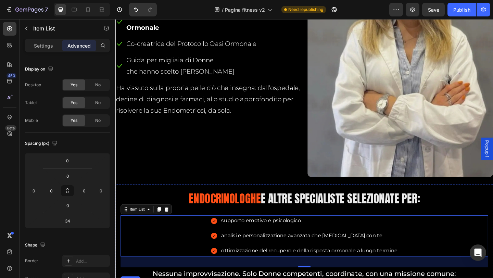
scroll to position [6583, 0]
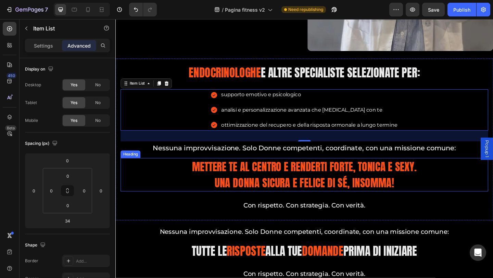
click at [296, 173] on h2 "mettere TE al centro e renderti forte, tonica e sexy. Una Donna sicura e felice…" at bounding box center [321, 188] width 320 height 36
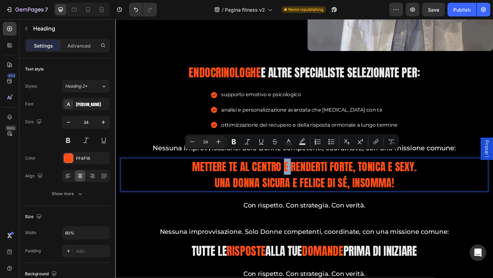
click at [296, 173] on p "mettere TE al centro e renderti forte, tonica e sexy. Una Donna sicura e felice…" at bounding box center [321, 188] width 319 height 35
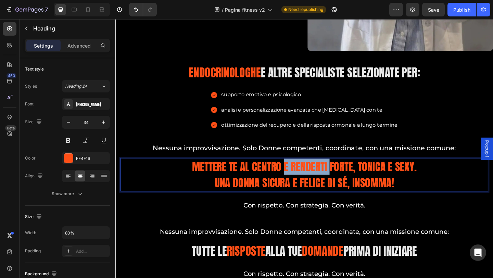
drag, startPoint x: 296, startPoint y: 173, endPoint x: 343, endPoint y: 173, distance: 47.6
click at [343, 173] on p "mettere TE al centro e renderti forte, tonica e sexy. Una Donna sicura e felice…" at bounding box center [321, 188] width 319 height 35
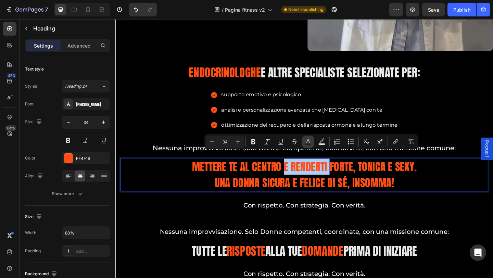
click at [311, 145] on rect "Editor contextual toolbar" at bounding box center [308, 145] width 7 height 2
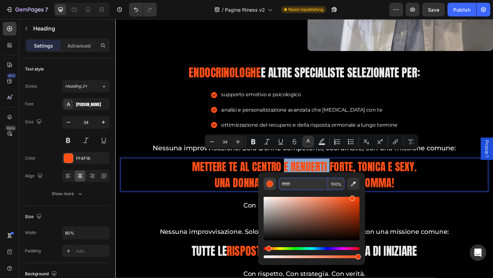
type input "FFFFFF"
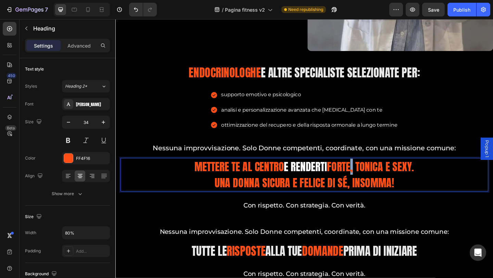
click at [372, 176] on p "mettere TE al centro e renderti forte, tonica e sexy. Una Donna sicura e felice…" at bounding box center [321, 188] width 319 height 35
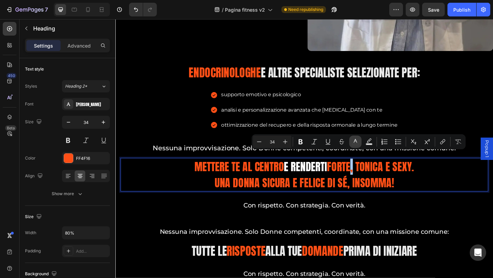
click at [353, 142] on icon "Editor contextual toolbar" at bounding box center [355, 141] width 7 height 7
type input "FF4F16"
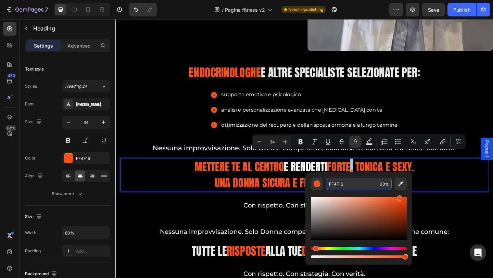
click at [344, 179] on input "FF4F16" at bounding box center [350, 184] width 49 height 12
type input "FFFFFF"
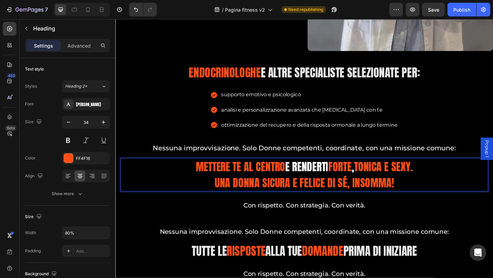
click at [405, 171] on p "mettere TE al centro e renderti forte , tonica e sexy. Una Donna sicura e felic…" at bounding box center [321, 188] width 319 height 35
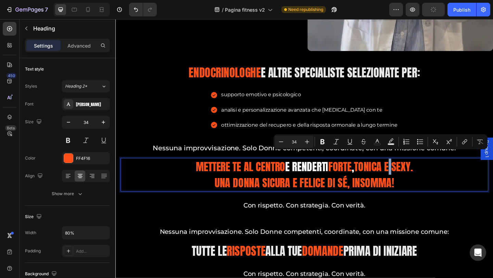
drag, startPoint x: 410, startPoint y: 173, endPoint x: 414, endPoint y: 174, distance: 4.3
click at [414, 174] on p "mettere TE al centro e renderti forte , tonica e sexy. Una Donna sicura e felic…" at bounding box center [321, 188] width 319 height 35
click at [377, 143] on icon "Editor contextual toolbar" at bounding box center [377, 141] width 7 height 7
type input "FF4F16"
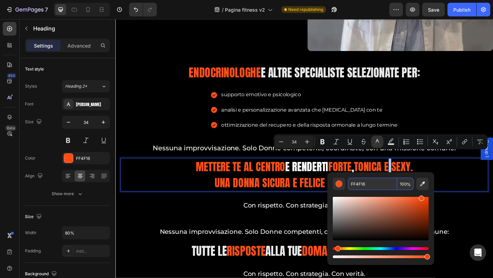
click at [353, 186] on input "FF4F16" at bounding box center [372, 184] width 49 height 12
type input "g"
type input "FFFFFF"
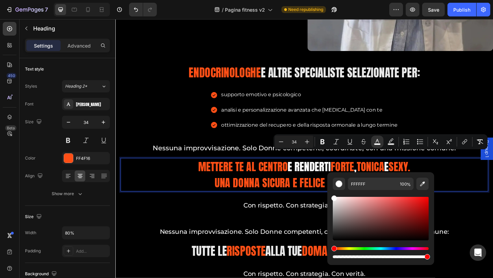
click at [443, 176] on p "mettere TE al centro e renderti forte , tonica e sexy. Una Donna sicura e felic…" at bounding box center [321, 188] width 319 height 35
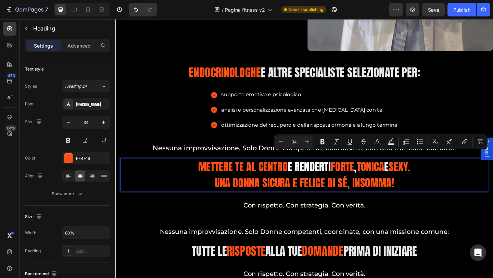
click at [438, 176] on p "mettere TE al centro e renderti forte , tonica e sexy. Una Donna sicura e felic…" at bounding box center [321, 188] width 319 height 35
click at [375, 143] on icon "Editor contextual toolbar" at bounding box center [377, 141] width 7 height 7
type input "FF4F16"
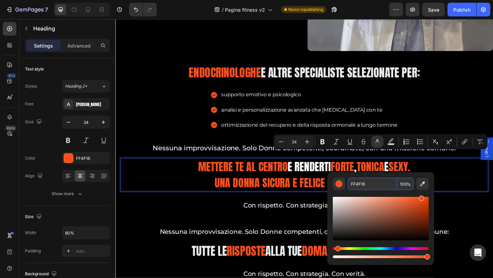
click at [369, 185] on input "FF4F16" at bounding box center [372, 184] width 49 height 12
type input "FFFFFF"
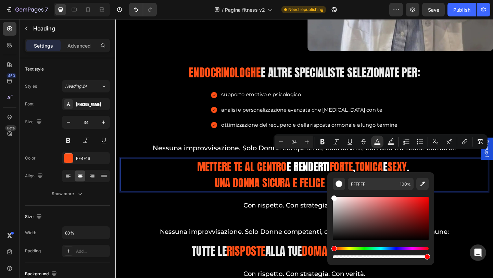
click at [291, 178] on p "mettere TE al centro e renderti forte , tonica e sexy . Una Donna sicura e feli…" at bounding box center [321, 188] width 319 height 35
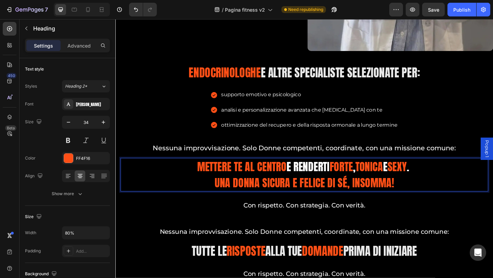
click at [271, 187] on p "mettere TE al centro e renderti forte , tonica e sexy . Una Donna sicura e feli…" at bounding box center [321, 188] width 319 height 35
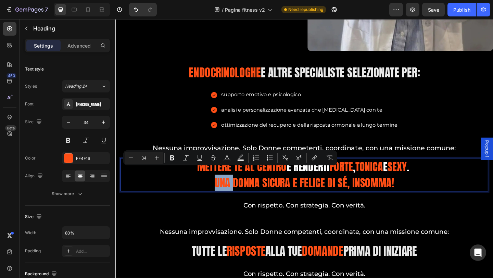
drag, startPoint x: 222, startPoint y: 191, endPoint x: 241, endPoint y: 191, distance: 19.2
click at [241, 191] on p "mettere TE al centro e renderti forte , tonica e sexy . Una Donna sicura e feli…" at bounding box center [321, 188] width 319 height 35
click at [228, 159] on icon "Editor contextual toolbar" at bounding box center [227, 157] width 7 height 7
type input "FF4F16"
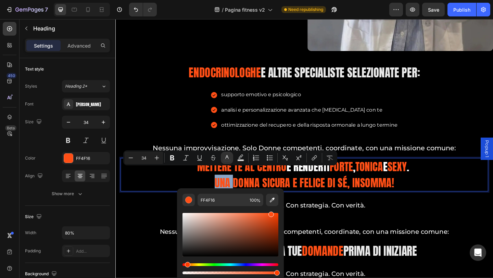
click at [236, 184] on p "mettere TE al centro e renderti forte , tonica e sexy . Una Donna sicura e feli…" at bounding box center [321, 188] width 319 height 35
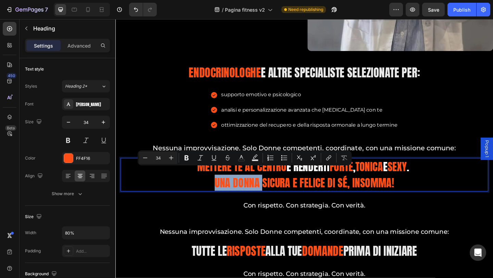
drag, startPoint x: 222, startPoint y: 188, endPoint x: 272, endPoint y: 189, distance: 50.4
click at [272, 189] on p "mettere TE al centro e renderti forte , tonica e sexy . Una Donna sicura e feli…" at bounding box center [321, 188] width 319 height 35
click at [240, 162] on button "color" at bounding box center [241, 158] width 12 height 12
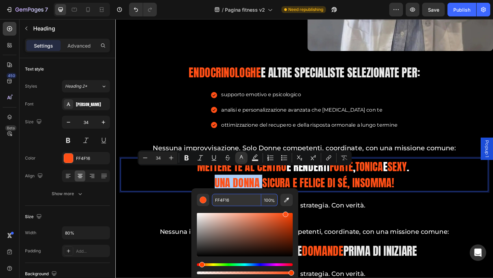
click at [234, 199] on input "FF4F16" at bounding box center [236, 200] width 49 height 12
type input "FFFFFF"
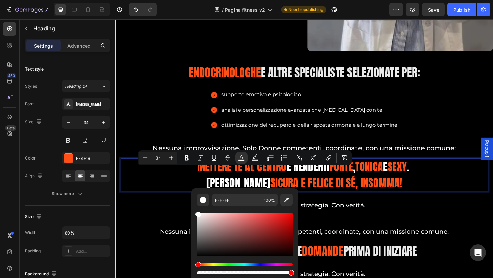
click at [304, 190] on p "mettere TE al centro e renderti forte , tonica e sexy . Una Donna sicura e feli…" at bounding box center [321, 188] width 319 height 35
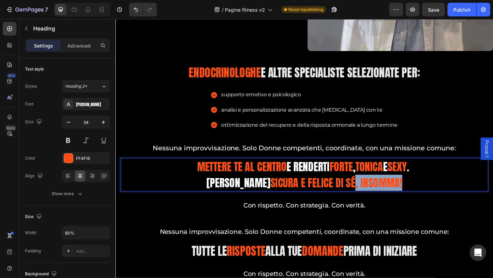
drag, startPoint x: 364, startPoint y: 195, endPoint x: 418, endPoint y: 194, distance: 53.4
click at [418, 194] on p "mettere TE al centro e renderti forte , tonica e sexy . Una Donna sicura e feli…" at bounding box center [321, 188] width 319 height 35
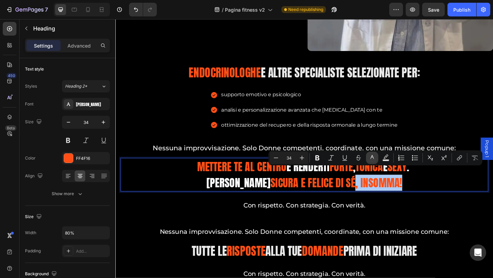
click at [374, 160] on icon "Editor contextual toolbar" at bounding box center [372, 157] width 7 height 7
type input "FF4F16"
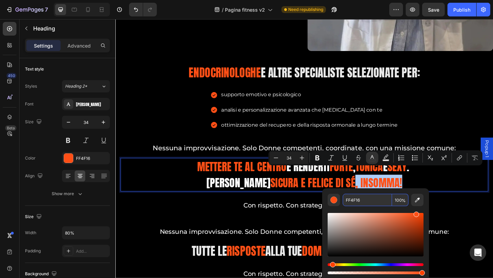
click at [371, 200] on input "FF4F16" at bounding box center [367, 200] width 49 height 12
type input "FFFFFF"
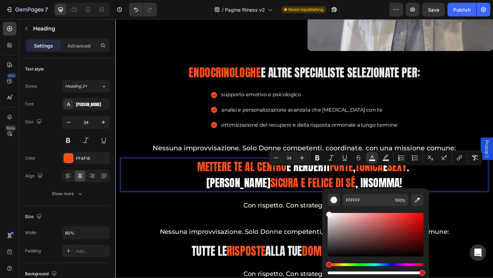
click at [456, 186] on p "mettere TE al centro e renderti forte , tonica e sexy . Una Donna sicura e feli…" at bounding box center [321, 188] width 319 height 35
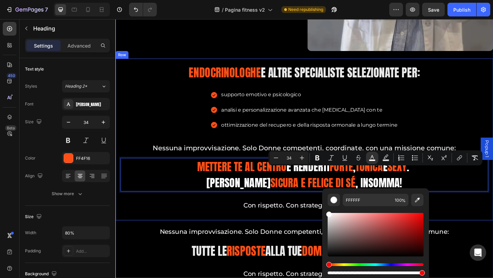
click at [246, 227] on div "⁠⁠⁠⁠⁠⁠⁠ endocrinologhe E altre specialiste selezionate per: Heading supporto em…" at bounding box center [320, 150] width 411 height 176
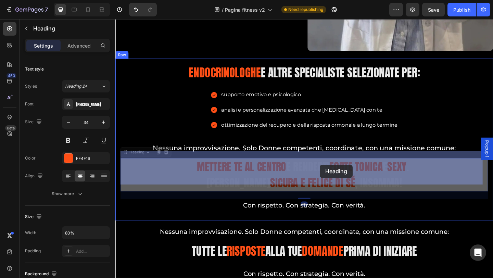
drag, startPoint x: 295, startPoint y: 175, endPoint x: 324, endPoint y: 178, distance: 29.2
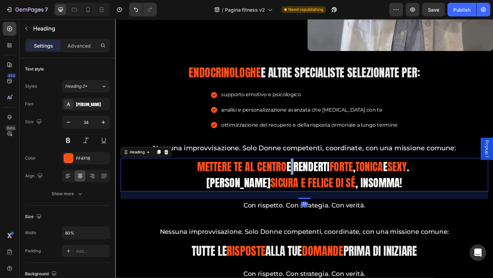
click at [301, 175] on span "e renderti" at bounding box center [324, 179] width 47 height 17
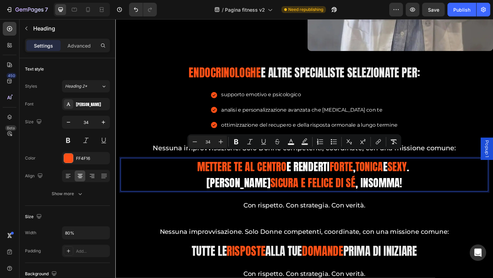
click at [301, 171] on span "e renderti" at bounding box center [324, 179] width 47 height 17
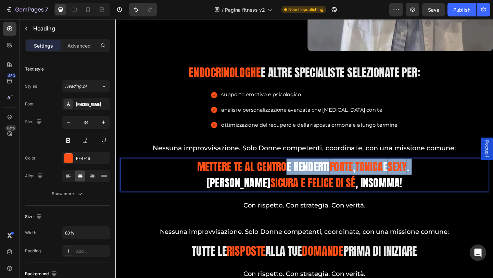
drag, startPoint x: 295, startPoint y: 173, endPoint x: 455, endPoint y: 174, distance: 159.9
click at [455, 174] on p "mettere TE al centro e renderti forte , tonica e sexy . Una Donna sicura e feli…" at bounding box center [321, 188] width 319 height 35
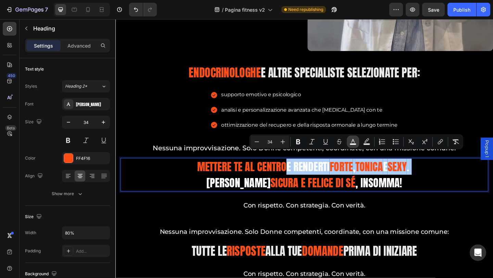
click at [350, 147] on button "color" at bounding box center [353, 142] width 12 height 12
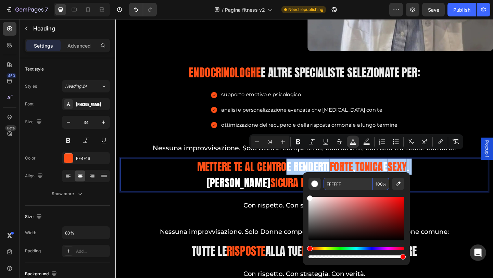
click at [340, 182] on input "FFFFFF" at bounding box center [348, 184] width 49 height 12
paste input "#ff4f16"
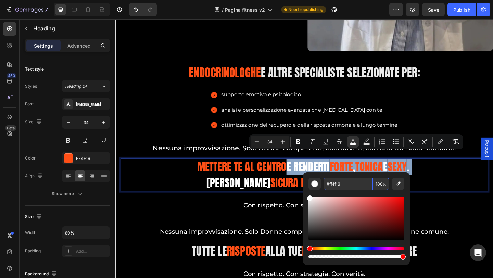
type input "FF4F16"
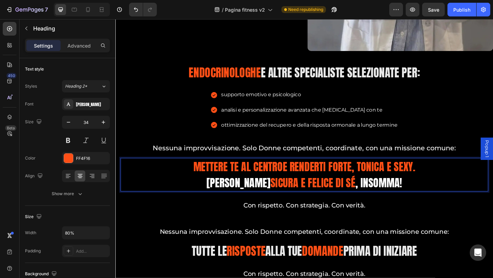
click at [273, 191] on p "mettere TE al centro e renderti forte, tonica e sexy. Una Donna sicura e felice…" at bounding box center [321, 188] width 319 height 35
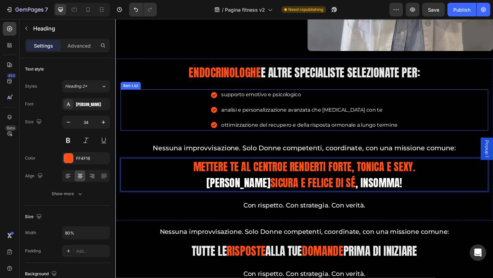
click at [282, 113] on p "analisi e personalizzazione avanzata che [MEDICAL_DATA] con te" at bounding box center [326, 118] width 192 height 10
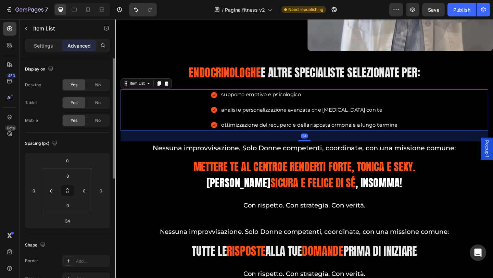
click at [50, 43] on p "Settings" at bounding box center [43, 45] width 19 height 7
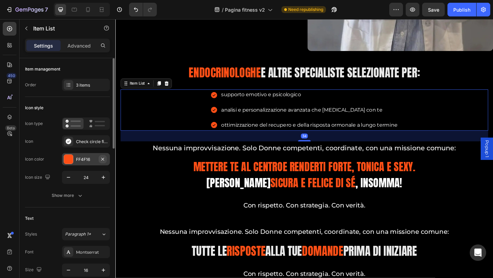
type input "8"
click at [103, 176] on icon "button" at bounding box center [103, 177] width 7 height 7
click at [68, 178] on icon "button" at bounding box center [68, 177] width 7 height 7
type input "25"
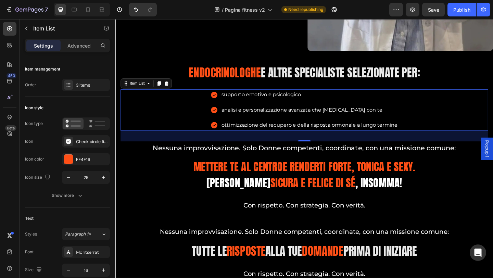
click at [297, 97] on p "supporto emotivo e psicologico" at bounding box center [327, 102] width 192 height 10
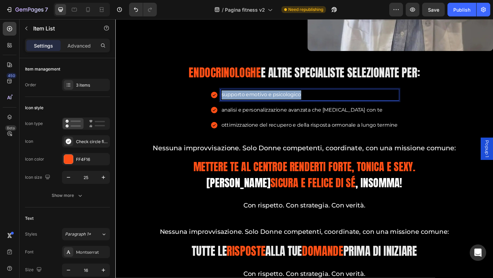
drag, startPoint x: 227, startPoint y: 97, endPoint x: 323, endPoint y: 96, distance: 95.9
click at [323, 97] on p "supporto emotivo e psicologico" at bounding box center [327, 102] width 192 height 10
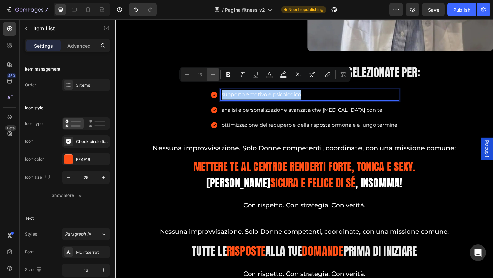
click at [213, 77] on icon "Editor contextual toolbar" at bounding box center [213, 74] width 7 height 7
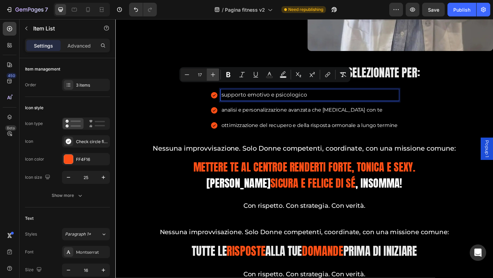
click at [213, 77] on icon "Editor contextual toolbar" at bounding box center [213, 74] width 7 height 7
type input "20"
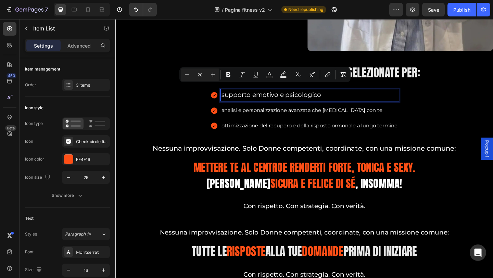
click at [246, 114] on p "analisi e personalizzazione avanzata che [MEDICAL_DATA] con te" at bounding box center [327, 119] width 192 height 10
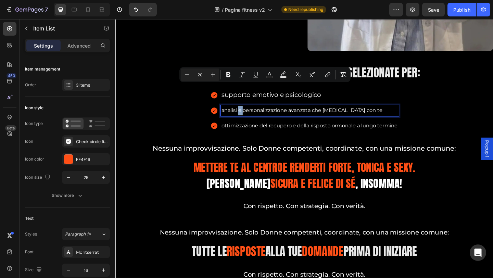
click at [246, 114] on p "analisi e personalizzazione avanzata che [MEDICAL_DATA] con te" at bounding box center [327, 119] width 192 height 10
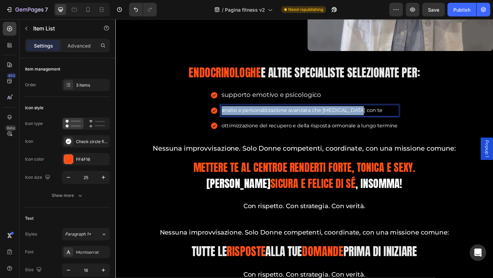
click at [246, 114] on p "analisi e personalizzazione avanzata che [MEDICAL_DATA] con te" at bounding box center [327, 119] width 192 height 10
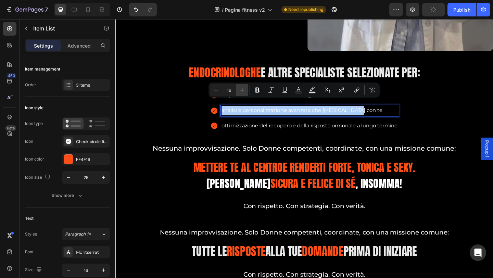
click at [244, 93] on icon "Editor contextual toolbar" at bounding box center [242, 90] width 7 height 7
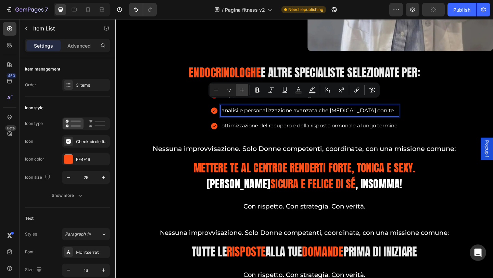
click at [244, 93] on icon "Editor contextual toolbar" at bounding box center [242, 90] width 7 height 7
type input "20"
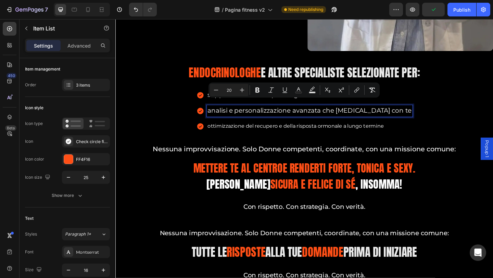
click at [256, 131] on p "ottimizzazione del recupero e della risposta ormonale a lungo termine" at bounding box center [327, 136] width 222 height 10
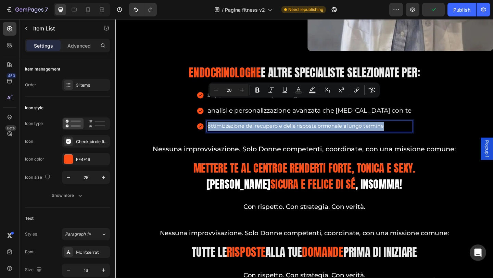
click at [255, 131] on p "ottimizzazione del recupero e della risposta ormonale a lungo termine" at bounding box center [327, 136] width 222 height 10
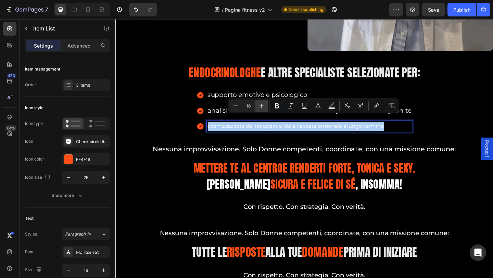
click at [259, 108] on icon "Editor contextual toolbar" at bounding box center [261, 105] width 7 height 7
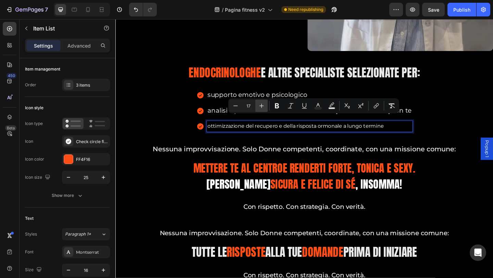
click at [259, 108] on icon "Editor contextual toolbar" at bounding box center [261, 105] width 7 height 7
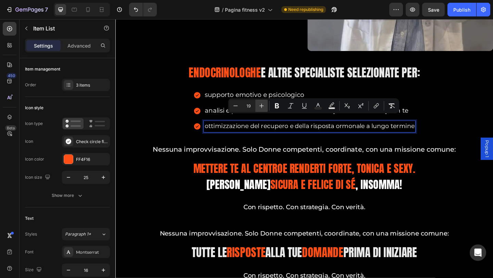
click at [260, 104] on icon "Editor contextual toolbar" at bounding box center [261, 105] width 7 height 7
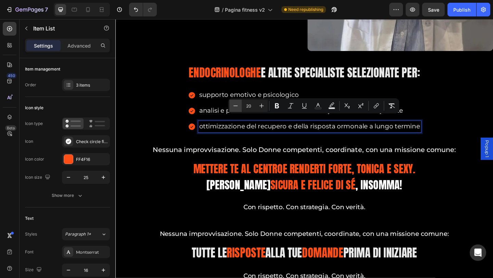
click at [239, 106] on button "Minus" at bounding box center [235, 106] width 12 height 12
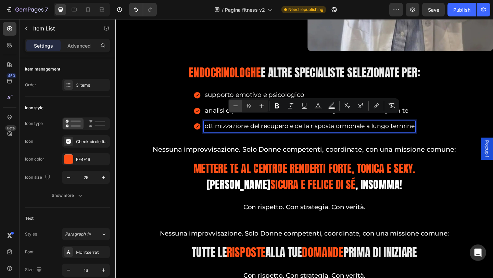
click at [239, 106] on button "Minus" at bounding box center [235, 106] width 12 height 12
type input "18"
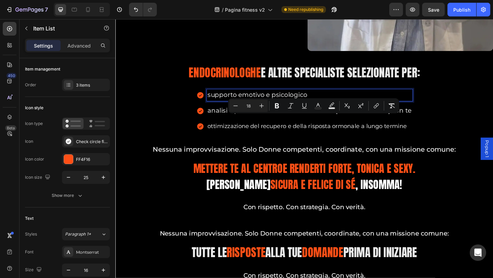
click at [271, 97] on span "supporto emotivo e psicologico" at bounding box center [270, 101] width 109 height 8
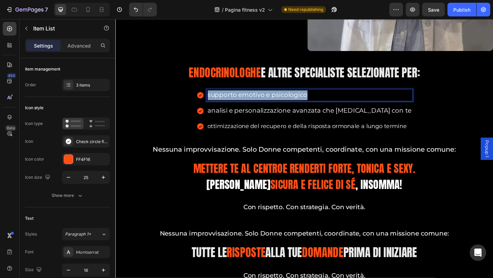
click at [271, 97] on span "supporto emotivo e psicologico" at bounding box center [270, 101] width 109 height 8
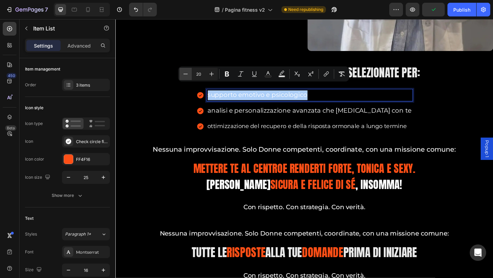
click at [188, 74] on icon "Editor contextual toolbar" at bounding box center [185, 74] width 7 height 7
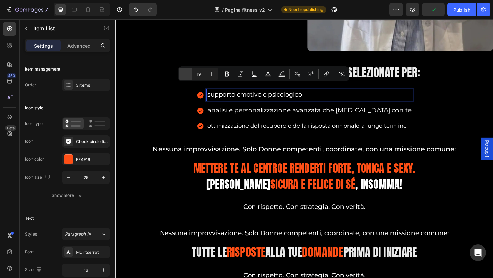
click at [188, 74] on icon "Editor contextual toolbar" at bounding box center [185, 74] width 7 height 7
type input "18"
click at [262, 114] on span "analisi e personalizzazione avanzata che [MEDICAL_DATA] con te" at bounding box center [327, 118] width 222 height 8
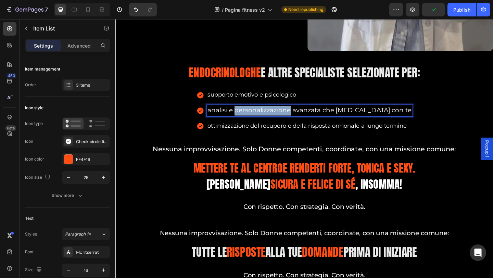
click at [262, 114] on span "analisi e personalizzazione avanzata che [MEDICAL_DATA] con te" at bounding box center [327, 118] width 222 height 8
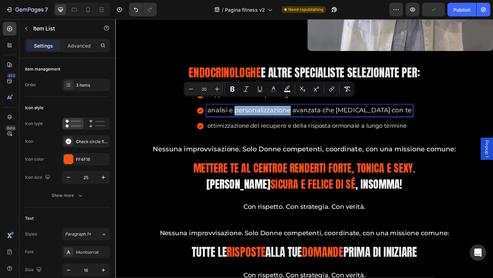
click at [263, 114] on span "analisi e personalizzazione avanzata che [MEDICAL_DATA] con te" at bounding box center [327, 118] width 222 height 8
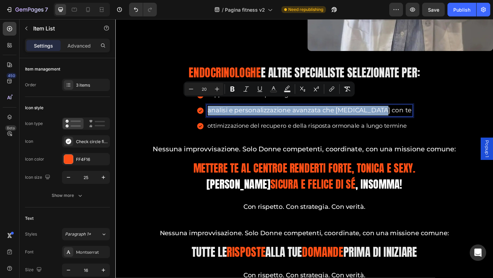
click at [263, 114] on span "analisi e personalizzazione avanzata che [MEDICAL_DATA] con te" at bounding box center [327, 118] width 222 height 8
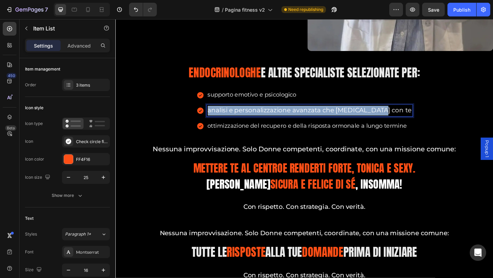
click at [263, 114] on span "analisi e personalizzazione avanzata che [MEDICAL_DATA] con te" at bounding box center [327, 118] width 222 height 8
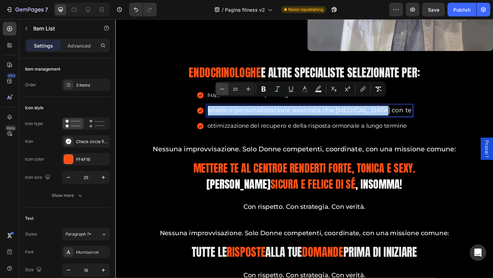
click at [224, 90] on icon "Editor contextual toolbar" at bounding box center [222, 89] width 7 height 7
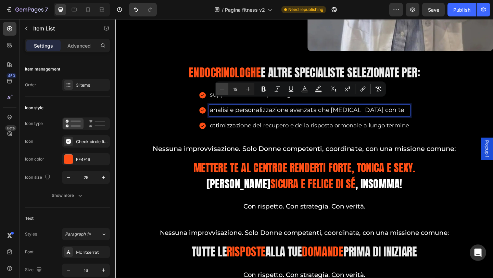
click at [224, 90] on icon "Editor contextual toolbar" at bounding box center [222, 89] width 7 height 7
type input "18"
click at [307, 141] on div "⁠⁠⁠⁠⁠⁠⁠ endocrinologhe E altre specialiste selezionate per: Heading supporto em…" at bounding box center [321, 150] width 400 height 166
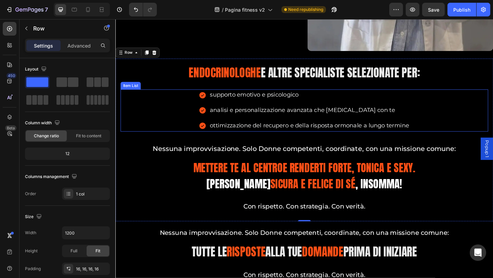
click at [454, 100] on div "supporto emotivo e psicologico analisi e personalizzazione avanzata che cambia …" at bounding box center [321, 119] width 400 height 46
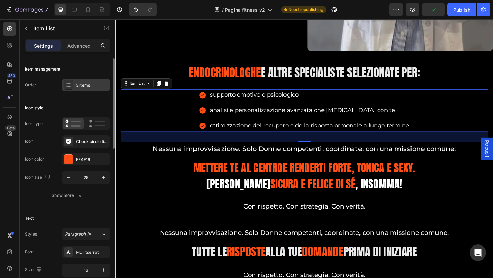
click at [71, 85] on icon at bounding box center [68, 84] width 5 height 5
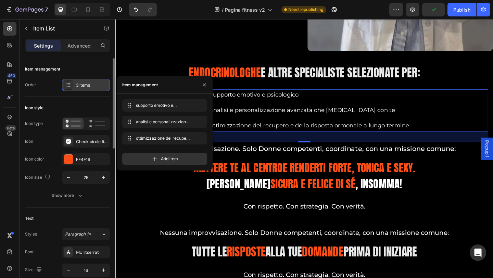
click at [71, 85] on icon at bounding box center [68, 84] width 5 height 5
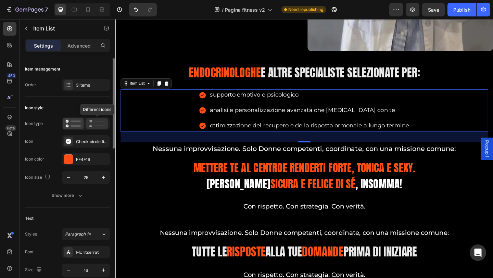
click at [92, 126] on icon at bounding box center [91, 126] width 2 height 3
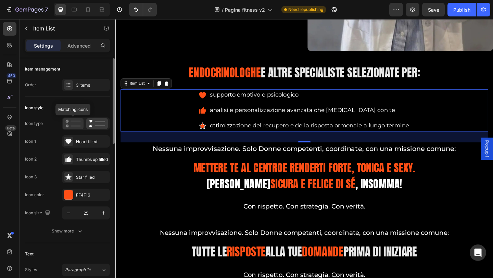
click at [79, 125] on rect at bounding box center [76, 125] width 10 height 1
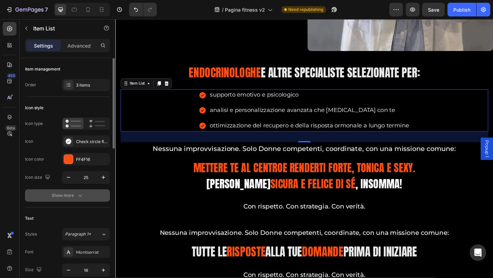
click at [74, 199] on button "Show more" at bounding box center [67, 195] width 85 height 12
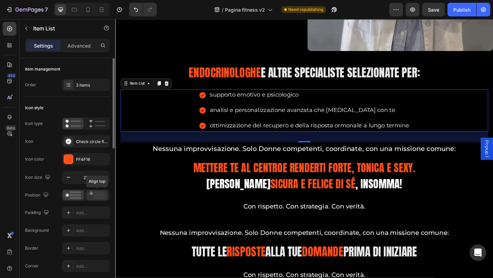
click at [97, 199] on rect at bounding box center [99, 198] width 11 height 2
click at [75, 198] on rect at bounding box center [75, 198] width 11 height 2
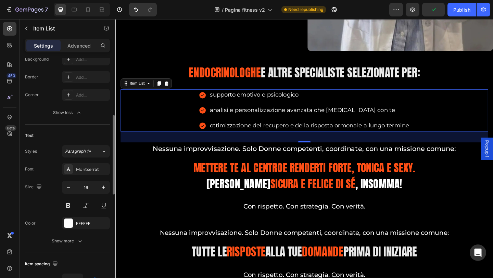
scroll to position [205, 0]
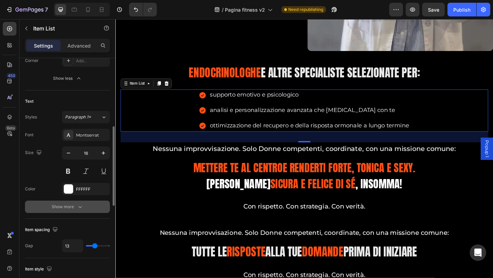
click at [63, 204] on div "Show more" at bounding box center [68, 206] width 32 height 7
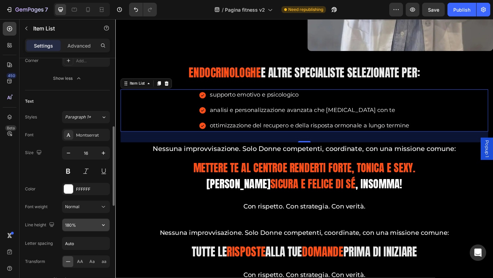
click at [76, 225] on input "180%" at bounding box center [85, 225] width 47 height 12
click at [58, 218] on div "Font Montserrat Size 16 Color FFFFFF Font weight Normal Line height 180% Letter…" at bounding box center [67, 207] width 85 height 157
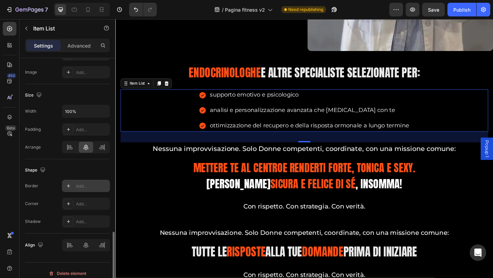
scroll to position [554, 0]
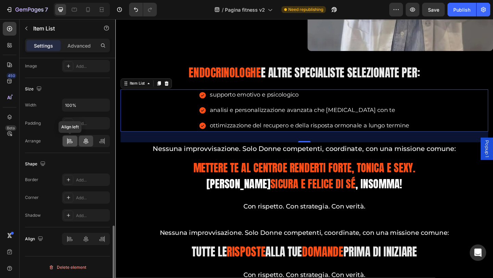
click at [70, 144] on icon at bounding box center [69, 141] width 7 height 7
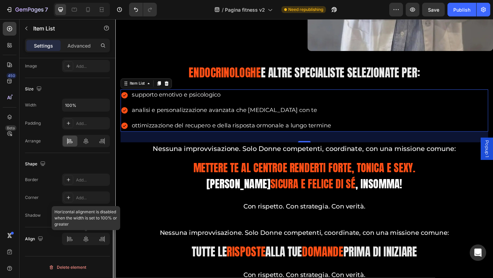
click at [89, 239] on div at bounding box center [86, 239] width 48 height 12
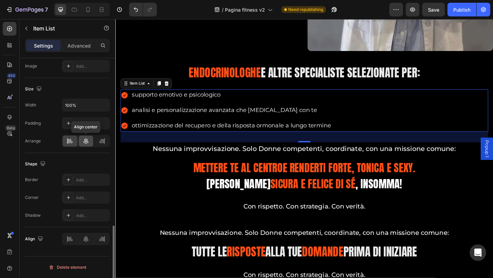
click at [82, 141] on div at bounding box center [86, 141] width 15 height 11
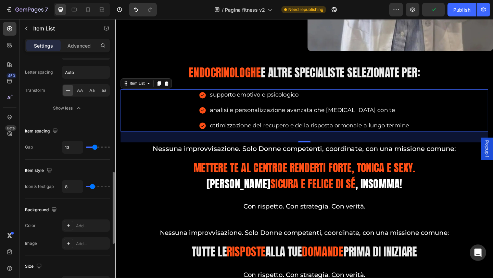
scroll to position [445, 0]
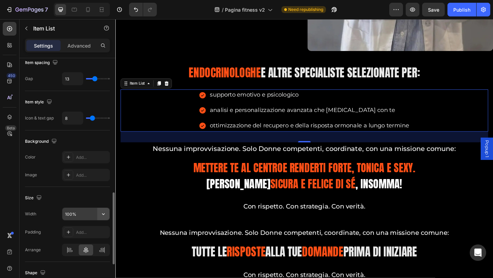
click at [102, 214] on icon "button" at bounding box center [103, 214] width 7 height 7
click at [91, 216] on input "100%" at bounding box center [85, 214] width 47 height 12
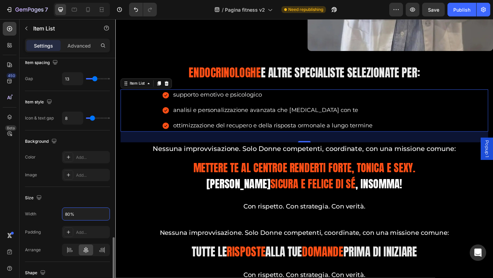
scroll to position [514, 0]
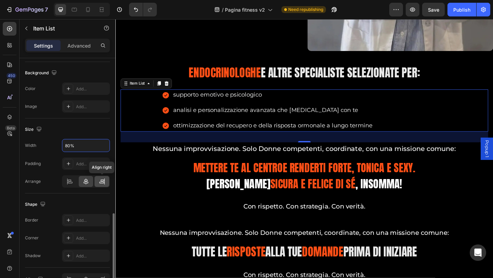
click at [101, 181] on icon at bounding box center [102, 180] width 3 height 2
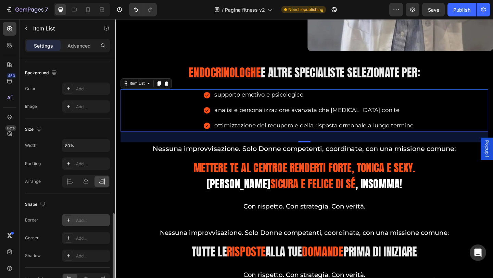
scroll to position [548, 0]
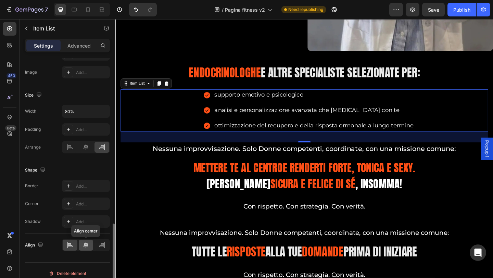
click at [88, 245] on icon at bounding box center [86, 245] width 7 height 7
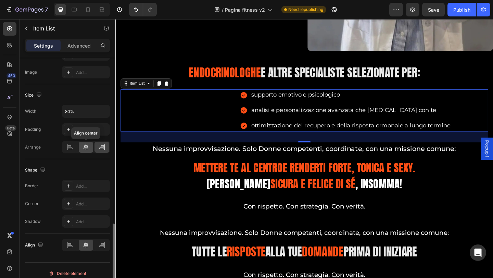
click at [84, 149] on icon at bounding box center [86, 147] width 7 height 7
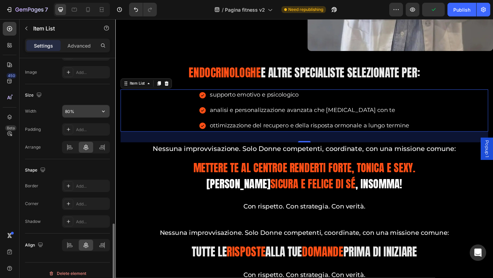
click at [66, 111] on input "80%" at bounding box center [85, 111] width 47 height 12
click at [67, 111] on input "60%" at bounding box center [85, 111] width 47 height 12
type input "60%"
click at [102, 148] on icon at bounding box center [102, 147] width 7 height 7
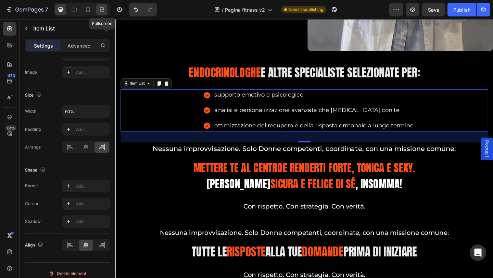
click at [101, 12] on icon at bounding box center [101, 9] width 7 height 7
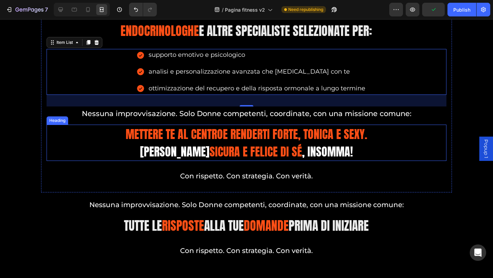
scroll to position [6655, 0]
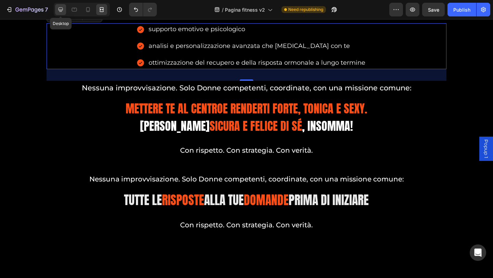
click at [61, 12] on icon at bounding box center [60, 9] width 7 height 7
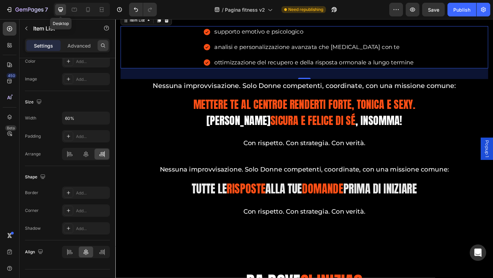
scroll to position [6647, 0]
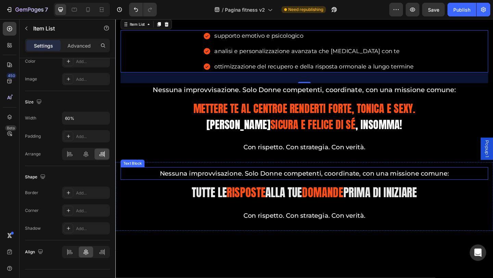
click at [130, 181] on p "Nessuna improvvisazione. Solo Donne competenti, coordinate, con una missione co…" at bounding box center [321, 187] width 399 height 12
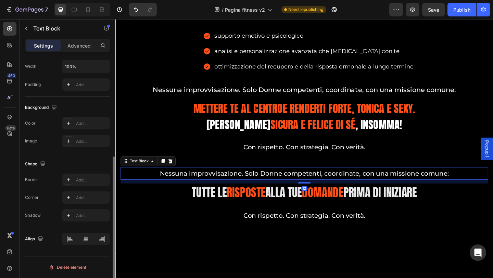
scroll to position [0, 0]
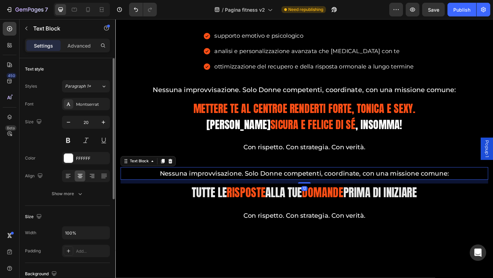
click at [131, 198] on div "Tutte le risposte alla tue domande prima di iniziare" at bounding box center [321, 208] width 400 height 20
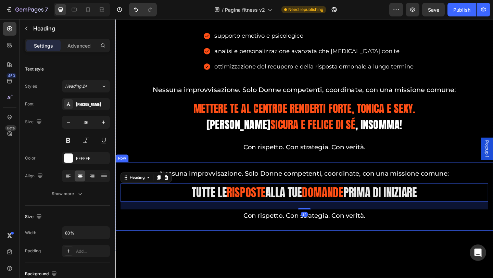
click at [117, 190] on div "Nessuna improvvisazione. Solo Donne competenti, coordinate, con una missione co…" at bounding box center [320, 212] width 411 height 75
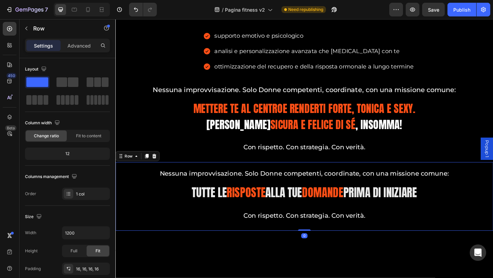
click at [162, 163] on div "Row" at bounding box center [139, 168] width 48 height 11
click at [159, 165] on icon at bounding box center [157, 167] width 5 height 5
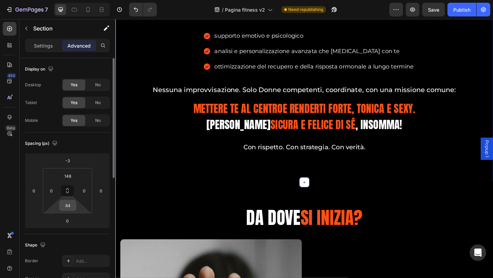
click at [75, 205] on div "64" at bounding box center [67, 205] width 17 height 11
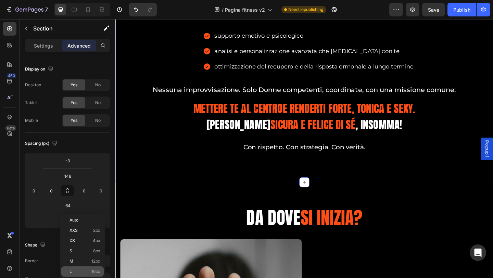
click at [89, 273] on p "L 16px" at bounding box center [85, 271] width 31 height 5
type input "16"
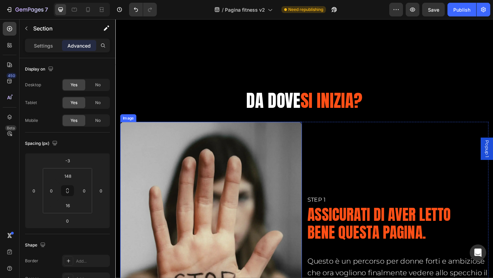
scroll to position [6853, 0]
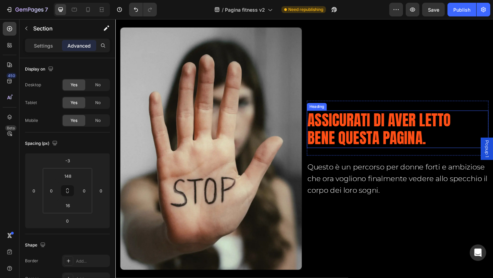
click at [463, 128] on h2 "Assicurati di aver letto bene questa pagina." at bounding box center [403, 139] width 158 height 41
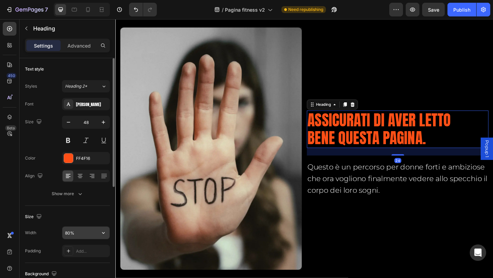
scroll to position [68, 0]
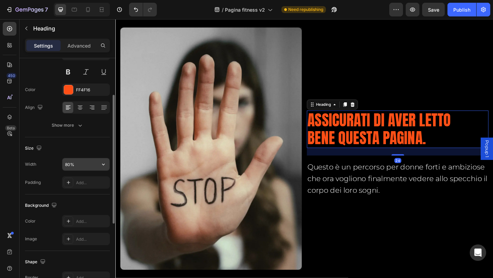
click at [81, 168] on input "80%" at bounding box center [85, 164] width 47 height 12
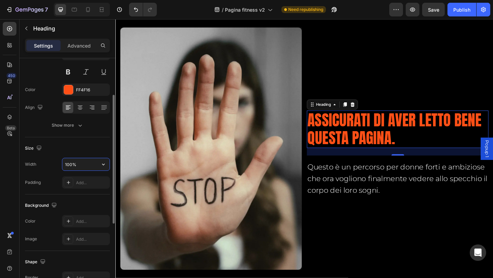
click at [72, 165] on input "100%" at bounding box center [85, 164] width 47 height 12
click at [69, 164] on input "100%" at bounding box center [85, 164] width 47 height 12
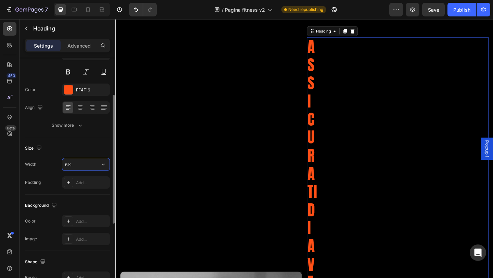
type input "60%"
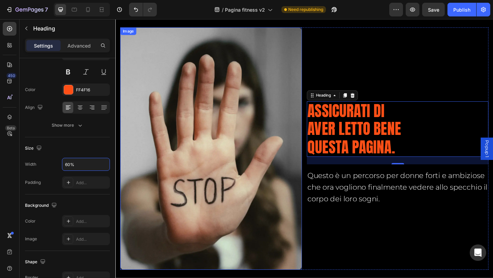
click at [255, 121] on img at bounding box center [220, 159] width 198 height 263
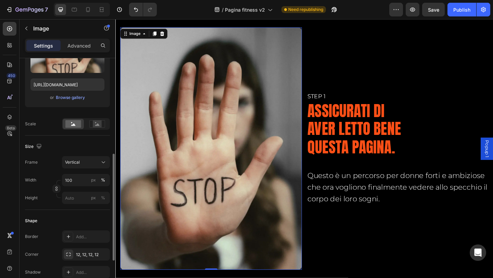
scroll to position [137, 0]
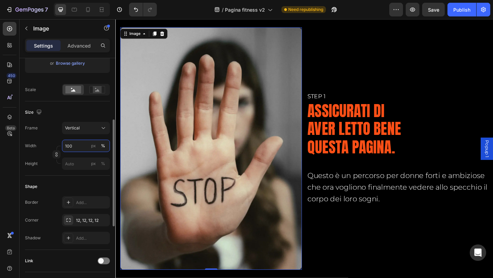
click at [79, 148] on input "100" at bounding box center [86, 146] width 48 height 12
type input "80"
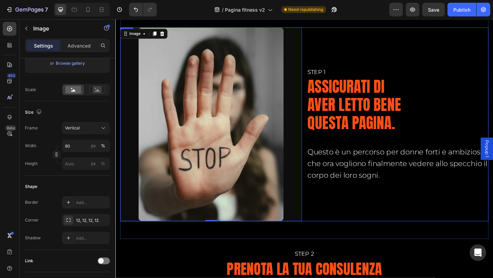
click at [366, 217] on div "Step 1 Heading Assicurati di aver letto bene questa pagina. Heading Row Questo …" at bounding box center [423, 133] width 198 height 211
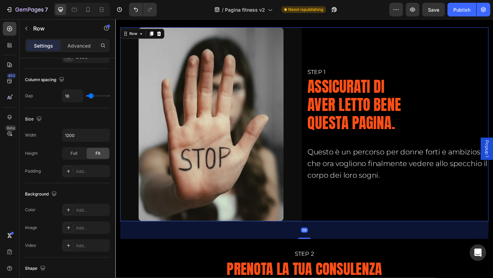
scroll to position [0, 0]
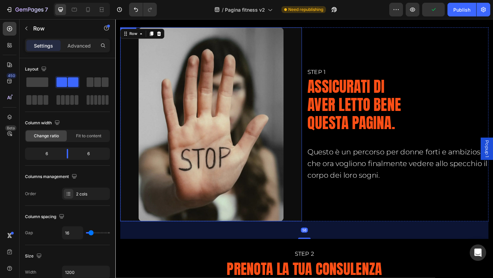
click at [308, 200] on div at bounding box center [220, 133] width 198 height 211
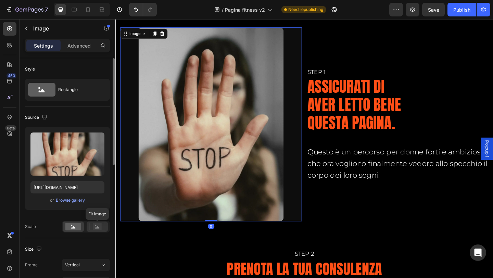
click at [94, 230] on rect at bounding box center [96, 226] width 15 height 7
click at [74, 227] on rect at bounding box center [73, 227] width 16 height 8
drag, startPoint x: 70, startPoint y: 45, endPoint x: 70, endPoint y: 49, distance: 4.5
click at [70, 45] on p "Advanced" at bounding box center [78, 45] width 23 height 7
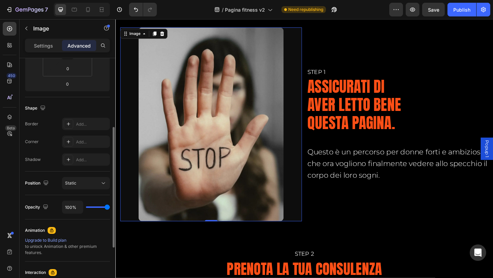
scroll to position [171, 0]
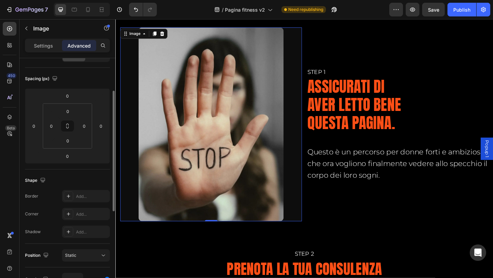
click at [56, 46] on div "Settings" at bounding box center [43, 45] width 34 height 11
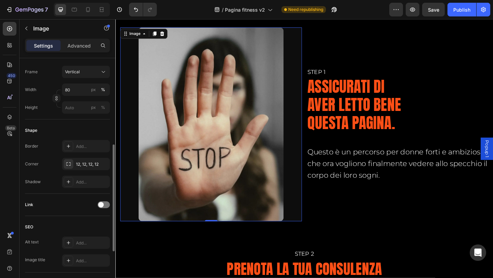
scroll to position [227, 0]
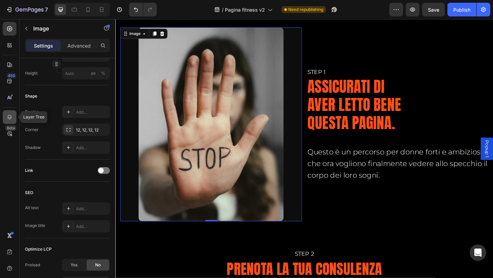
click at [11, 121] on div at bounding box center [10, 117] width 14 height 14
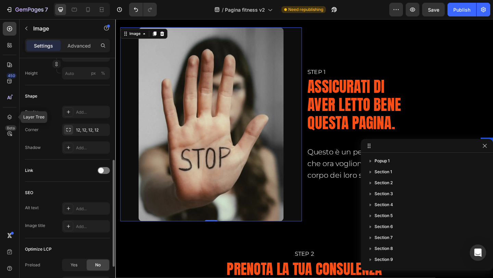
scroll to position [252, 0]
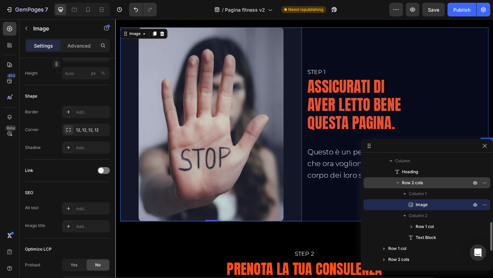
click at [419, 186] on span "Row 2 cols" at bounding box center [412, 182] width 21 height 7
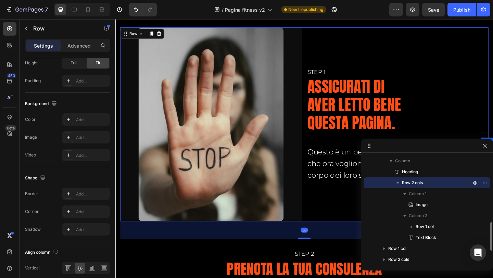
scroll to position [0, 0]
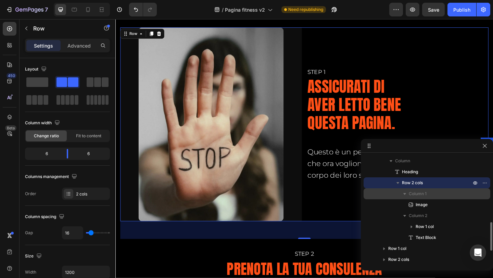
click at [424, 196] on span "Column 1" at bounding box center [418, 193] width 18 height 7
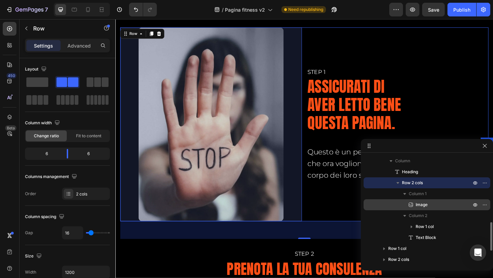
click at [420, 205] on span "Image" at bounding box center [422, 204] width 12 height 7
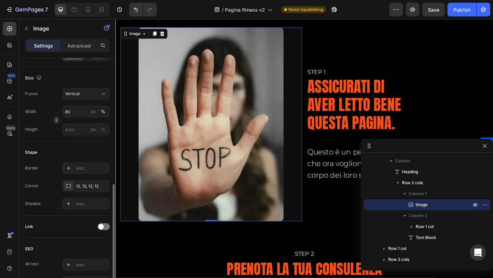
scroll to position [205, 0]
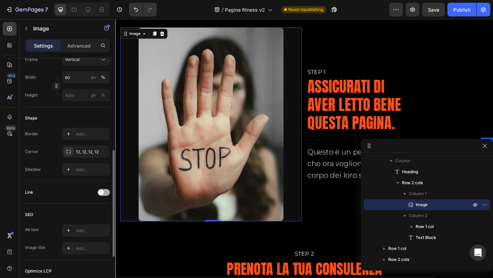
click at [104, 195] on div at bounding box center [104, 192] width 12 height 7
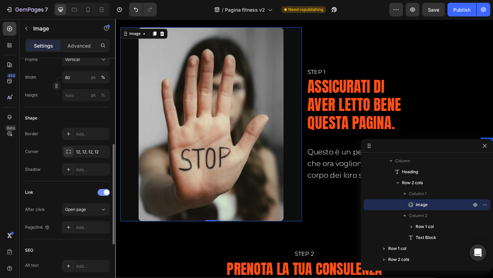
click at [104, 195] on span at bounding box center [106, 192] width 5 height 5
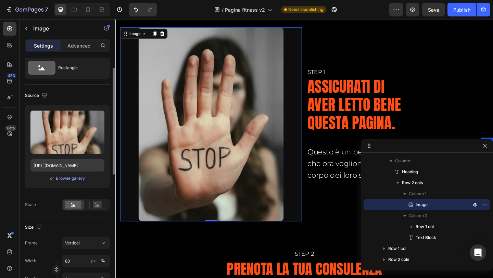
scroll to position [0, 0]
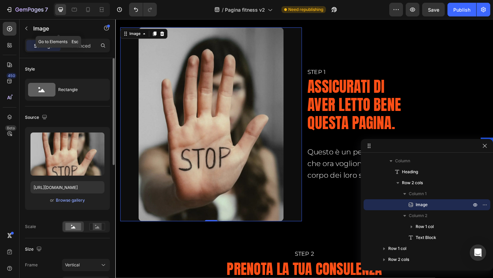
drag, startPoint x: 70, startPoint y: 37, endPoint x: 71, endPoint y: 45, distance: 7.9
click at [71, 37] on div "Image" at bounding box center [59, 29] width 78 height 18
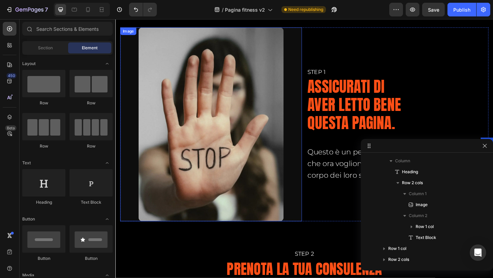
drag, startPoint x: 199, startPoint y: 89, endPoint x: 191, endPoint y: 90, distance: 8.0
click at [198, 88] on img at bounding box center [219, 133] width 158 height 211
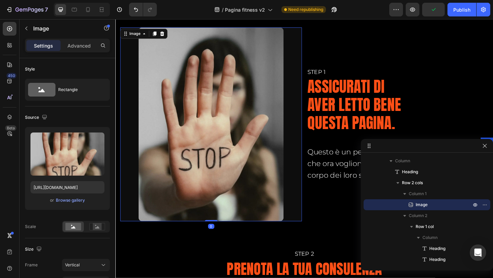
drag, startPoint x: 81, startPoint y: 42, endPoint x: 81, endPoint y: 51, distance: 9.2
click at [81, 41] on div "Advanced" at bounding box center [79, 45] width 34 height 11
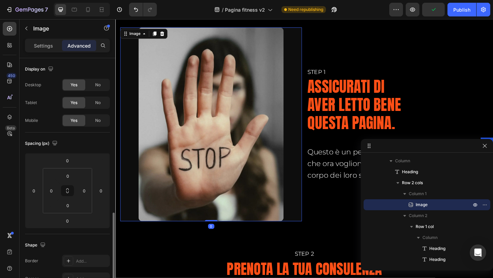
scroll to position [171, 0]
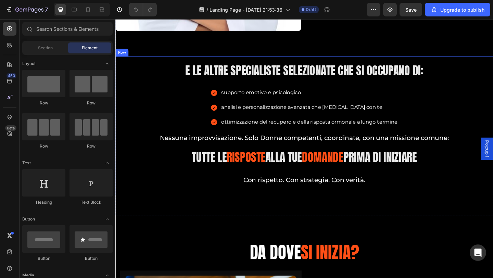
scroll to position [8623, 0]
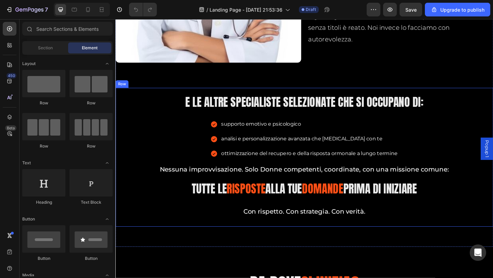
click at [129, 113] on div "E le altre specialiste selezionate che si occupano di: Heading supporto emotivo…" at bounding box center [321, 169] width 400 height 140
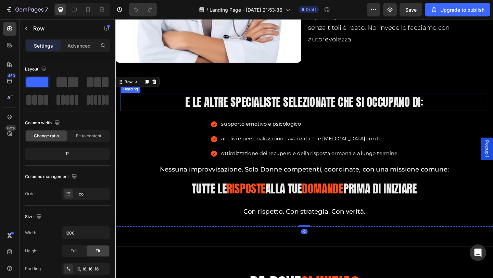
click at [191, 103] on span "E le altre specialiste selezionate che si occupano di:" at bounding box center [320, 109] width 259 height 18
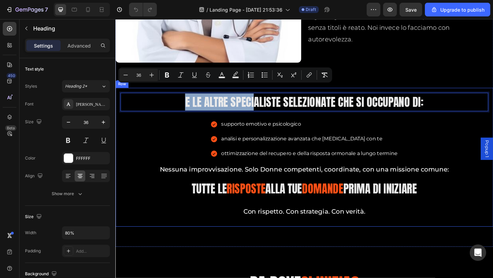
drag, startPoint x: 189, startPoint y: 102, endPoint x: 266, endPoint y: 116, distance: 78.3
click at [266, 116] on div "E le altre specialiste selezionate che si occupano di: Heading 24 supporto emot…" at bounding box center [321, 169] width 400 height 140
click at [123, 127] on div "supporto emotivo e psicologico analisi e personalizzazione avanzata che [MEDICA…" at bounding box center [321, 149] width 400 height 44
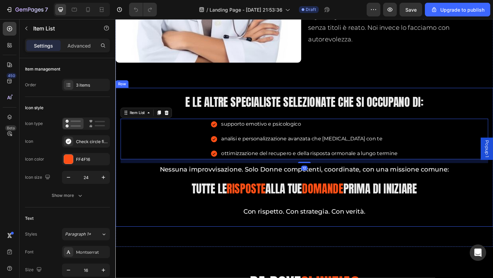
click at [119, 125] on div "⁠⁠⁠⁠⁠⁠⁠ E le altre specialiste selezionate che si occupano di: Heading supporto…" at bounding box center [320, 169] width 411 height 151
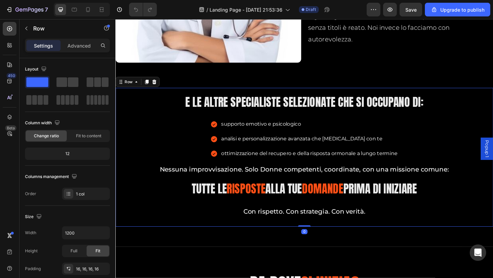
copy span "E le altre speci"
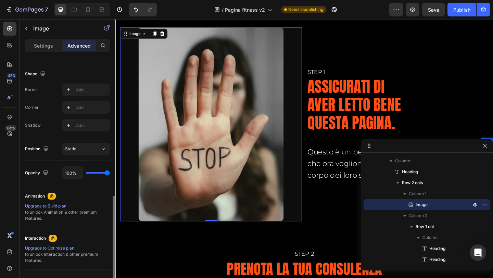
scroll to position [236, 0]
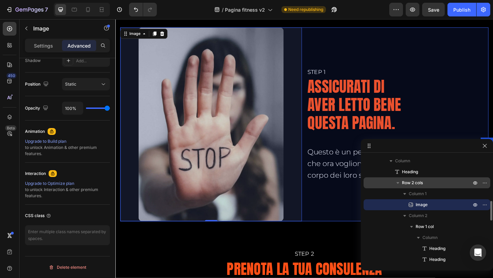
click at [398, 179] on button "button" at bounding box center [398, 183] width 8 height 8
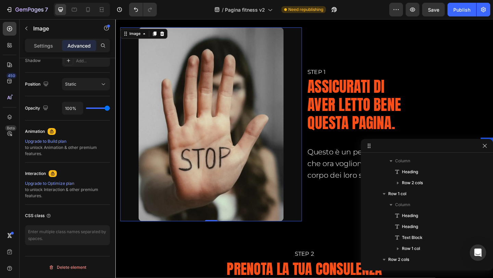
click at [126, 71] on div at bounding box center [220, 133] width 198 height 211
click at [138, 35] on div "Image" at bounding box center [136, 35] width 15 height 6
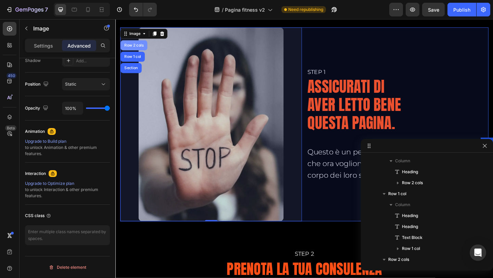
click at [138, 46] on div "Row 2 cols" at bounding box center [136, 48] width 24 height 4
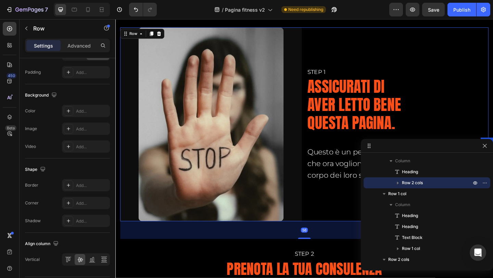
scroll to position [0, 0]
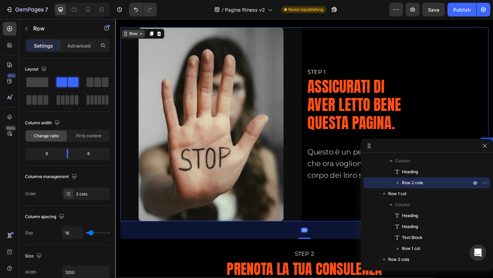
click at [137, 36] on div "Row" at bounding box center [134, 35] width 11 height 6
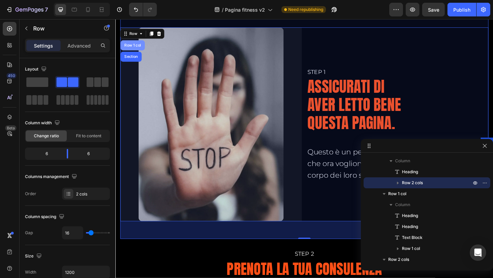
click at [137, 48] on div "Row 1 col" at bounding box center [134, 48] width 21 height 4
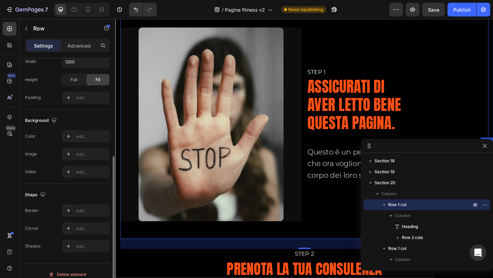
scroll to position [178, 0]
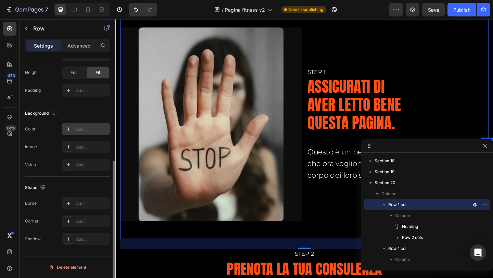
click at [74, 131] on div "Add..." at bounding box center [86, 129] width 48 height 12
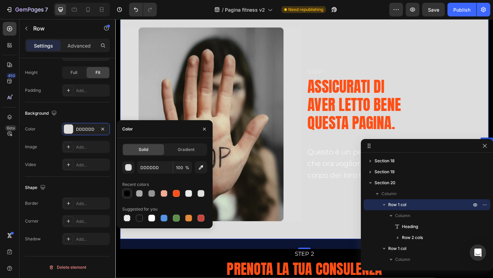
click at [129, 194] on div at bounding box center [127, 193] width 7 height 7
type input "000000"
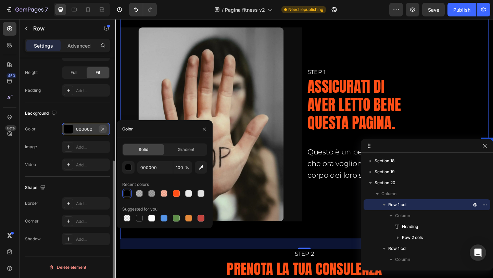
click at [103, 129] on icon "button" at bounding box center [102, 128] width 5 height 5
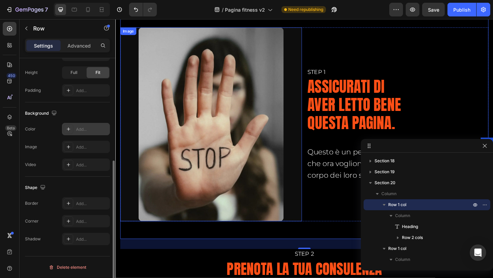
click at [128, 49] on div at bounding box center [220, 133] width 198 height 211
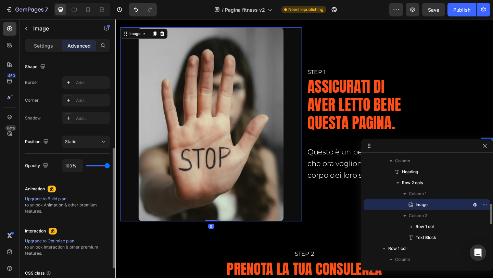
scroll to position [0, 0]
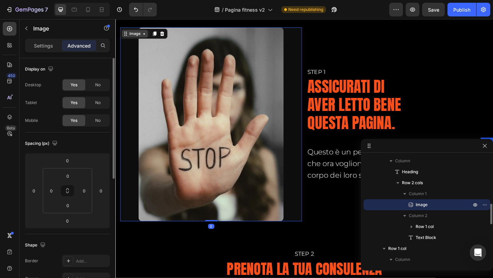
click at [132, 36] on div "Image" at bounding box center [136, 35] width 15 height 6
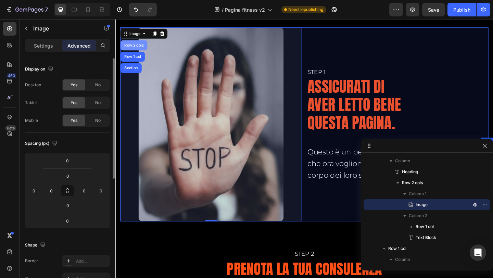
click at [132, 50] on div "Row 2 cols" at bounding box center [136, 48] width 24 height 4
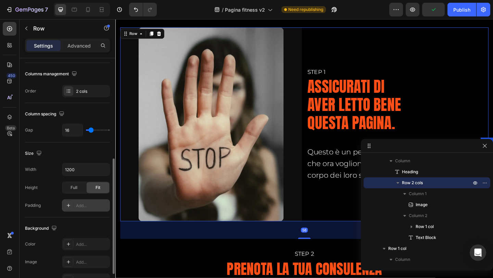
scroll to position [137, 0]
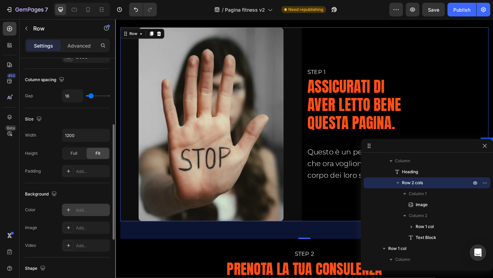
click at [73, 214] on div "Add..." at bounding box center [86, 210] width 48 height 12
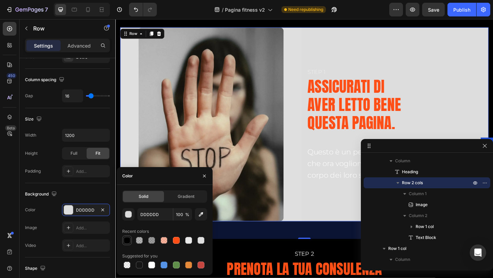
click at [128, 244] on div at bounding box center [127, 240] width 7 height 7
type input "000000"
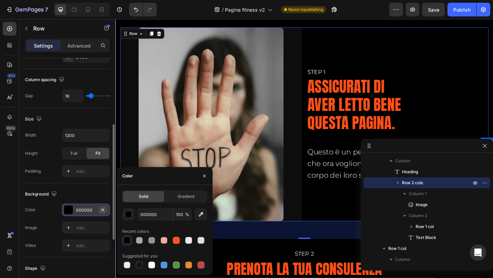
click at [102, 210] on icon "button" at bounding box center [102, 209] width 5 height 5
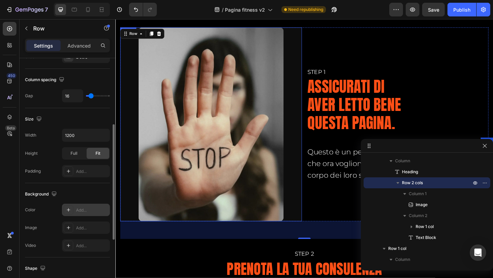
click at [161, 135] on img at bounding box center [219, 133] width 158 height 211
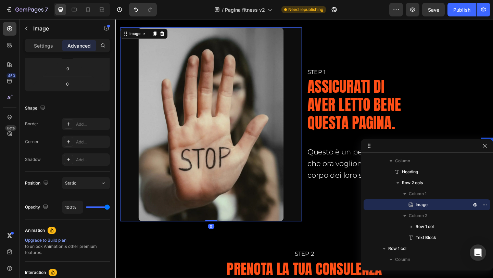
scroll to position [0, 0]
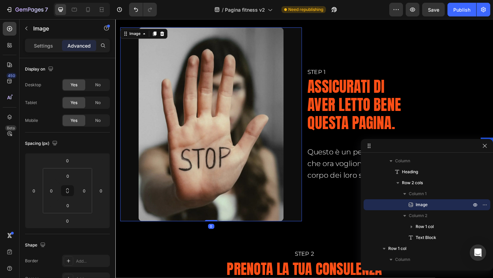
click at [37, 51] on div "Settings Advanced" at bounding box center [67, 46] width 85 height 14
click at [42, 48] on p "Settings" at bounding box center [43, 45] width 19 height 7
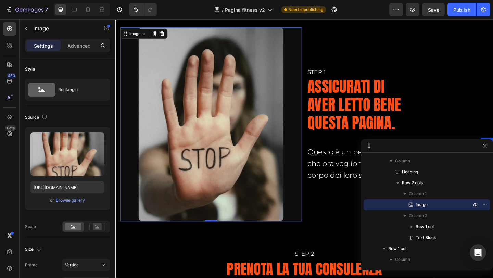
scroll to position [171, 0]
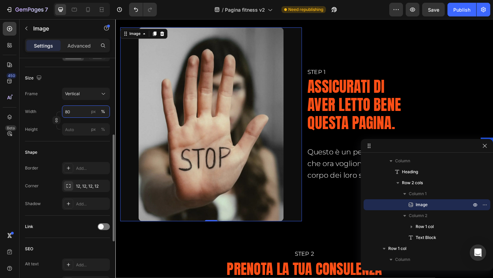
click at [78, 112] on input "80" at bounding box center [86, 111] width 48 height 12
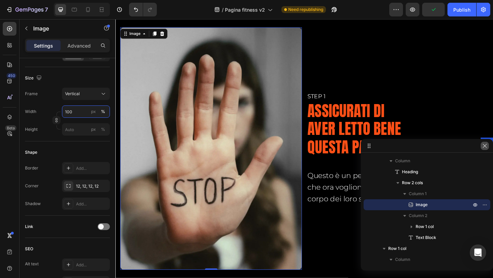
type input "100"
click at [489, 144] on button "button" at bounding box center [485, 146] width 8 height 8
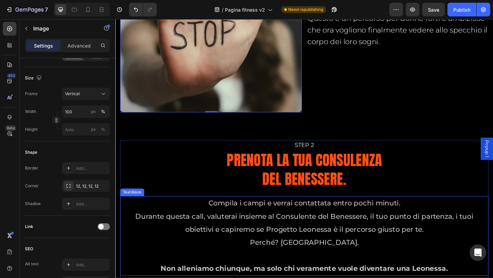
scroll to position [7093, 0]
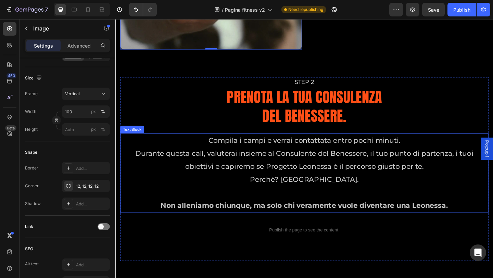
click at [430, 149] on p "Compila i campi e verrai contattata entro pochi minuti." at bounding box center [320, 151] width 399 height 14
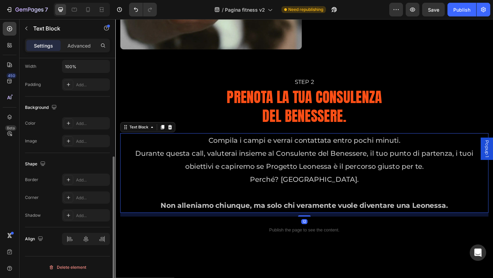
scroll to position [0, 0]
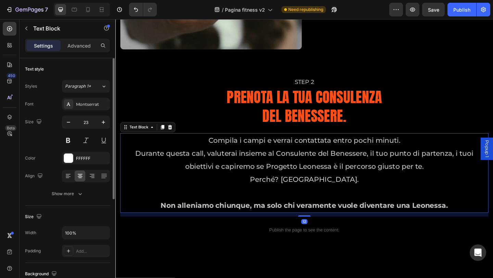
click at [430, 149] on p "Compila i campi e verrai contattata entro pochi minuti." at bounding box center [320, 151] width 399 height 14
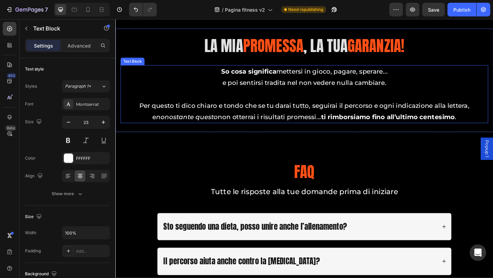
scroll to position [7812, 0]
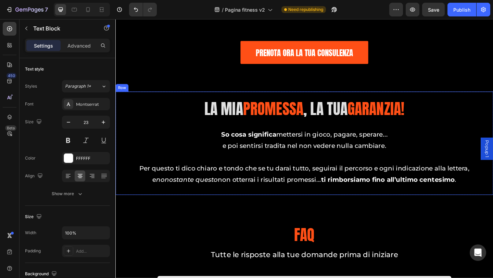
click at [120, 104] on div "LA MIA PROMESSA , la tua garanzia! Heading So cosa significa mettersi in gioco,…" at bounding box center [320, 154] width 411 height 112
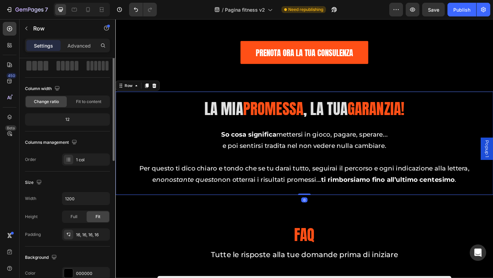
scroll to position [68, 0]
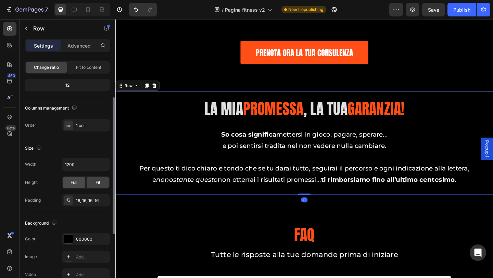
click at [75, 182] on span "Full" at bounding box center [74, 182] width 7 height 6
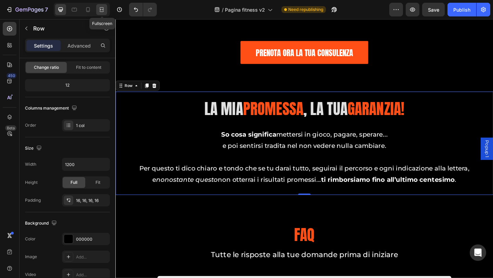
click at [105, 7] on icon at bounding box center [101, 9] width 7 height 7
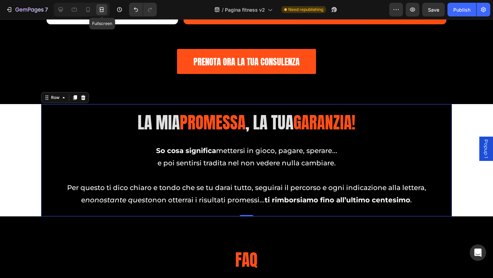
scroll to position [7823, 0]
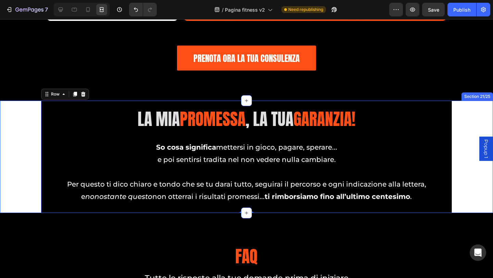
click at [28, 108] on div "LA MIA PROMESSA , la tua garanzia! Heading So cosa significa mettersi in gioco,…" at bounding box center [246, 157] width 493 height 112
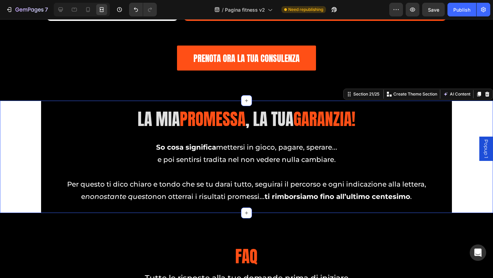
scroll to position [0, 0]
click at [42, 107] on div "LA MIA PROMESSA , la tua garanzia! Heading So cosa significa mettersi in gioco,…" at bounding box center [246, 157] width 411 height 112
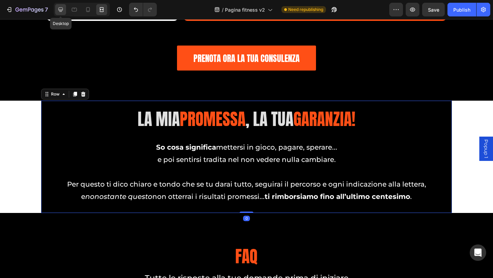
click at [58, 11] on icon at bounding box center [60, 9] width 7 height 7
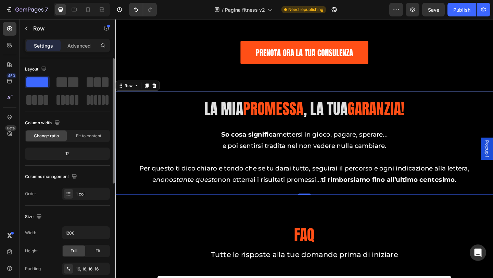
scroll to position [68, 0]
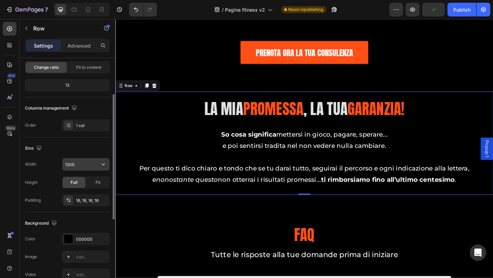
click at [79, 166] on input "1200" at bounding box center [85, 164] width 47 height 12
click at [99, 165] on button "button" at bounding box center [103, 164] width 12 height 12
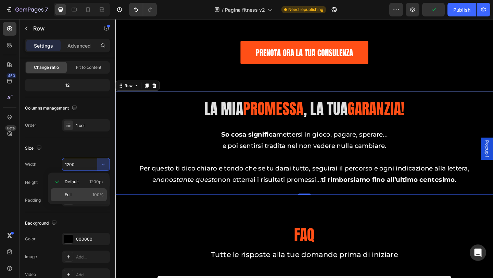
click at [84, 191] on div "Full 100%" at bounding box center [79, 194] width 56 height 13
type input "100%"
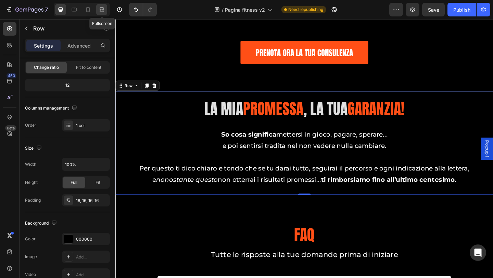
click at [99, 11] on icon at bounding box center [101, 9] width 7 height 7
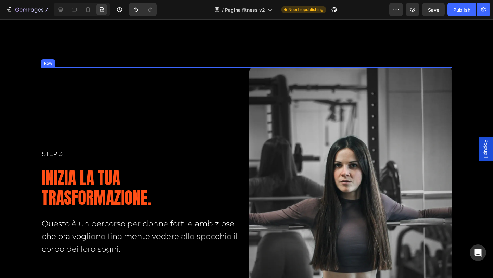
scroll to position [7298, 0]
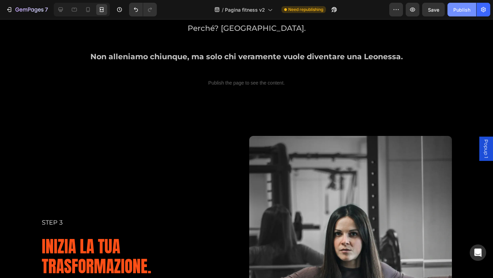
click at [458, 9] on div "Publish" at bounding box center [461, 9] width 17 height 7
click at [483, 13] on button "button" at bounding box center [484, 10] width 14 height 14
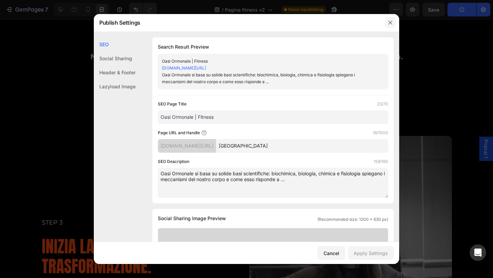
click at [391, 24] on icon "button" at bounding box center [390, 22] width 5 height 5
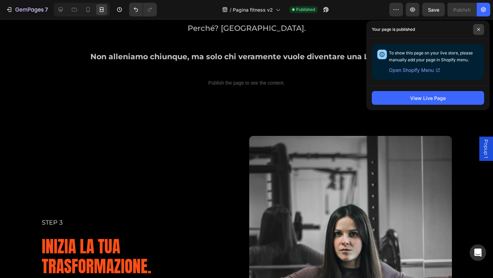
click at [477, 29] on span at bounding box center [478, 29] width 11 height 11
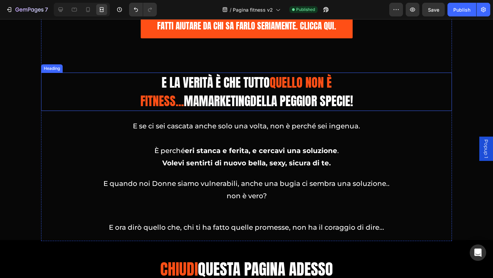
scroll to position [2637, 0]
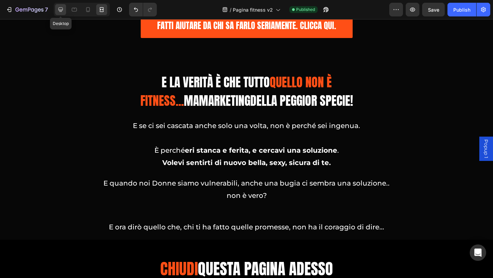
click at [62, 11] on icon at bounding box center [60, 9] width 7 height 7
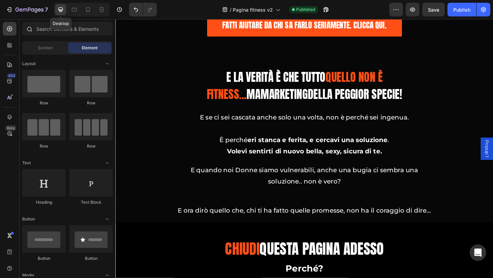
scroll to position [2675, 0]
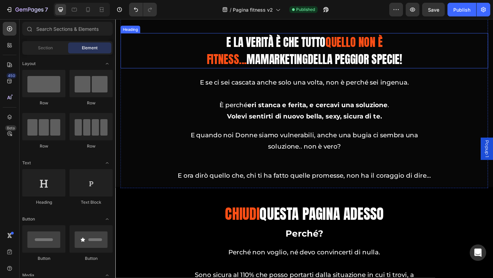
click at [305, 73] on h2 "E la verità è che tutto quello non è fitness... ma marketing della peggior spec…" at bounding box center [321, 53] width 240 height 38
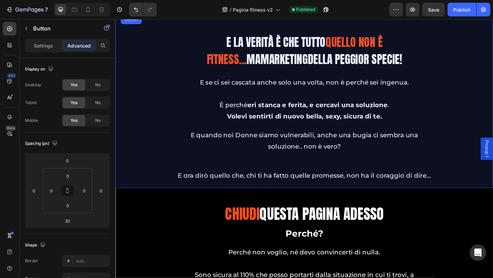
click at [140, 9] on div "Row 1 col" at bounding box center [134, 6] width 21 height 4
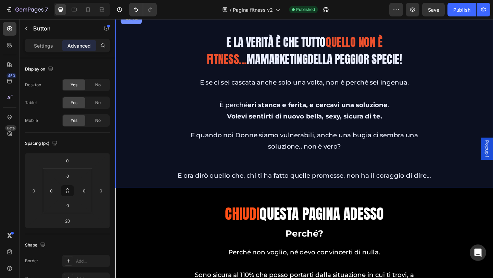
click at [140, 21] on div "Section" at bounding box center [132, 19] width 17 height 4
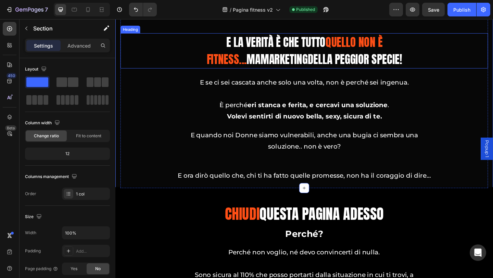
click at [318, 73] on h2 "E la verità è che tutto quello non è fitness... ma marketing della peggior spec…" at bounding box center [321, 53] width 240 height 38
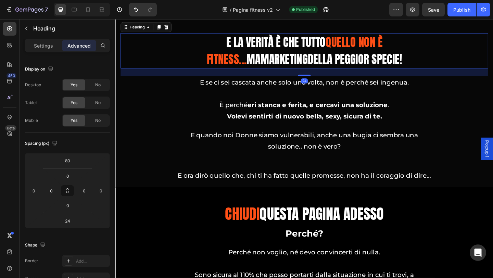
click at [169, 73] on div "E la verità è che tutto quello non è fitness... ma marketing della peggior spec…" at bounding box center [321, 53] width 400 height 38
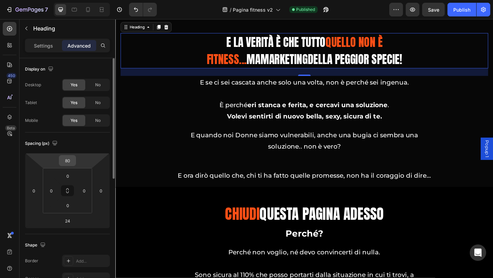
click at [72, 162] on input "80" at bounding box center [68, 160] width 14 height 10
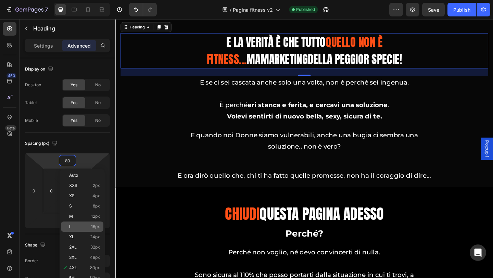
click at [96, 227] on span "16px" at bounding box center [95, 226] width 9 height 5
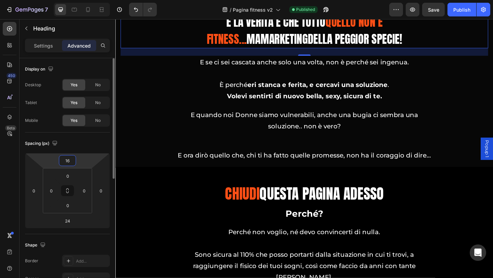
click at [70, 160] on input "16" at bounding box center [68, 160] width 14 height 10
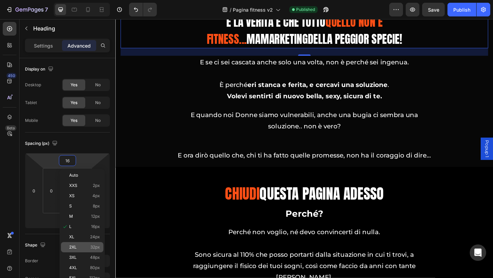
click at [77, 247] on p "2XL 32px" at bounding box center [84, 247] width 31 height 5
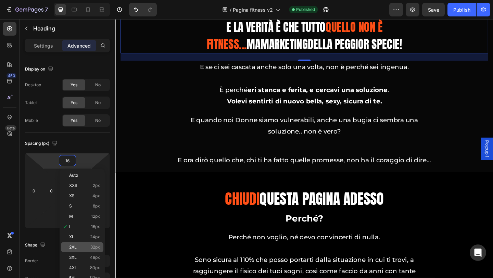
type input "32"
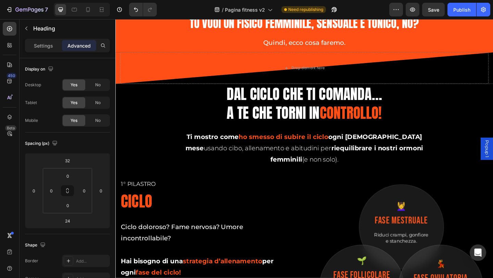
scroll to position [3326, 0]
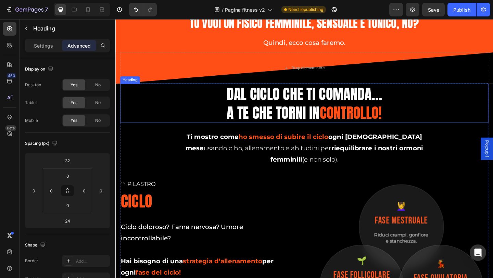
click at [179, 107] on h2 "Dal ciclo che ti comanda… a te che torni in controllo!" at bounding box center [321, 110] width 321 height 42
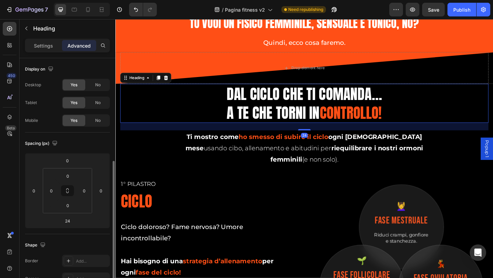
scroll to position [68, 0]
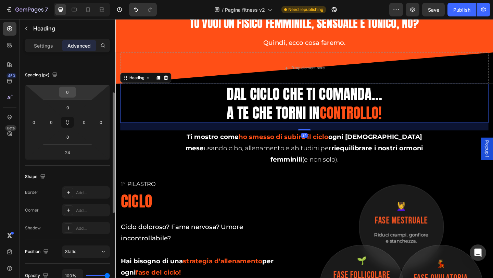
click at [65, 97] on div "0" at bounding box center [67, 92] width 17 height 11
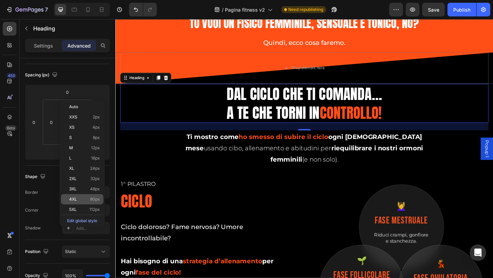
click at [81, 198] on p "4XL 80px" at bounding box center [84, 199] width 31 height 5
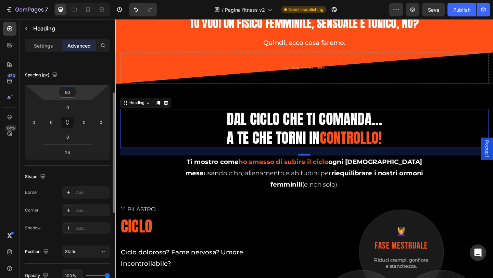
click at [67, 92] on input "80" at bounding box center [68, 92] width 14 height 10
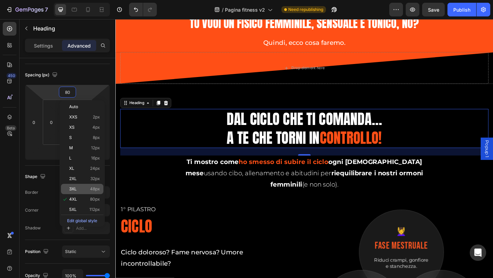
click at [75, 189] on span "3XL" at bounding box center [73, 189] width 8 height 5
type input "48"
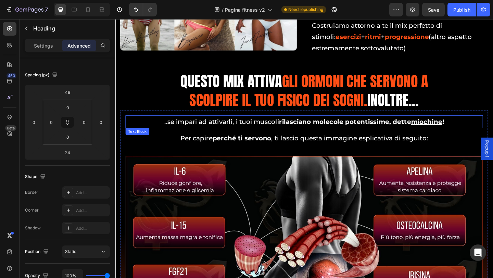
scroll to position [4114, 0]
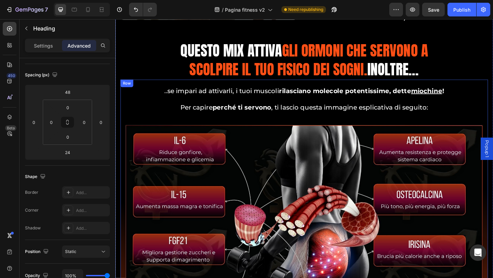
click at [313, 151] on div "..se impari ad attivarli, i tuoi muscoli rilasciano molecole potentissime, dett…" at bounding box center [320, 258] width 389 height 336
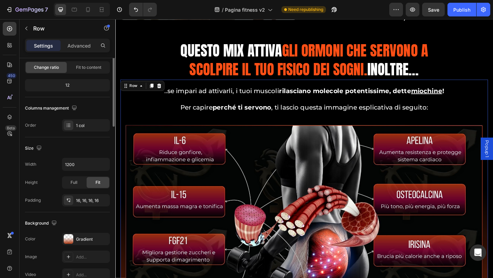
scroll to position [0, 0]
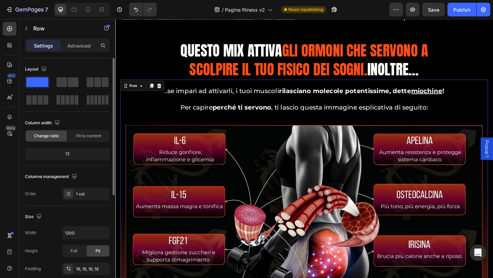
click at [278, 168] on img at bounding box center [320, 243] width 389 height 219
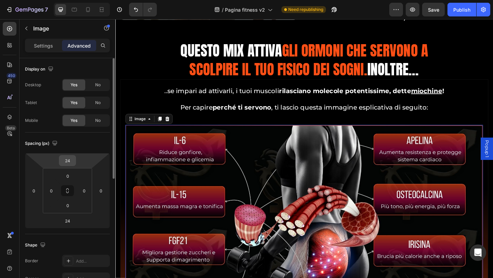
click at [67, 163] on input "24" at bounding box center [68, 160] width 14 height 10
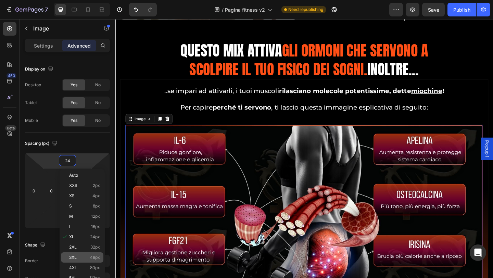
click at [79, 253] on div "3XL 48px" at bounding box center [82, 257] width 42 height 10
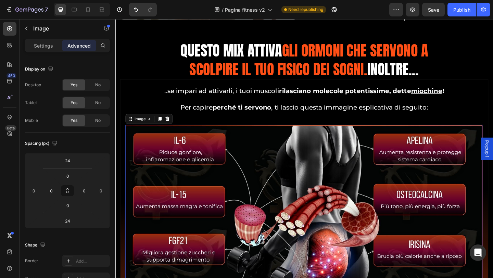
type input "48"
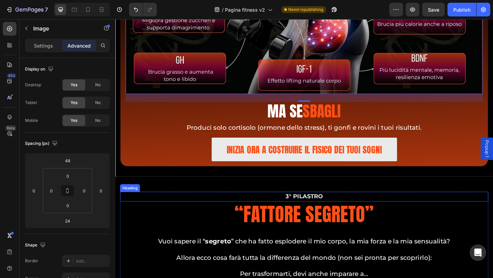
scroll to position [4388, 0]
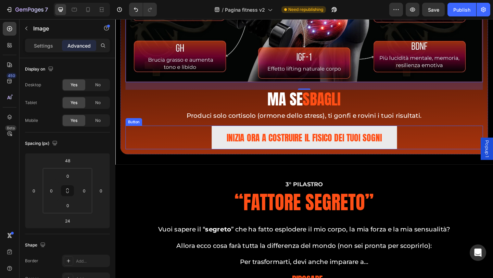
click at [422, 161] on div "INIZIA ORA a costruire il fisico dei tuoi sogni Button" at bounding box center [320, 148] width 389 height 26
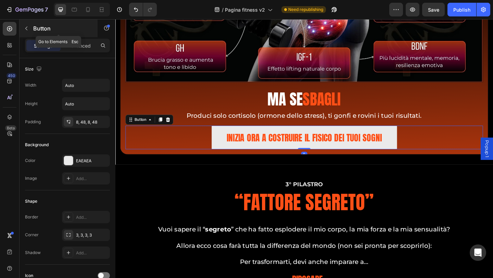
click at [75, 35] on div "Button" at bounding box center [59, 29] width 78 height 18
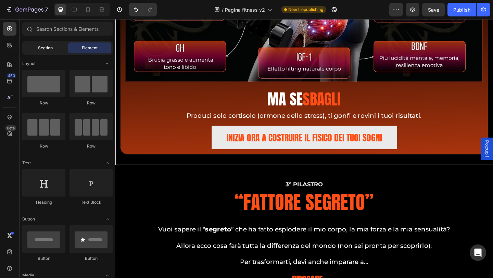
click at [54, 52] on div "Section" at bounding box center [45, 47] width 43 height 11
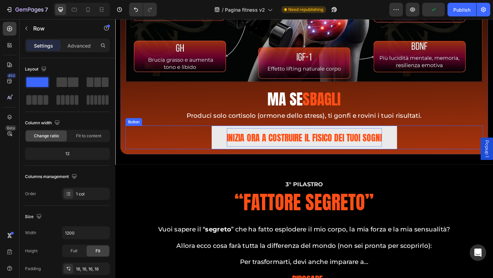
click at [257, 158] on p "INIZIA ORA a costruire il fisico dei tuoi sogni" at bounding box center [321, 148] width 169 height 21
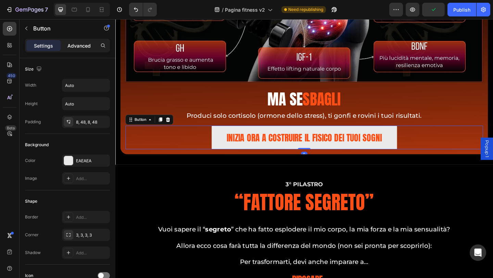
click at [83, 46] on p "Advanced" at bounding box center [78, 45] width 23 height 7
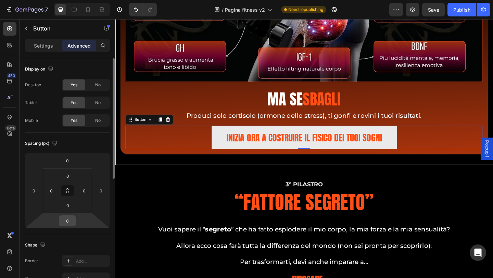
click at [64, 219] on input "0" at bounding box center [68, 221] width 14 height 10
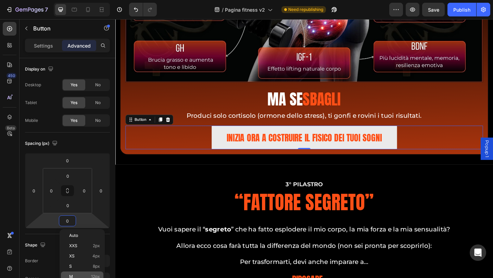
click at [87, 273] on div "M 12px" at bounding box center [82, 277] width 42 height 10
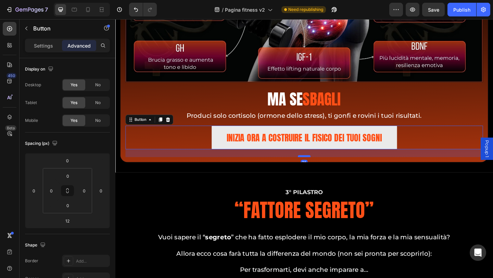
drag, startPoint x: 322, startPoint y: 185, endPoint x: 322, endPoint y: 190, distance: 4.5
click at [322, 169] on div at bounding box center [321, 168] width 14 height 2
type input "25"
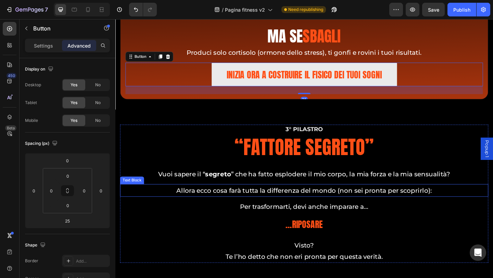
scroll to position [4525, 0]
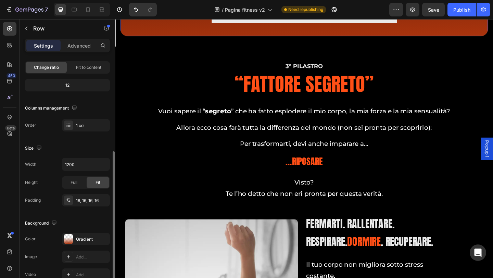
scroll to position [103, 0]
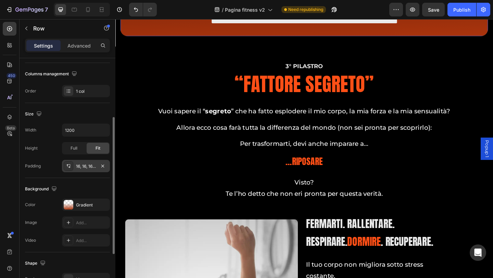
click at [91, 169] on div "16, 16, 16, 16" at bounding box center [86, 166] width 20 height 6
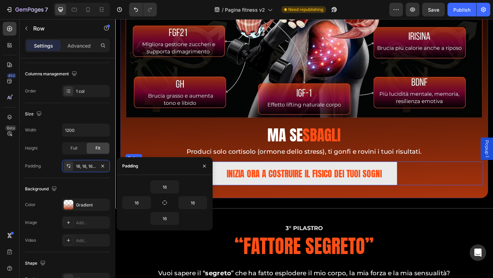
scroll to position [4388, 0]
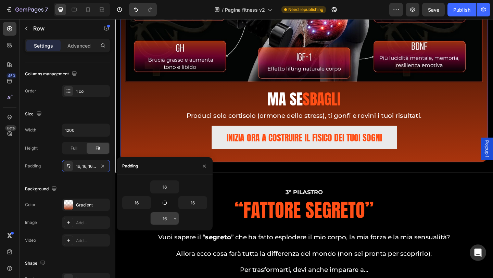
click at [170, 216] on input "16" at bounding box center [165, 218] width 28 height 12
click at [174, 219] on icon "button" at bounding box center [175, 218] width 5 height 5
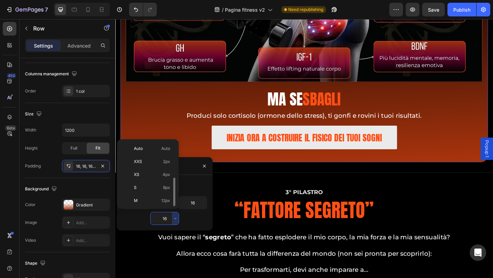
scroll to position [25, 0]
click at [153, 179] on div "M 12px" at bounding box center [146, 176] width 53 height 13
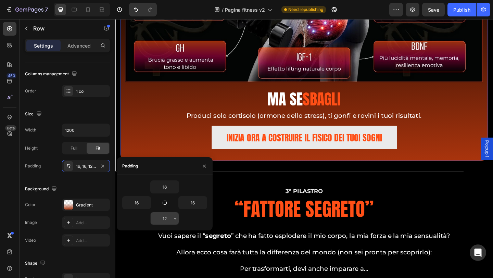
click at [168, 220] on input "12" at bounding box center [165, 218] width 28 height 12
click at [178, 220] on icon "button" at bounding box center [175, 218] width 5 height 5
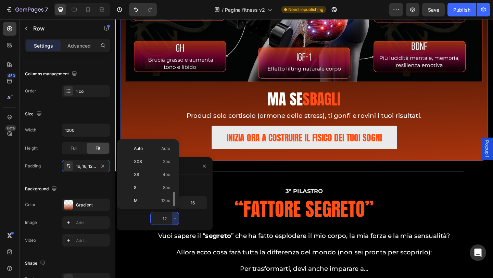
scroll to position [34, 0]
click at [162, 186] on div "L 16px" at bounding box center [146, 192] width 53 height 13
type input "16"
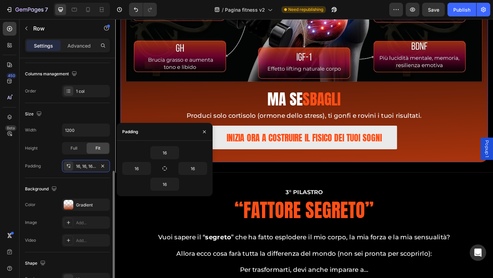
scroll to position [171, 0]
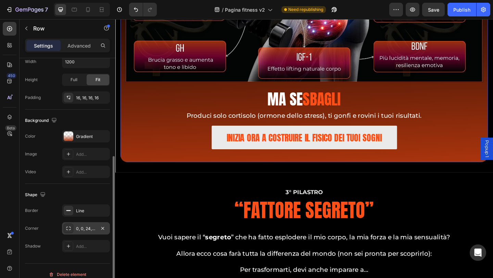
click at [86, 226] on div "0, 0, 24, 24" at bounding box center [86, 229] width 20 height 6
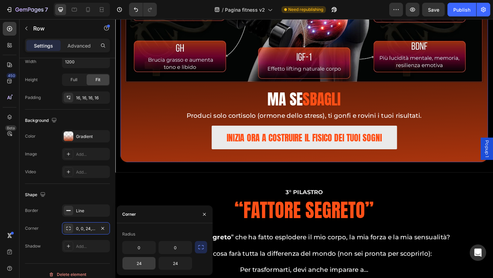
click at [146, 263] on input "24" at bounding box center [139, 263] width 33 height 12
type input "12"
click at [174, 260] on input "24" at bounding box center [175, 263] width 33 height 12
type input "12"
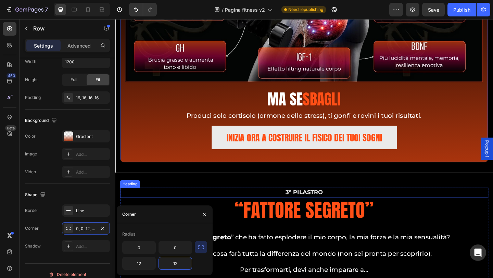
click at [302, 211] on span "3° Pilastro" at bounding box center [321, 208] width 40 height 8
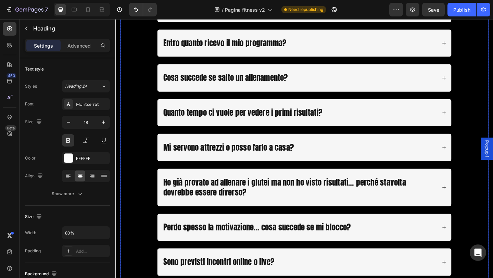
scroll to position [8395, 0]
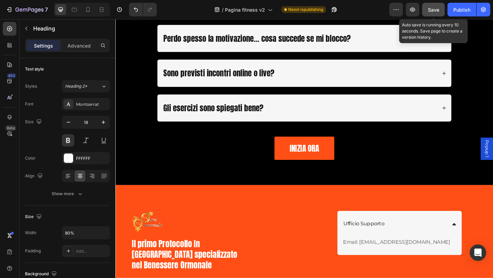
click at [440, 10] on button "Save" at bounding box center [433, 10] width 23 height 14
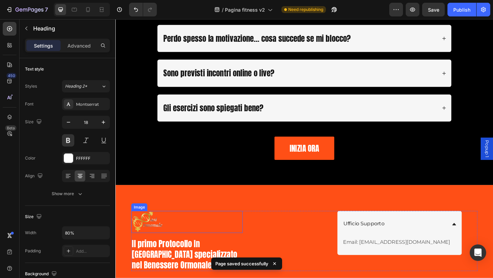
click at [157, 241] on img at bounding box center [150, 240] width 34 height 24
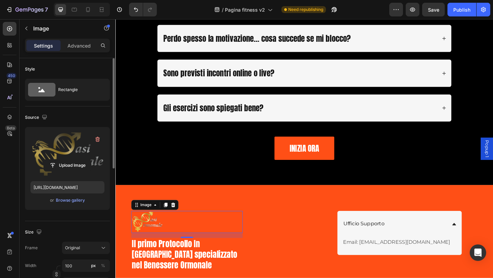
click at [68, 157] on label at bounding box center [67, 154] width 74 height 43
click at [68, 160] on input "file" at bounding box center [67, 166] width 47 height 12
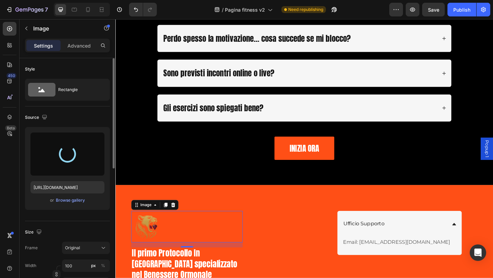
type input "[URL][DOMAIN_NAME]"
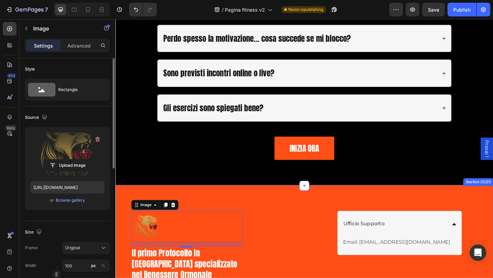
scroll to position [8464, 0]
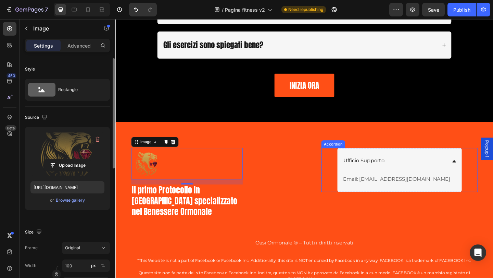
click at [414, 173] on div "Ufficio Supporto" at bounding box center [418, 173] width 113 height 12
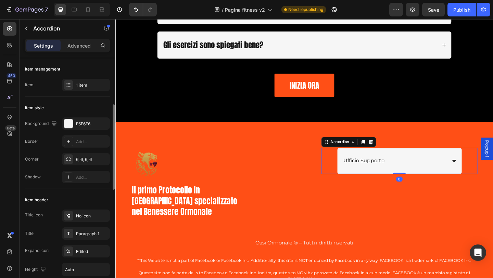
scroll to position [68, 0]
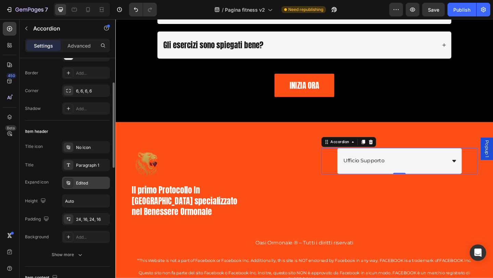
click at [87, 187] on div "Edited" at bounding box center [86, 183] width 48 height 12
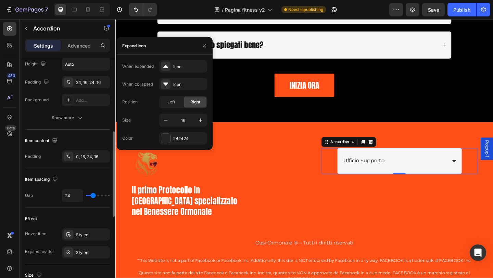
scroll to position [240, 0]
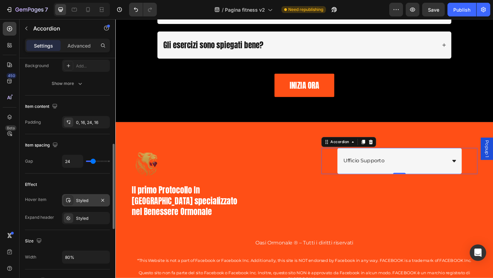
click at [82, 199] on div "Styled" at bounding box center [86, 201] width 20 height 6
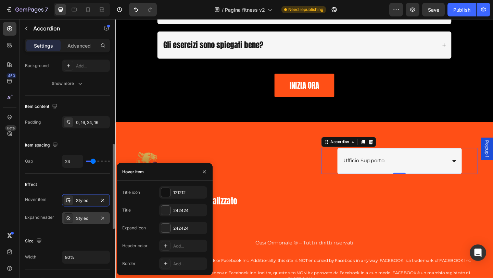
click at [81, 219] on div "Styled" at bounding box center [86, 218] width 20 height 6
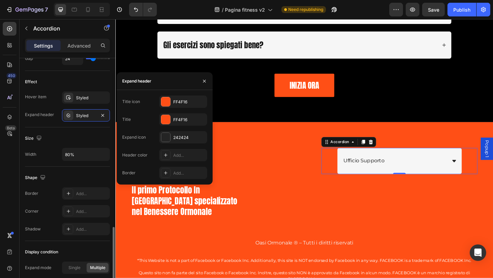
scroll to position [377, 0]
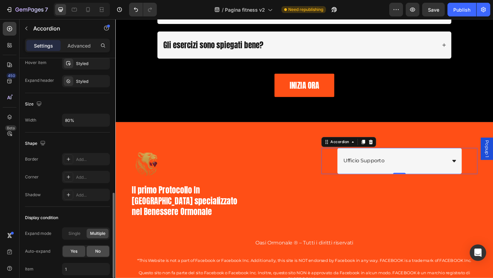
click at [96, 250] on span "No" at bounding box center [97, 251] width 5 height 6
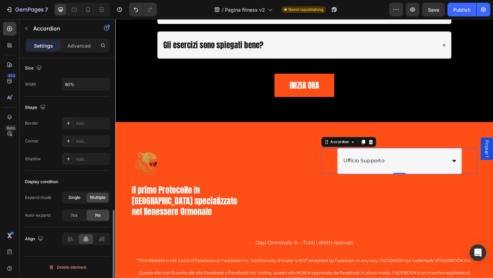
click at [76, 199] on span "Single" at bounding box center [74, 198] width 12 height 6
click at [451, 177] on div "Ufficio Supporto" at bounding box center [418, 173] width 113 height 12
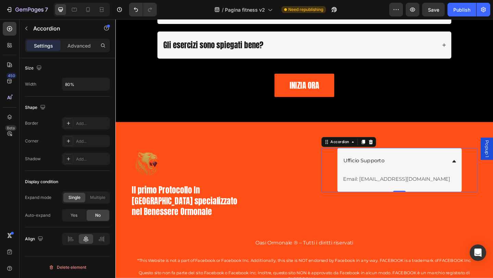
click at [451, 177] on div "Ufficio Supporto" at bounding box center [418, 173] width 113 height 12
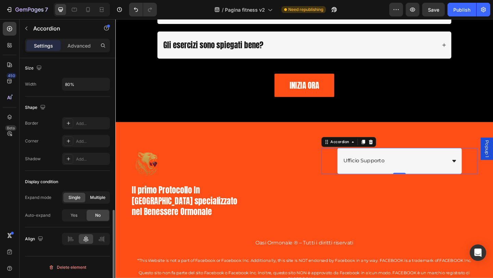
drag, startPoint x: 89, startPoint y: 197, endPoint x: 40, endPoint y: 190, distance: 49.8
click at [89, 197] on div "Multiple" at bounding box center [98, 198] width 22 height 10
click at [414, 172] on div "Ufficio Supporto" at bounding box center [418, 173] width 113 height 12
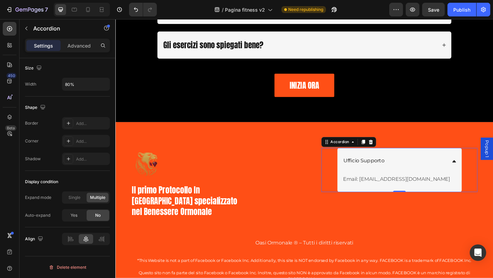
click at [414, 172] on div "Ufficio Supporto" at bounding box center [418, 173] width 113 height 12
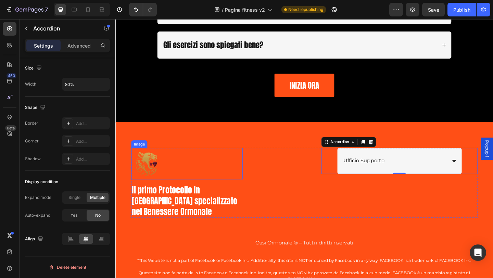
click at [146, 186] on img at bounding box center [150, 176] width 34 height 34
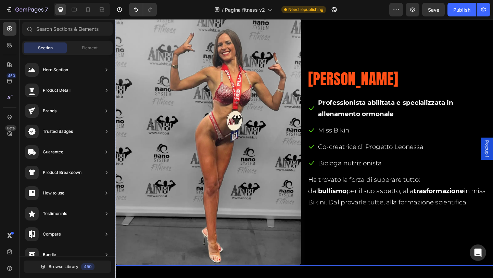
scroll to position [5957, 0]
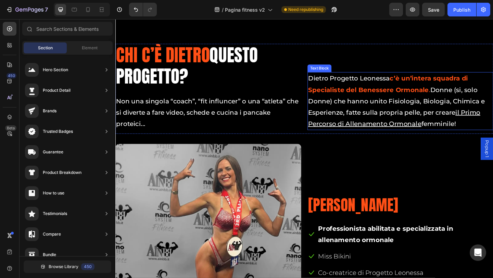
click at [478, 122] on p "Dietro Progetto Leonessa c’è un’intera squadra di Specialiste del Benessere Orm…" at bounding box center [425, 108] width 201 height 62
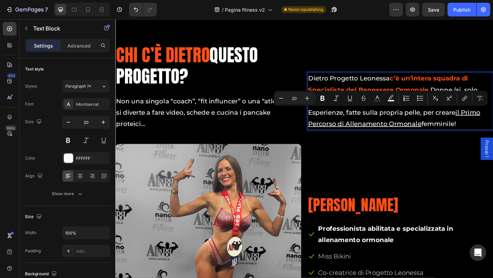
click at [486, 122] on u "il Primo Percorso di Allenamento Ormonale" at bounding box center [418, 126] width 187 height 21
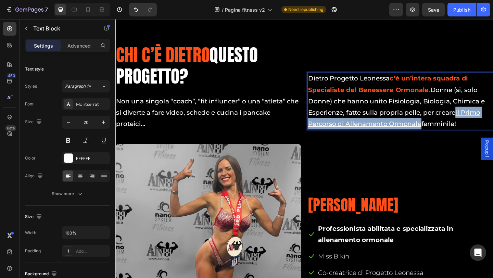
drag, startPoint x: 484, startPoint y: 121, endPoint x: 444, endPoint y: 133, distance: 42.3
click at [444, 133] on u "il Primo Percorso di Allenamento Ormonale" at bounding box center [418, 126] width 187 height 21
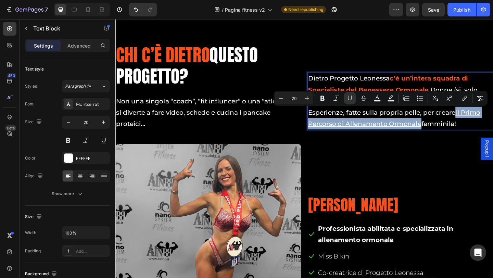
copy u "il Primo Percorso di Allenamento Ormonale"
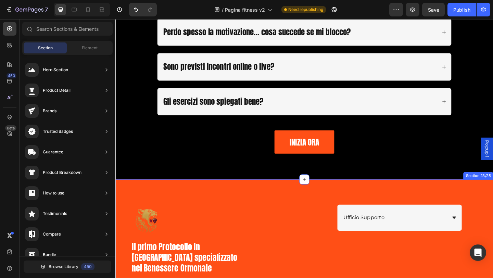
scroll to position [8539, 0]
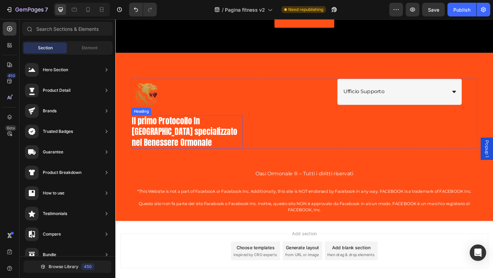
click at [153, 147] on h2 "Il primo Protocollo In [GEOGRAPHIC_DATA] specializzato nel Benessere Ormonale" at bounding box center [193, 142] width 121 height 36
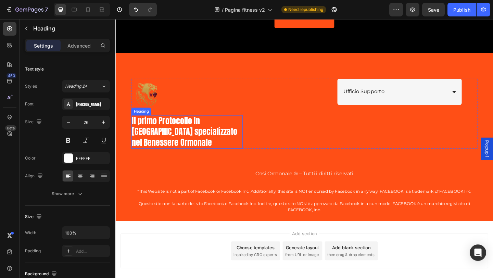
click at [153, 147] on h2 "Il primo Protocollo In [GEOGRAPHIC_DATA] specializzato nel Benessere Ormonale" at bounding box center [193, 142] width 121 height 36
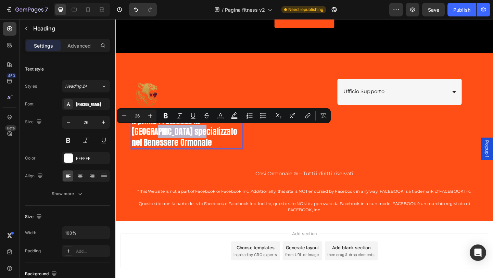
click at [151, 140] on p "Il primo Protocollo In [GEOGRAPHIC_DATA] specializzato nel Benessere Ormonale" at bounding box center [193, 141] width 120 height 35
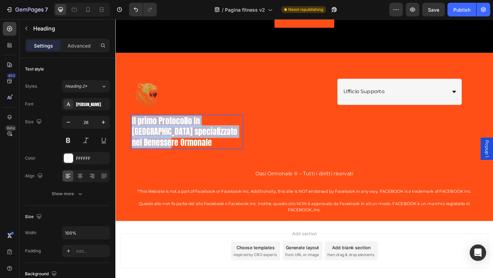
scroll to position [0, 0]
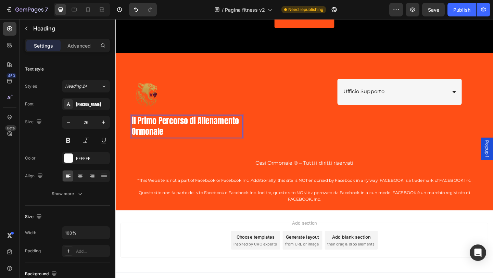
click at [136, 131] on p "il Primo Percorso di Allenamento Ormonale" at bounding box center [193, 135] width 120 height 23
click at [174, 140] on p "Il Primo Percorso di Allenamento Ormonale" at bounding box center [193, 135] width 120 height 23
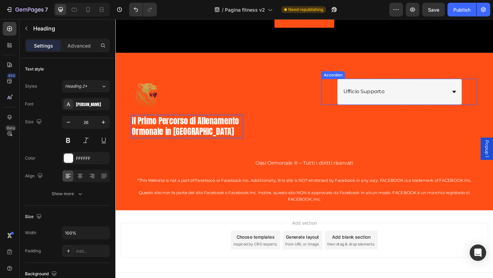
click at [488, 100] on div "Ufficio Supporto" at bounding box center [424, 98] width 169 height 28
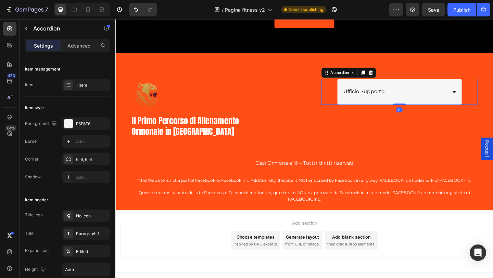
click at [65, 40] on div "Settings Advanced" at bounding box center [67, 46] width 85 height 14
click at [68, 45] on p "Advanced" at bounding box center [78, 45] width 23 height 7
type input "100%"
type input "100"
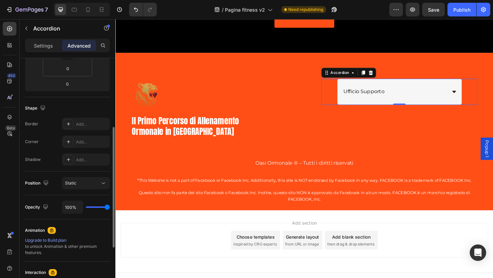
scroll to position [171, 0]
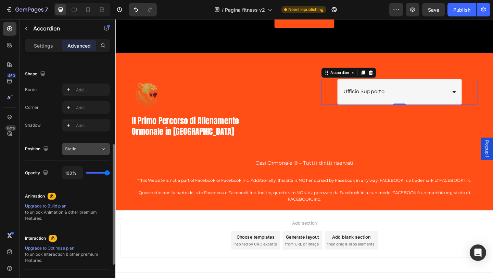
click at [76, 151] on span "Static" at bounding box center [70, 148] width 11 height 5
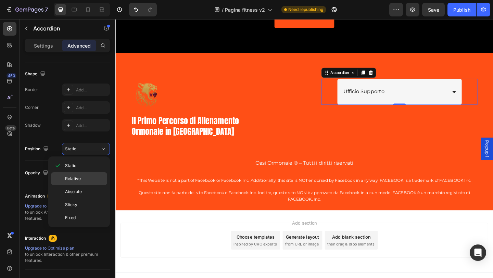
click at [79, 182] on span "Relative" at bounding box center [73, 179] width 16 height 6
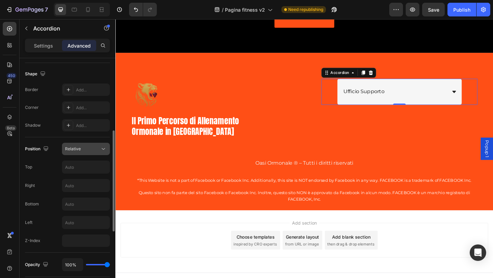
click at [84, 155] on button "Relative" at bounding box center [86, 149] width 48 height 12
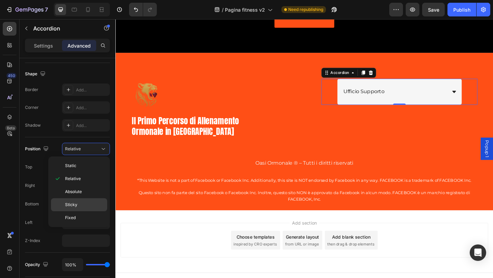
drag, startPoint x: 79, startPoint y: 202, endPoint x: 13, endPoint y: 186, distance: 67.5
click at [79, 202] on p "Sticky" at bounding box center [84, 205] width 39 height 6
type input "0"
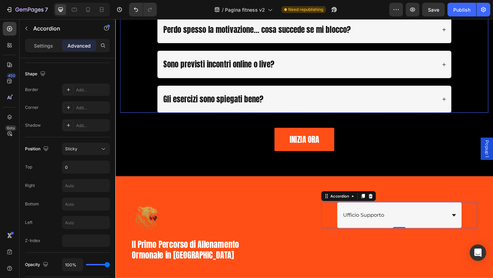
scroll to position [8548, 0]
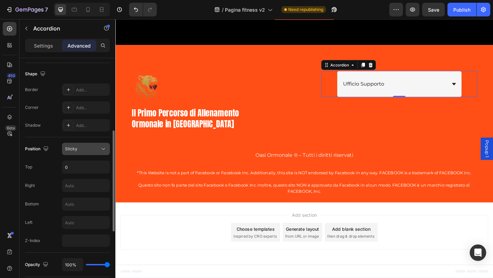
click at [90, 149] on div "Sticky" at bounding box center [82, 149] width 35 height 6
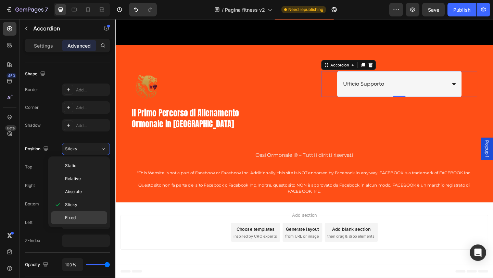
click at [75, 215] on span "Fixed" at bounding box center [70, 218] width 11 height 6
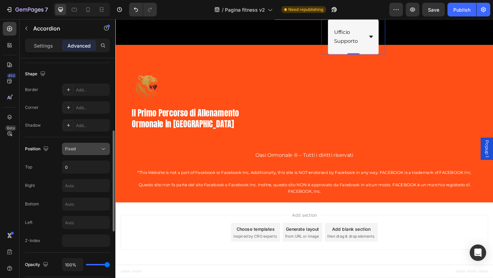
click at [83, 151] on div "Fixed" at bounding box center [82, 149] width 35 height 6
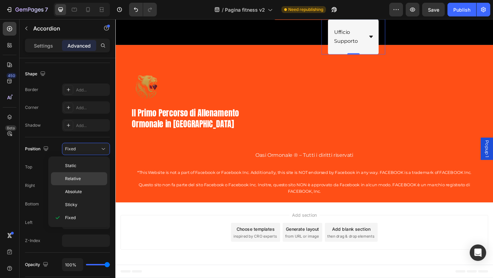
click at [82, 177] on p "Relative" at bounding box center [84, 179] width 39 height 6
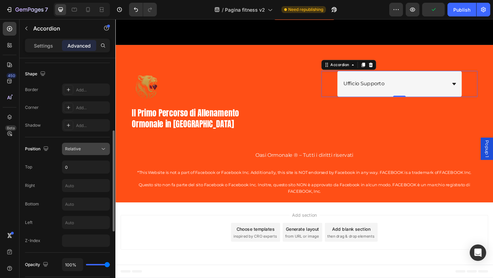
click at [84, 146] on div "Relative" at bounding box center [82, 149] width 35 height 6
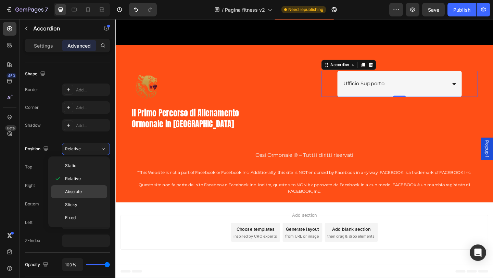
click at [79, 194] on span "Absolute" at bounding box center [73, 192] width 17 height 6
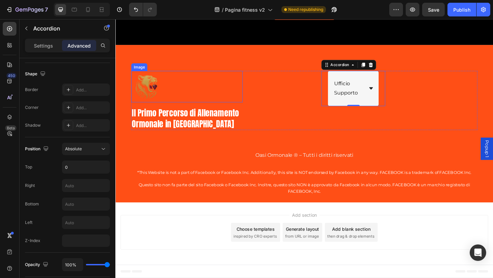
scroll to position [8480, 0]
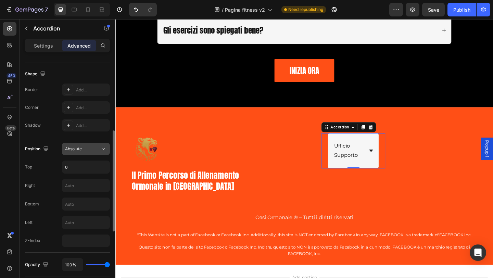
click at [83, 149] on div "Absolute" at bounding box center [82, 149] width 35 height 6
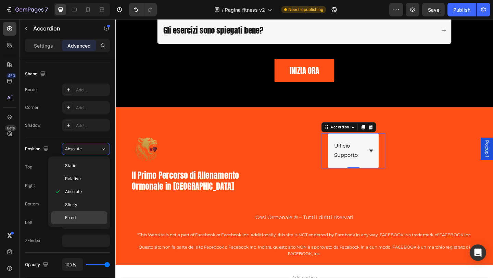
click at [77, 215] on p "Fixed" at bounding box center [84, 218] width 39 height 6
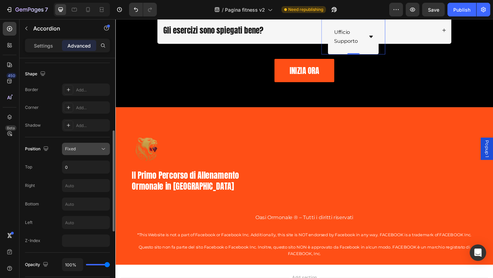
click at [71, 151] on span "Fixed" at bounding box center [70, 149] width 11 height 6
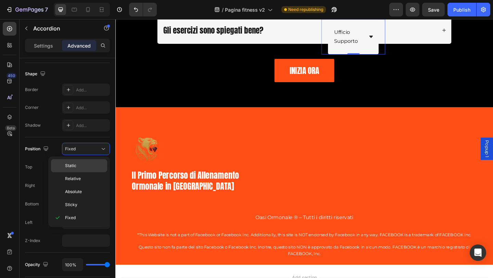
click at [83, 164] on p "Static" at bounding box center [84, 166] width 39 height 6
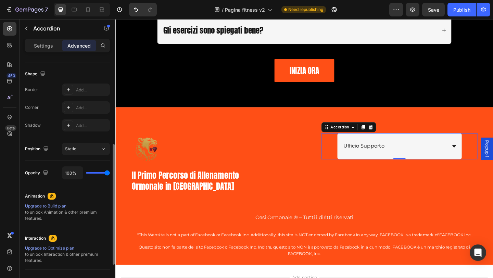
scroll to position [68, 0]
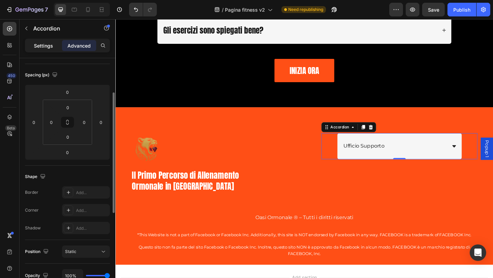
click at [46, 47] on p "Settings" at bounding box center [43, 45] width 19 height 7
type input "24"
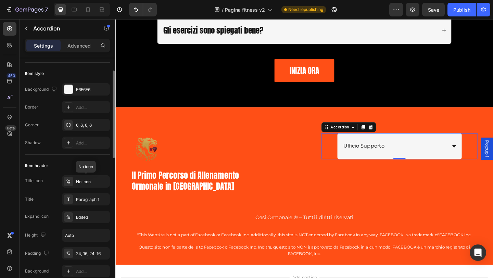
scroll to position [0, 0]
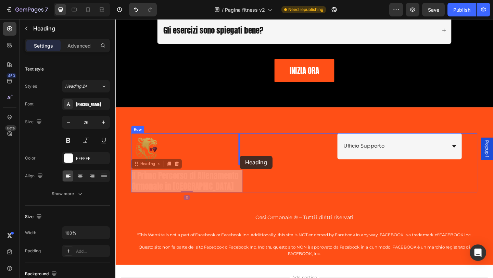
drag, startPoint x: 163, startPoint y: 193, endPoint x: 250, endPoint y: 168, distance: 90.9
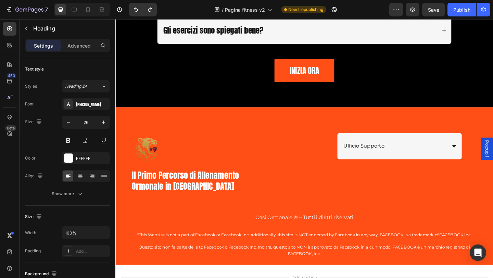
click at [190, 198] on h2 "Il Primo Percorso di Allenamento Ormonale in [GEOGRAPHIC_DATA]" at bounding box center [193, 195] width 121 height 25
click at [183, 192] on p "Il Primo Percorso di Allenamento Ormonale in [GEOGRAPHIC_DATA]" at bounding box center [193, 195] width 120 height 23
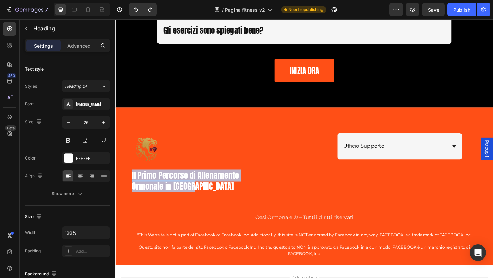
click at [183, 192] on p "Il Primo Percorso di Allenamento Ormonale in [GEOGRAPHIC_DATA]" at bounding box center [193, 195] width 120 height 23
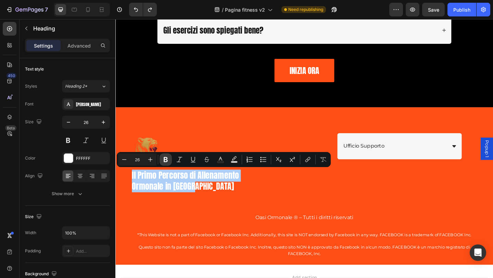
click at [169, 161] on icon "Editor contextual toolbar" at bounding box center [165, 159] width 7 height 7
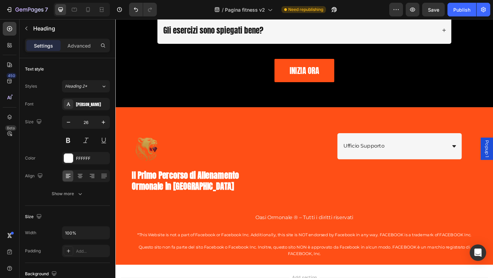
click at [173, 185] on strong "Il Primo Percorso di Allenamento Ormonale in [GEOGRAPHIC_DATA]" at bounding box center [191, 194] width 116 height 25
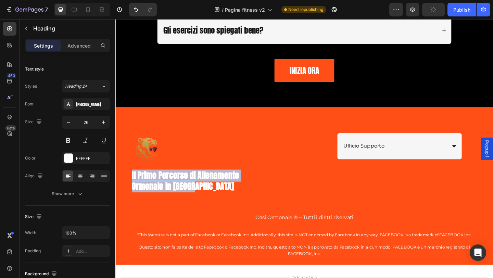
click at [173, 185] on strong "Il Primo Percorso di Allenamento Ormonale in [GEOGRAPHIC_DATA]" at bounding box center [191, 194] width 116 height 25
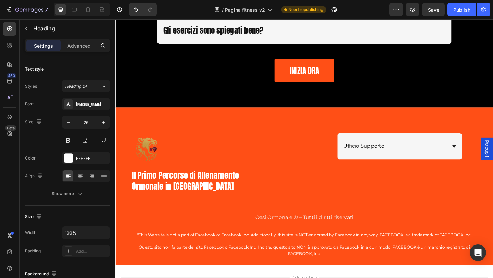
click at [176, 195] on p "Il Primo Percorso di Allenamento Ormonale in [GEOGRAPHIC_DATA]" at bounding box center [193, 195] width 120 height 23
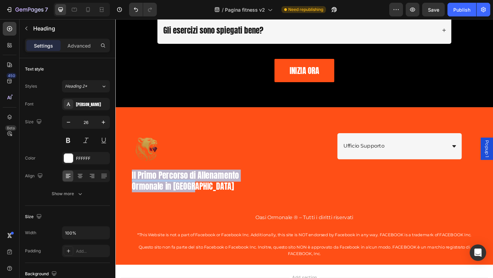
click at [176, 195] on p "Il Primo Percorso di Allenamento Ormonale in [GEOGRAPHIC_DATA]" at bounding box center [193, 195] width 120 height 23
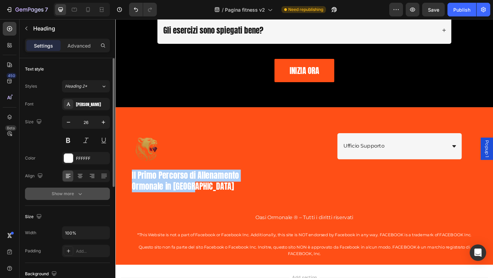
click at [77, 194] on icon "button" at bounding box center [80, 193] width 7 height 7
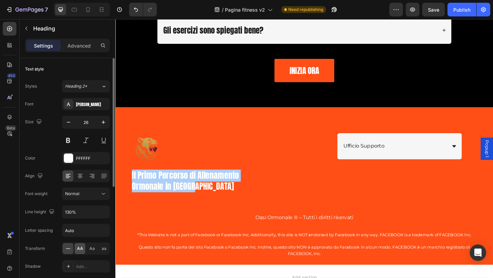
click at [79, 249] on span "AA" at bounding box center [80, 249] width 6 height 6
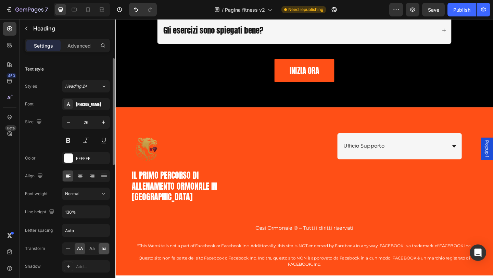
click at [104, 248] on span "aa" at bounding box center [104, 249] width 5 height 6
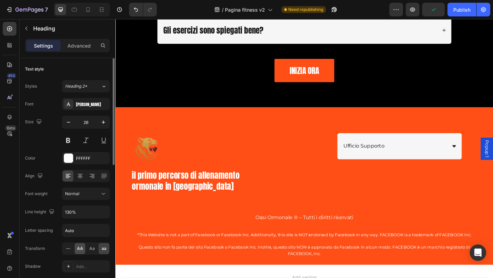
click at [83, 249] on span "AA" at bounding box center [80, 249] width 6 height 6
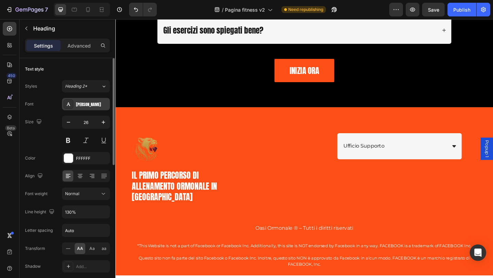
click at [84, 103] on div "[PERSON_NAME]" at bounding box center [92, 104] width 32 height 6
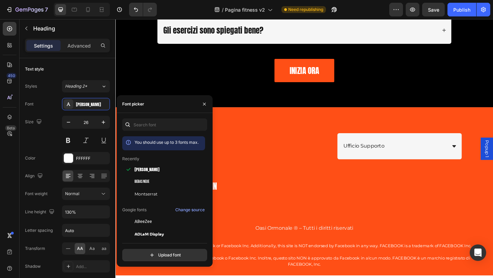
click at [158, 133] on div "You should use up to 3 fonts max. Recently [PERSON_NAME] Neue Montserrat Google…" at bounding box center [164, 190] width 85 height 143
click at [153, 127] on input "text" at bounding box center [164, 125] width 85 height 12
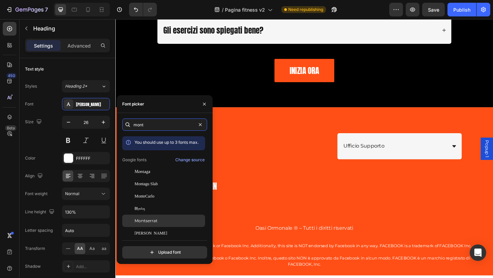
type input "mont"
click at [161, 222] on div "Montserrat" at bounding box center [169, 221] width 69 height 6
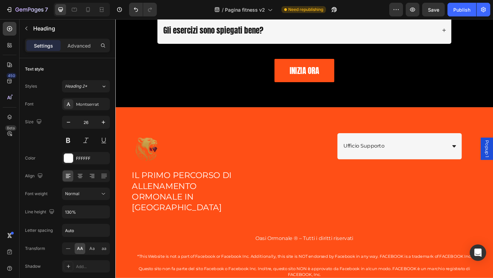
click at [166, 199] on p "Il Primo Percorso di Allenamento Ormonale in [GEOGRAPHIC_DATA]" at bounding box center [193, 207] width 120 height 46
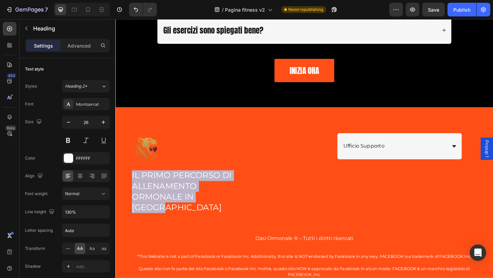
click at [166, 199] on p "Il Primo Percorso di Allenamento Ormonale in [GEOGRAPHIC_DATA]" at bounding box center [193, 207] width 120 height 46
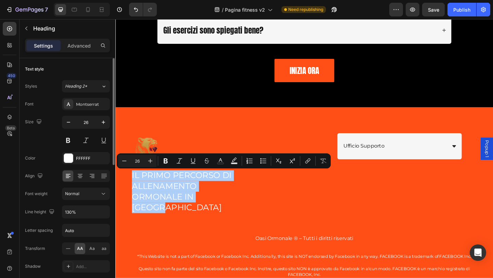
click at [83, 247] on span "AA" at bounding box center [80, 249] width 6 height 6
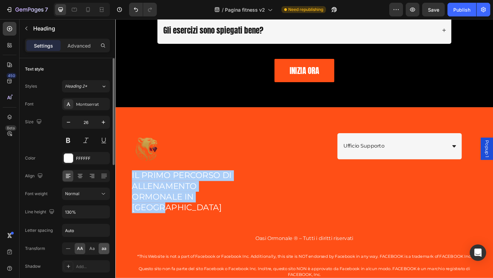
click at [104, 249] on span "aa" at bounding box center [104, 249] width 5 height 6
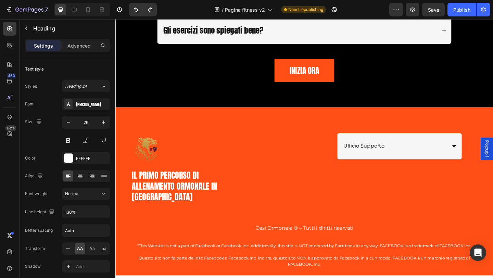
click at [250, 189] on p "Il Primo Percorso di Allenamento Ormonale in [GEOGRAPHIC_DATA]" at bounding box center [193, 201] width 120 height 35
click at [209, 236] on div "Oasi Ormonale ® – Tutti i diritti riservati Text block" at bounding box center [321, 243] width 377 height 15
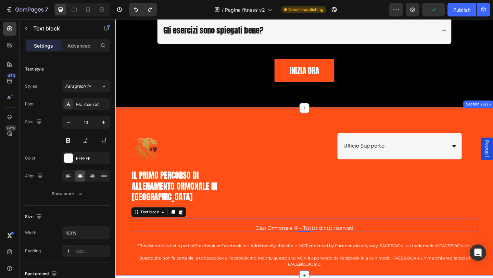
click at [215, 186] on p "Il Primo Percorso di Allenamento Ormonale in [GEOGRAPHIC_DATA]" at bounding box center [193, 201] width 120 height 35
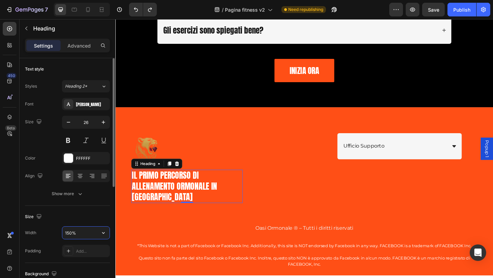
click at [93, 236] on input "150%" at bounding box center [85, 233] width 47 height 12
type input "100%"
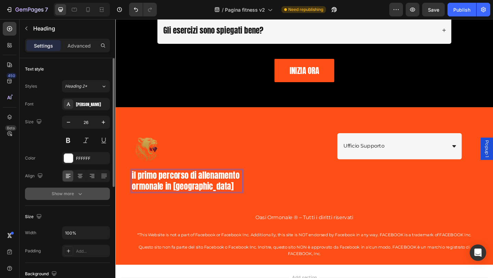
click at [79, 195] on icon "button" at bounding box center [80, 193] width 7 height 7
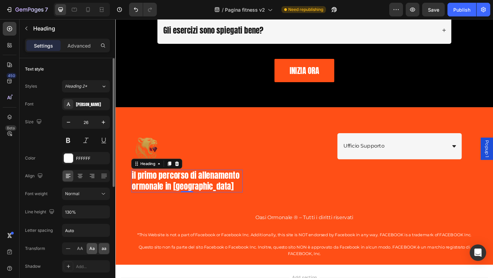
click at [94, 247] on span "Aa" at bounding box center [91, 249] width 5 height 6
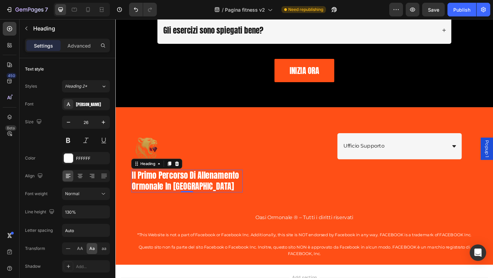
click at [138, 190] on p "Il Primo Percorso di Allenamento Ormonale in [GEOGRAPHIC_DATA]" at bounding box center [193, 195] width 120 height 23
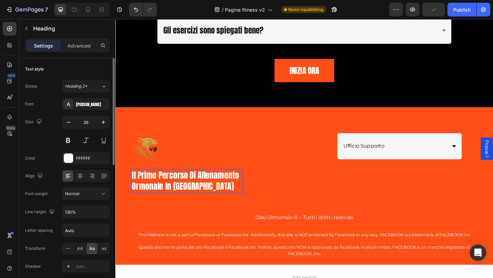
click at [89, 249] on div "Aa" at bounding box center [92, 248] width 11 height 11
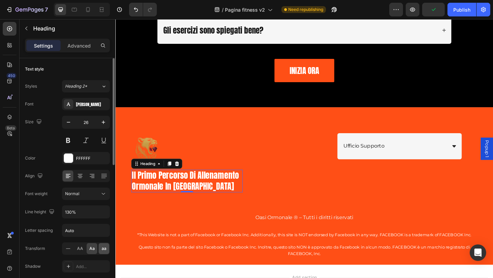
drag, startPoint x: 101, startPoint y: 247, endPoint x: 10, endPoint y: 167, distance: 121.4
click at [101, 247] on div "aa" at bounding box center [104, 248] width 11 height 11
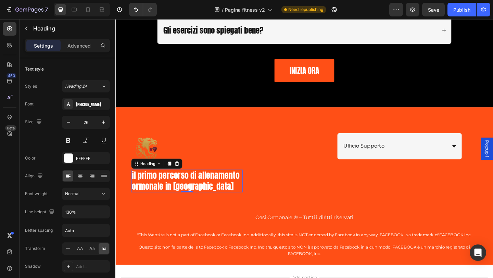
drag, startPoint x: 133, startPoint y: 186, endPoint x: 142, endPoint y: 194, distance: 12.1
click at [147, 184] on p "Il Primo Percorso di Allenamento Ormonale in [GEOGRAPHIC_DATA]" at bounding box center [193, 195] width 120 height 23
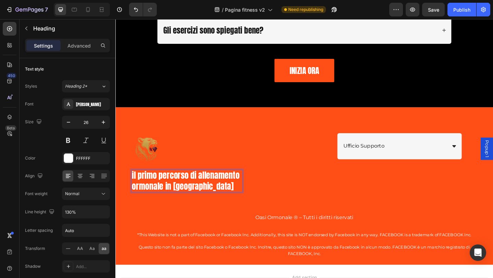
click at [138, 190] on p "Il Primo Percorso di Allenamento Ormonale in [GEOGRAPHIC_DATA]" at bounding box center [193, 195] width 120 height 23
click at [66, 250] on icon at bounding box center [68, 248] width 7 height 7
click at [135, 190] on p "l Primo Percorso di Allenamento Ormonale in [GEOGRAPHIC_DATA]" at bounding box center [193, 195] width 120 height 23
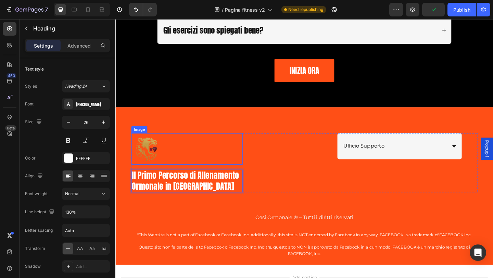
click at [178, 168] on div at bounding box center [193, 160] width 121 height 34
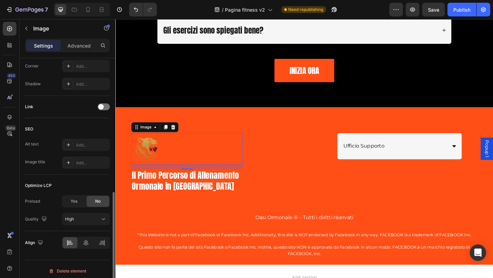
scroll to position [279, 0]
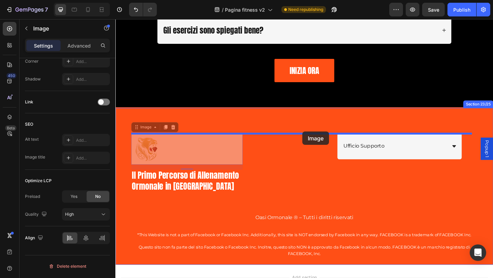
drag, startPoint x: 155, startPoint y: 160, endPoint x: 319, endPoint y: 141, distance: 164.7
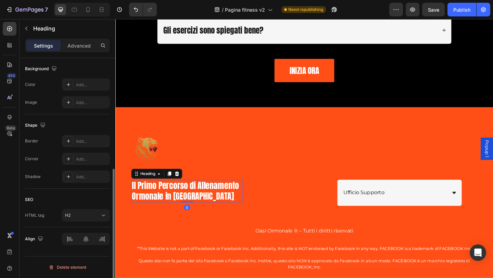
scroll to position [0, 0]
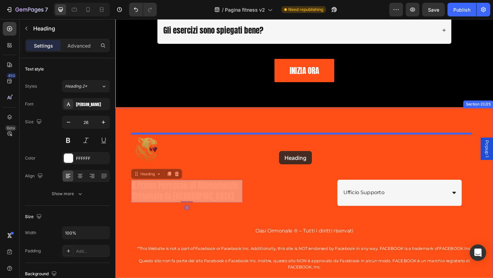
drag, startPoint x: 194, startPoint y: 196, endPoint x: 294, endPoint y: 163, distance: 105.1
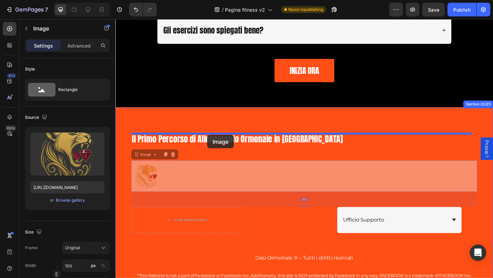
drag, startPoint x: 195, startPoint y: 158, endPoint x: 215, endPoint y: 145, distance: 23.9
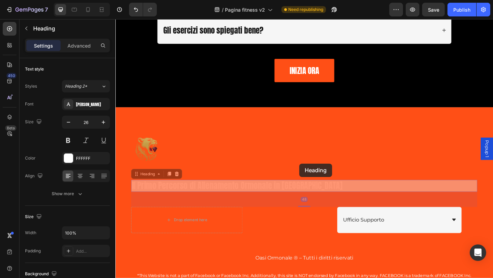
drag, startPoint x: 317, startPoint y: 194, endPoint x: 315, endPoint y: 176, distance: 17.6
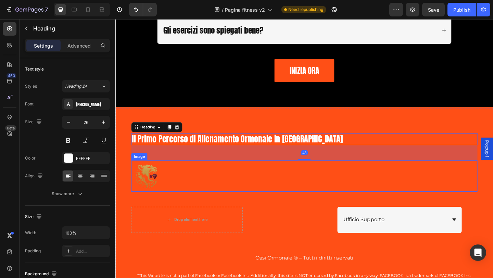
click at [299, 184] on div at bounding box center [321, 190] width 377 height 34
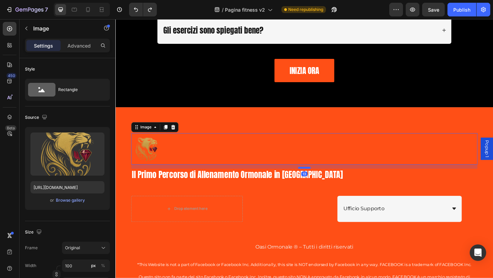
drag, startPoint x: 318, startPoint y: 193, endPoint x: 318, endPoint y: 181, distance: 12.0
click at [318, 181] on div at bounding box center [321, 181] width 14 height 2
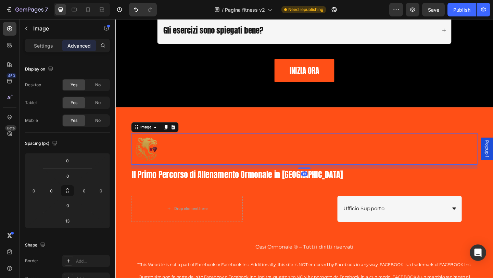
click at [234, 165] on div at bounding box center [321, 160] width 377 height 34
click at [43, 49] on p "Settings" at bounding box center [43, 45] width 19 height 7
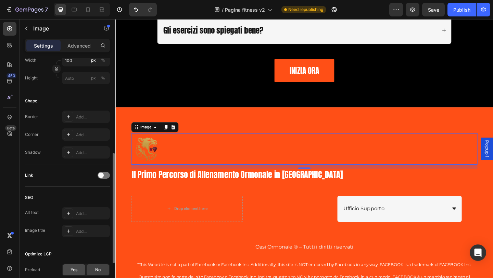
scroll to position [279, 0]
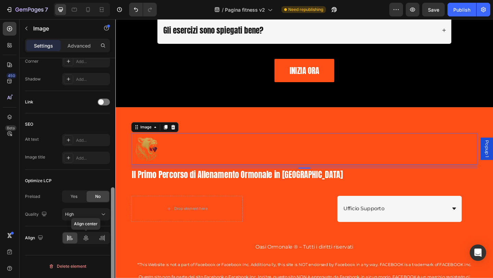
drag, startPoint x: 85, startPoint y: 239, endPoint x: 112, endPoint y: 232, distance: 27.8
click at [85, 239] on icon at bounding box center [86, 238] width 7 height 7
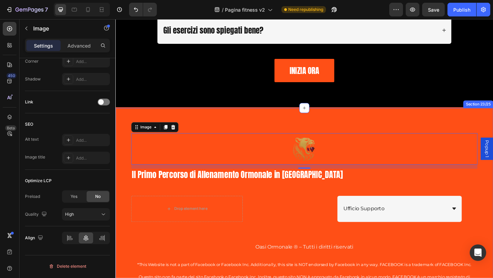
click at [192, 188] on h2 "ll Primo Percorso di Allenamento Ormonale in [GEOGRAPHIC_DATA]" at bounding box center [321, 188] width 377 height 13
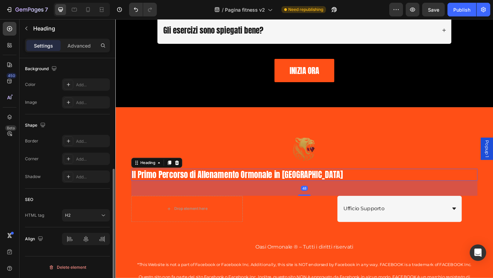
scroll to position [0, 0]
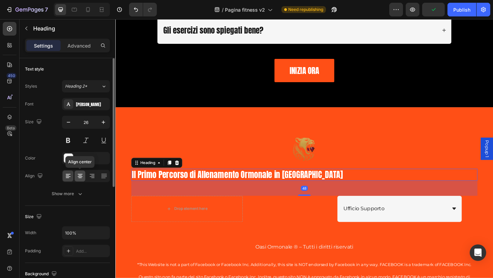
click at [79, 178] on icon at bounding box center [79, 178] width 3 height 1
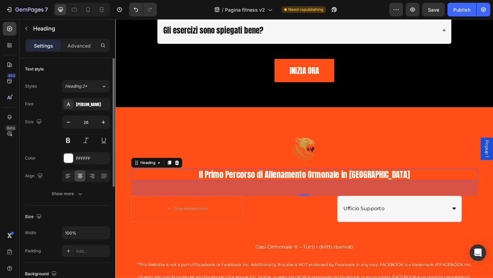
click at [74, 187] on div "Font [PERSON_NAME] Size 26 Color FFFFFF Align Show more" at bounding box center [67, 149] width 85 height 102
click at [73, 192] on div "Show more" at bounding box center [68, 193] width 32 height 7
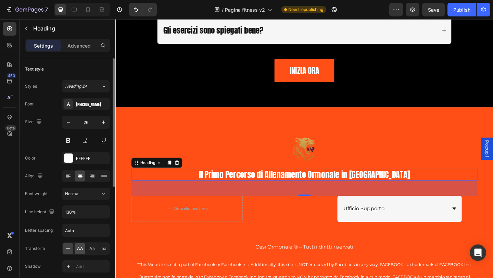
click at [80, 245] on div "AA" at bounding box center [80, 248] width 11 height 11
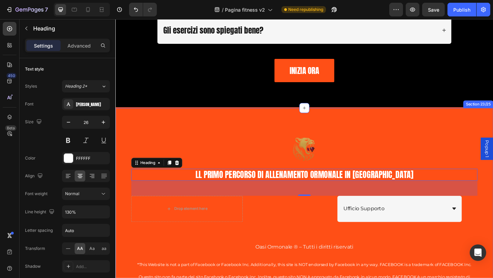
click at [323, 133] on div "Image ll Primo Percorso di Allenamento Ormonale in [GEOGRAPHIC_DATA] Heading 48…" at bounding box center [320, 216] width 411 height 203
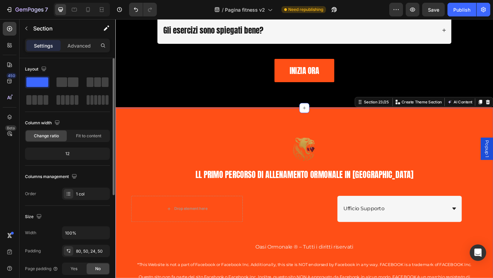
drag, startPoint x: 67, startPoint y: 47, endPoint x: 75, endPoint y: 141, distance: 94.5
click at [67, 46] on div "Advanced" at bounding box center [79, 45] width 34 height 11
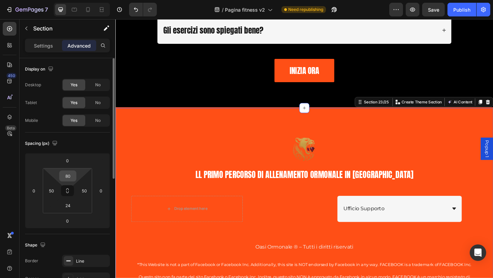
click at [69, 177] on input "80" at bounding box center [68, 176] width 14 height 10
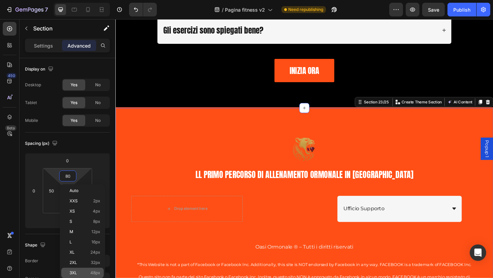
click at [93, 269] on div "3XL 48px" at bounding box center [82, 273] width 42 height 10
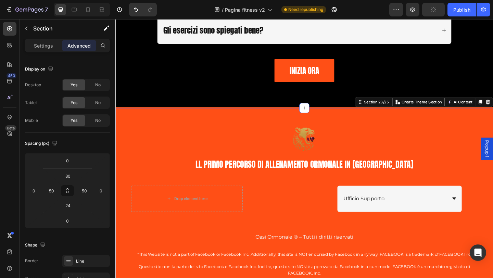
type input "48"
click at [332, 150] on img at bounding box center [321, 149] width 34 height 34
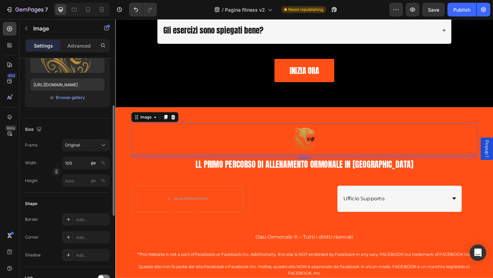
scroll to position [68, 0]
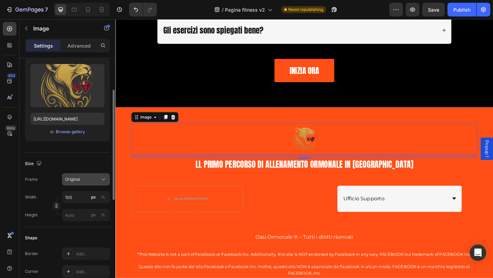
click at [82, 183] on div "Original" at bounding box center [82, 179] width 34 height 6
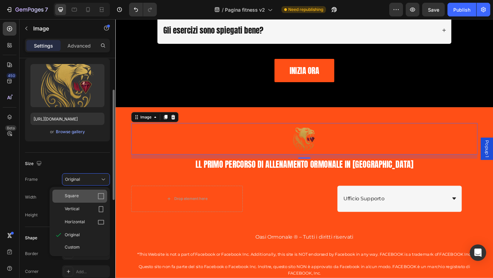
click at [81, 197] on div "Square" at bounding box center [85, 196] width 40 height 7
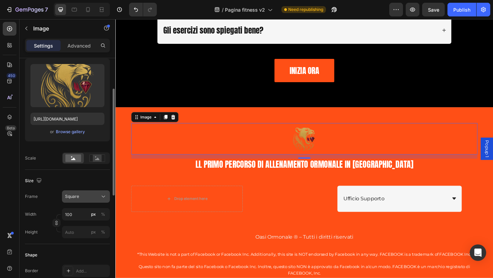
click at [81, 197] on div "Square" at bounding box center [82, 197] width 34 height 6
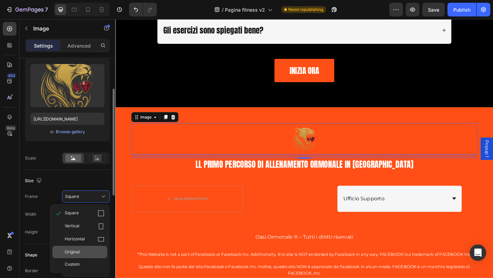
click at [79, 252] on div "Original" at bounding box center [85, 252] width 40 height 6
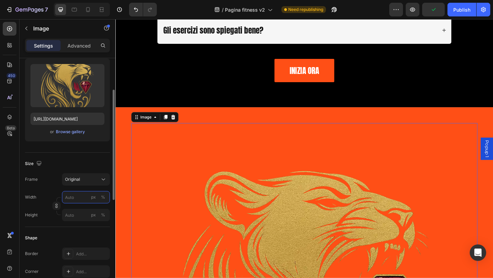
click at [78, 202] on input "px %" at bounding box center [86, 197] width 48 height 12
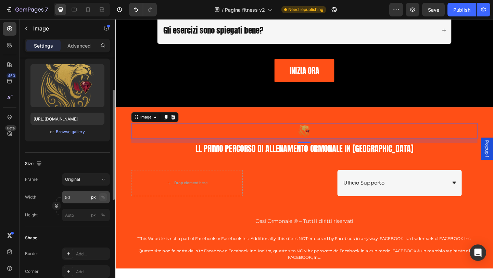
click at [103, 199] on div "%" at bounding box center [103, 197] width 4 height 6
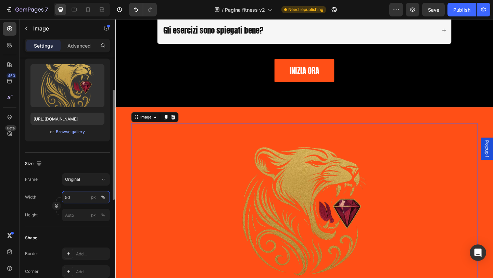
click at [82, 198] on input "50" at bounding box center [86, 197] width 48 height 12
type input "5"
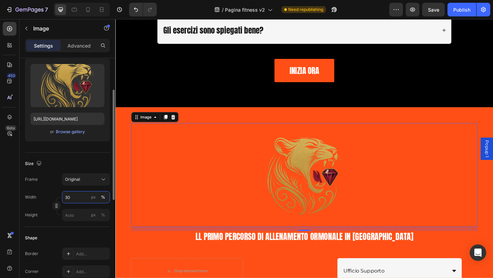
drag, startPoint x: 72, startPoint y: 198, endPoint x: 65, endPoint y: 198, distance: 6.5
click at [65, 198] on input "30" at bounding box center [86, 197] width 48 height 12
type input "20"
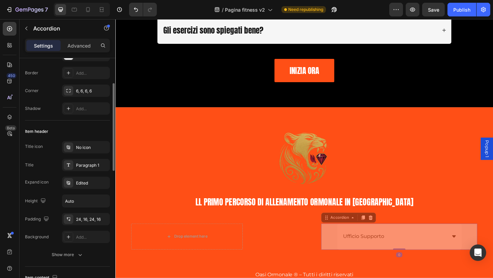
scroll to position [0, 0]
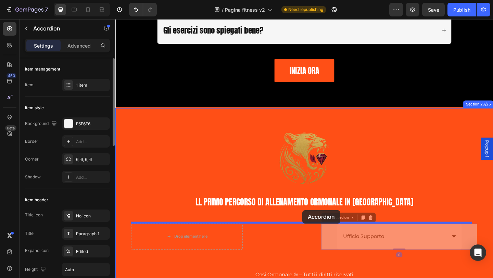
drag, startPoint x: 359, startPoint y: 234, endPoint x: 319, endPoint y: 227, distance: 40.3
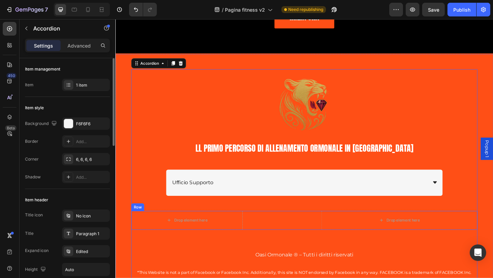
scroll to position [8548, 0]
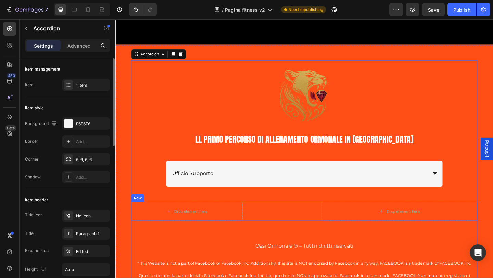
click at [268, 226] on div "Drop element here Drop element here Row Row" at bounding box center [321, 228] width 377 height 21
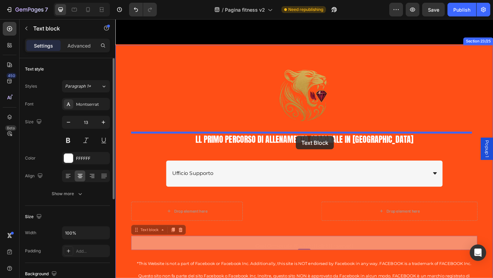
drag, startPoint x: 304, startPoint y: 265, endPoint x: 312, endPoint y: 146, distance: 119.1
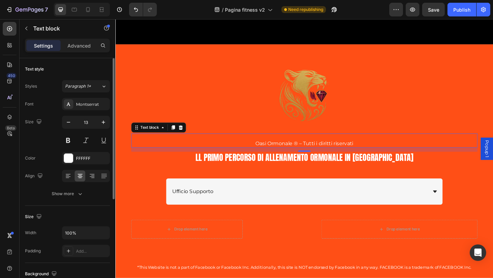
click at [290, 153] on span "Oasi Ormonale ® – Tutti i diritti riservati" at bounding box center [321, 154] width 107 height 7
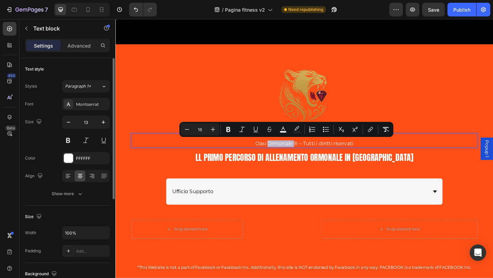
click at [296, 153] on span "Oasi Ormonale ® – Tutti i diritti riservati" at bounding box center [321, 154] width 107 height 7
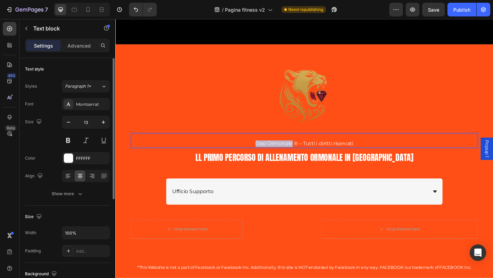
drag, startPoint x: 305, startPoint y: 154, endPoint x: 265, endPoint y: 154, distance: 40.4
click at [268, 154] on span "Oasi Ormonale ® – Tutti i diritti riservati" at bounding box center [321, 154] width 107 height 7
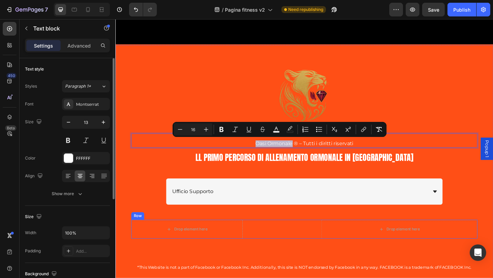
click at [267, 241] on div "Drop element here Drop element here Row Row" at bounding box center [321, 247] width 377 height 21
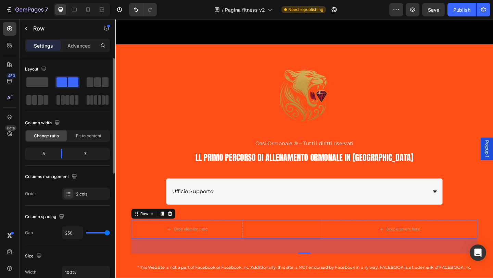
click at [274, 256] on div "Drop element here Drop element here Row Row 48" at bounding box center [321, 247] width 377 height 21
click at [174, 230] on icon at bounding box center [175, 230] width 4 height 5
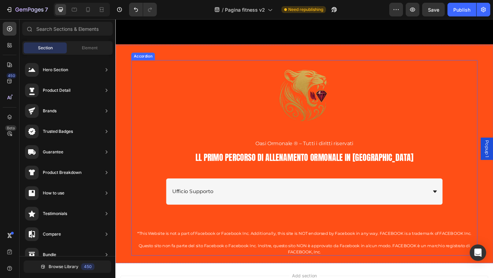
click at [311, 201] on div "Ufficio Supporto" at bounding box center [315, 207] width 279 height 12
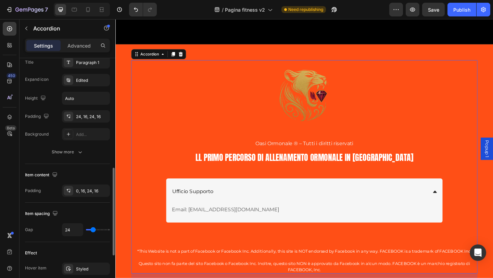
scroll to position [205, 0]
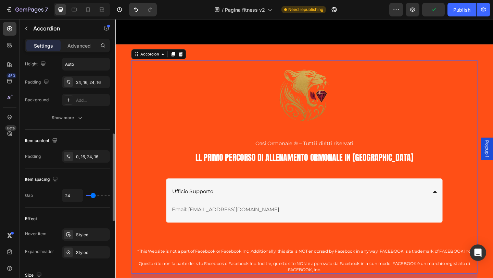
type input "14"
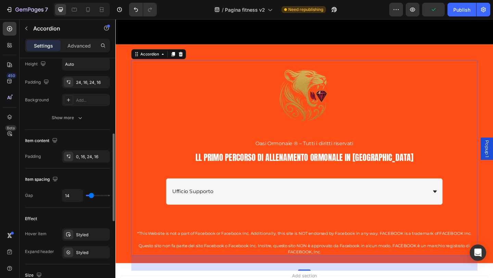
type input "3"
type input "2"
type input "3"
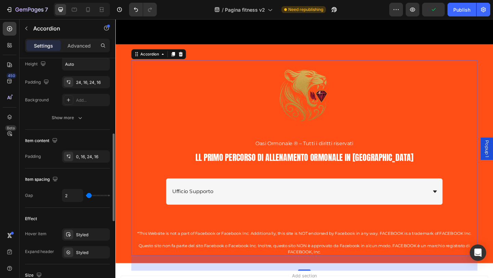
type input "3"
type input "5"
type input "6"
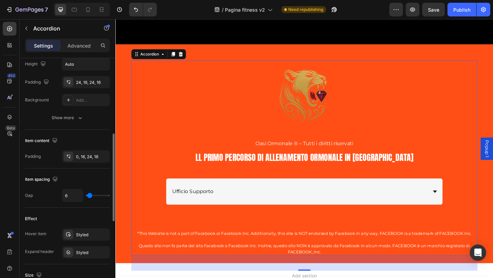
type input "0"
drag, startPoint x: 93, startPoint y: 197, endPoint x: 81, endPoint y: 197, distance: 12.0
type input "0"
click at [86, 196] on input "range" at bounding box center [98, 195] width 24 height 1
click at [211, 207] on span "Ufficio Supporto" at bounding box center [199, 206] width 45 height 7
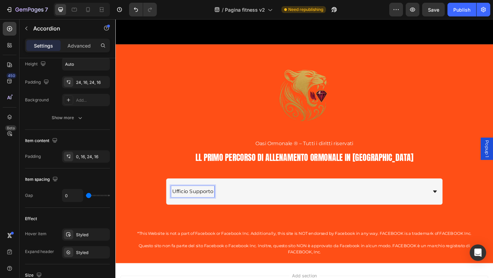
click at [264, 204] on div "Ufficio Supporto" at bounding box center [315, 207] width 279 height 12
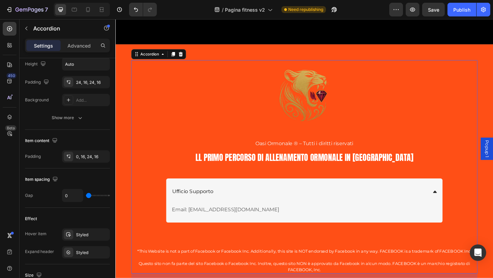
click at [264, 204] on div "Ufficio Supporto" at bounding box center [315, 207] width 279 height 12
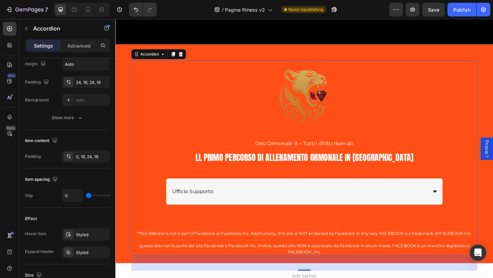
click at [469, 211] on div "Ufficio Supporto" at bounding box center [321, 206] width 376 height 28
click at [152, 204] on div "Ufficio Supporto" at bounding box center [321, 206] width 376 height 28
click at [175, 219] on div "Ufficio Supporto" at bounding box center [321, 206] width 301 height 28
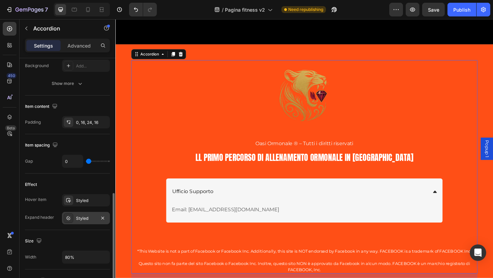
scroll to position [274, 0]
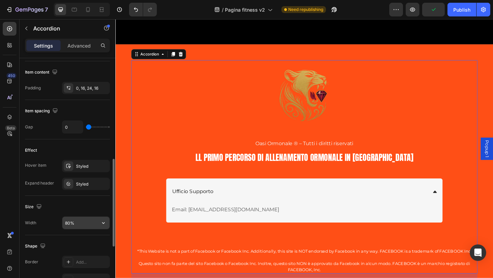
click at [78, 227] on input "80%" at bounding box center [85, 223] width 47 height 12
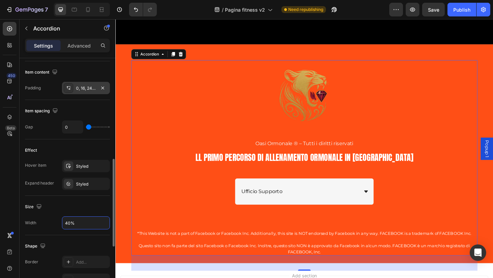
type input "40%"
click at [73, 92] on div at bounding box center [69, 88] width 10 height 10
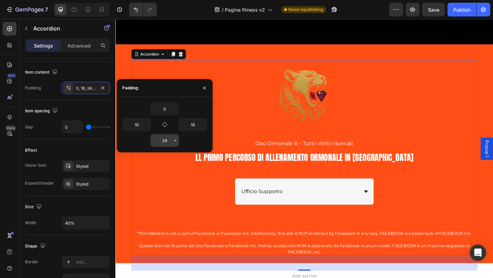
click at [169, 139] on input "24" at bounding box center [165, 140] width 28 height 12
type input "0"
click at [316, 201] on div "Ufficio Supporto" at bounding box center [315, 207] width 128 height 12
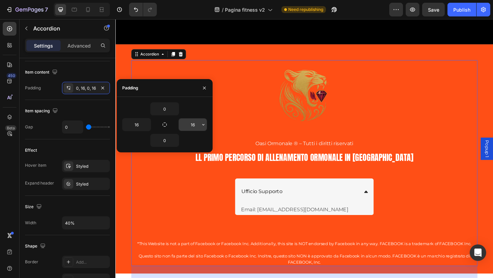
click at [198, 126] on input "16" at bounding box center [193, 125] width 28 height 12
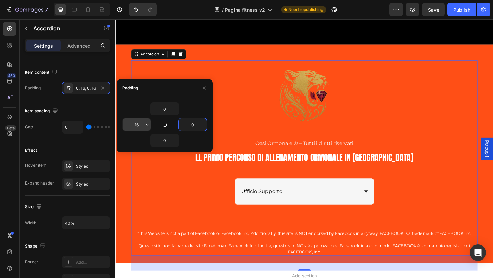
type input "0"
click at [141, 125] on input "16" at bounding box center [137, 125] width 28 height 12
type input "0"
click at [311, 217] on div "Ufficio Supporto" at bounding box center [321, 206] width 150 height 28
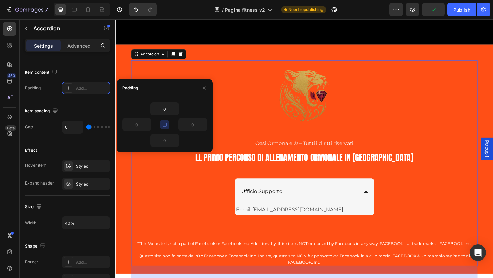
click at [313, 214] on div "Ufficio Supporto" at bounding box center [321, 206] width 150 height 28
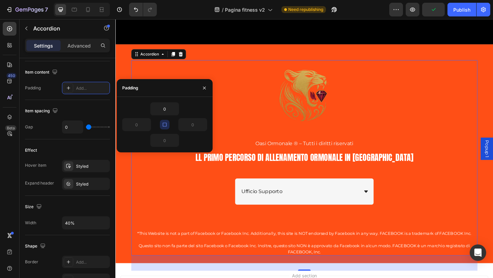
click at [313, 214] on div "Ufficio Supporto" at bounding box center [321, 206] width 150 height 28
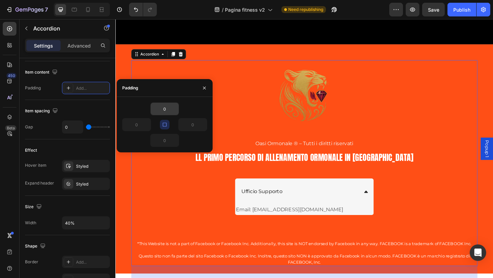
click at [164, 105] on input "0" at bounding box center [165, 109] width 28 height 12
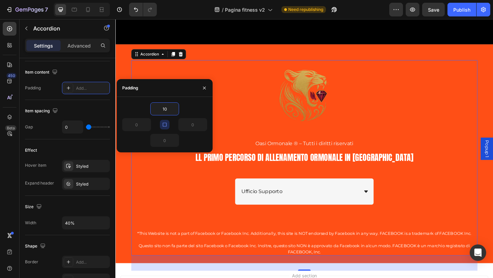
type input "10"
click at [166, 125] on icon "button" at bounding box center [165, 125] width 4 height 4
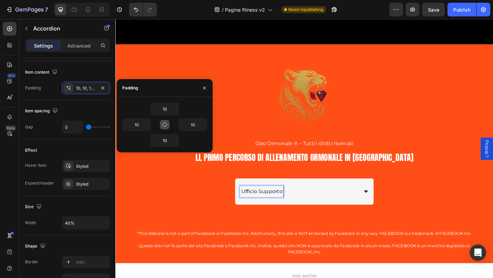
click at [322, 210] on div "Ufficio Supporto" at bounding box center [315, 207] width 128 height 12
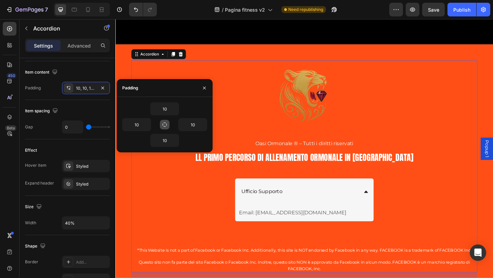
click at [320, 209] on div "Ufficio Supporto" at bounding box center [315, 207] width 128 height 12
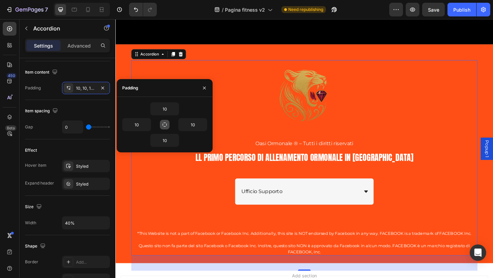
click at [325, 203] on div "Ufficio Supporto" at bounding box center [315, 207] width 128 height 12
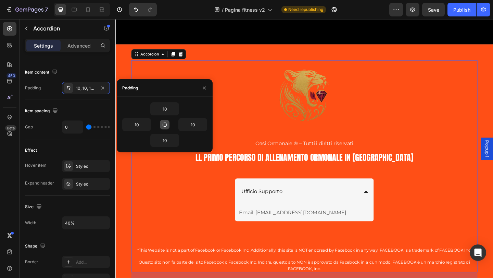
click at [324, 203] on div "Ufficio Supporto" at bounding box center [315, 207] width 128 height 12
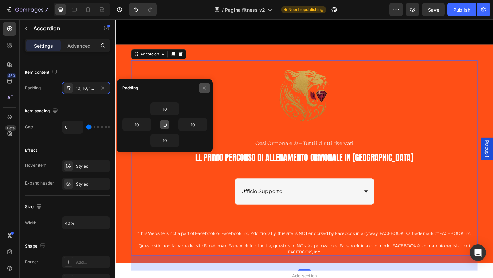
click at [202, 87] on icon "button" at bounding box center [204, 87] width 5 height 5
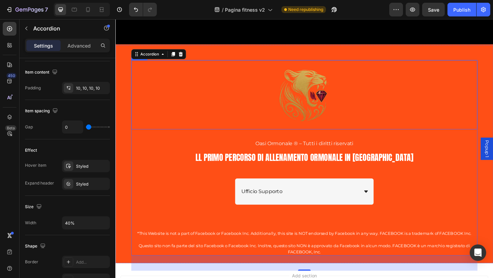
click at [335, 111] on img at bounding box center [320, 101] width 75 height 75
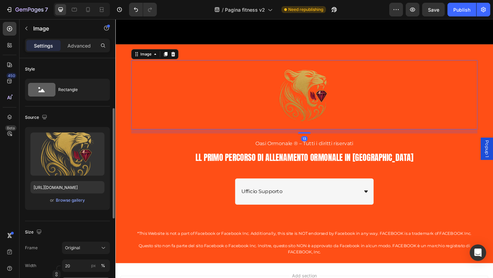
scroll to position [34, 0]
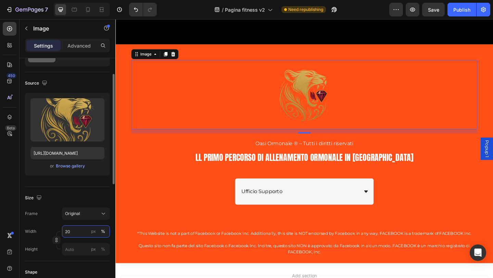
click at [70, 234] on input "20" at bounding box center [86, 231] width 48 height 12
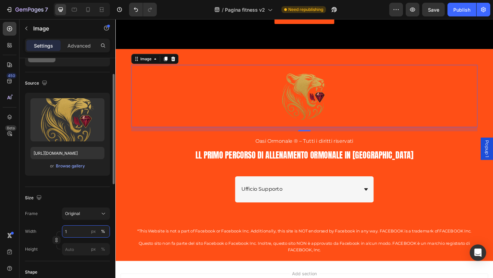
type input "15"
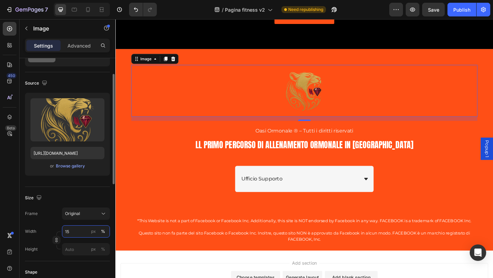
scroll to position [8548, 0]
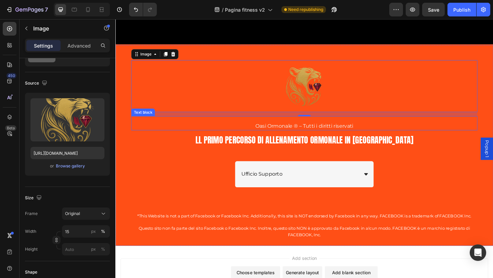
click at [292, 133] on span "Oasi Ormonale ® – Tutti i diritti riservati" at bounding box center [321, 135] width 107 height 7
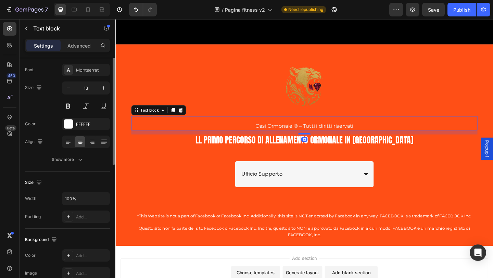
scroll to position [0, 0]
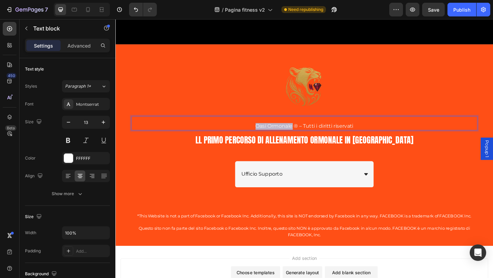
drag, startPoint x: 304, startPoint y: 135, endPoint x: 264, endPoint y: 136, distance: 40.4
click at [268, 136] on span "Oasi Ormonale ® – Tutti i diritti riservati" at bounding box center [321, 135] width 107 height 7
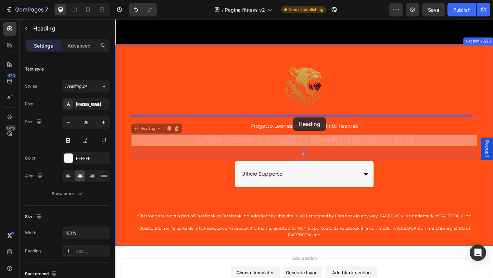
drag, startPoint x: 303, startPoint y: 149, endPoint x: 309, endPoint y: 126, distance: 23.3
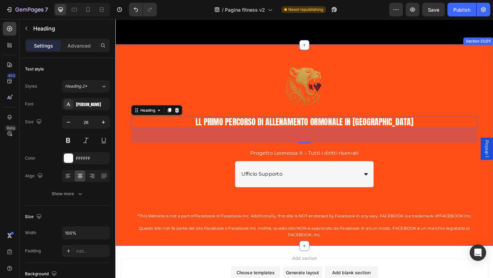
click at [415, 216] on div "Image ll Primo Percorso di Allenamento Ormonale in [GEOGRAPHIC_DATA] Heading 48…" at bounding box center [321, 161] width 377 height 194
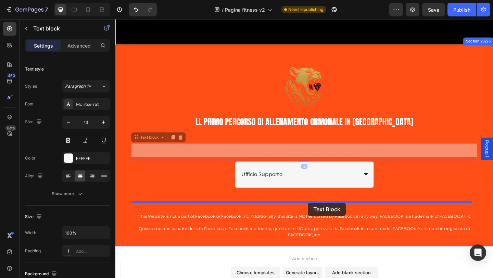
drag, startPoint x: 330, startPoint y: 163, endPoint x: 327, endPoint y: 219, distance: 56.6
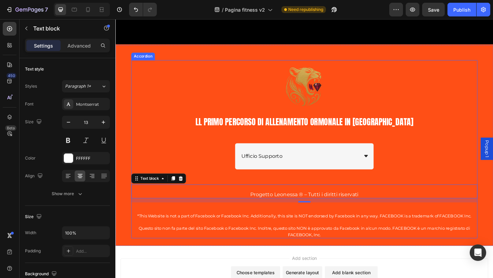
click at [421, 166] on div "Ufficio Supporto" at bounding box center [321, 168] width 376 height 28
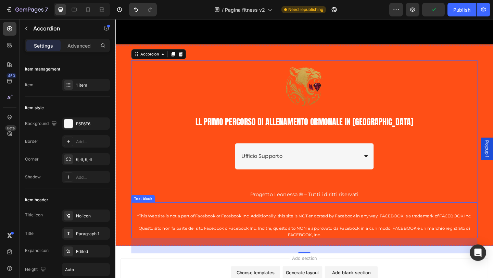
click at [331, 225] on div "*This Website is not a part of Facebook or Facebook Inc. Additionally, this sit…" at bounding box center [321, 238] width 377 height 39
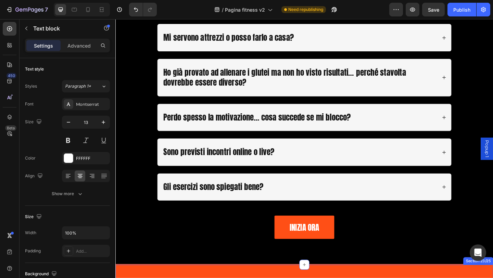
scroll to position [8309, 0]
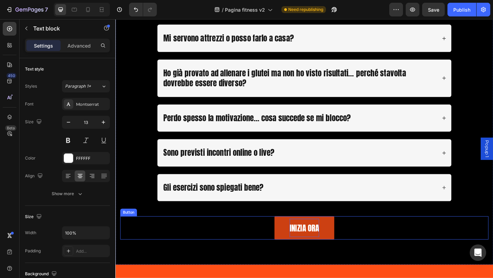
click at [332, 250] on span "inizia ora" at bounding box center [321, 246] width 32 height 13
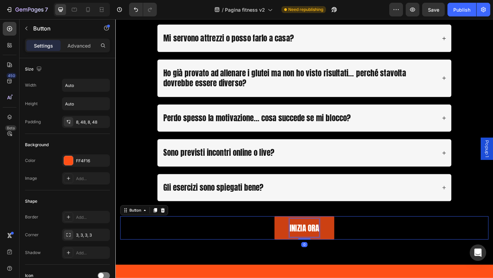
click at [333, 250] on span "inizia ora" at bounding box center [321, 246] width 32 height 13
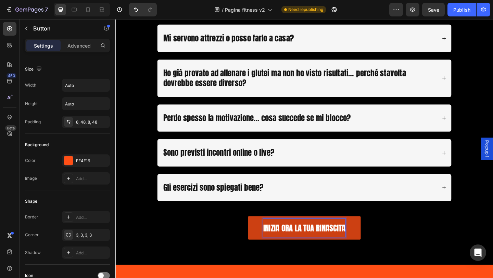
click at [405, 229] on div "inizia ora la tua rinascita Button 0" at bounding box center [321, 238] width 401 height 42
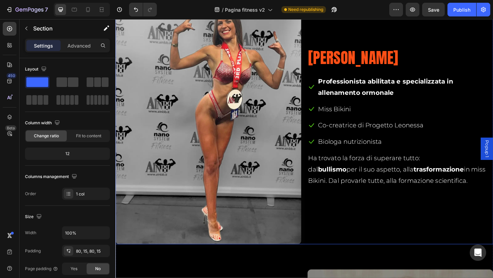
scroll to position [6048, 0]
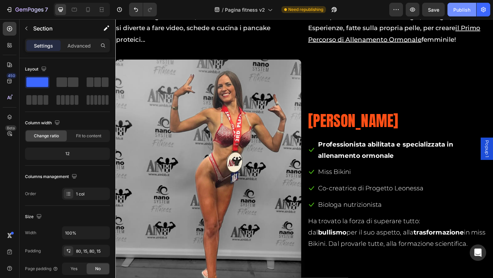
click at [459, 12] on div "Publish" at bounding box center [461, 9] width 17 height 7
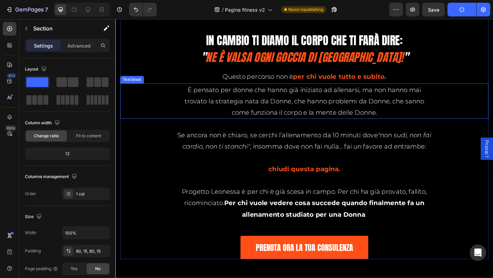
scroll to position [5261, 0]
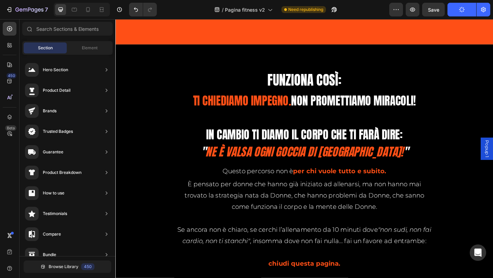
drag, startPoint x: 523, startPoint y: 188, endPoint x: 574, endPoint y: 20, distance: 175.6
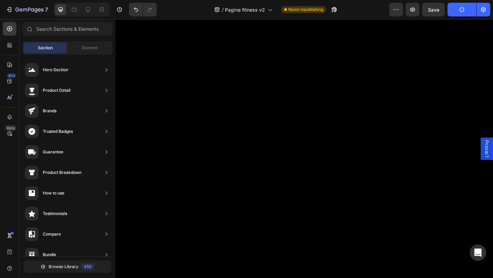
scroll to position [0, 0]
